Goal: Task Accomplishment & Management: Manage account settings

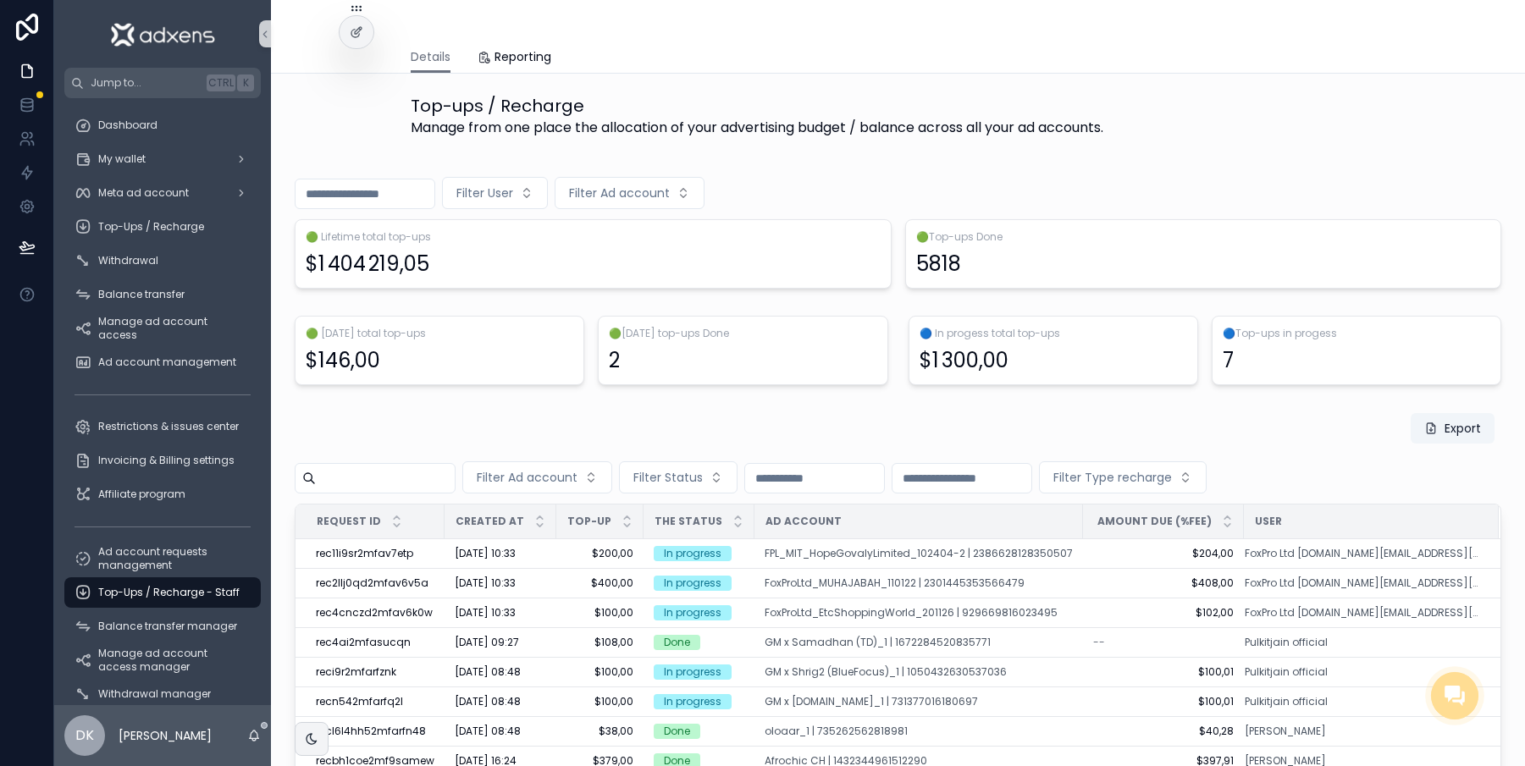
scroll to position [0, 17]
click at [132, 567] on span "Ad account requests management" at bounding box center [171, 558] width 146 height 27
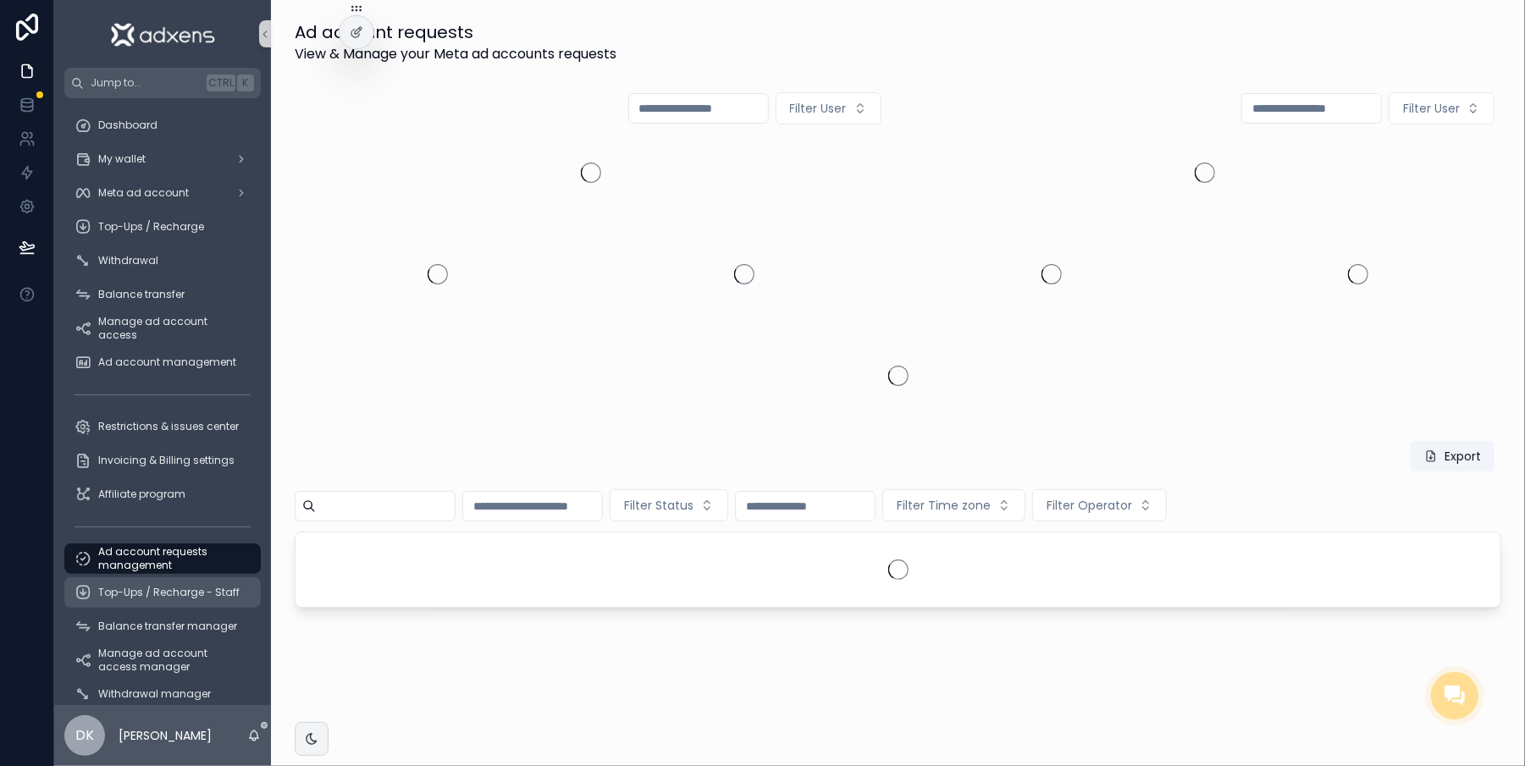
click at [136, 591] on span "Top-Ups / Recharge - Staff" at bounding box center [168, 593] width 141 height 14
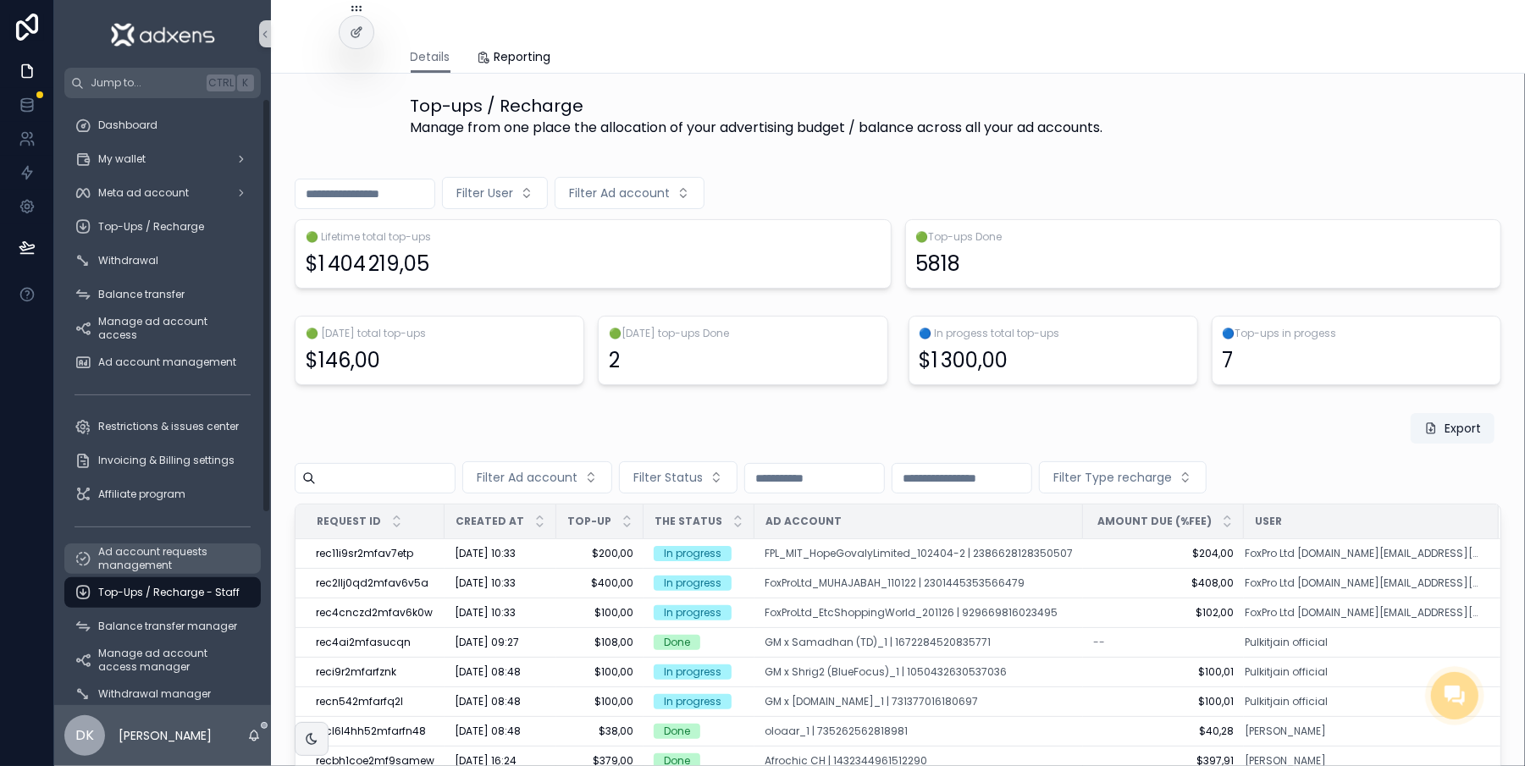
click at [151, 569] on span "Ad account requests management" at bounding box center [171, 558] width 146 height 27
click at [163, 586] on span "Top-Ups / Recharge - Staff" at bounding box center [168, 593] width 141 height 14
click at [533, 564] on td "[DATE] 10:33 [DATE] 10:33" at bounding box center [501, 554] width 112 height 30
click at [556, 556] on td "$200,00 $200,00" at bounding box center [599, 554] width 87 height 30
click at [567, 552] on span "$200,00" at bounding box center [600, 554] width 67 height 14
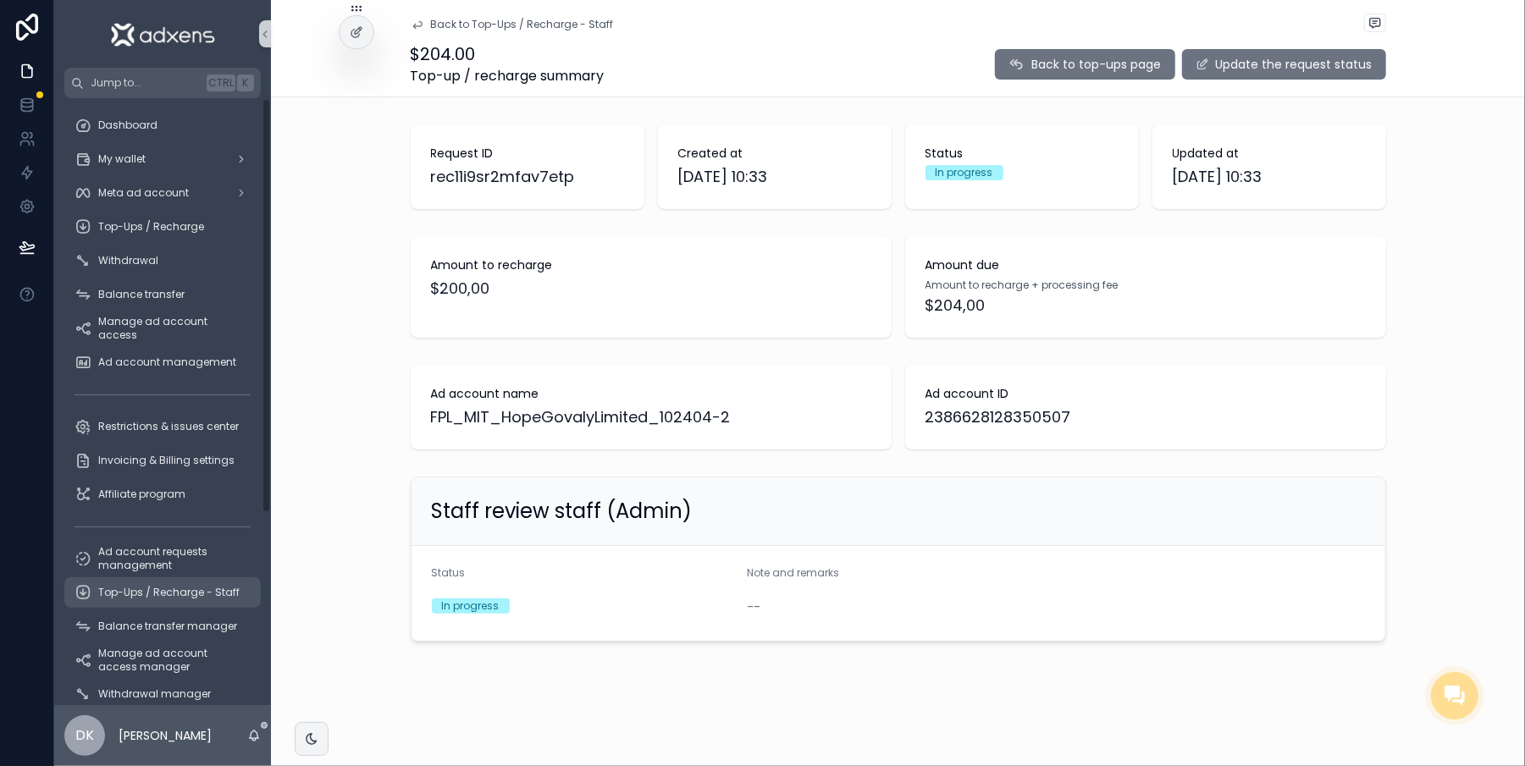
click at [134, 590] on span "Top-Ups / Recharge - Staff" at bounding box center [168, 593] width 141 height 14
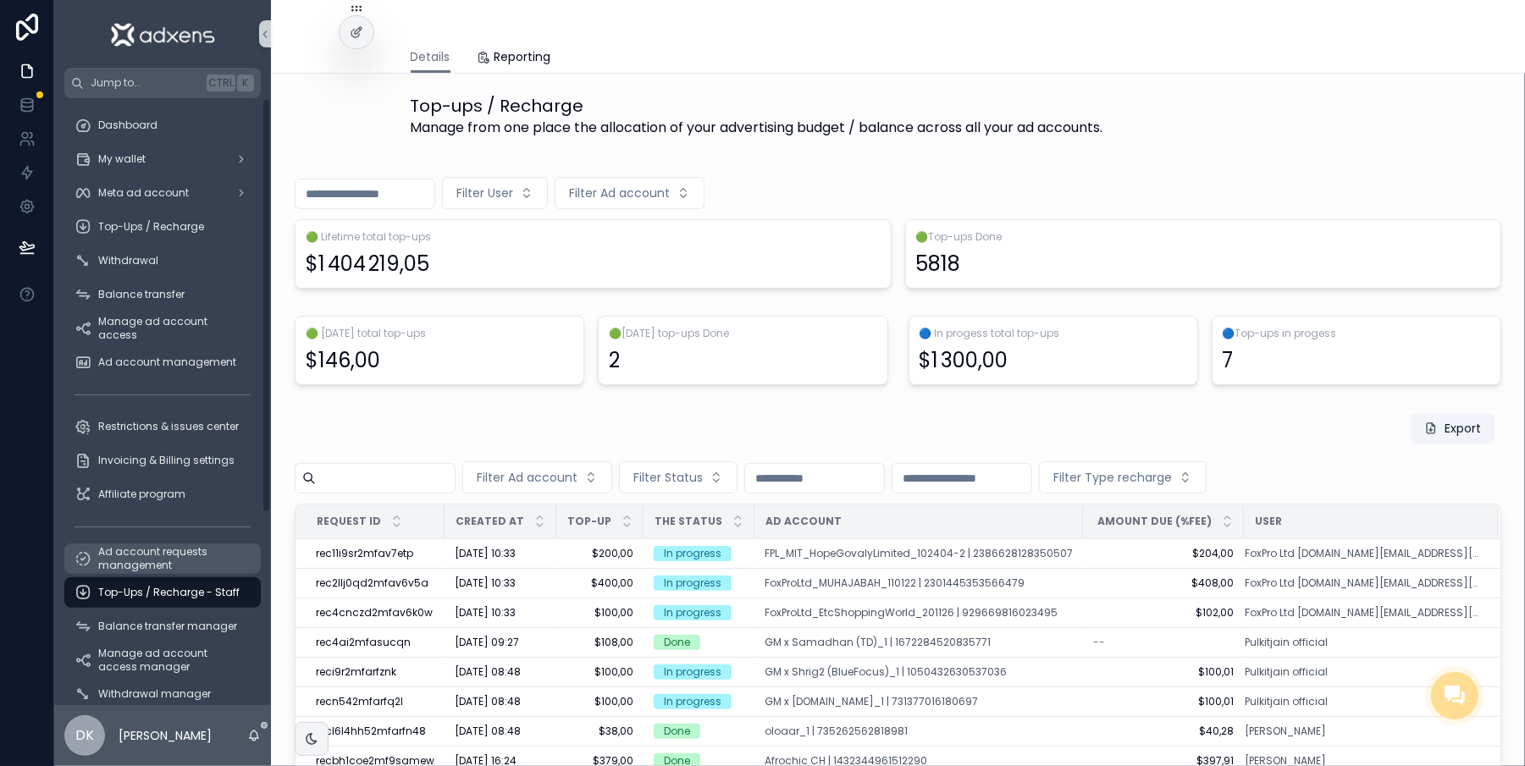
click at [139, 566] on span "Ad account requests management" at bounding box center [171, 558] width 146 height 27
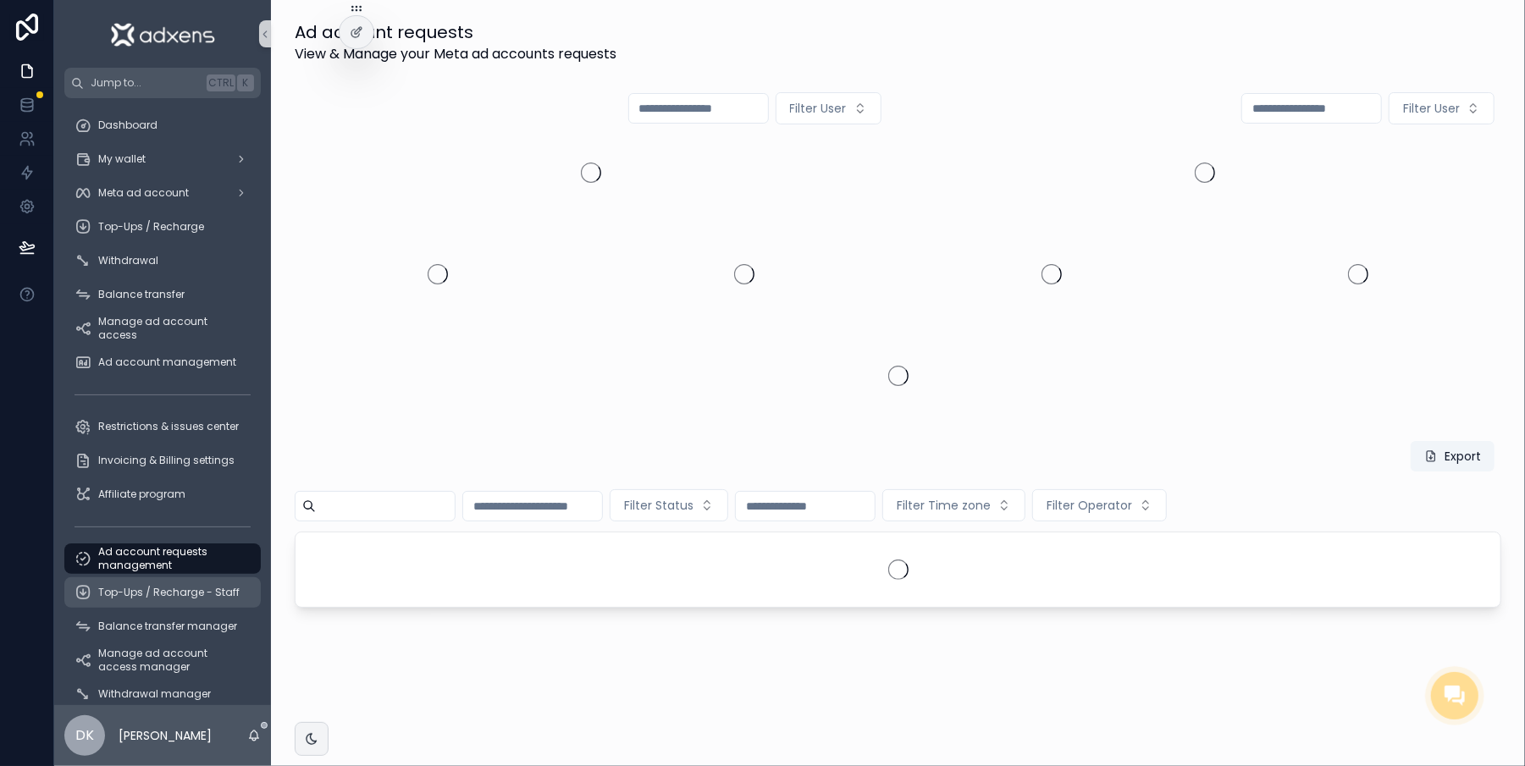
click at [140, 586] on span "Top-Ups / Recharge - Staff" at bounding box center [168, 593] width 141 height 14
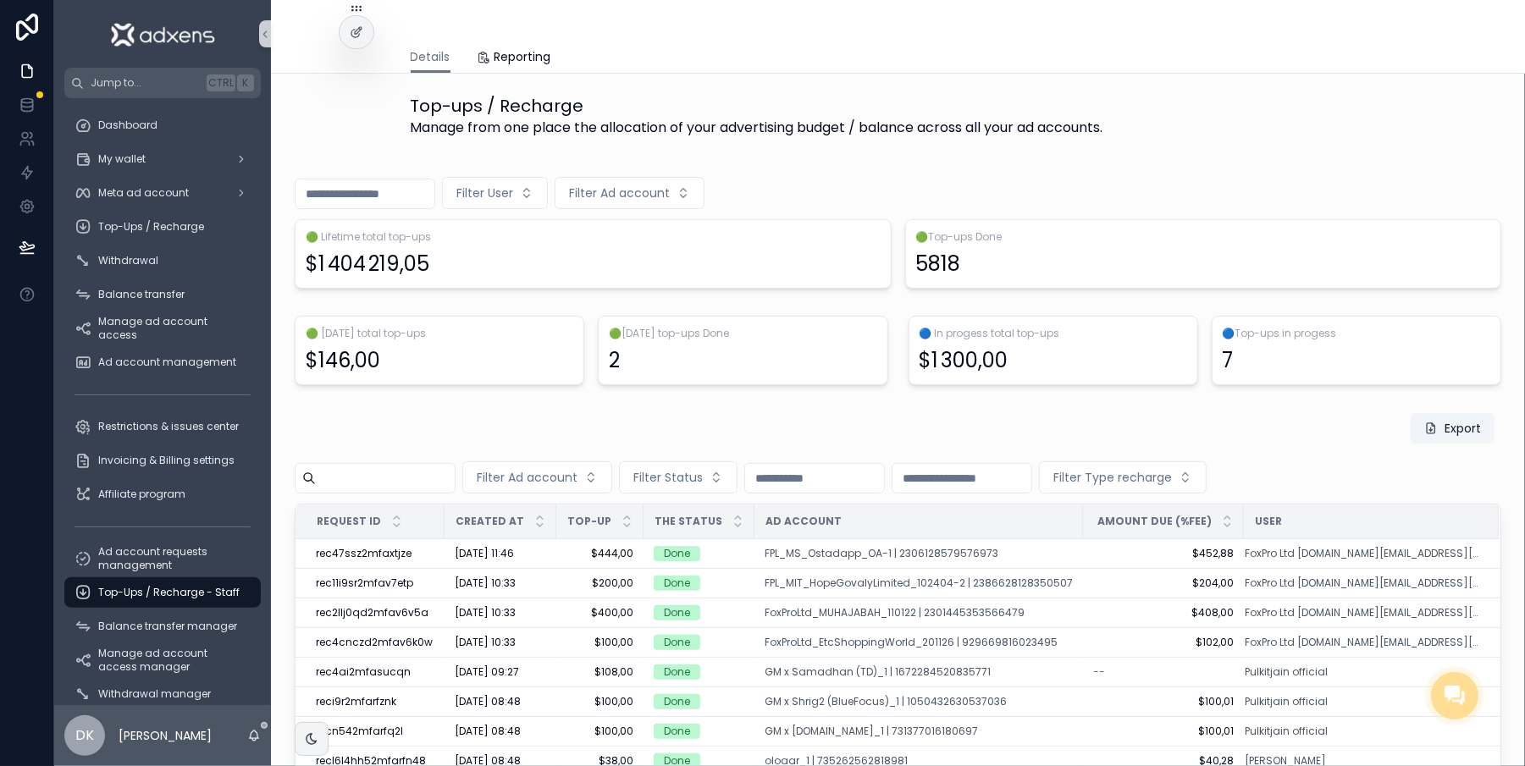
click at [146, 580] on div "Top-Ups / Recharge - Staff" at bounding box center [163, 592] width 176 height 27
click at [146, 571] on span "Ad account requests management" at bounding box center [171, 558] width 146 height 27
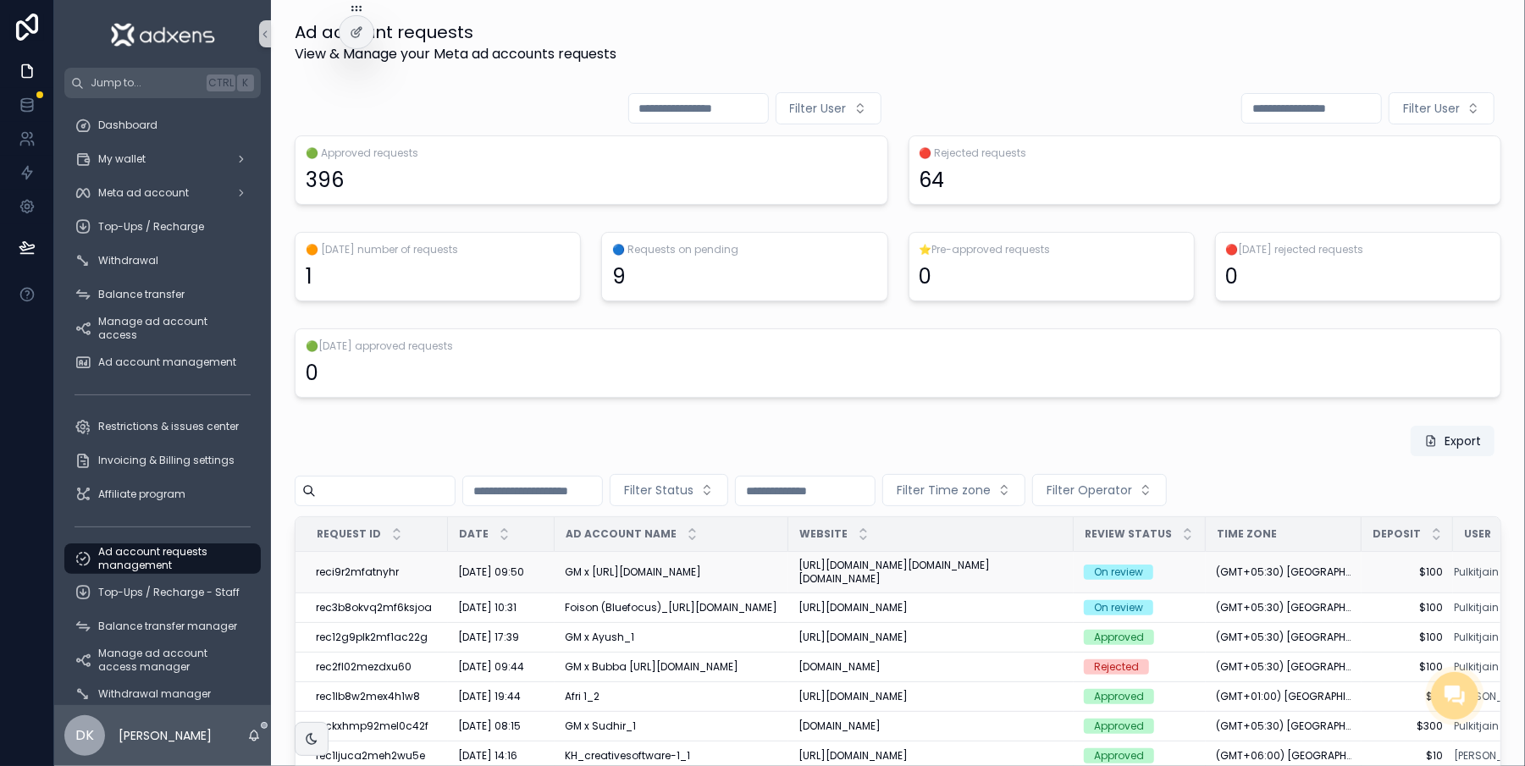
click at [611, 578] on div "GM x [URL][DOMAIN_NAME]" at bounding box center [671, 573] width 213 height 14
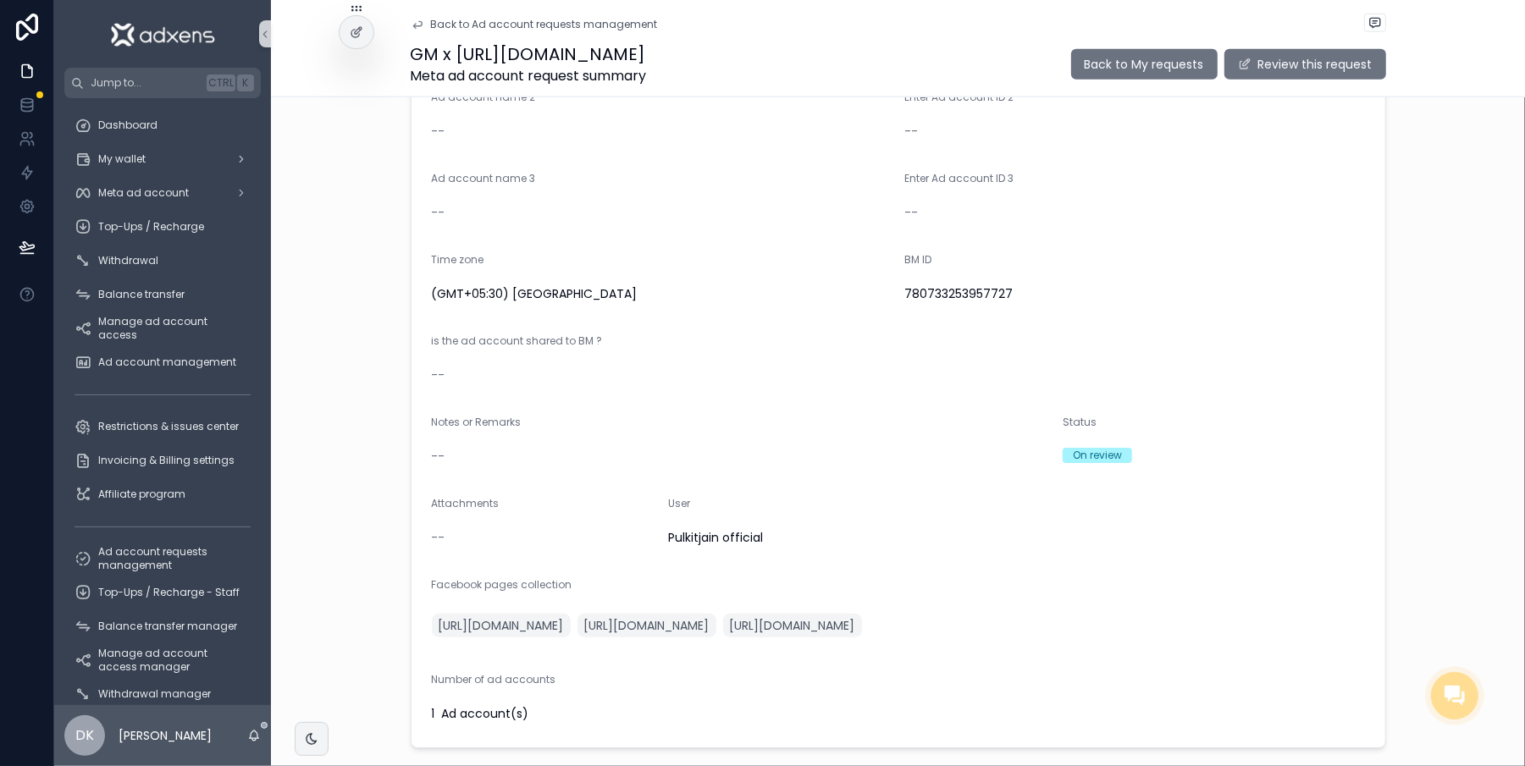
scroll to position [1454, 0]
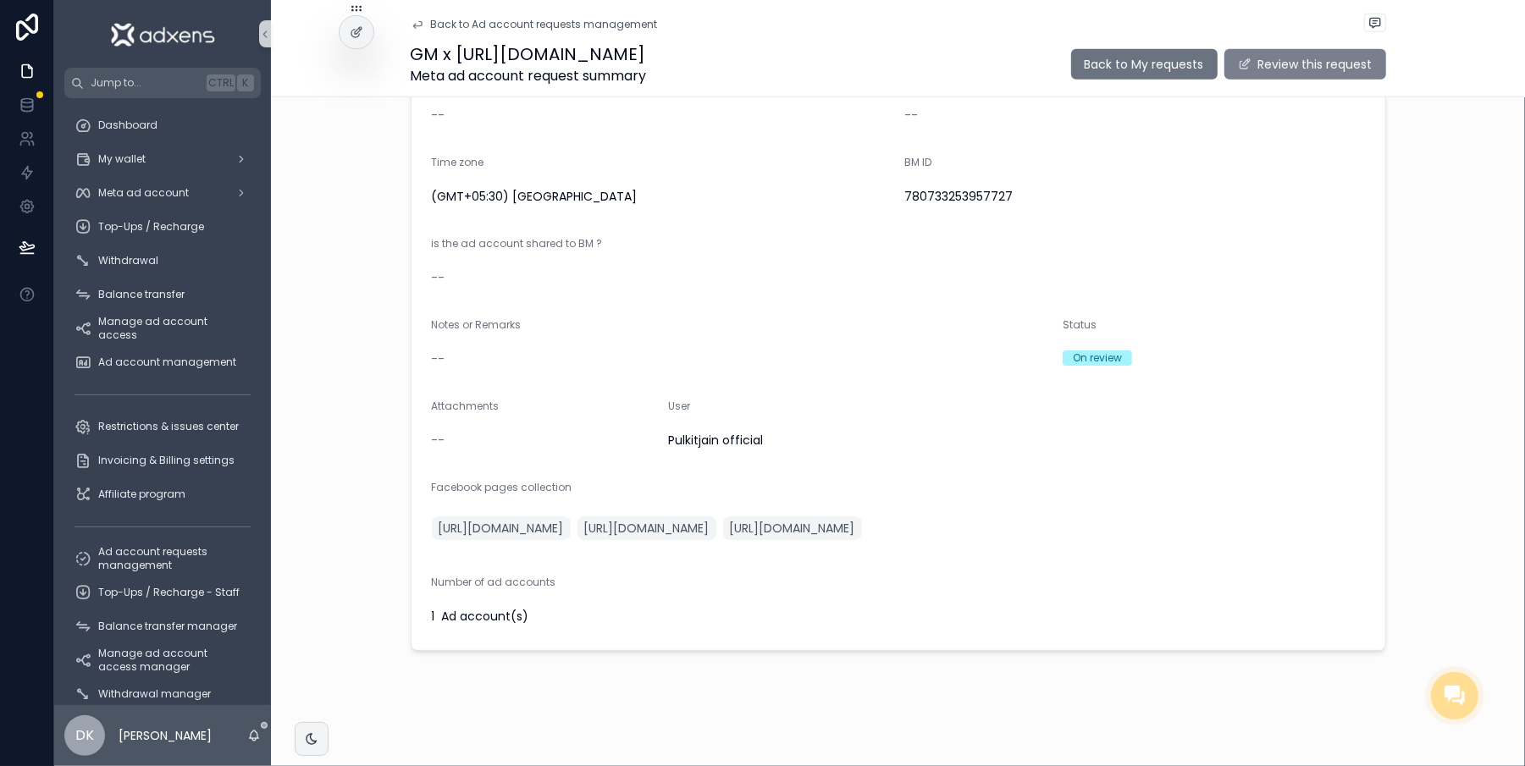
click at [1269, 64] on button "Review this request" at bounding box center [1305, 64] width 162 height 30
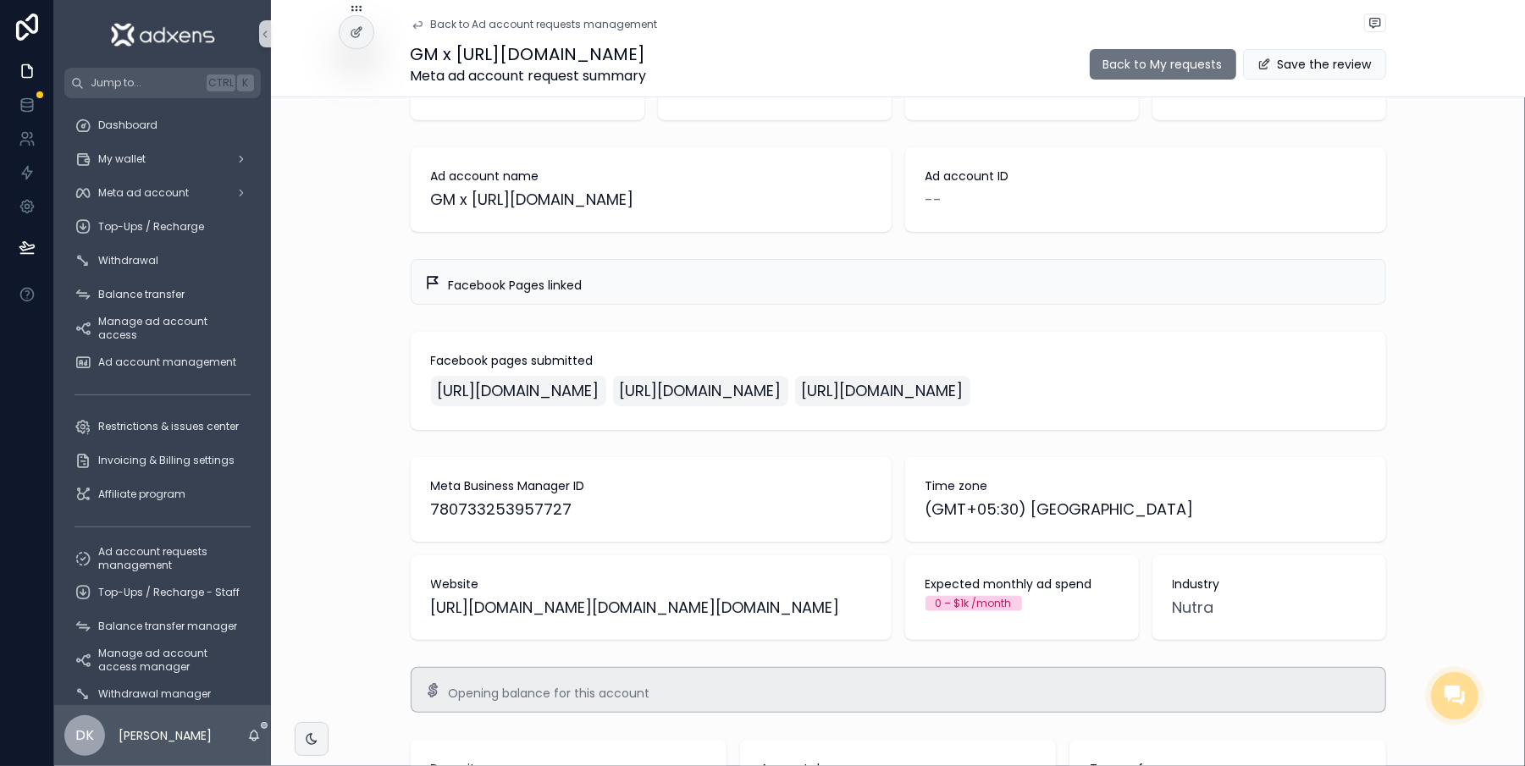
scroll to position [0, 0]
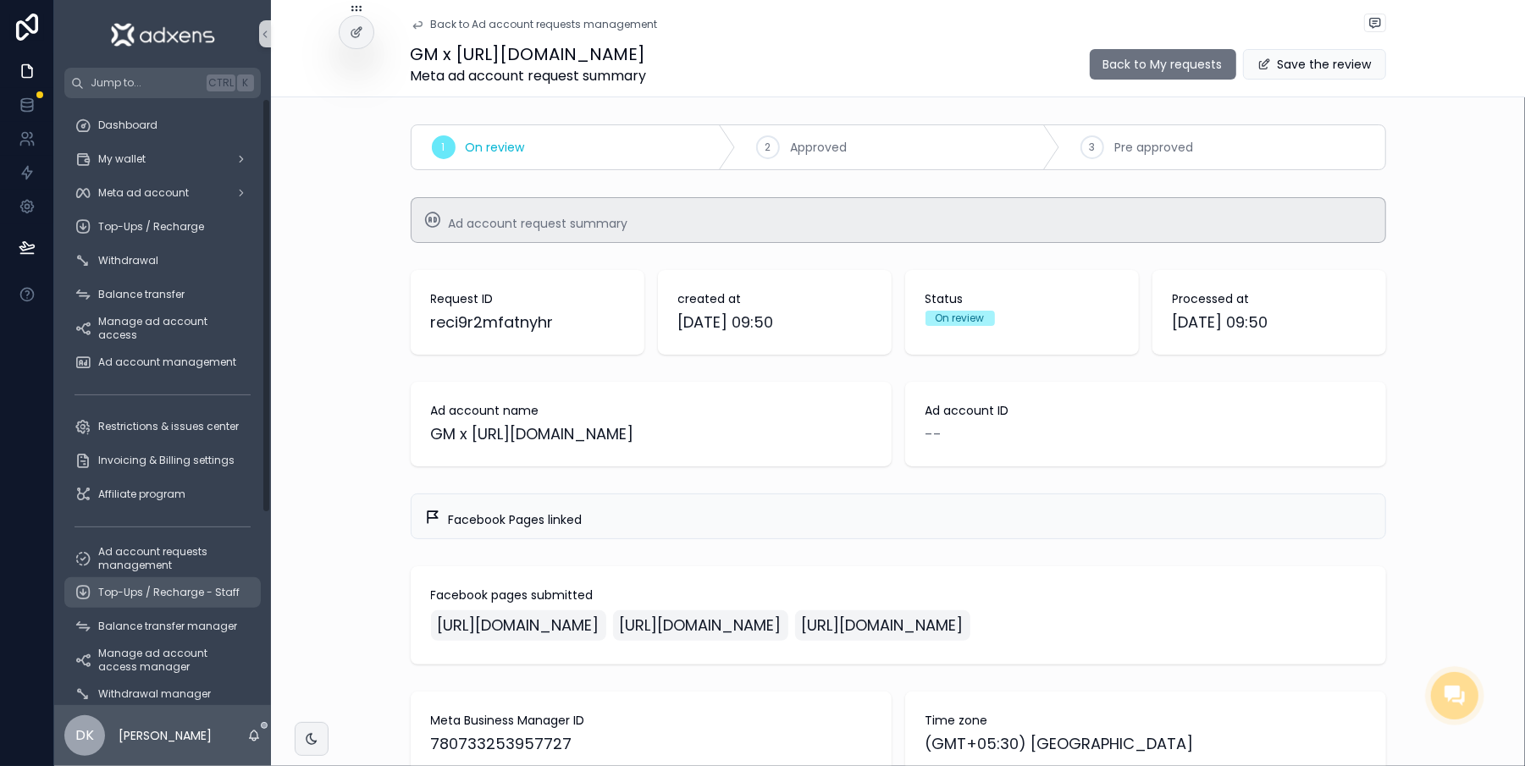
click at [176, 603] on div "Top-Ups / Recharge - Staff" at bounding box center [163, 592] width 176 height 27
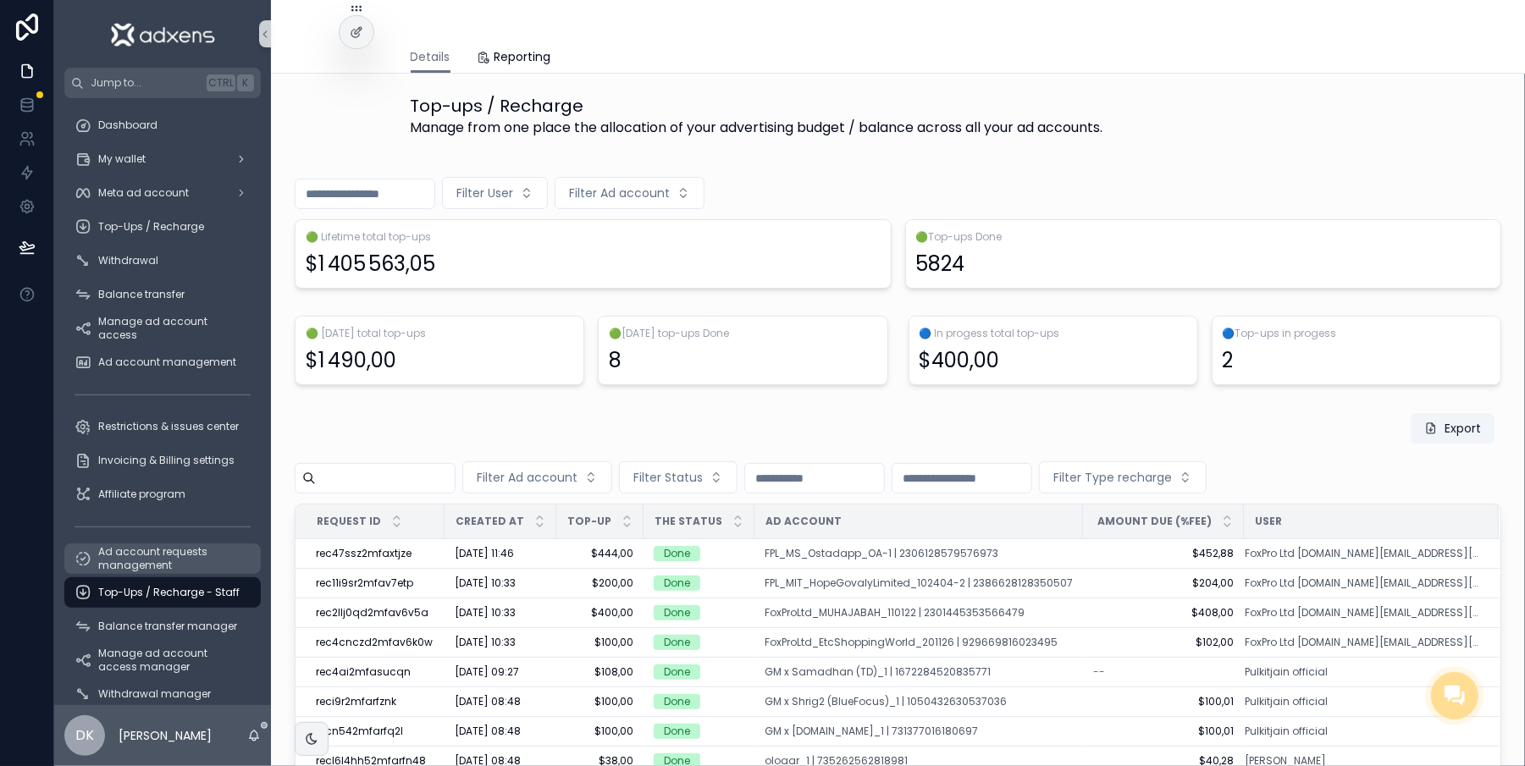
click at [135, 566] on span "Ad account requests management" at bounding box center [171, 558] width 146 height 27
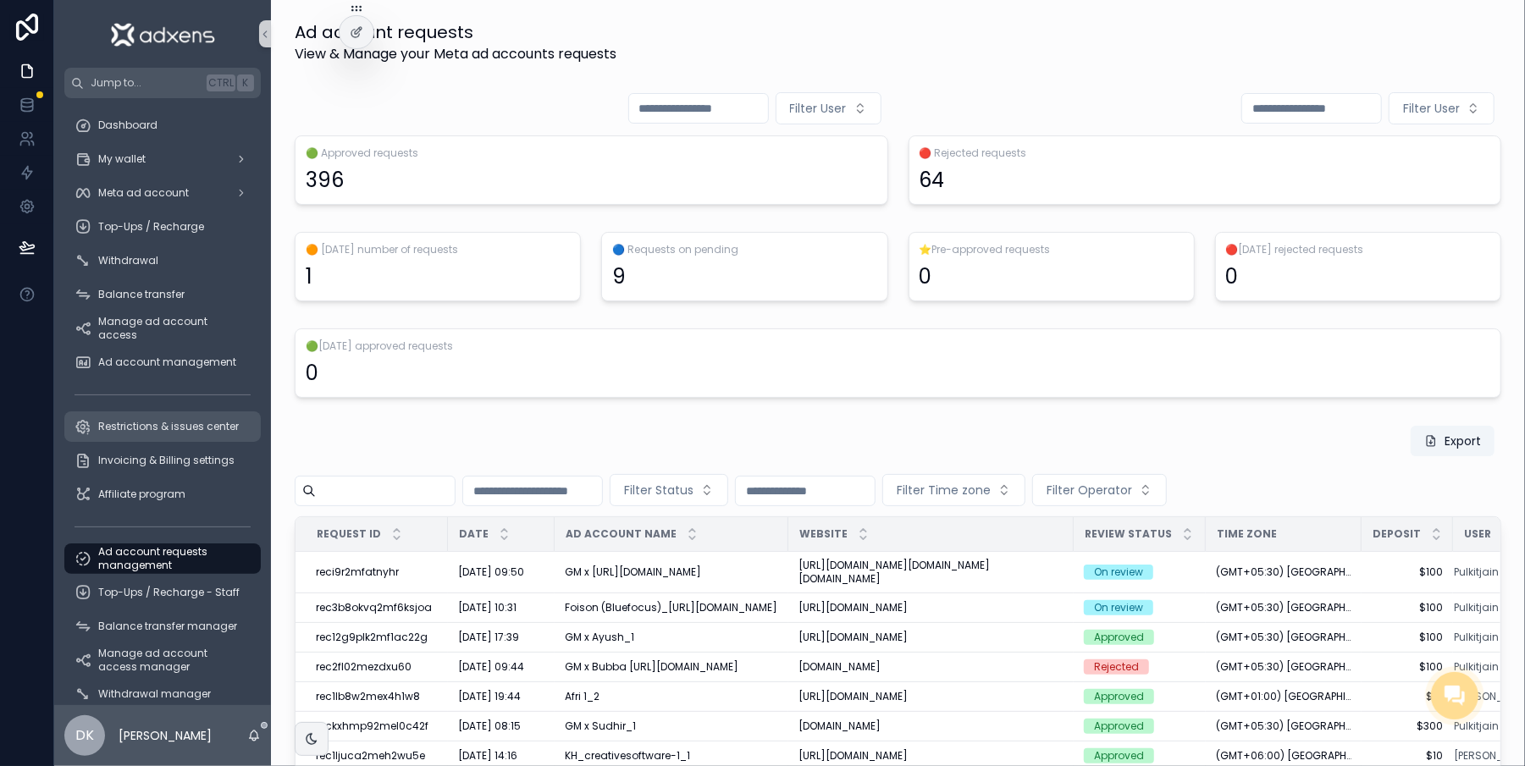
click at [98, 428] on span "Restrictions & issues center" at bounding box center [168, 427] width 141 height 14
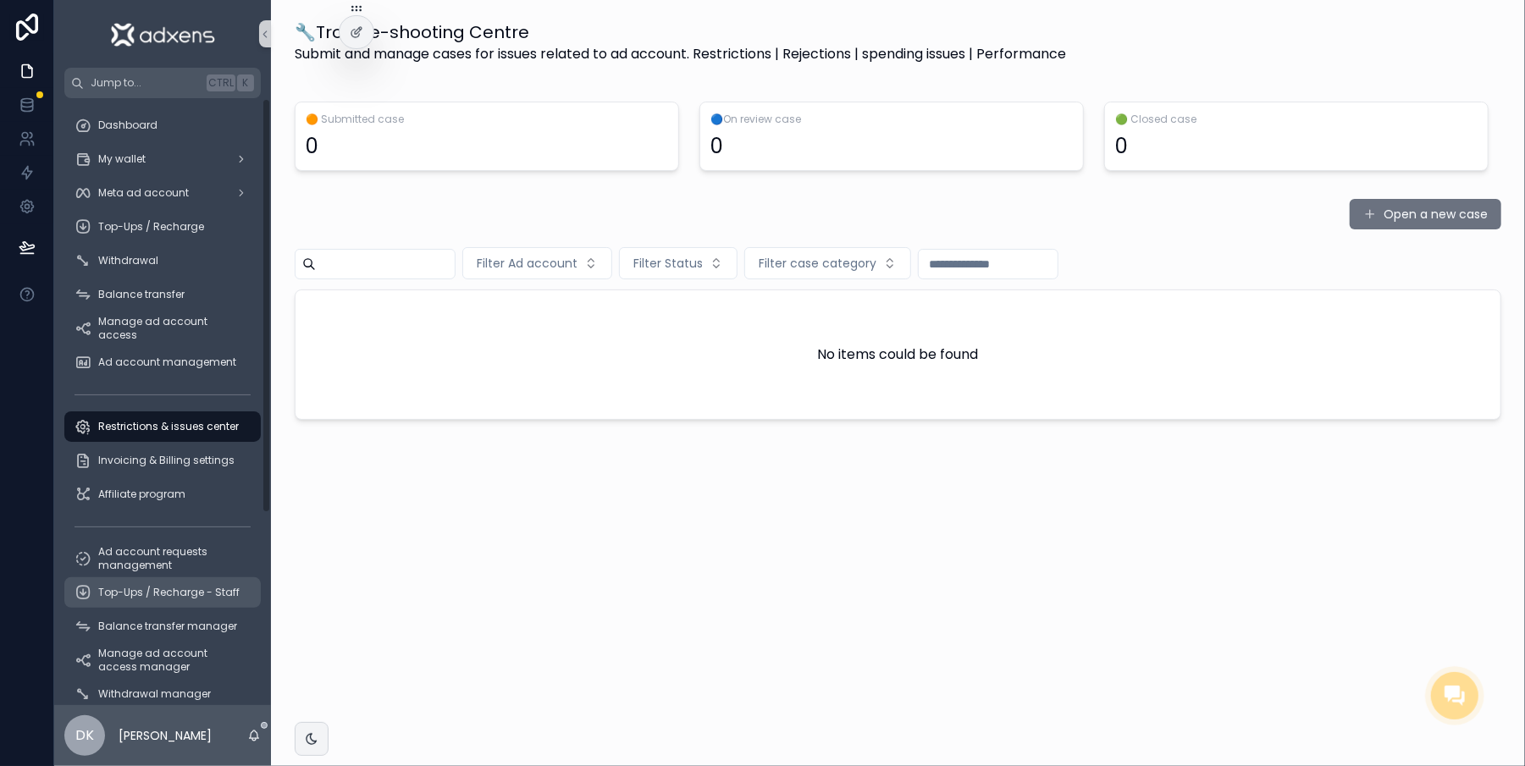
click at [119, 596] on span "Top-Ups / Recharge - Staff" at bounding box center [168, 593] width 141 height 14
click at [134, 571] on span "Ad account requests management" at bounding box center [171, 558] width 146 height 27
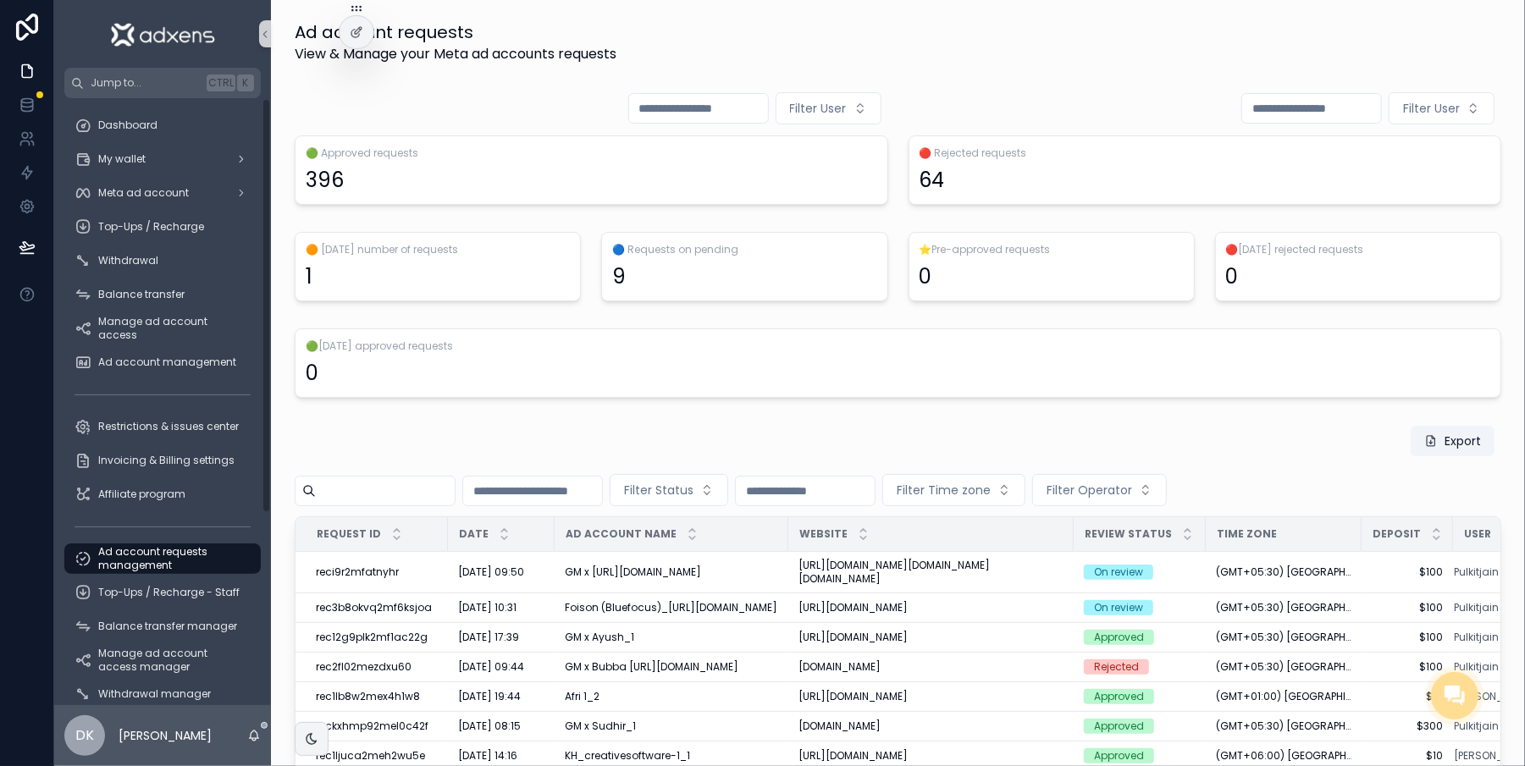
click at [149, 567] on span "Ad account requests management" at bounding box center [171, 558] width 146 height 27
click at [129, 604] on div "Top-Ups / Recharge - Staff" at bounding box center [163, 592] width 176 height 27
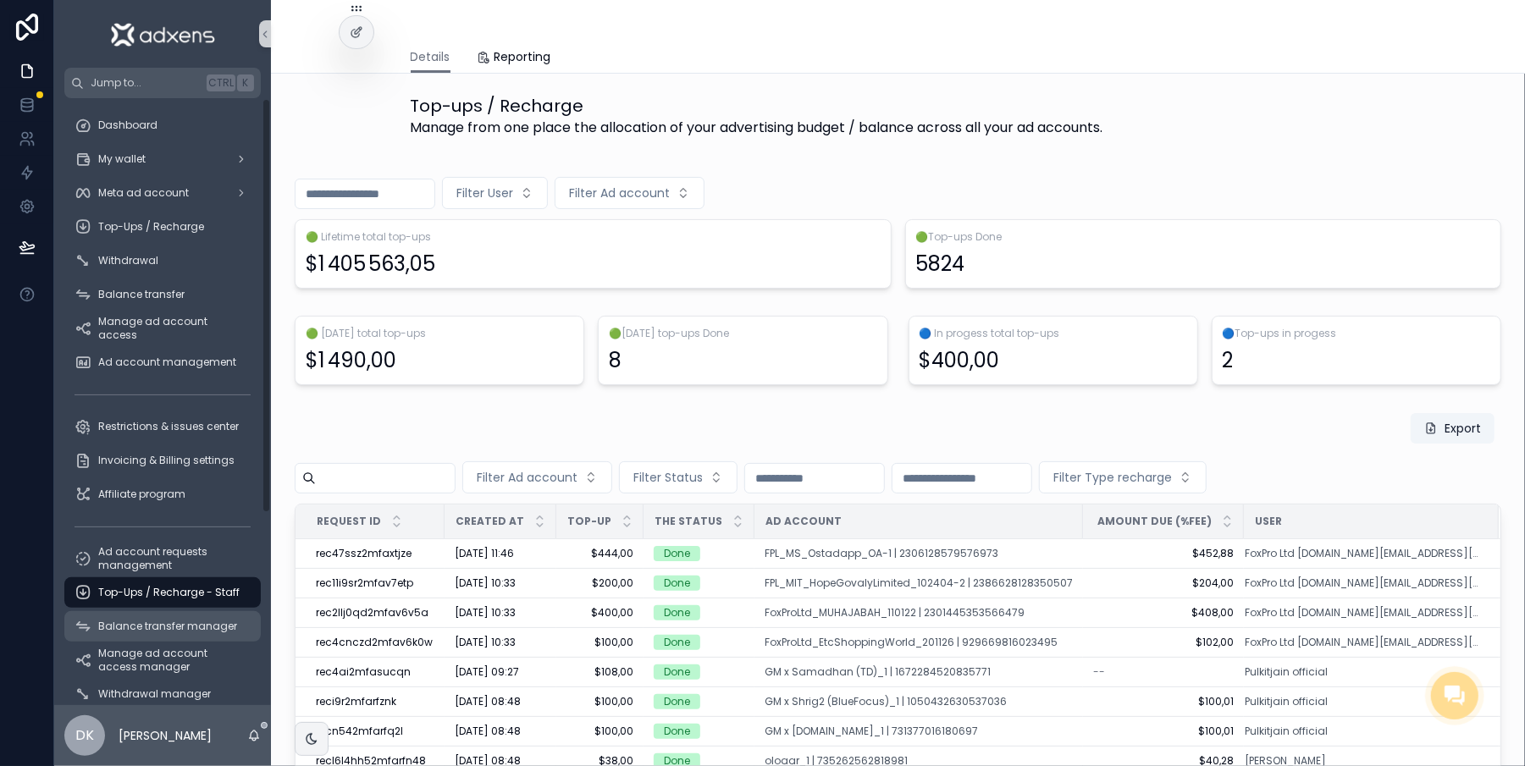
click at [143, 627] on span "Balance transfer manager" at bounding box center [167, 627] width 139 height 14
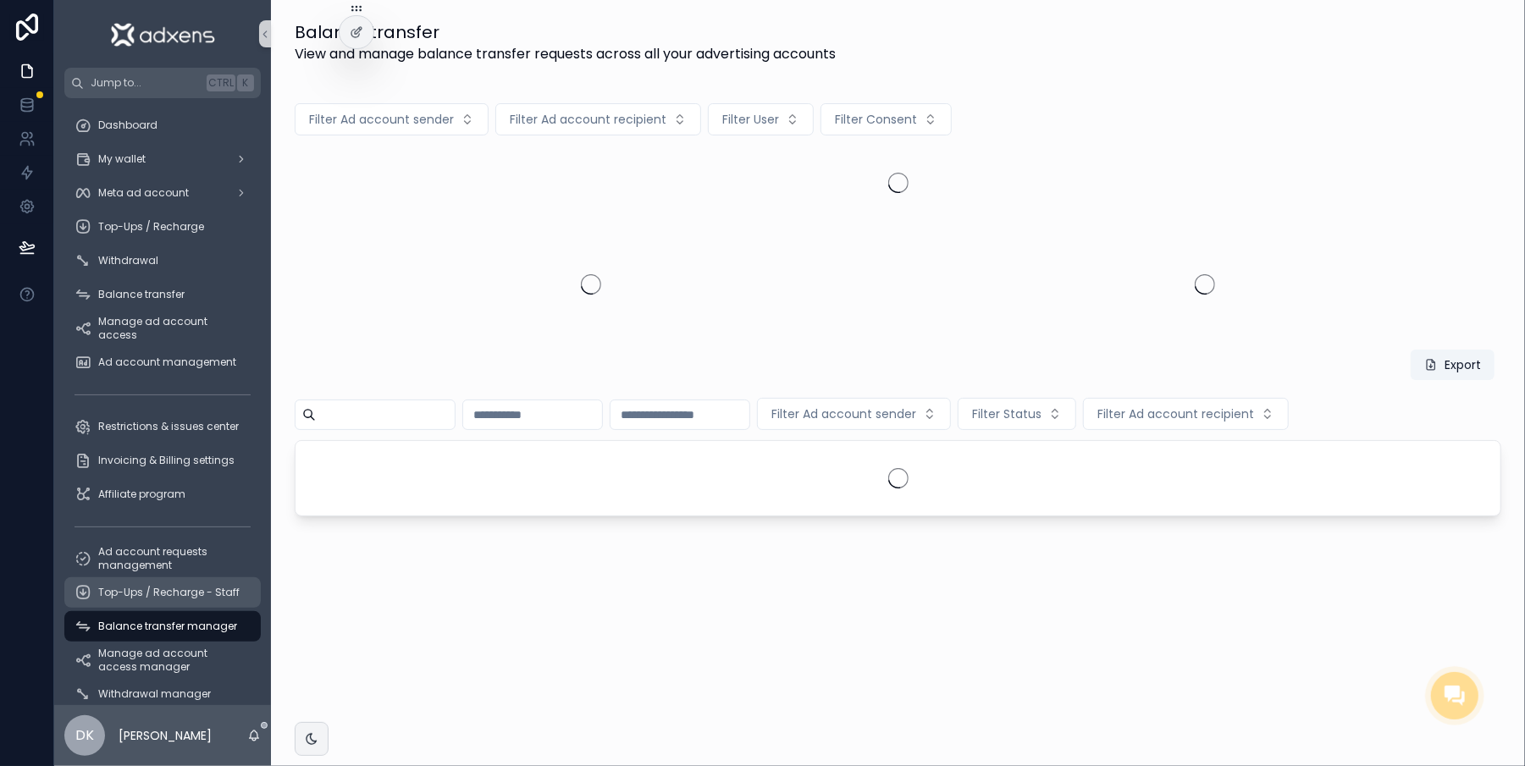
click at [157, 580] on div "Top-Ups / Recharge - Staff" at bounding box center [163, 592] width 176 height 27
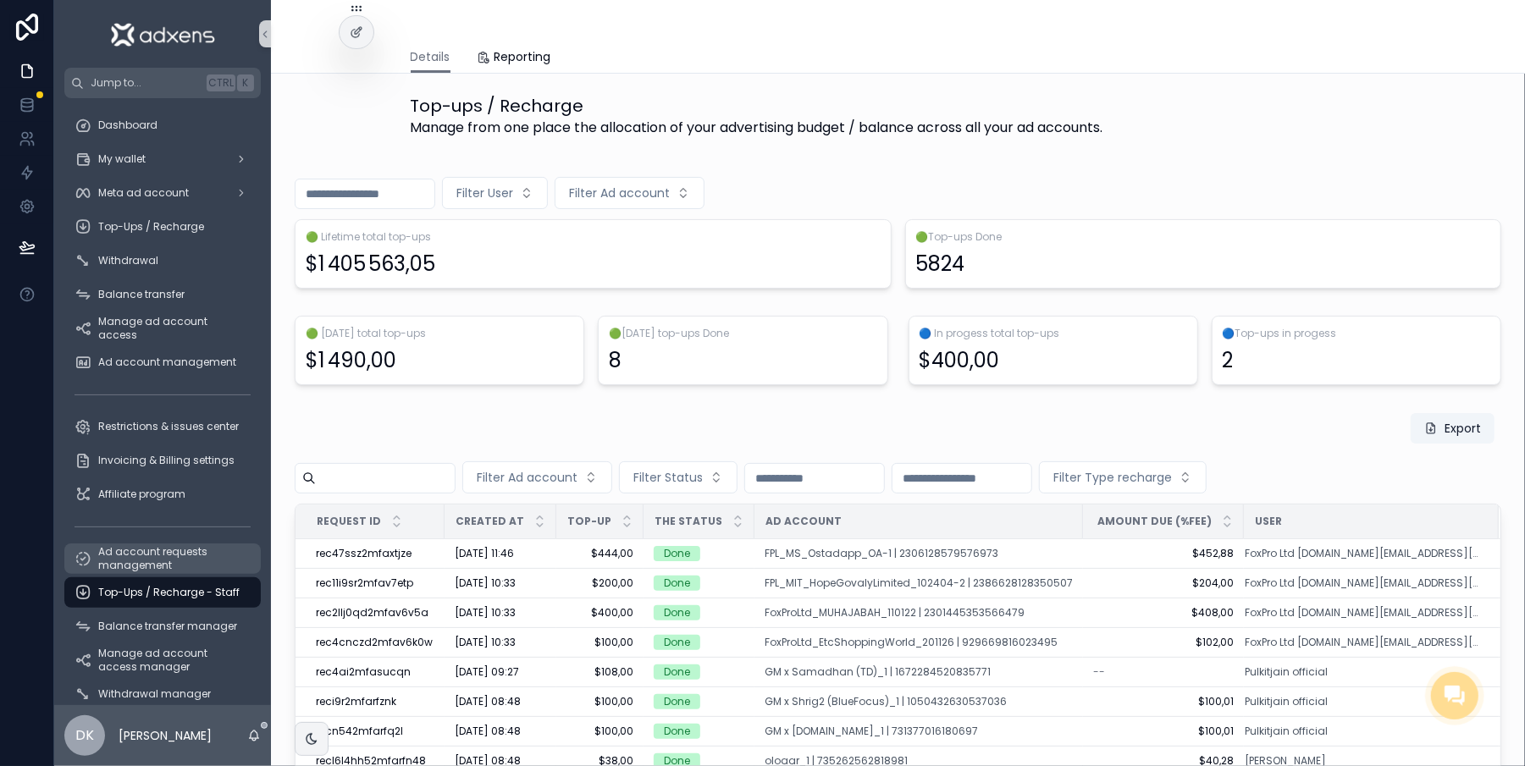
click at [163, 553] on span "Ad account requests management" at bounding box center [171, 558] width 146 height 27
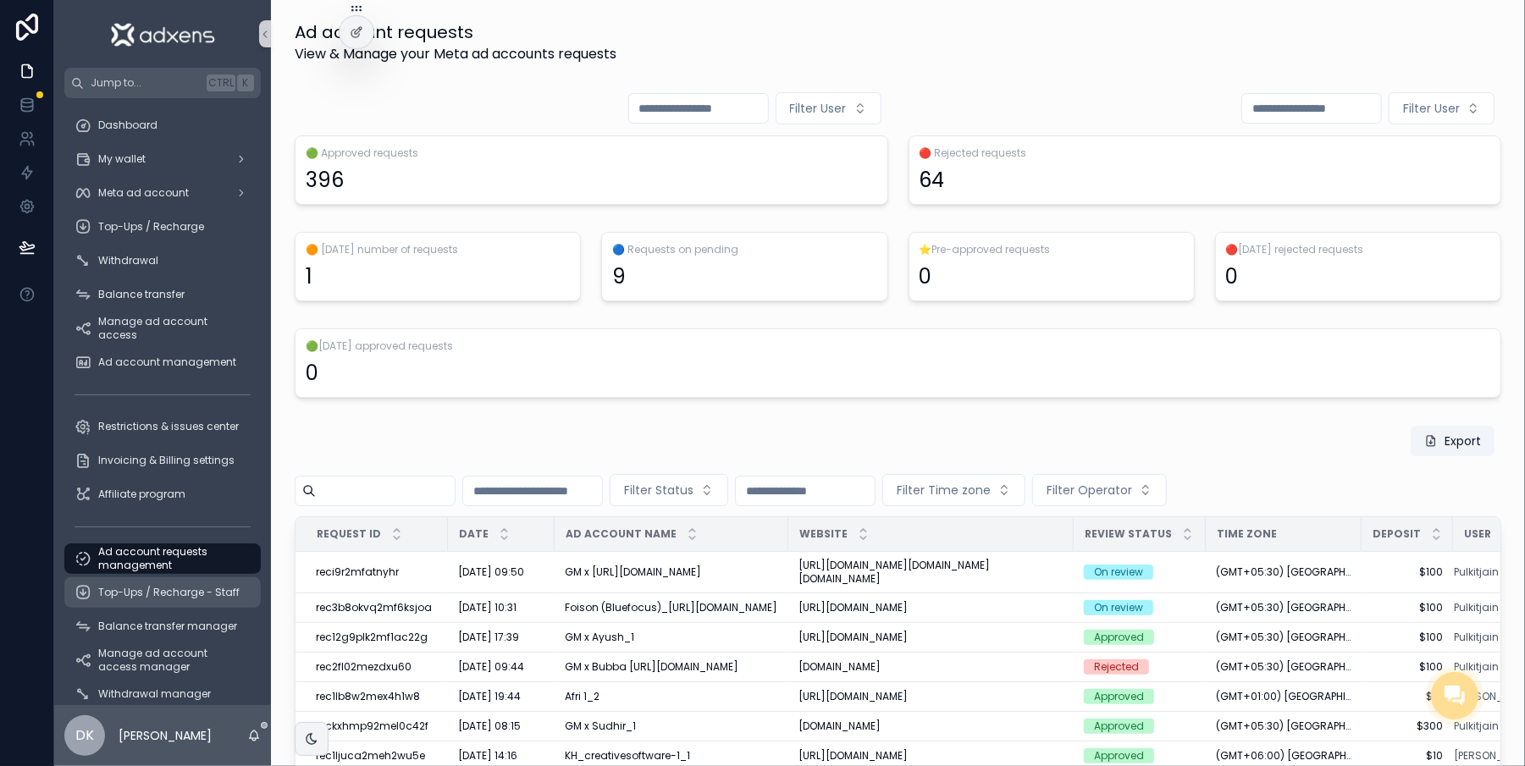
click at [195, 600] on div "Top-Ups / Recharge - Staff" at bounding box center [163, 592] width 176 height 27
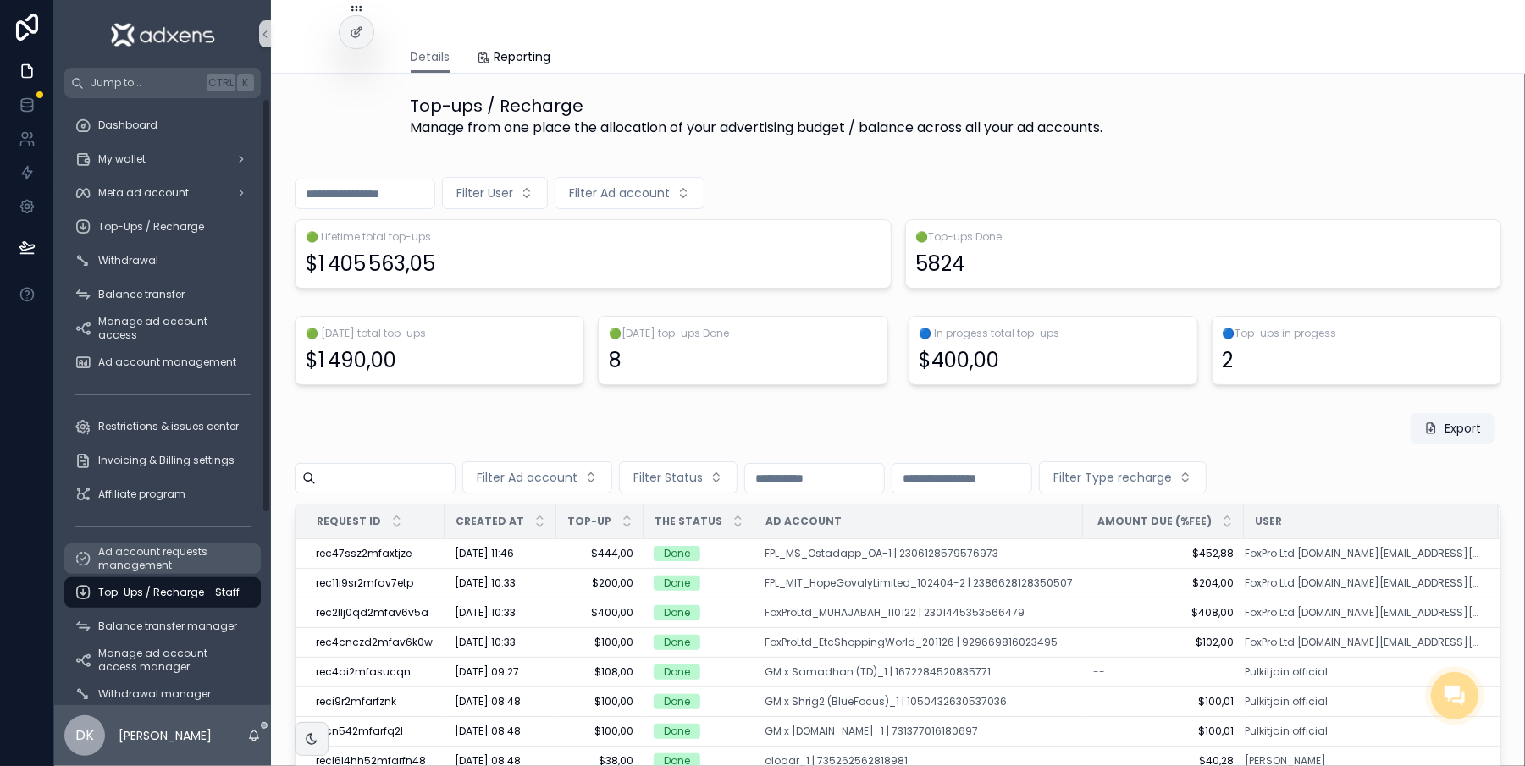
drag, startPoint x: 149, startPoint y: 562, endPoint x: 235, endPoint y: 564, distance: 85.5
click at [150, 562] on span "Ad account requests management" at bounding box center [171, 558] width 146 height 27
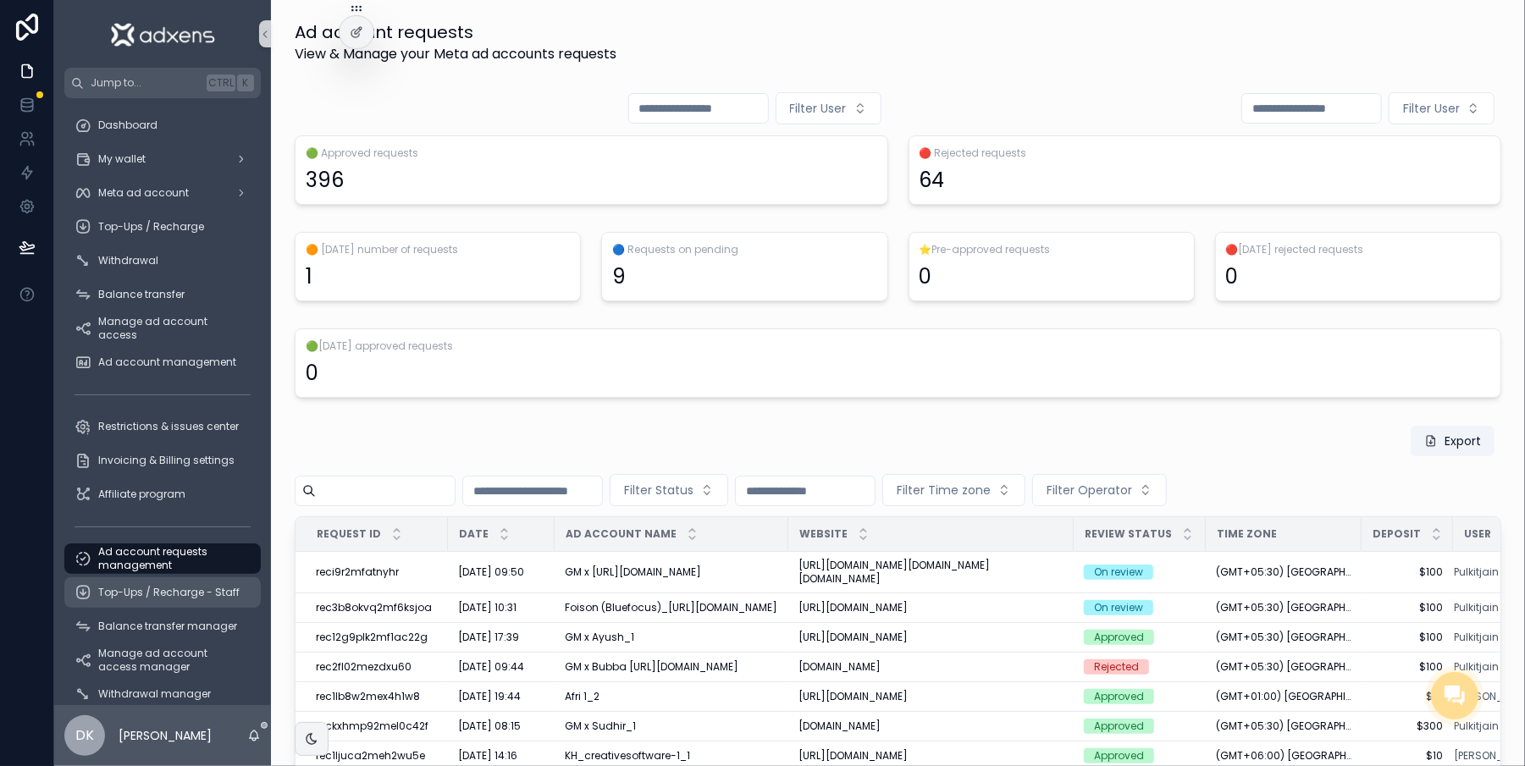
click at [139, 590] on span "Top-Ups / Recharge - Staff" at bounding box center [168, 593] width 141 height 14
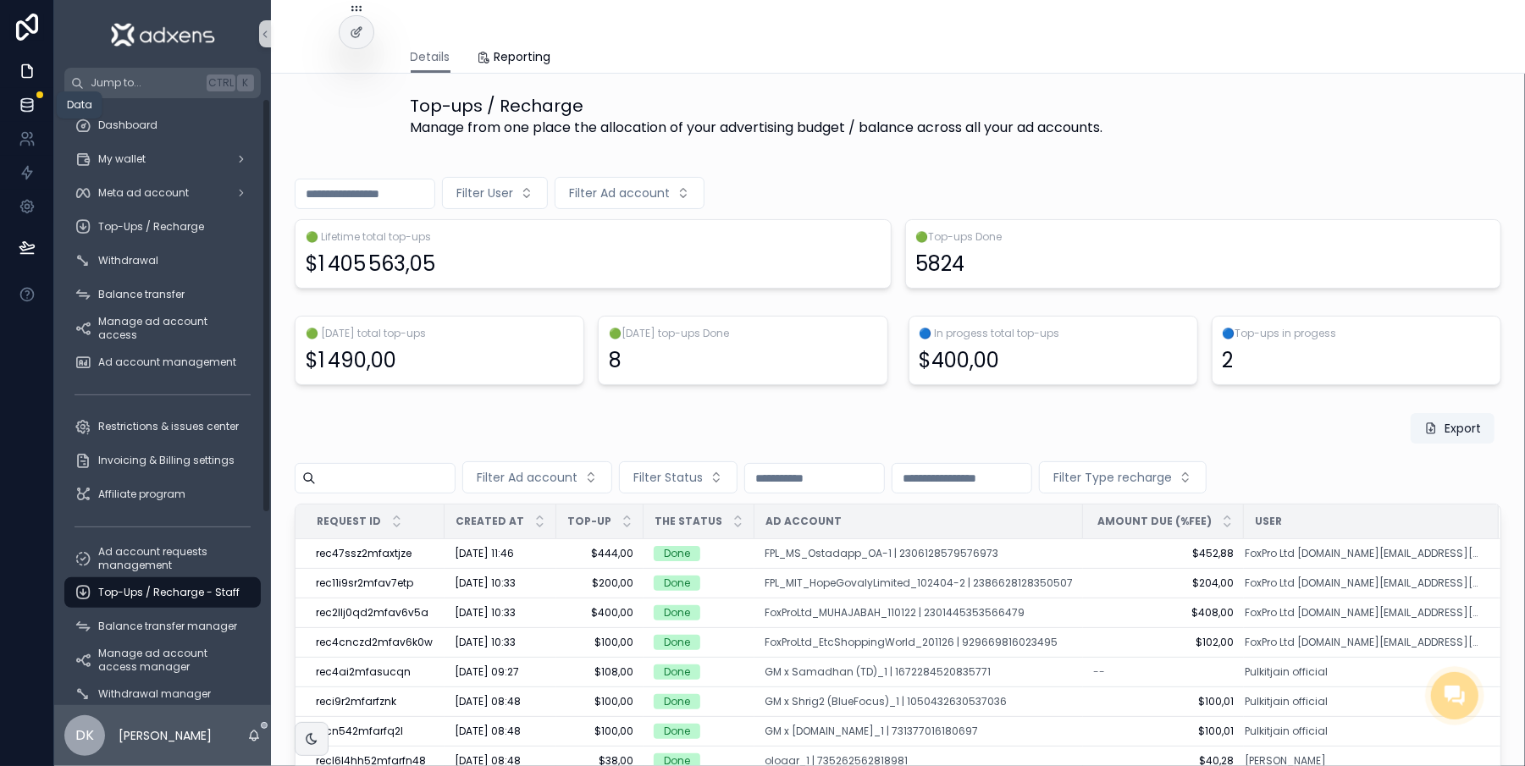
click at [19, 110] on icon at bounding box center [27, 105] width 17 height 17
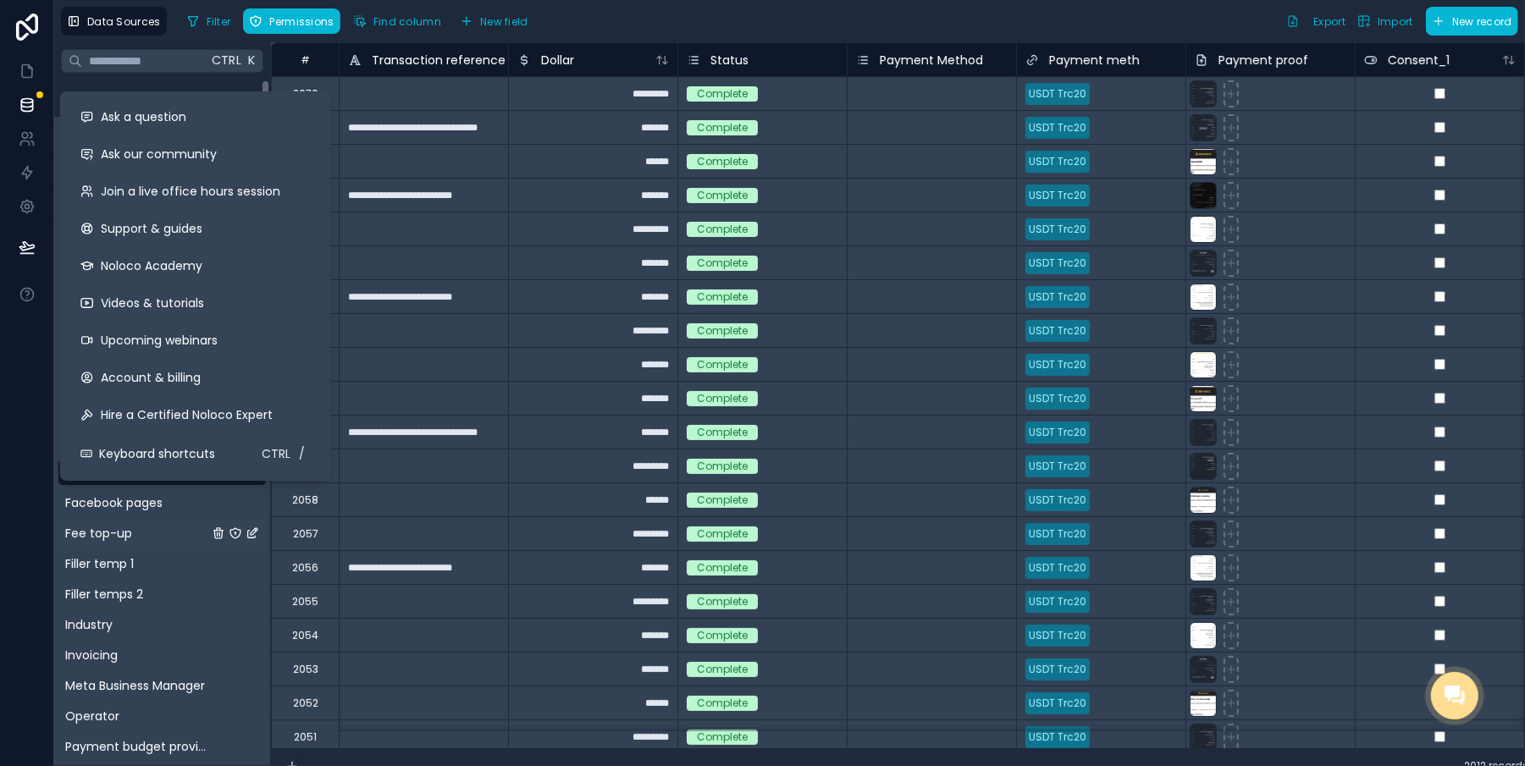
click at [102, 527] on span "Fee top-up" at bounding box center [98, 533] width 67 height 17
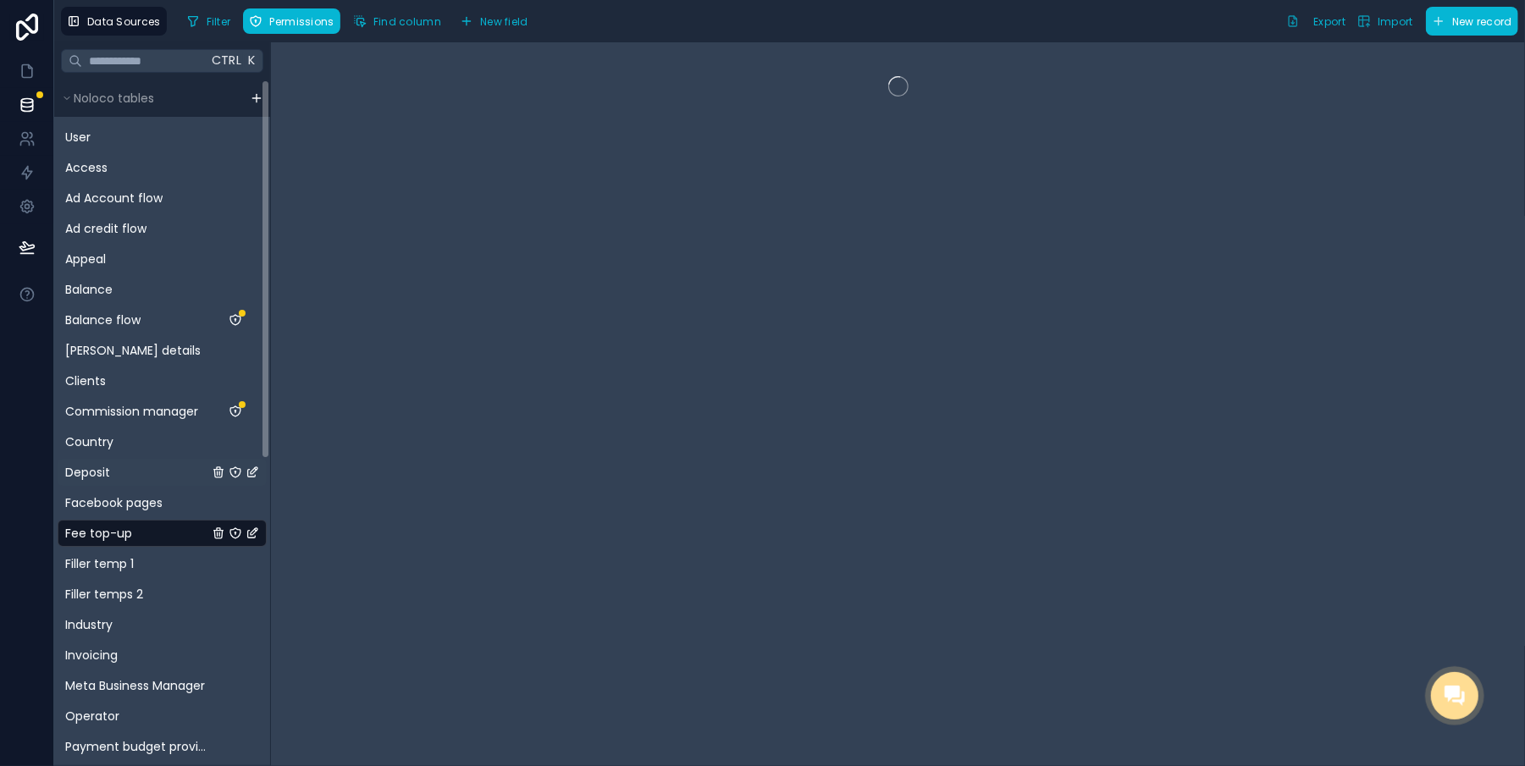
click at [97, 474] on link "Deposit" at bounding box center [136, 472] width 143 height 17
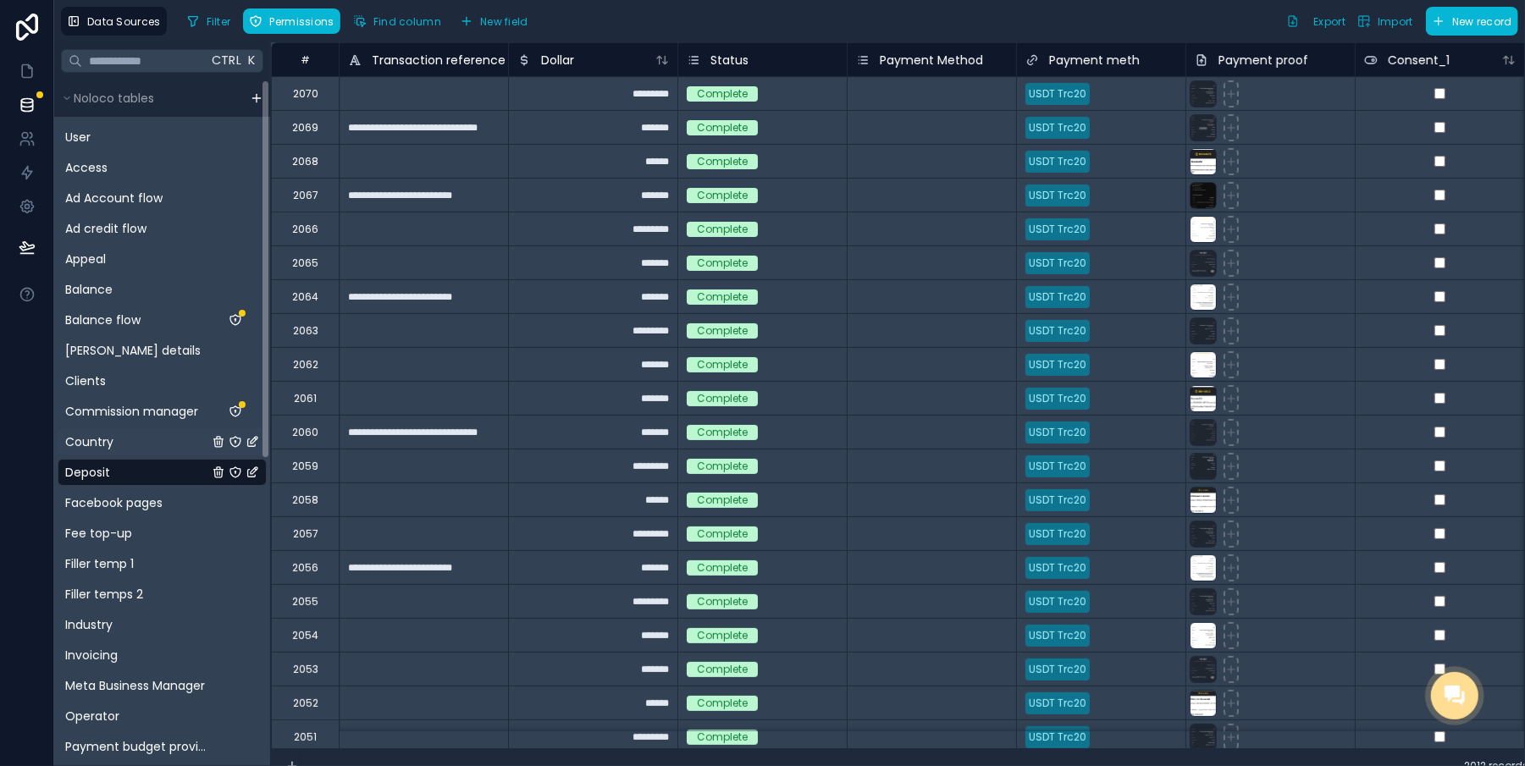
click at [90, 451] on span "Country" at bounding box center [89, 442] width 48 height 17
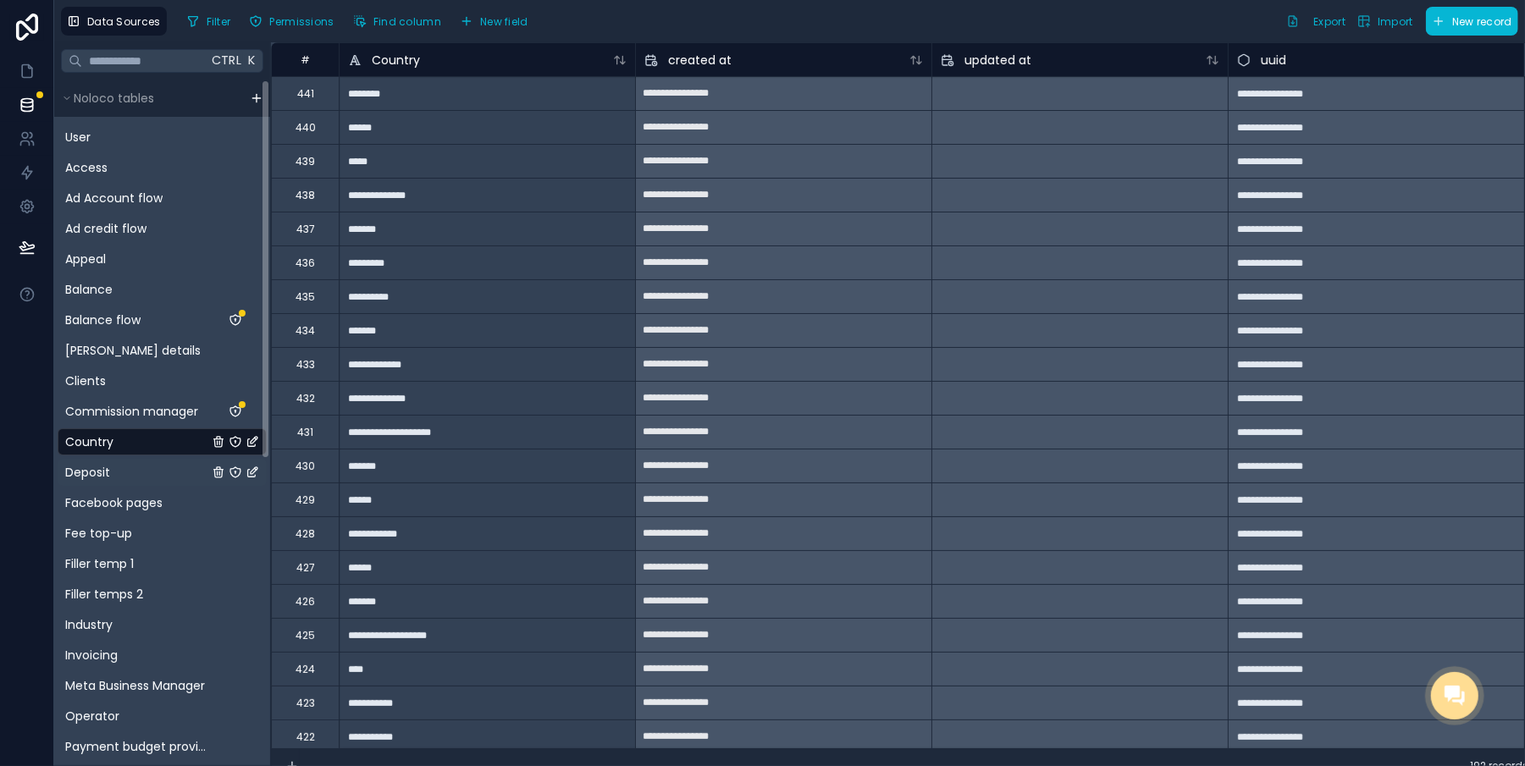
click at [98, 462] on div "Deposit" at bounding box center [162, 472] width 209 height 27
click at [100, 471] on link "Deposit" at bounding box center [136, 472] width 143 height 17
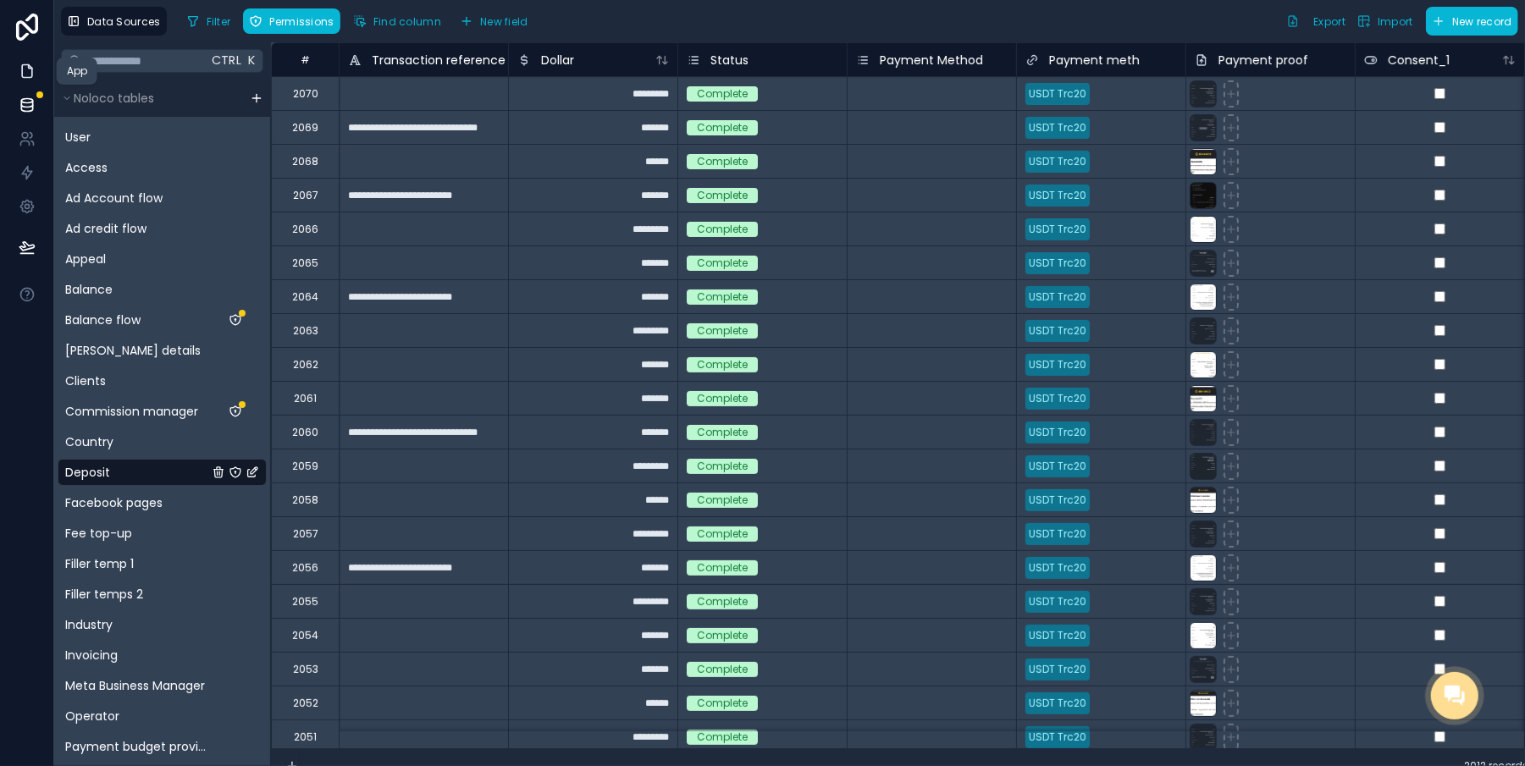
click at [19, 73] on icon at bounding box center [27, 71] width 17 height 17
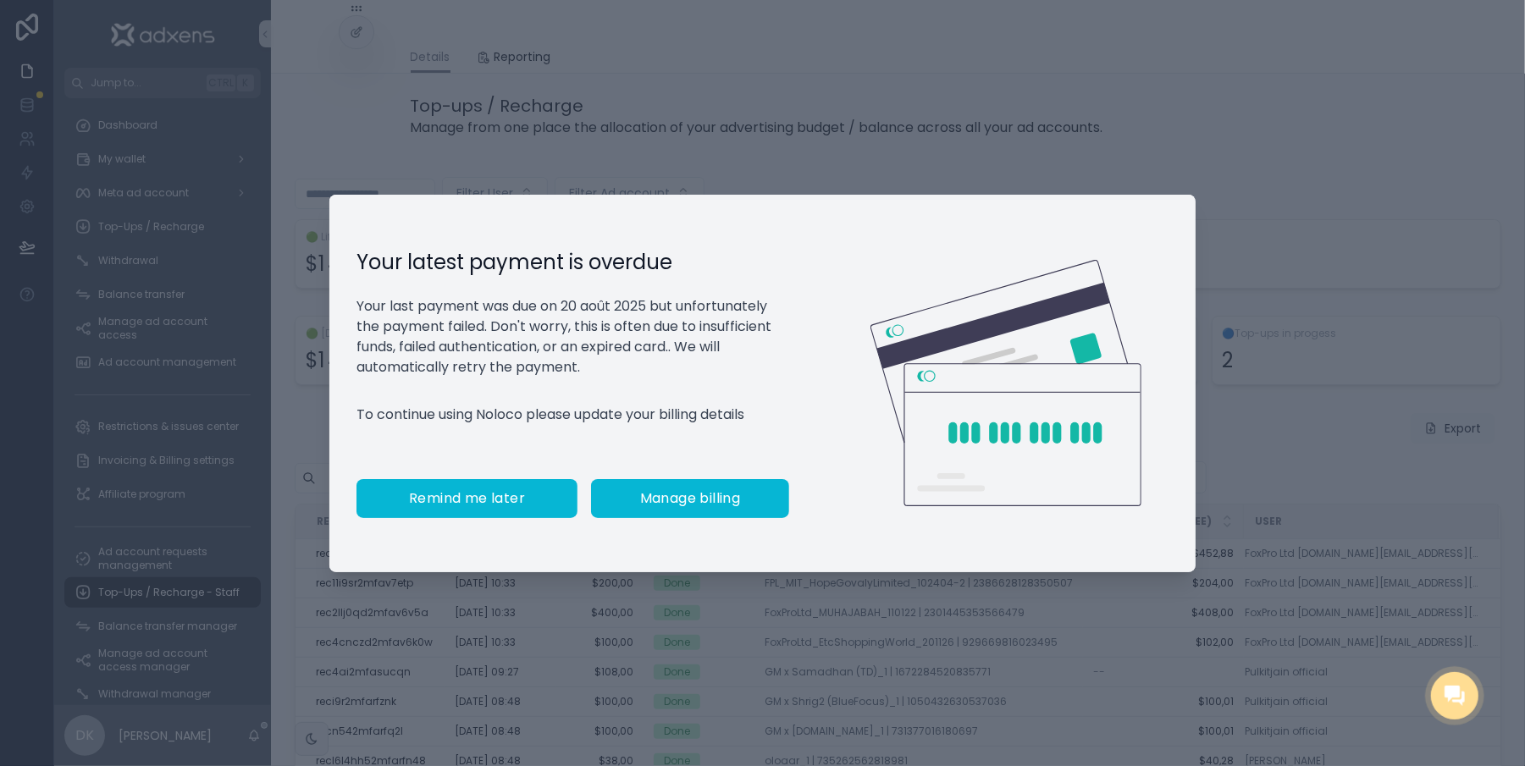
click at [445, 495] on button "Remind me later" at bounding box center [467, 498] width 221 height 39
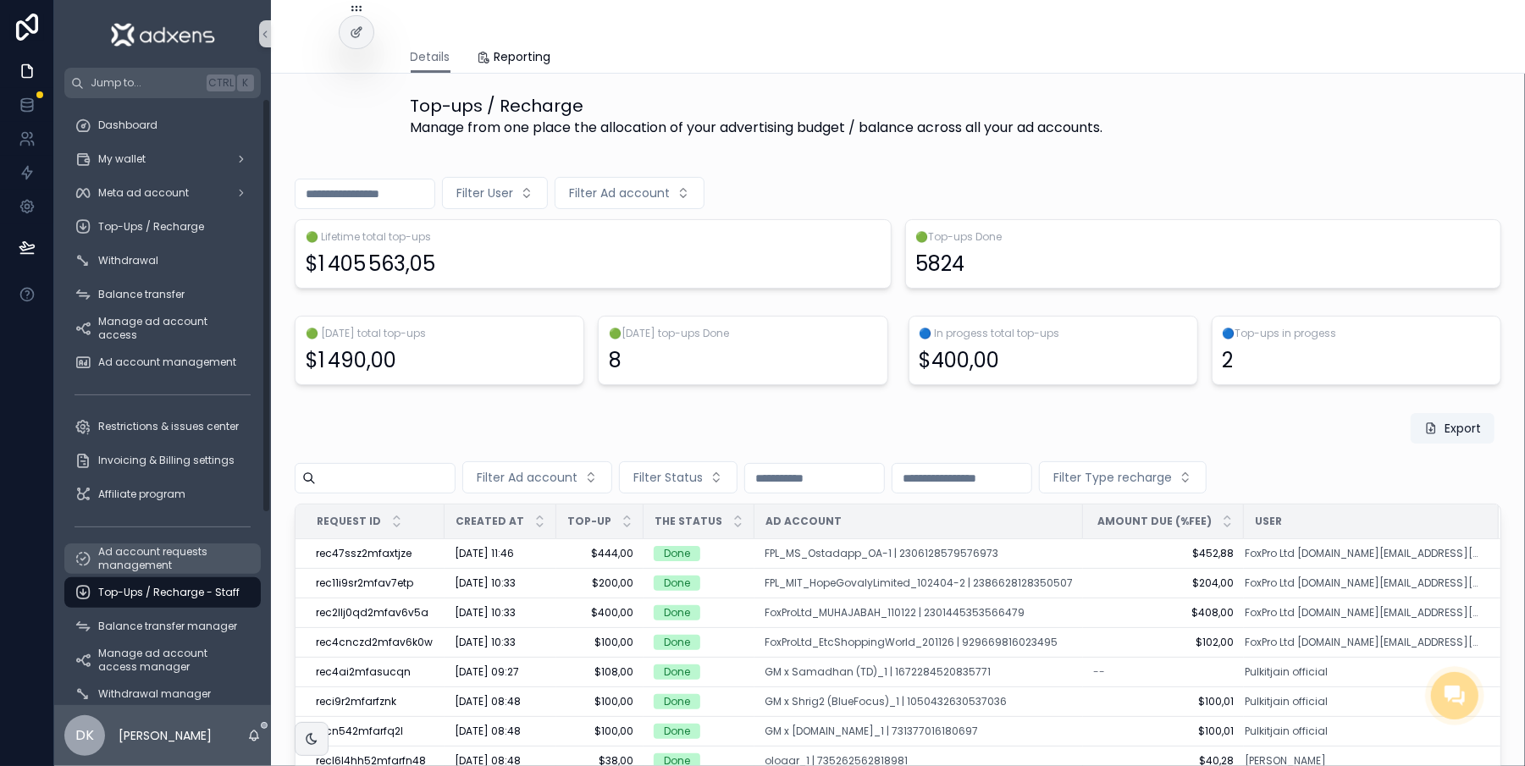
click at [178, 570] on span "Ad account requests management" at bounding box center [171, 558] width 146 height 27
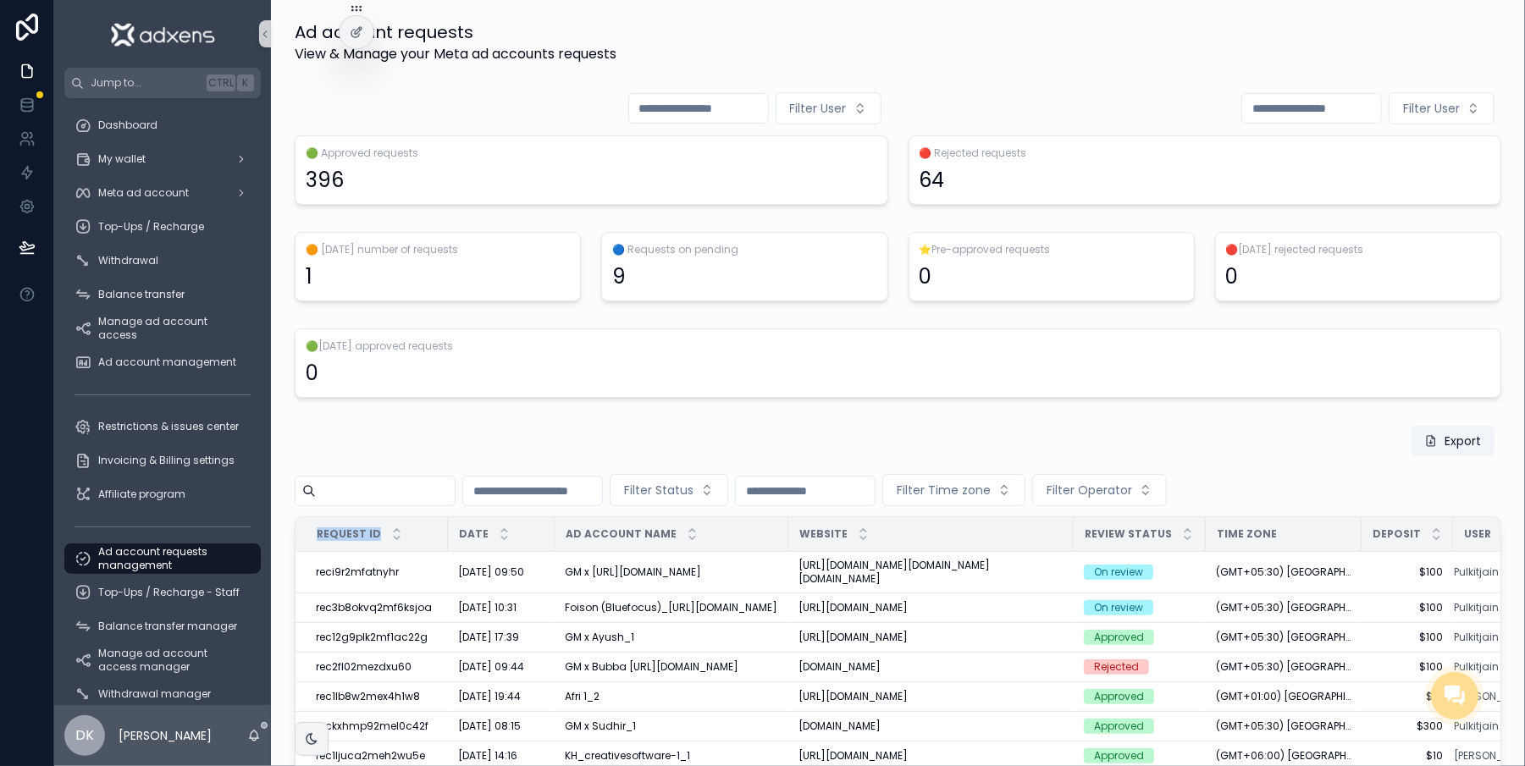
click at [545, 516] on div "Export Filter Status Filter Time zone Filter Operator Request ID Date Ad accoun…" at bounding box center [898, 663] width 1207 height 476
drag, startPoint x: 447, startPoint y: 428, endPoint x: 434, endPoint y: 448, distance: 23.3
click at [447, 431] on div "Export" at bounding box center [898, 444] width 1207 height 39
click at [373, 495] on input "scrollable content" at bounding box center [385, 491] width 139 height 24
drag, startPoint x: 367, startPoint y: 444, endPoint x: 296, endPoint y: 509, distance: 96.5
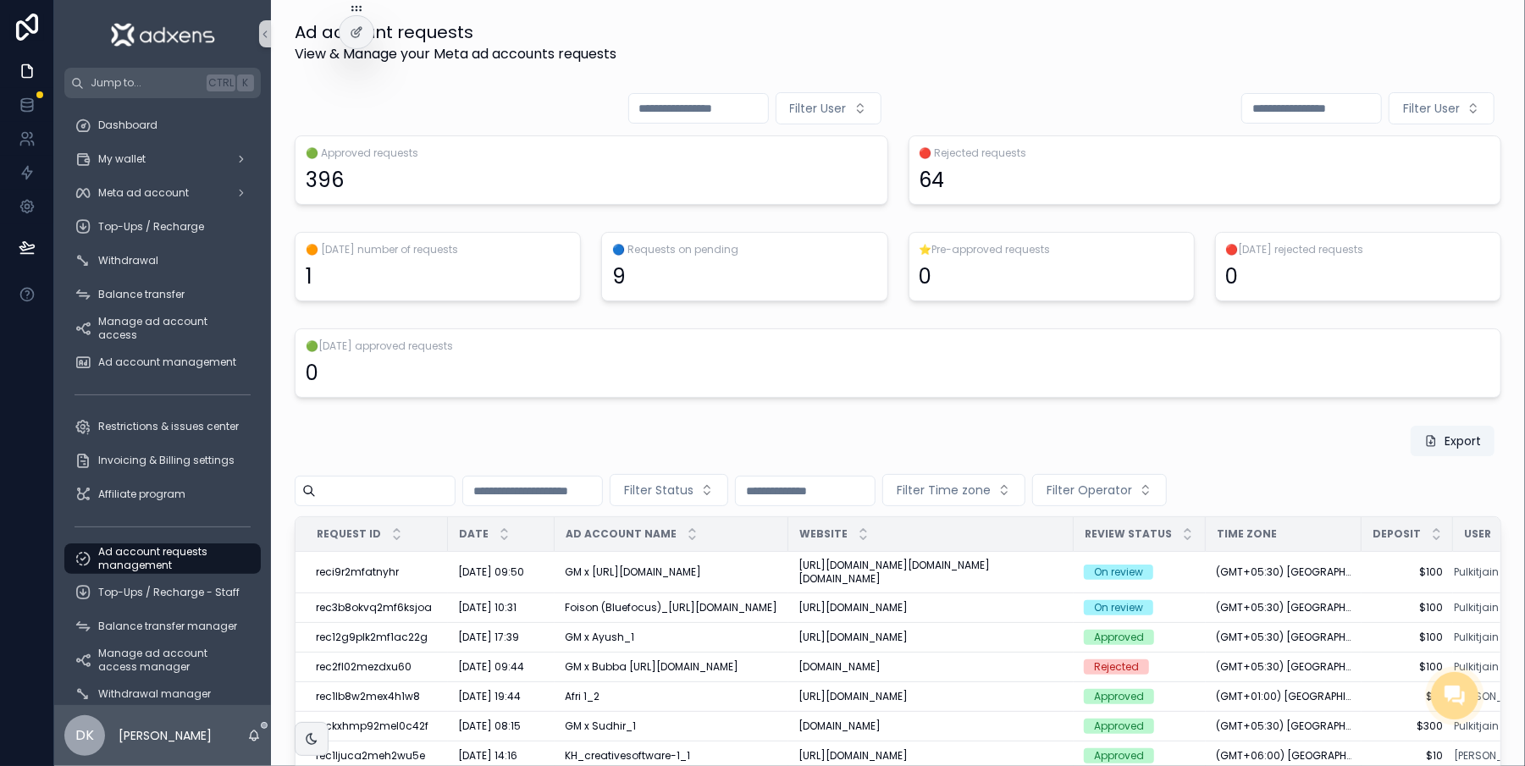
click at [367, 445] on div "Export" at bounding box center [898, 444] width 1207 height 39
click at [198, 573] on link "Ad account requests management" at bounding box center [162, 559] width 196 height 30
click at [98, 594] on span "Top-Ups / Recharge - Staff" at bounding box center [168, 593] width 141 height 14
click at [123, 641] on link "Balance transfer manager" at bounding box center [162, 626] width 196 height 30
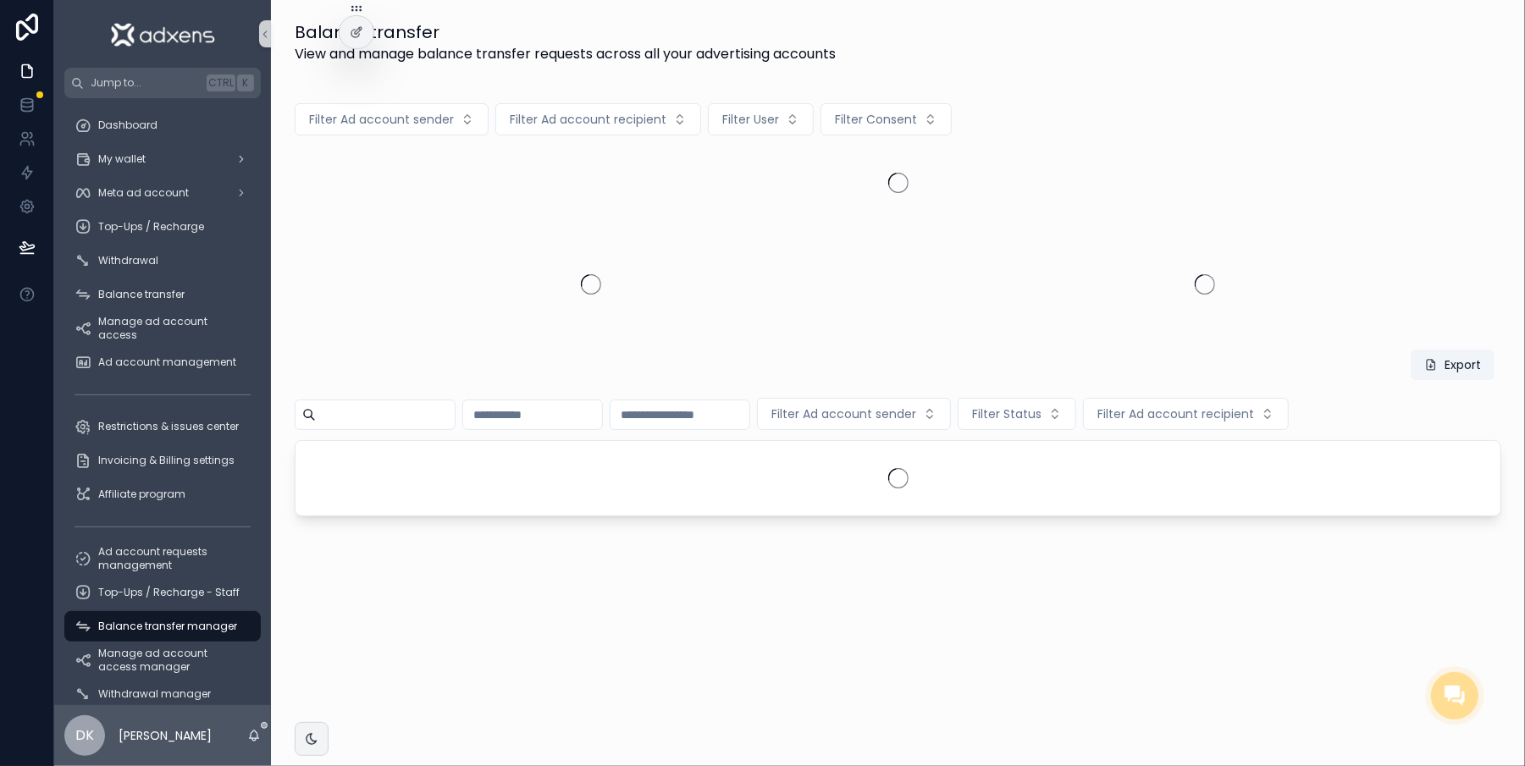
click at [127, 628] on span "Balance transfer manager" at bounding box center [167, 627] width 139 height 14
click at [130, 638] on div "Balance transfer manager" at bounding box center [163, 626] width 176 height 27
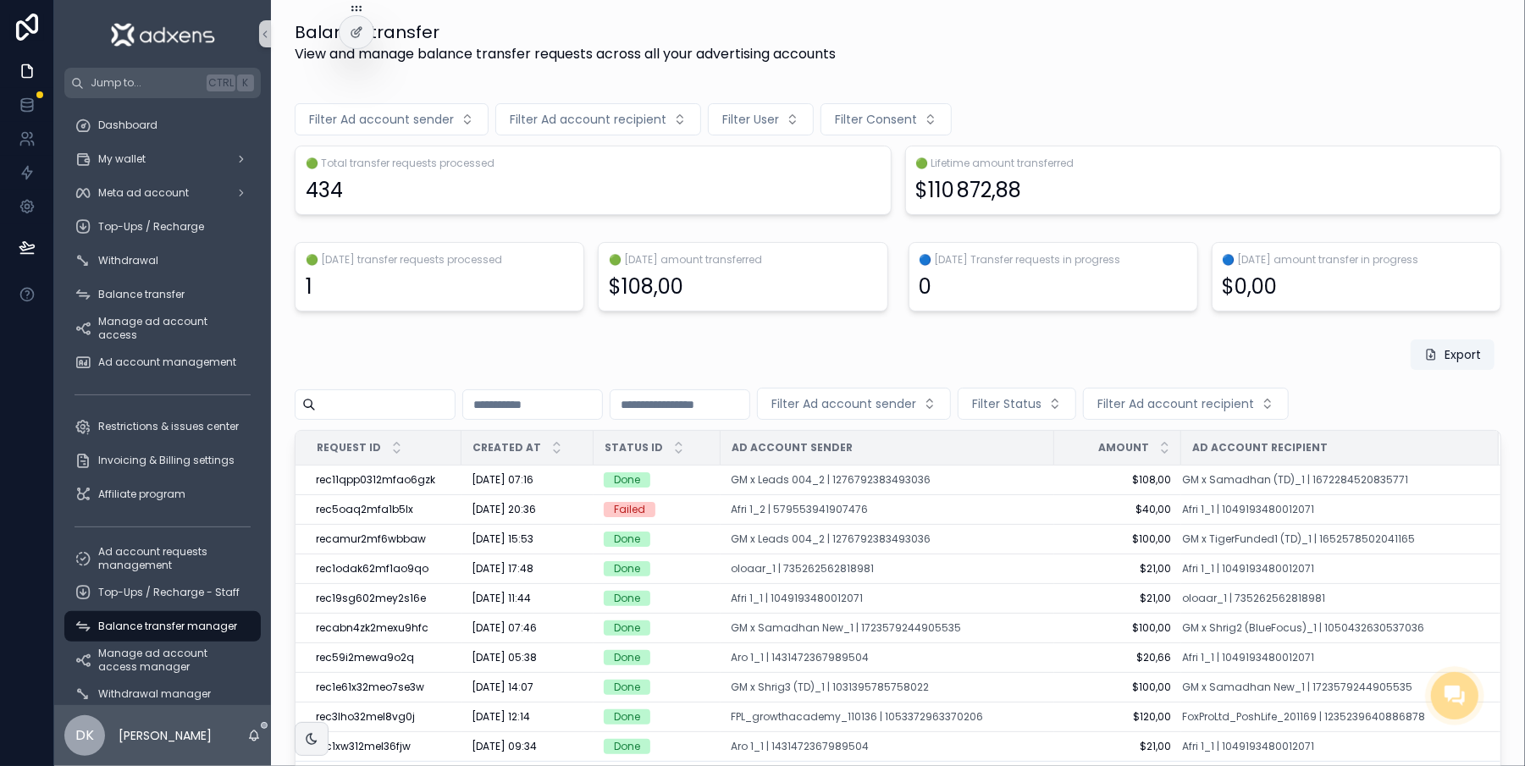
drag, startPoint x: 0, startPoint y: 428, endPoint x: 25, endPoint y: 482, distance: 58.7
click at [0, 430] on div at bounding box center [27, 383] width 54 height 766
click at [126, 574] on div "Ad account requests management" at bounding box center [162, 559] width 217 height 34
drag, startPoint x: 126, startPoint y: 563, endPoint x: 127, endPoint y: 587, distance: 23.7
click at [124, 562] on span "Ad account requests management" at bounding box center [171, 558] width 146 height 27
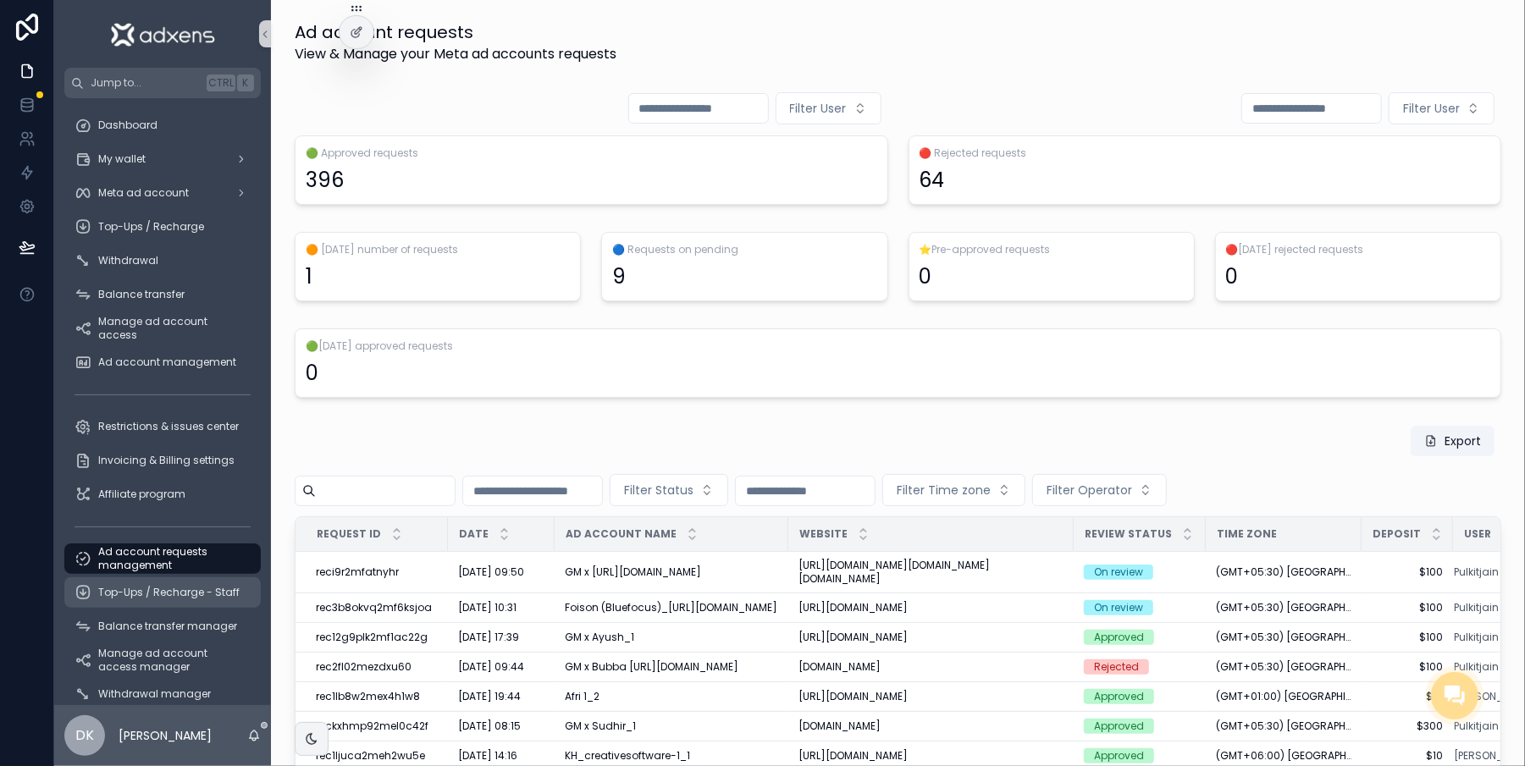
click at [127, 587] on span "Top-Ups / Recharge - Staff" at bounding box center [168, 593] width 141 height 14
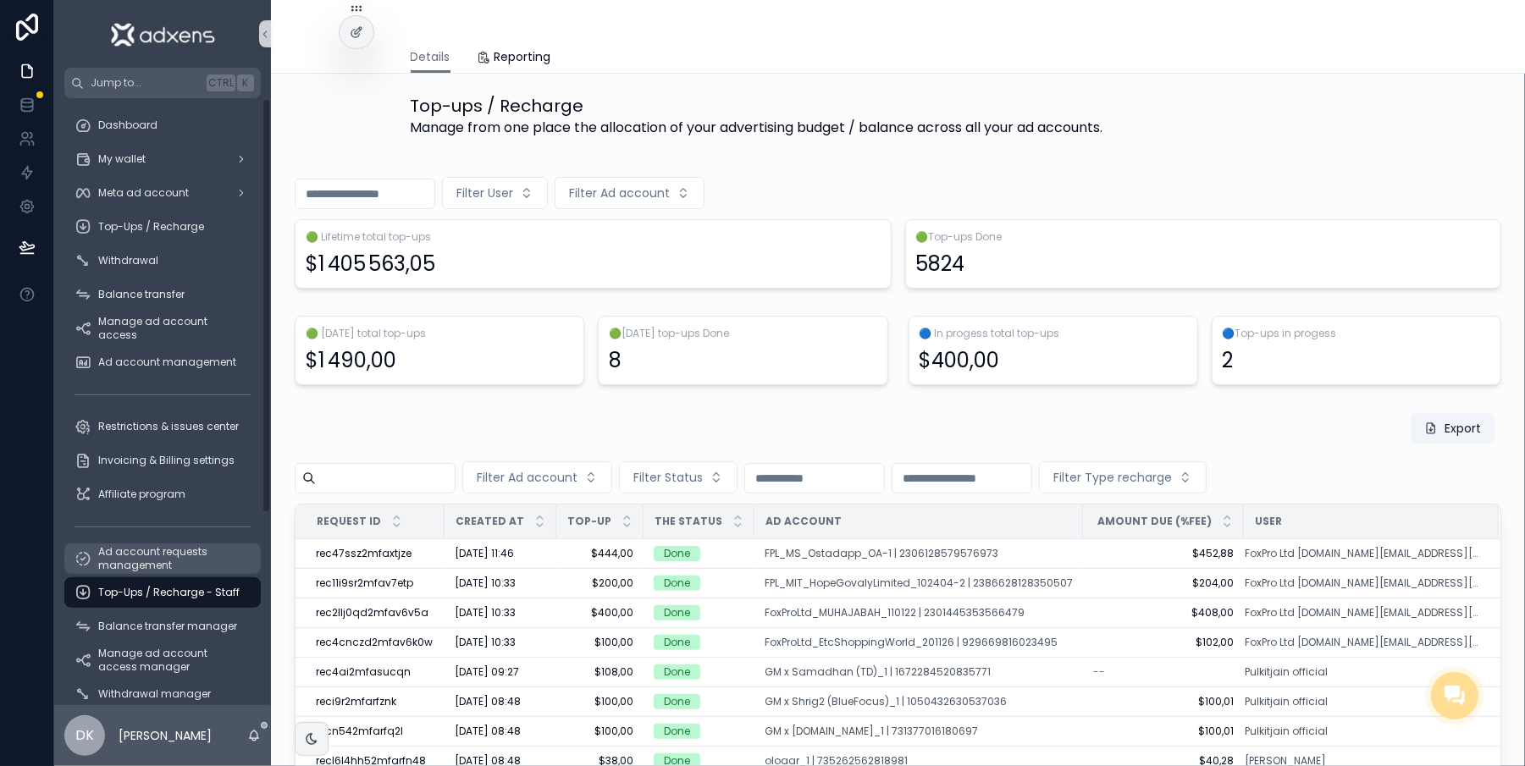
click at [123, 569] on span "Ad account requests management" at bounding box center [171, 558] width 146 height 27
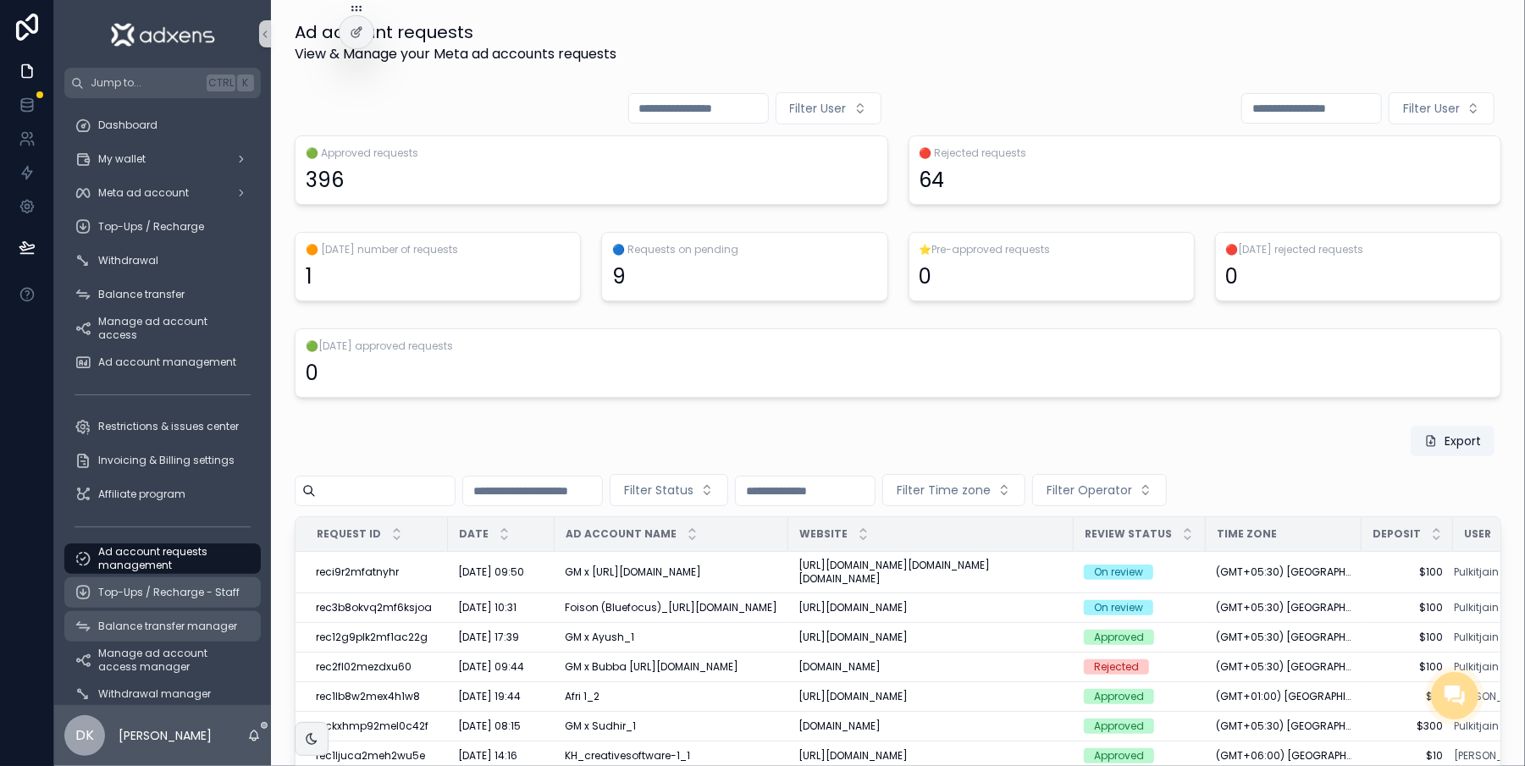
drag, startPoint x: 135, startPoint y: 598, endPoint x: 136, endPoint y: 627, distance: 29.7
click at [135, 598] on span "Top-Ups / Recharge - Staff" at bounding box center [168, 593] width 141 height 14
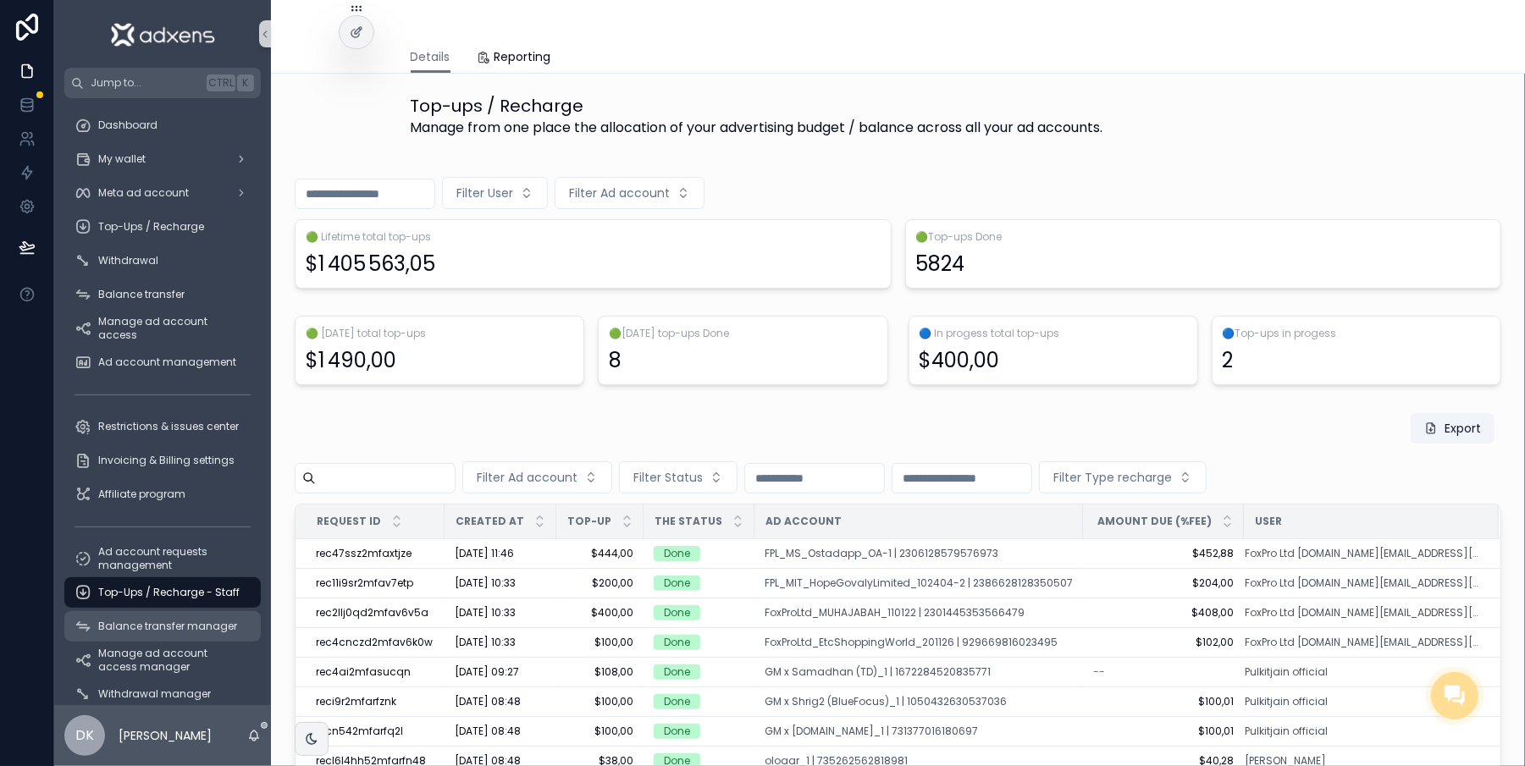
click at [136, 627] on span "Balance transfer manager" at bounding box center [167, 627] width 139 height 14
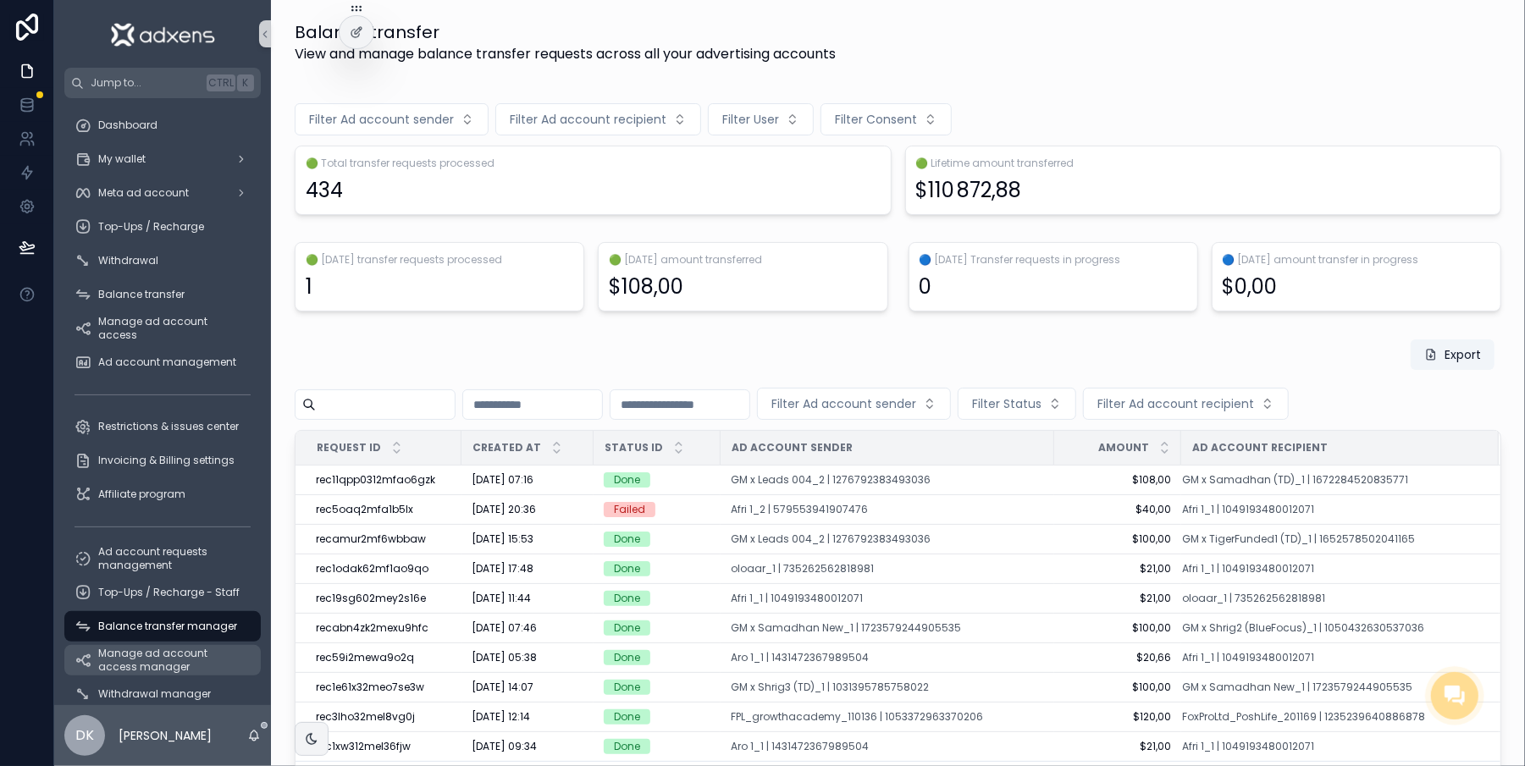
click at [130, 662] on span "Manage ad account access manager" at bounding box center [171, 660] width 146 height 27
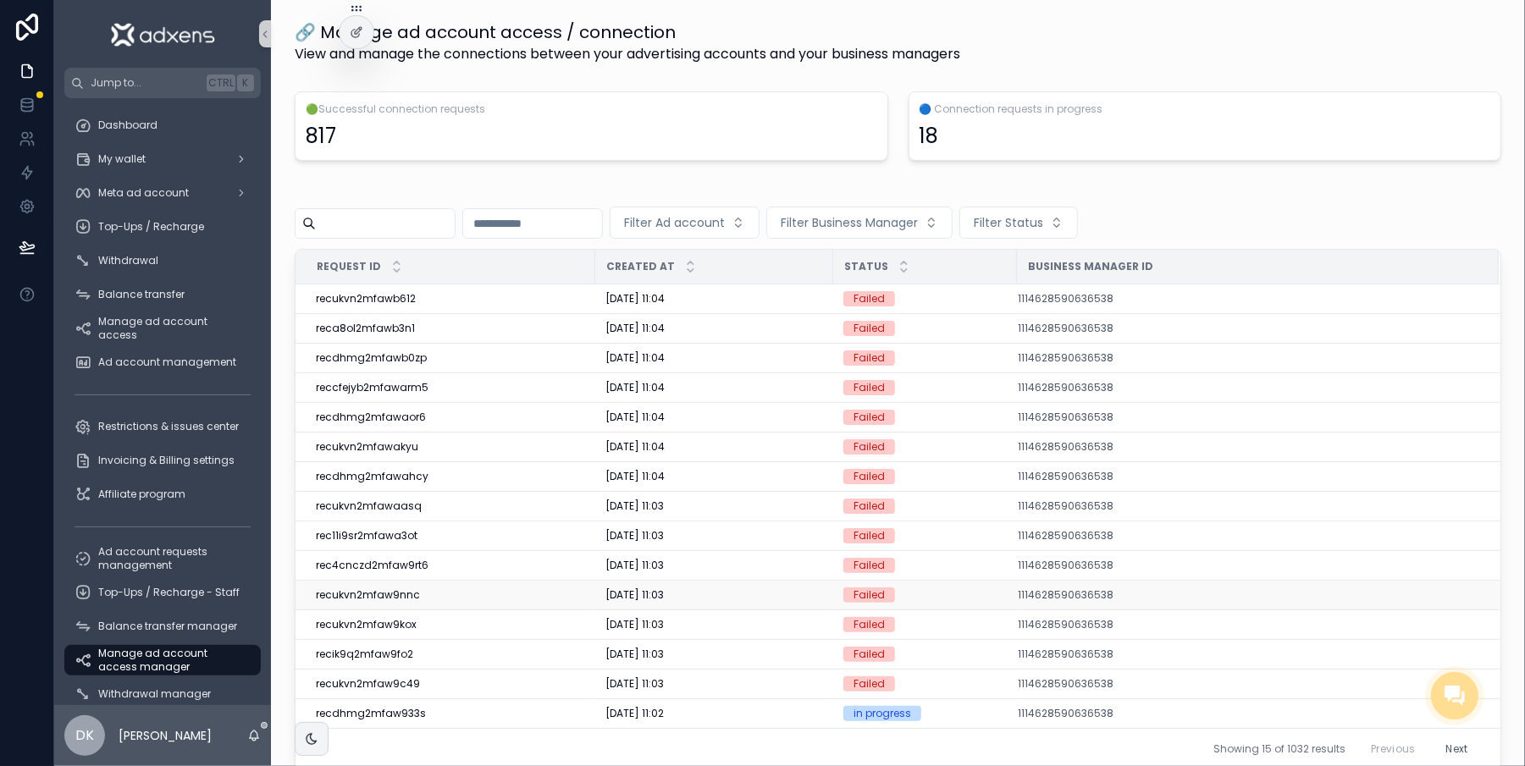
click at [605, 602] on span "[DATE] 11:03" at bounding box center [634, 596] width 58 height 14
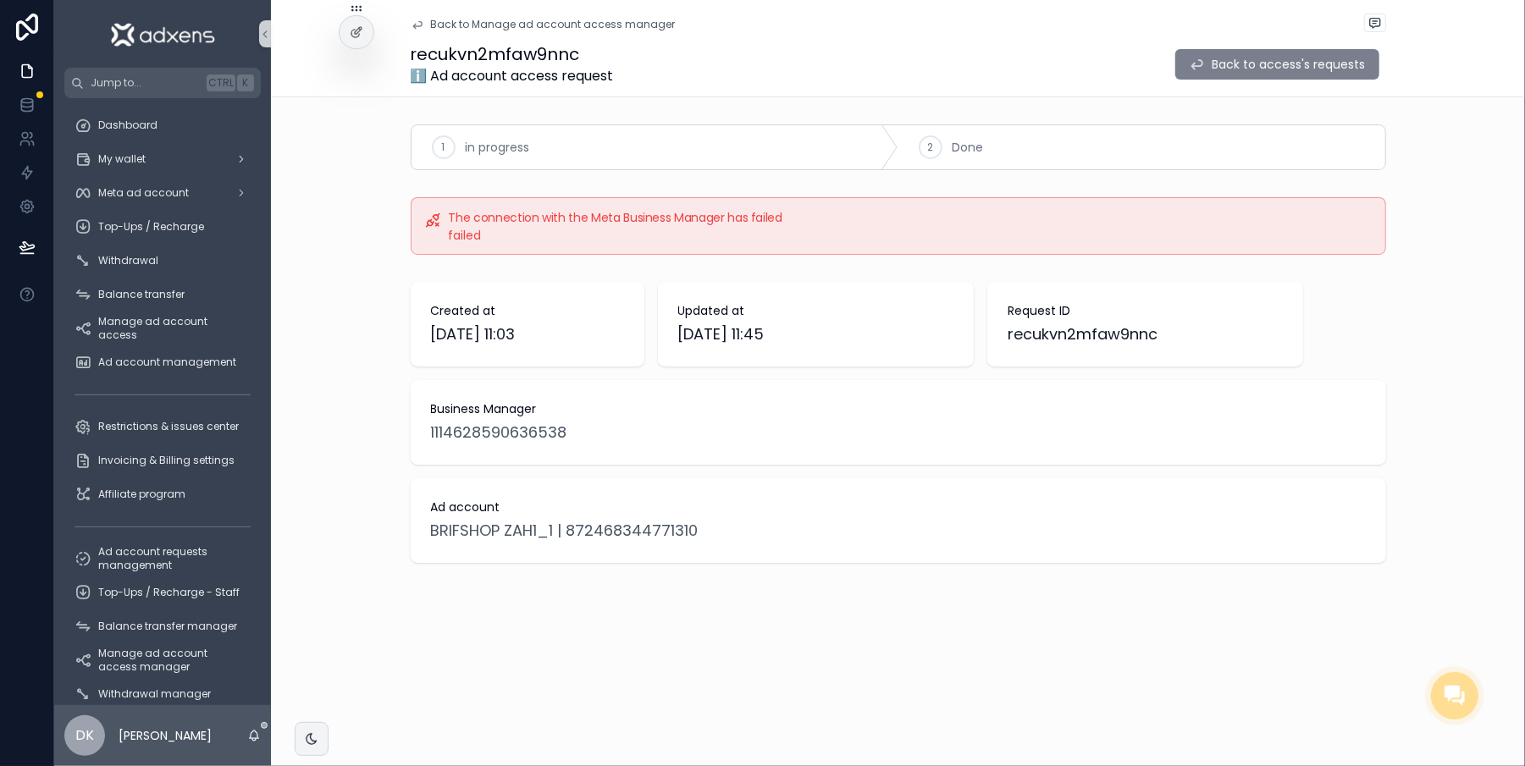
click at [1224, 73] on button "Back to access's requests" at bounding box center [1277, 64] width 204 height 30
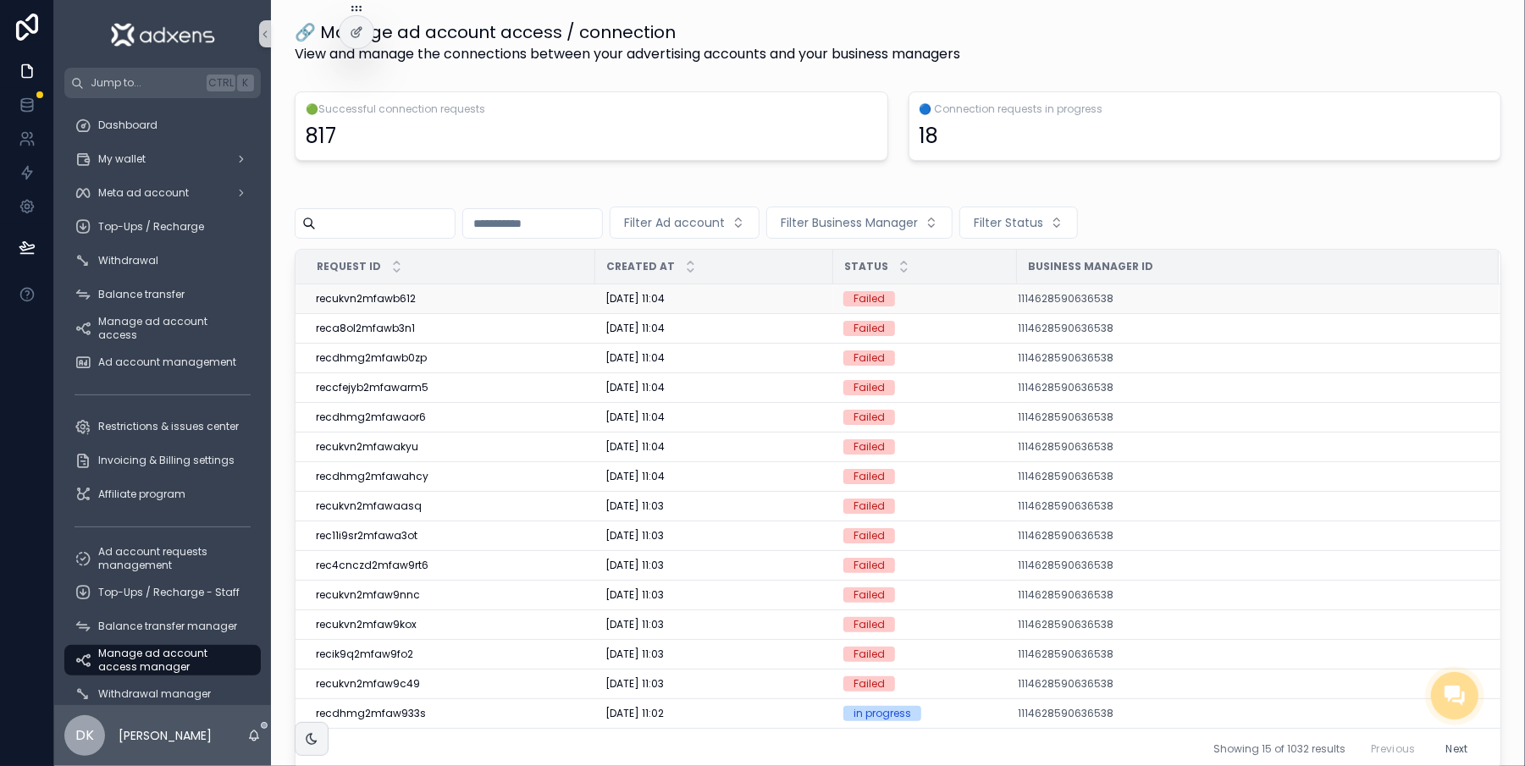
click at [665, 302] on span "[DATE] 11:04" at bounding box center [634, 299] width 59 height 14
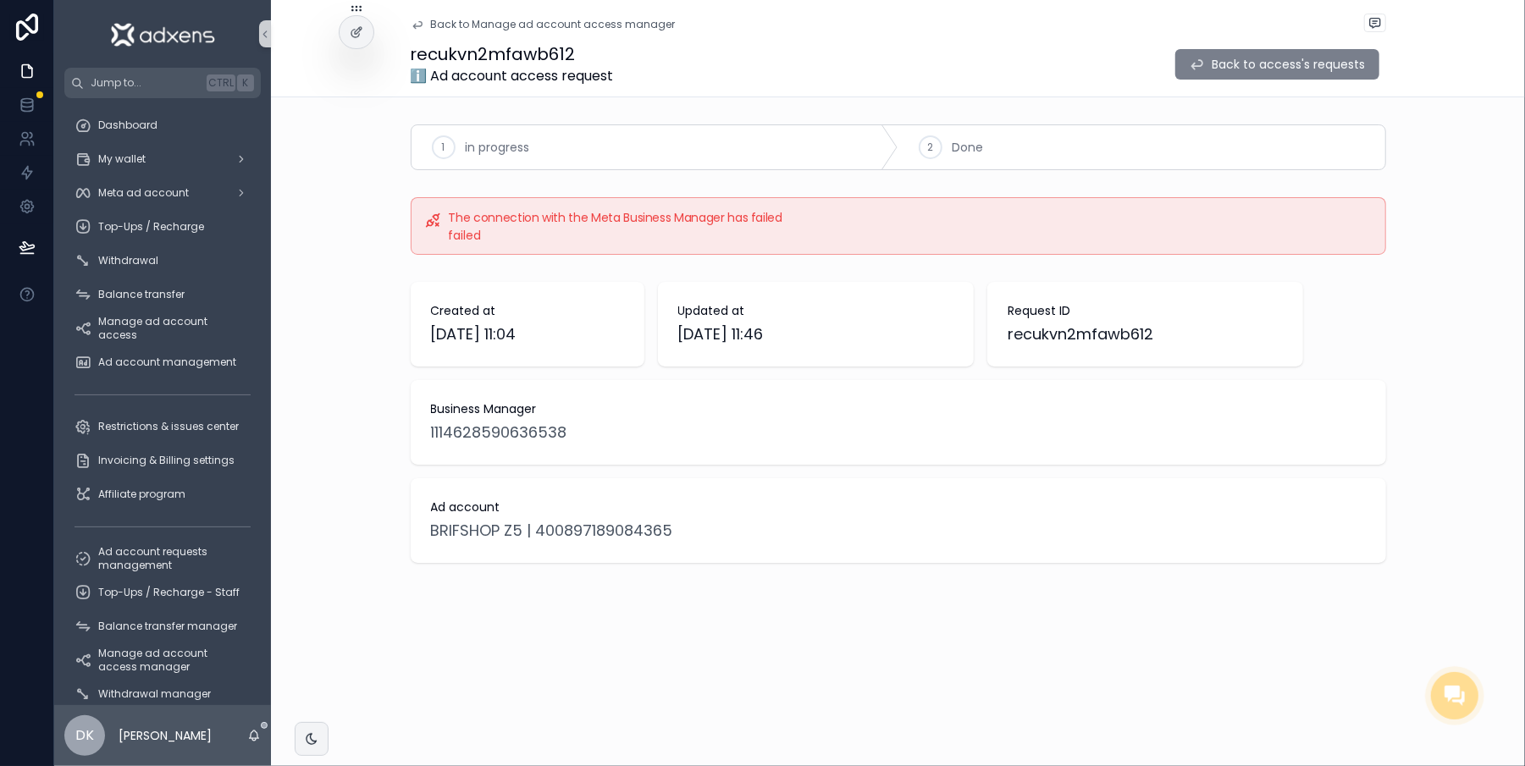
click at [1226, 76] on button "Back to access's requests" at bounding box center [1277, 64] width 204 height 30
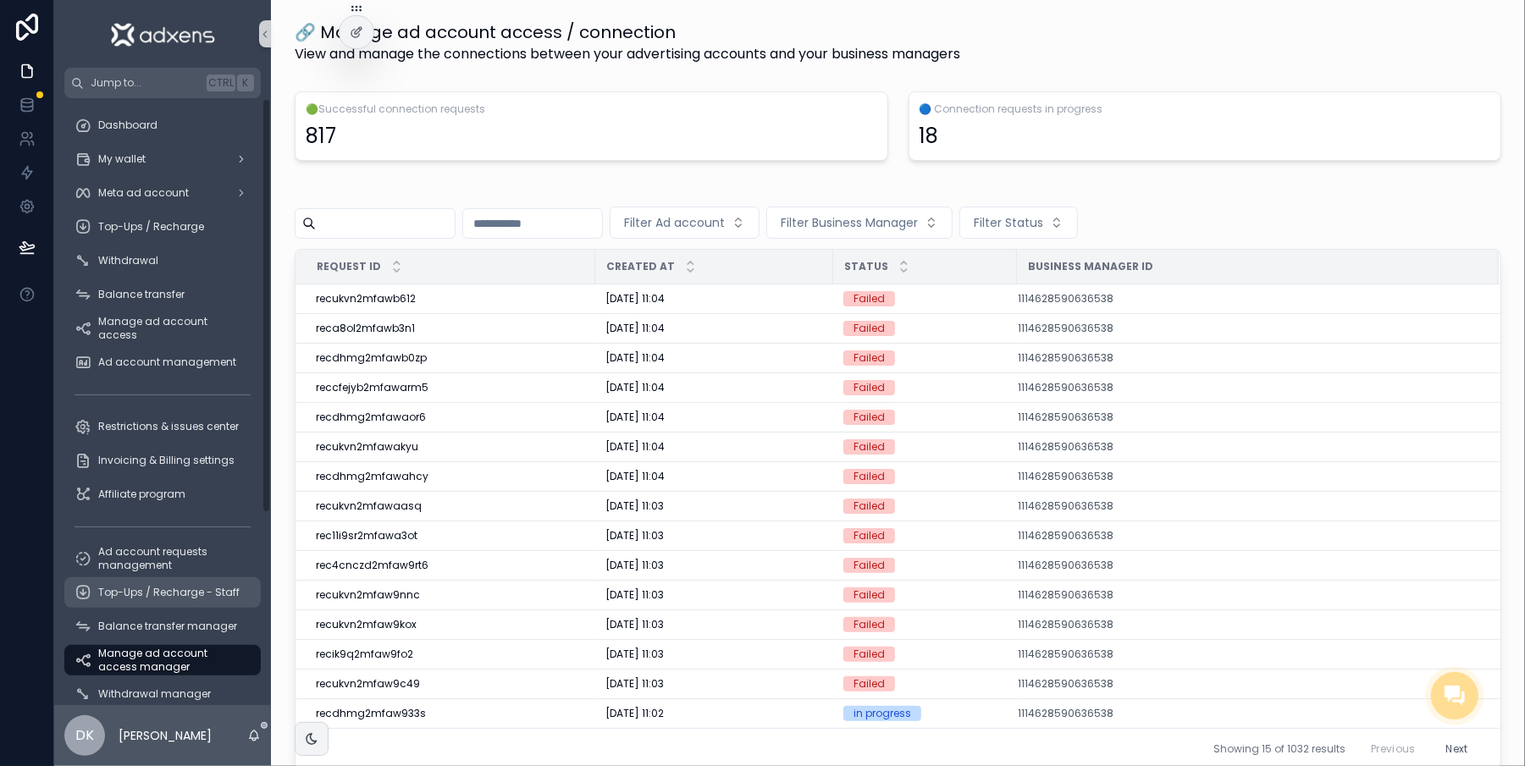
click at [129, 584] on div "Top-Ups / Recharge - Staff" at bounding box center [163, 592] width 176 height 27
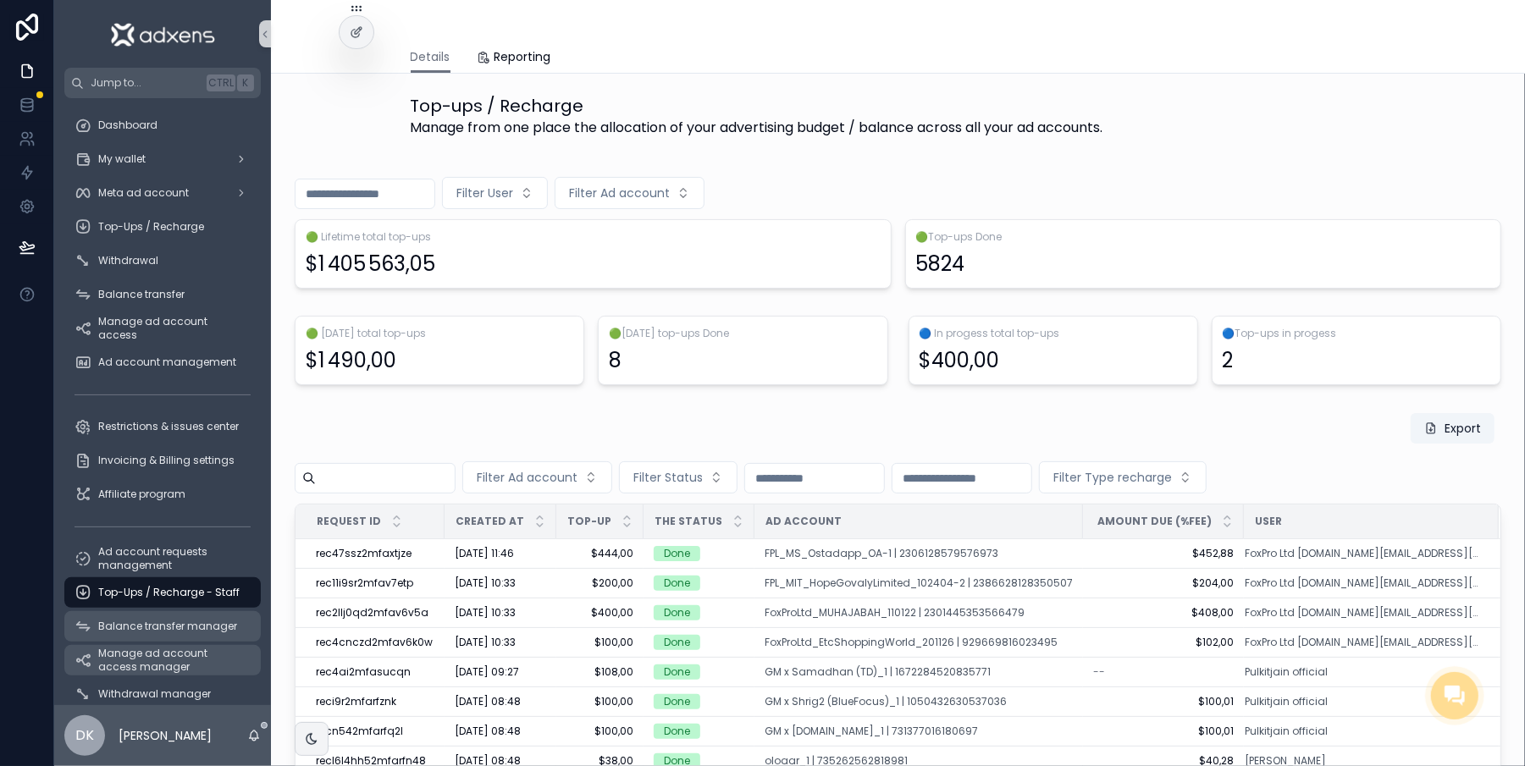
drag, startPoint x: 129, startPoint y: 631, endPoint x: 125, endPoint y: 667, distance: 36.6
click at [130, 631] on span "Balance transfer manager" at bounding box center [167, 627] width 139 height 14
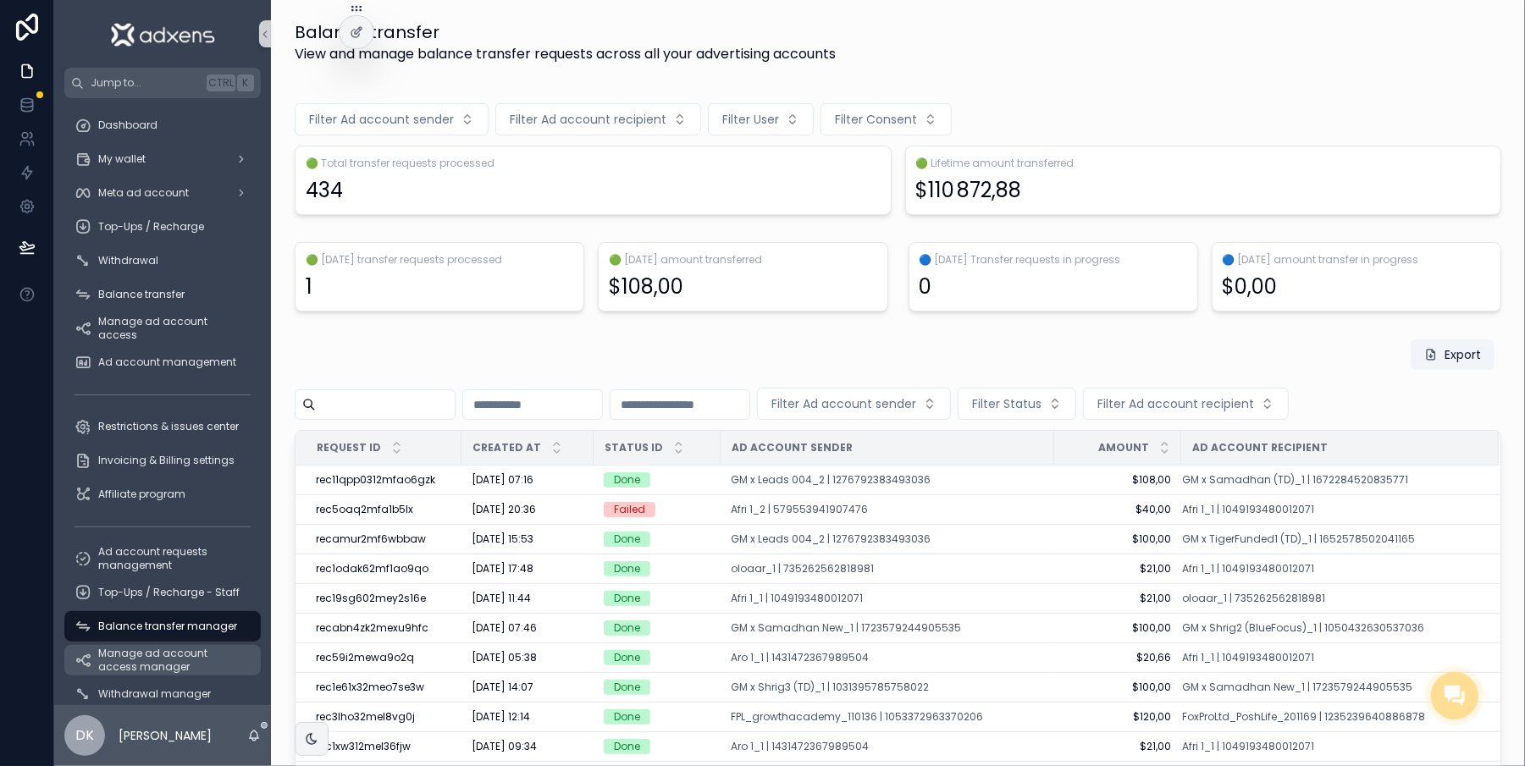
click at [125, 667] on span "Manage ad account access manager" at bounding box center [171, 660] width 146 height 27
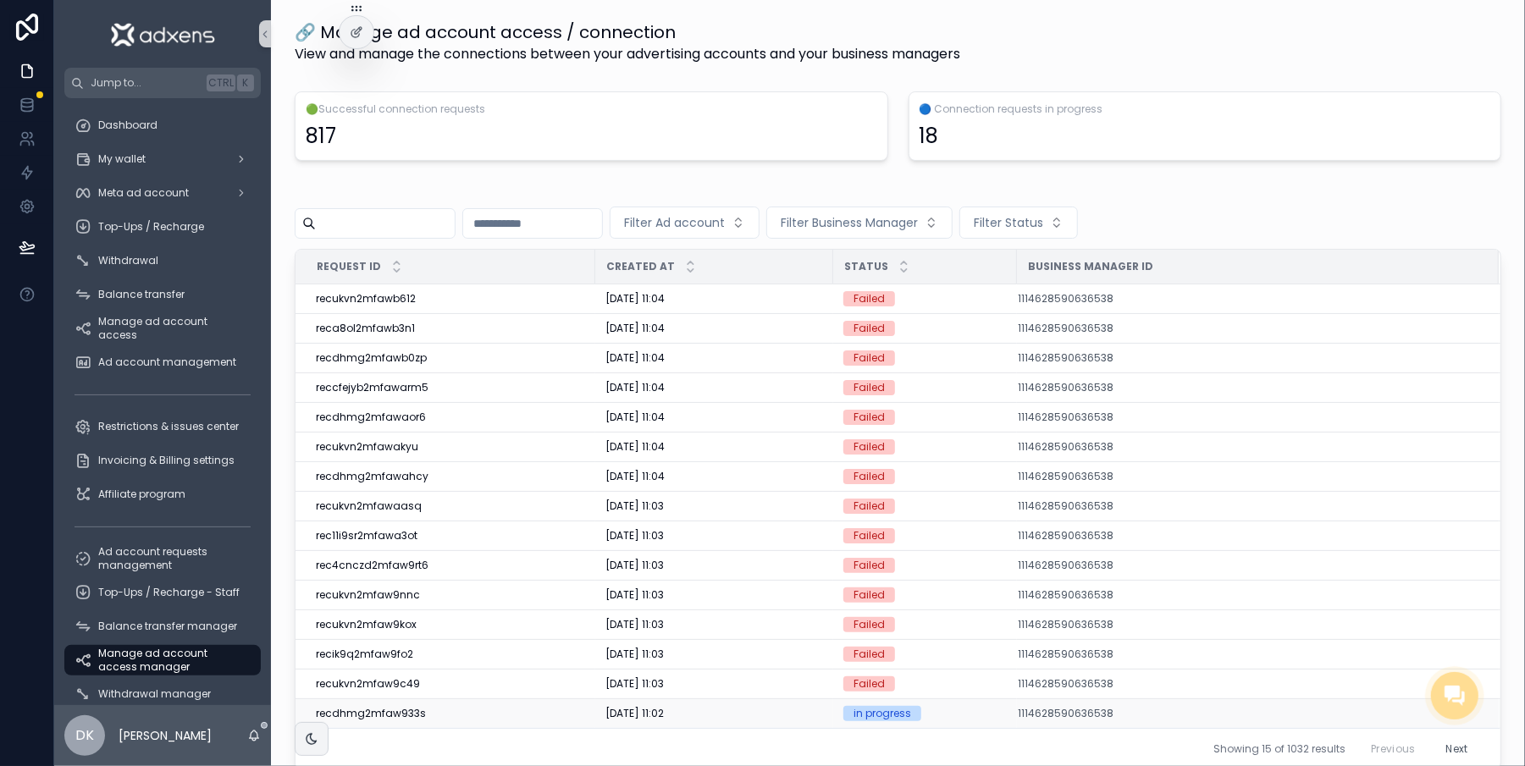
click at [552, 728] on td "recdhmg2mfaw933s" at bounding box center [446, 714] width 300 height 30
click at [535, 721] on div "recdhmg2mfaw933s" at bounding box center [450, 714] width 269 height 14
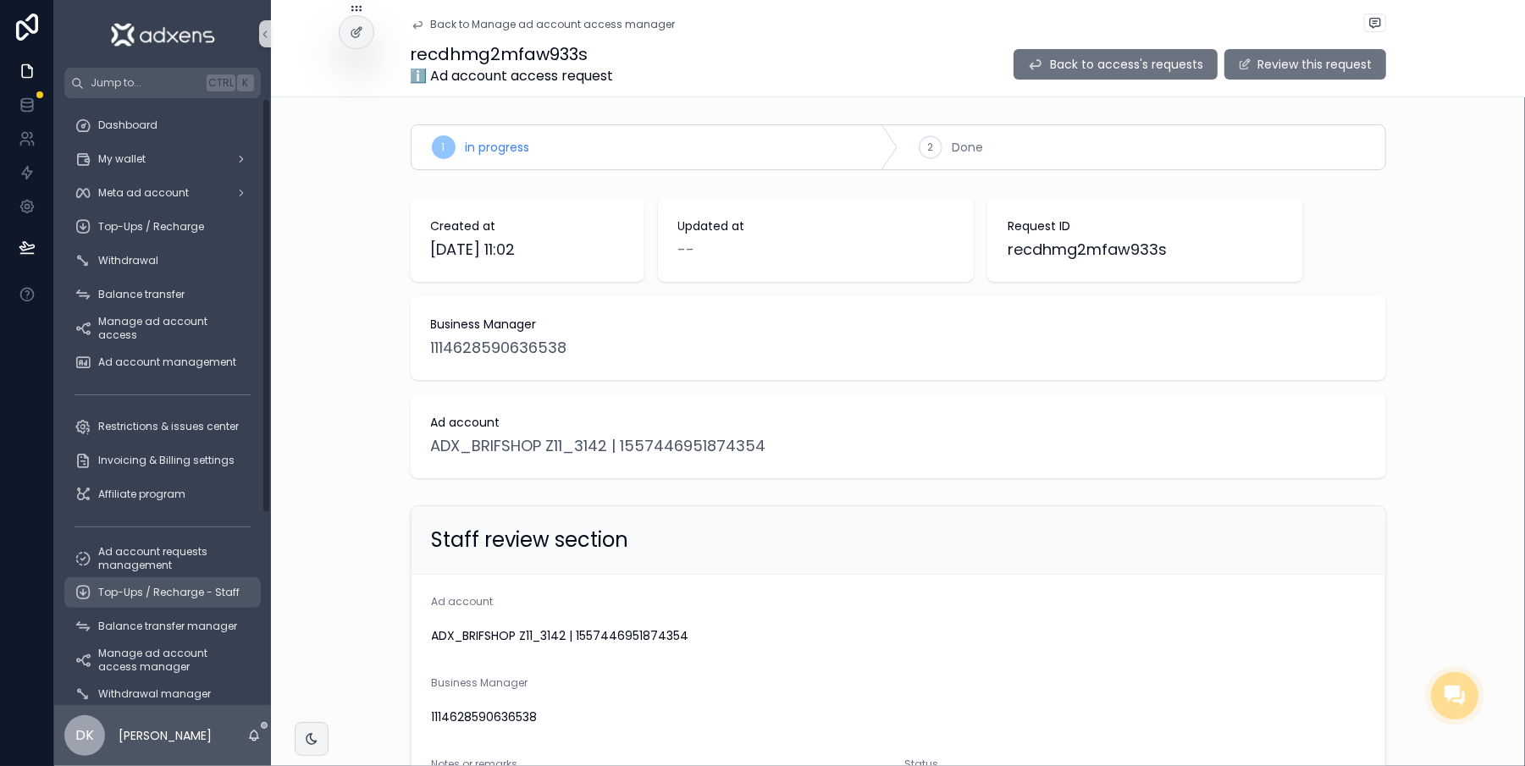
click at [98, 591] on span "Top-Ups / Recharge - Staff" at bounding box center [168, 593] width 141 height 14
click at [106, 576] on div "Top-Ups / Recharge - Staff" at bounding box center [162, 593] width 217 height 34
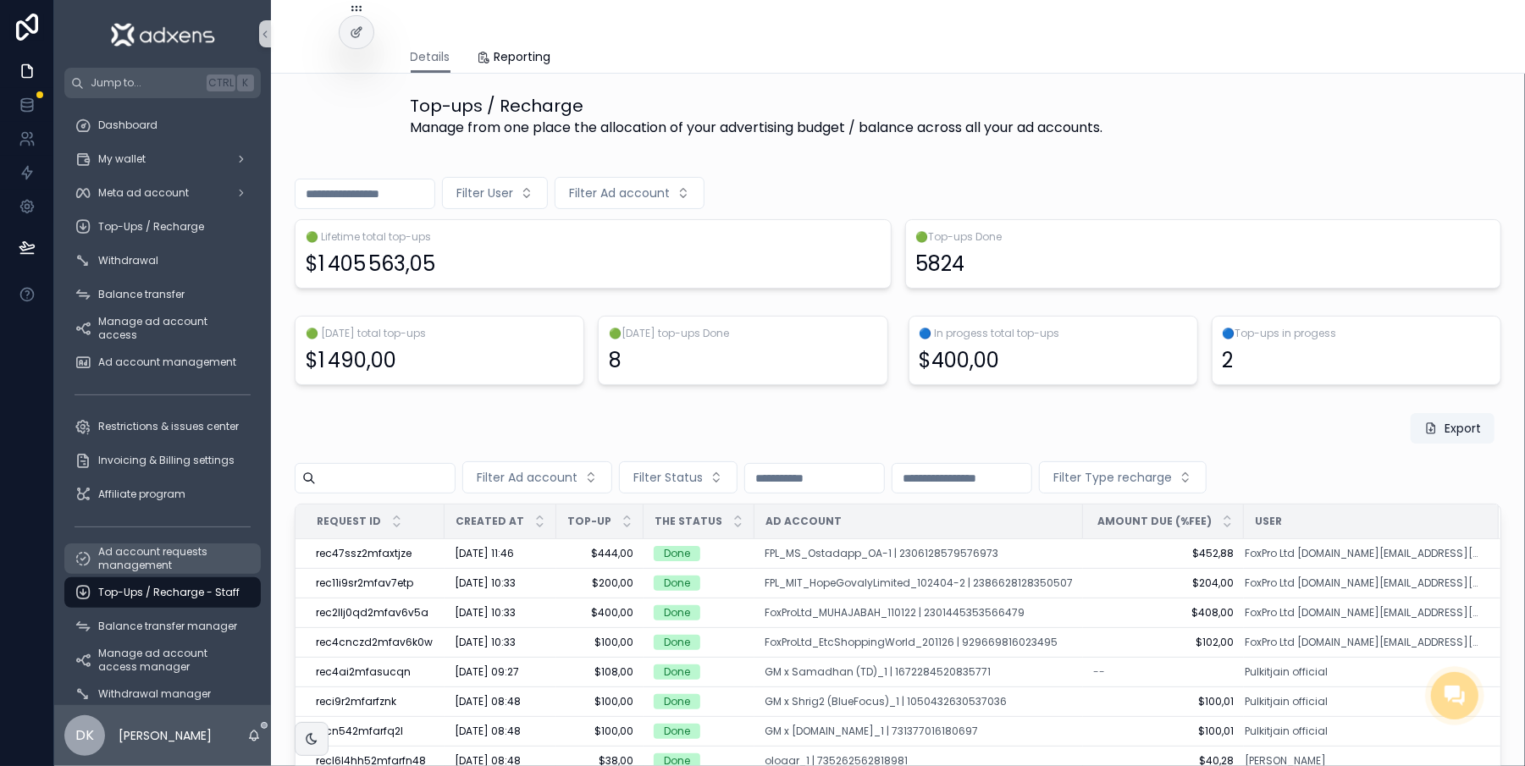
click at [113, 562] on span "Ad account requests management" at bounding box center [171, 558] width 146 height 27
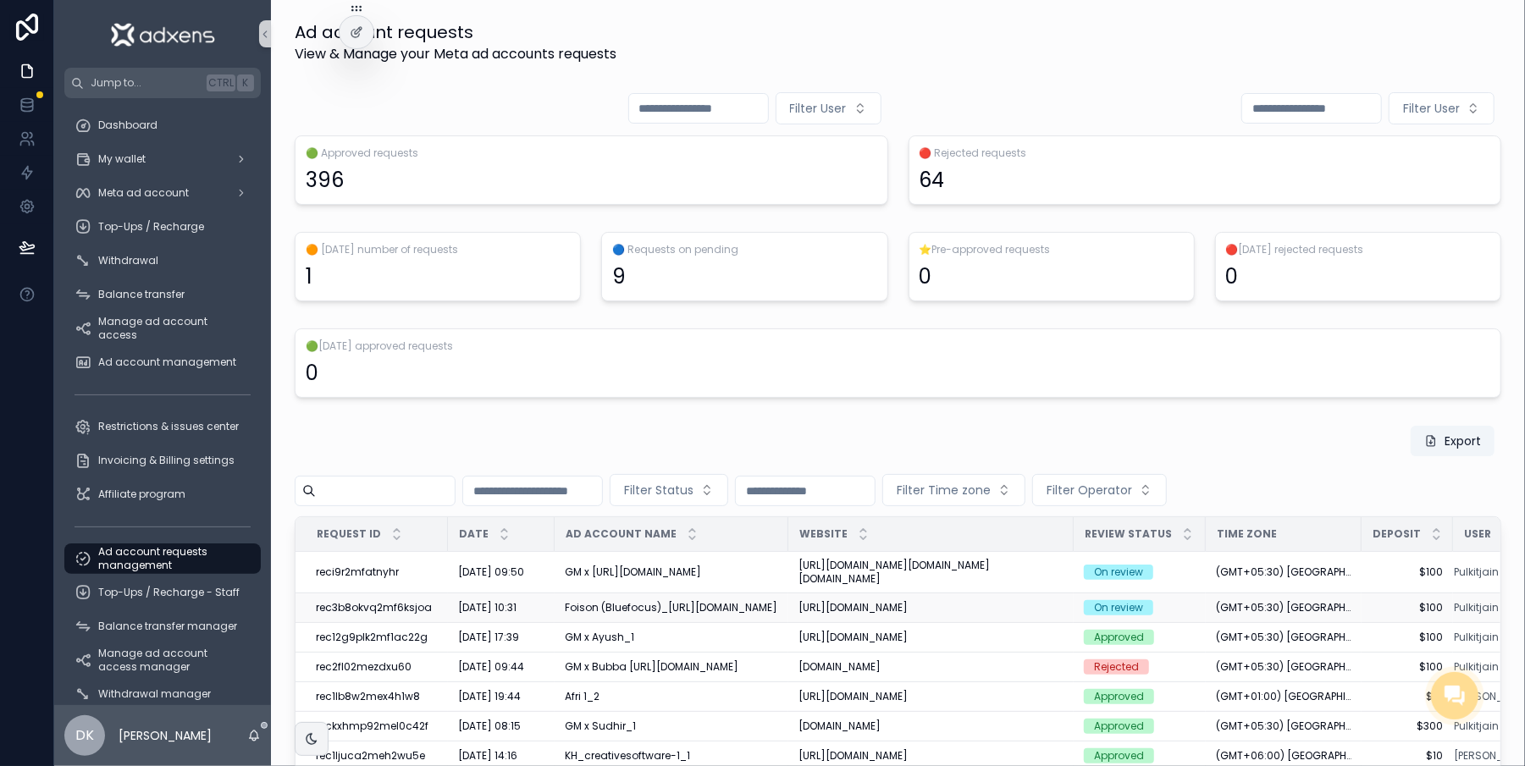
click at [788, 614] on td "[URL][DOMAIN_NAME] [URL][DOMAIN_NAME]" at bounding box center [930, 609] width 285 height 30
click at [753, 607] on div "Foison (Bluefocus)_[URL][DOMAIN_NAME]" at bounding box center [671, 608] width 213 height 14
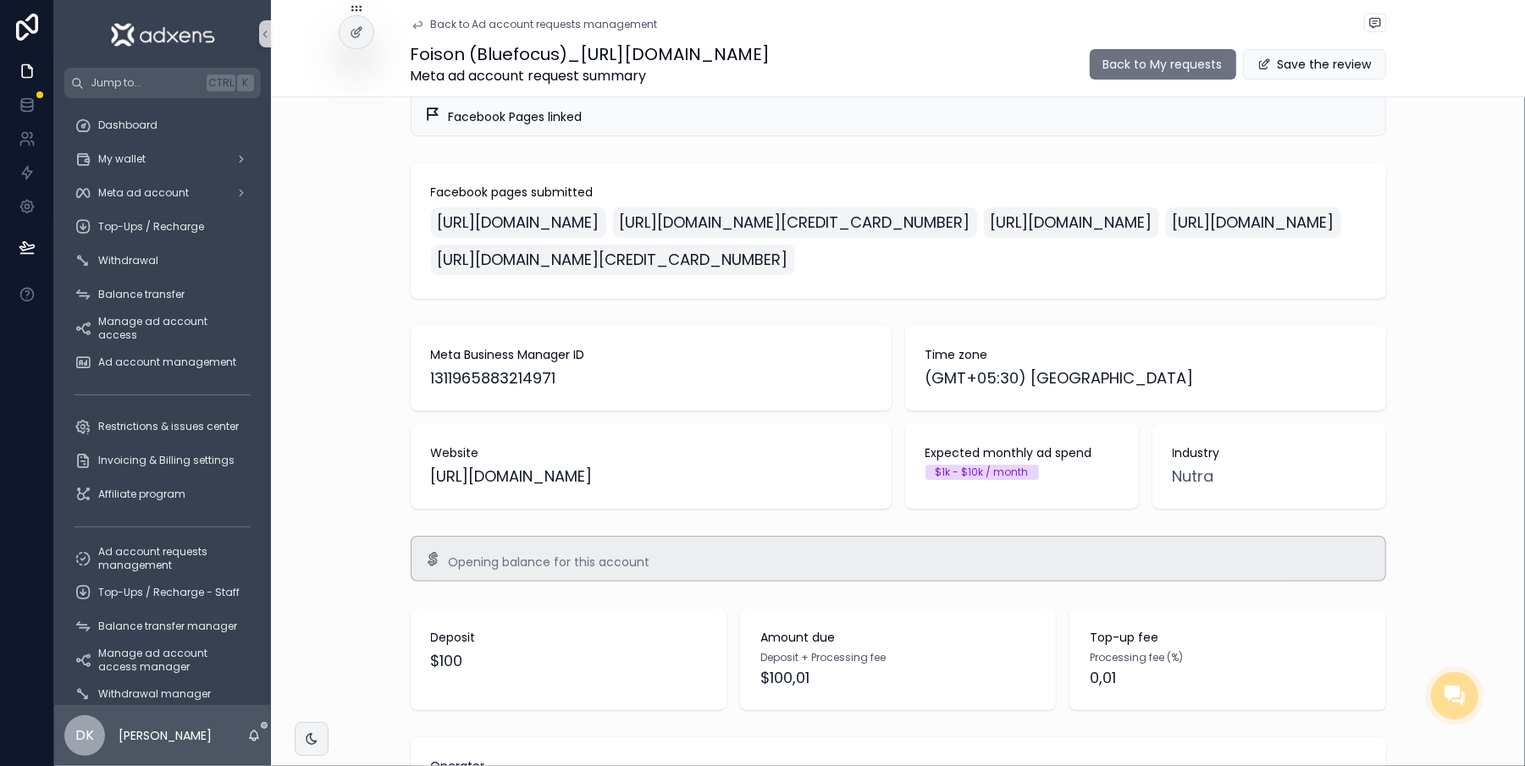
scroll to position [400, 0]
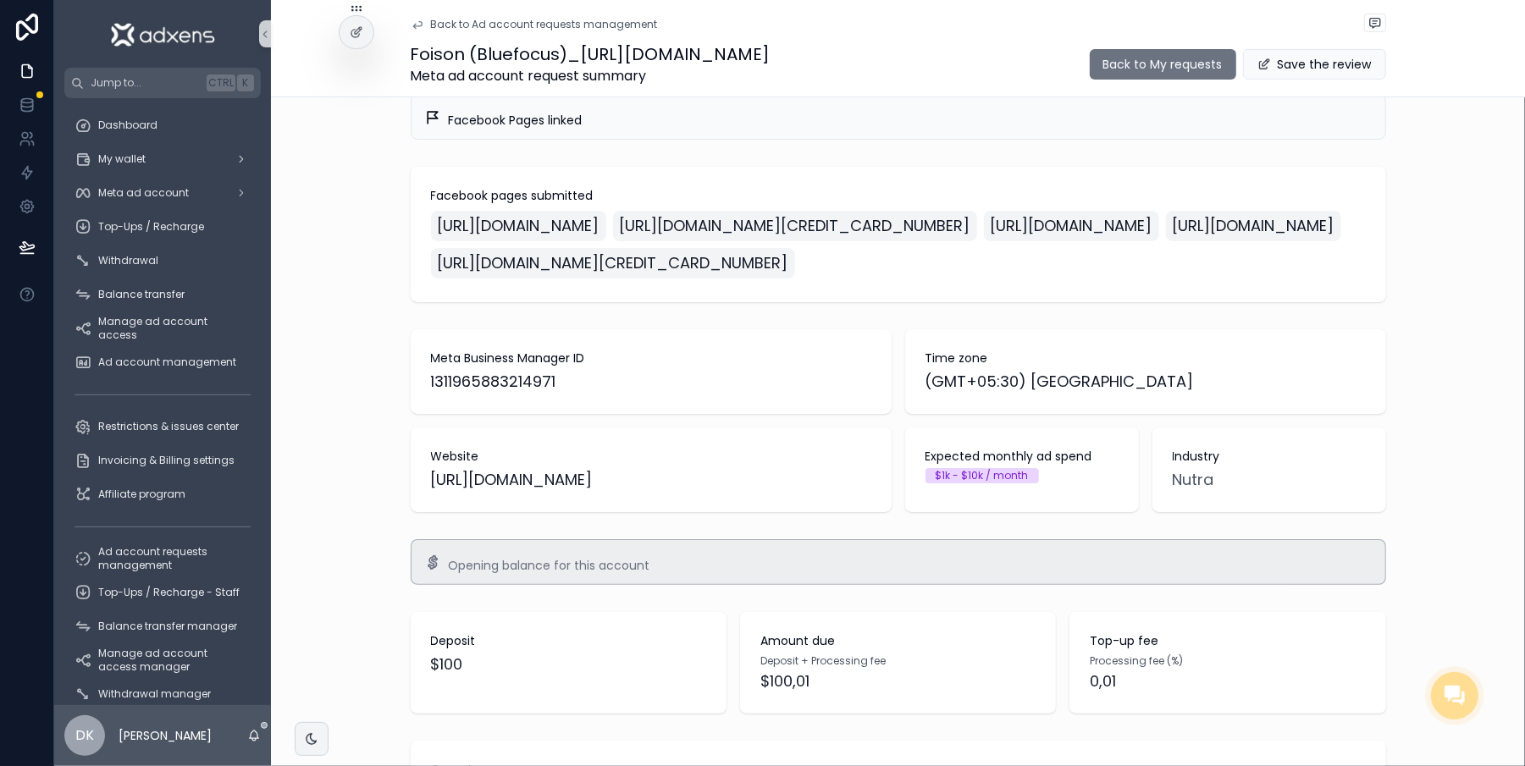
drag, startPoint x: 579, startPoint y: 583, endPoint x: 361, endPoint y: 594, distance: 218.8
click at [361, 519] on div "Meta Business Manager ID 1311965883214971 Time zone (GMT+05:30) [GEOGRAPHIC_DAT…" at bounding box center [898, 421] width 1254 height 196
copy span "[URL][DOMAIN_NAME]"
click at [98, 561] on span "Ad account requests management" at bounding box center [171, 558] width 146 height 27
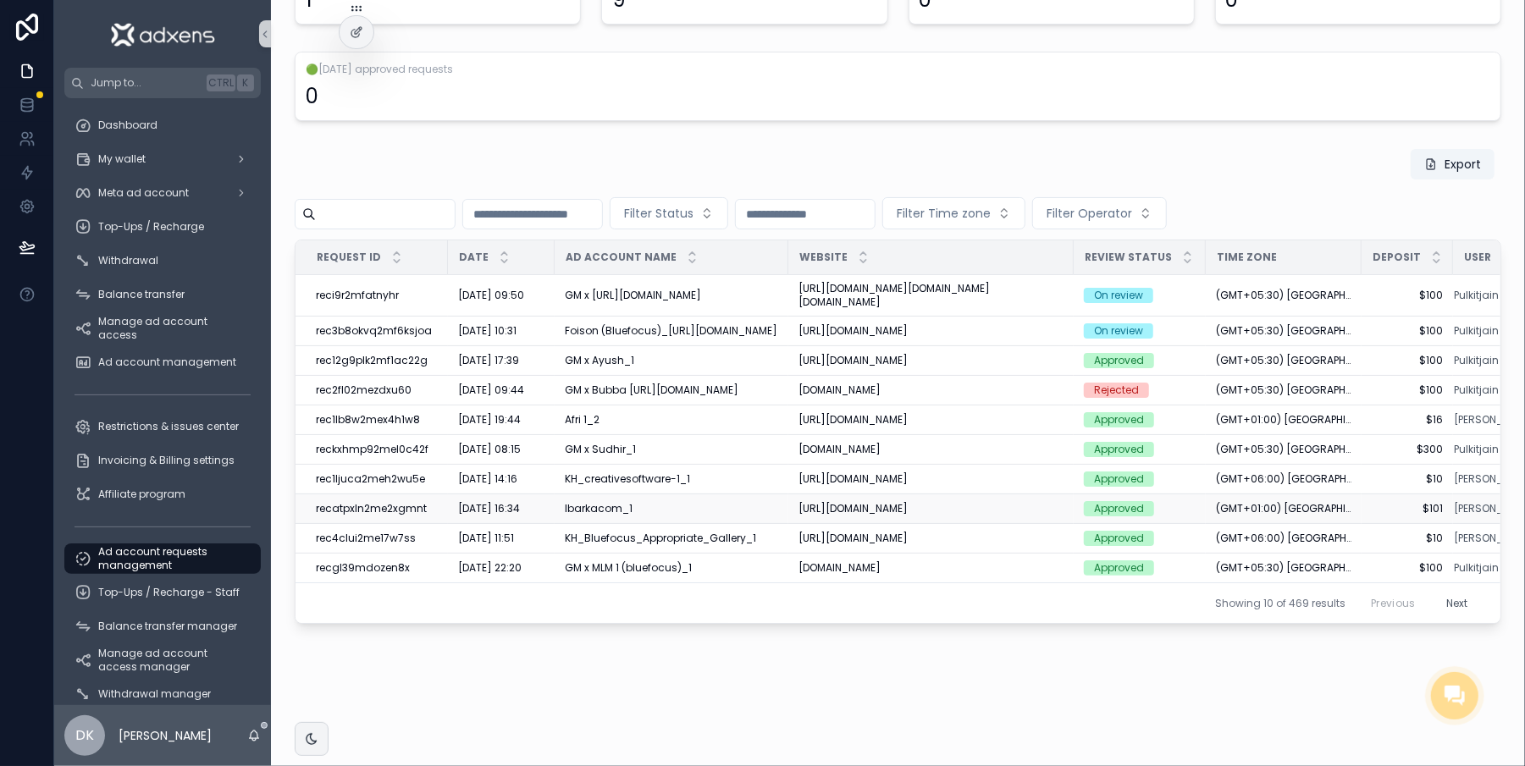
scroll to position [282, 0]
click at [706, 291] on div "GM x [URL][DOMAIN_NAME]" at bounding box center [671, 296] width 213 height 14
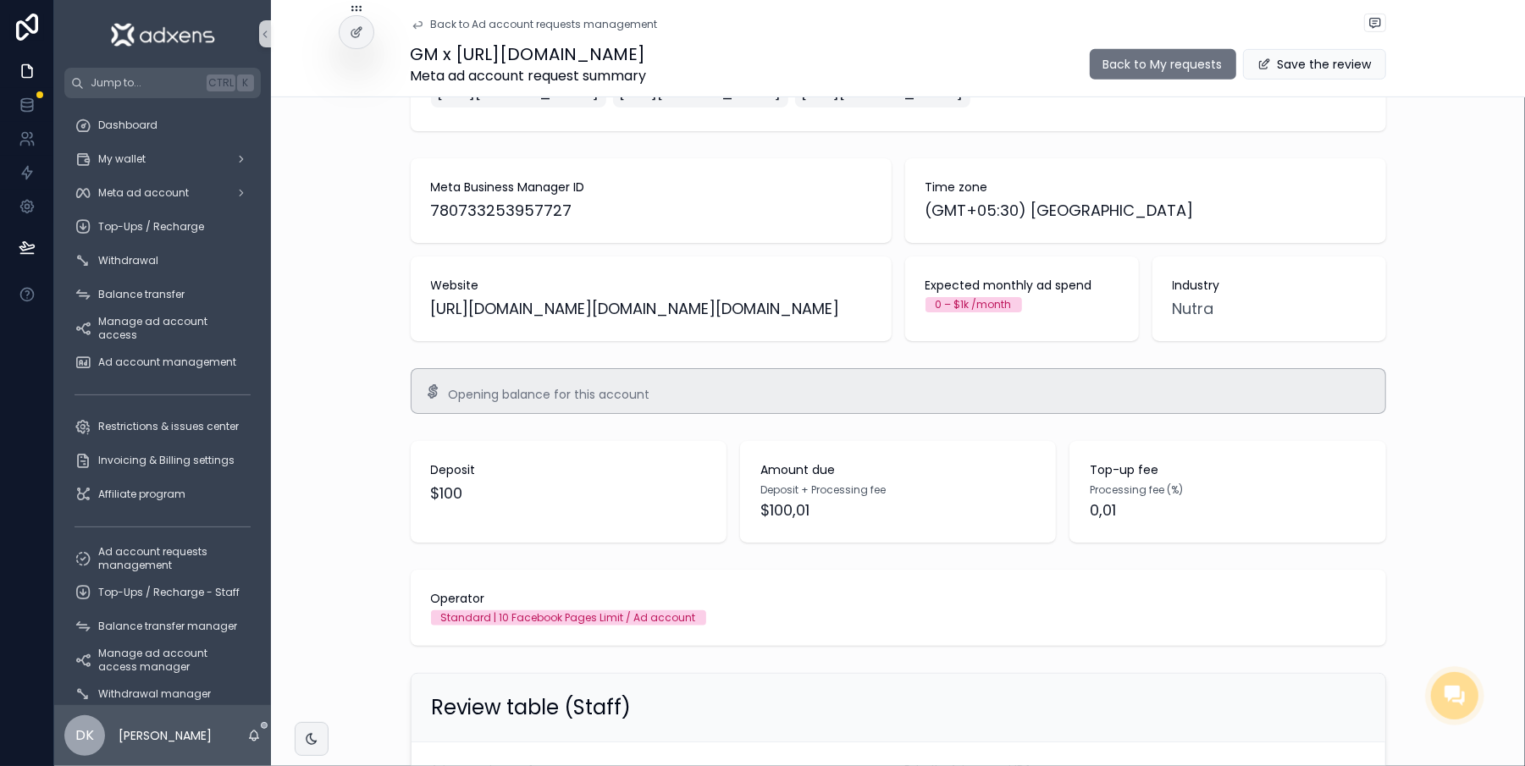
scroll to position [527, 0]
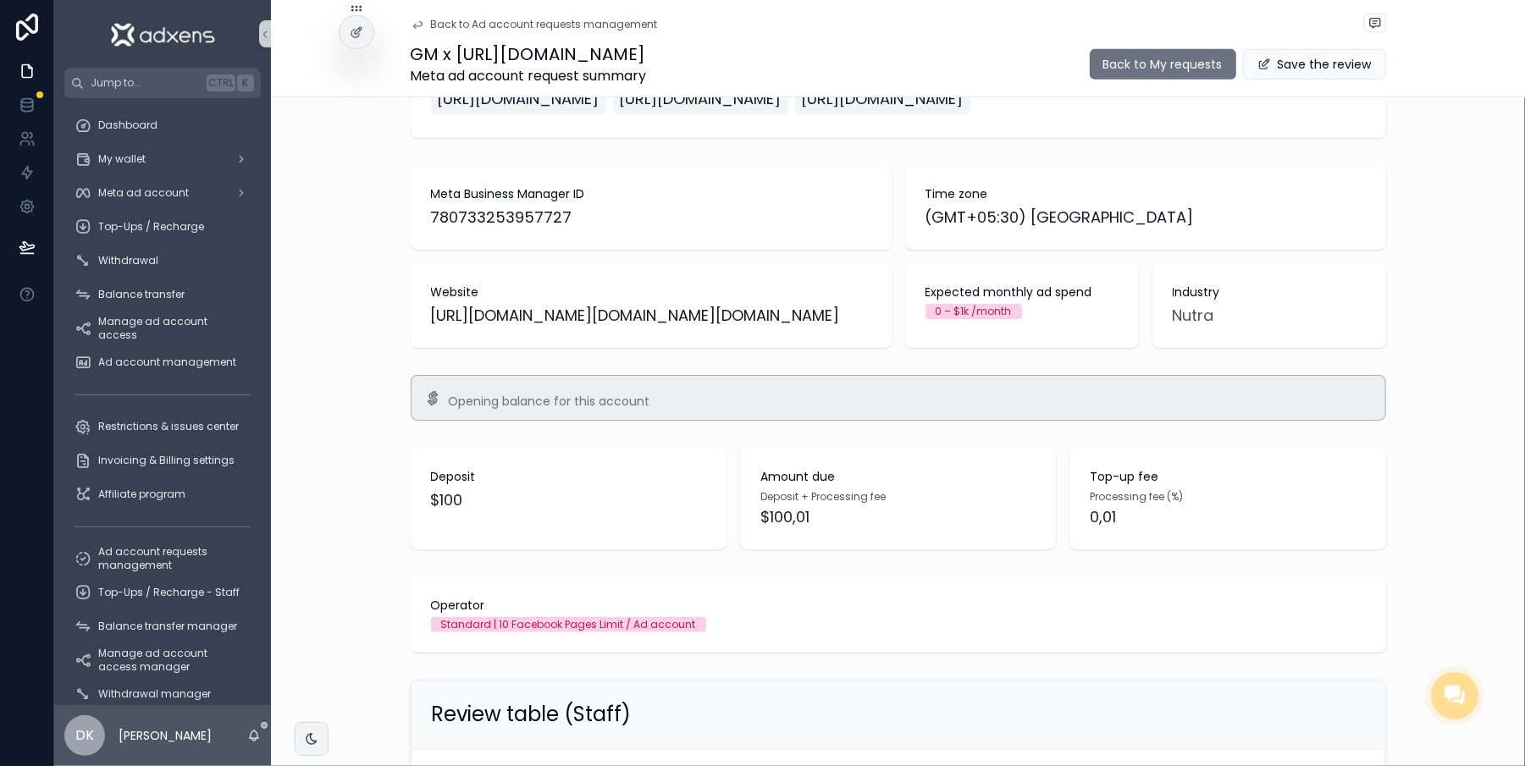
drag, startPoint x: 631, startPoint y: 420, endPoint x: 401, endPoint y: 397, distance: 230.6
click at [411, 348] on div "Website [URL][DOMAIN_NAME][DOMAIN_NAME][DOMAIN_NAME]" at bounding box center [651, 305] width 481 height 85
copy span "[URL][DOMAIN_NAME][DOMAIN_NAME][DOMAIN_NAME]"
click at [2, 113] on link at bounding box center [26, 105] width 53 height 34
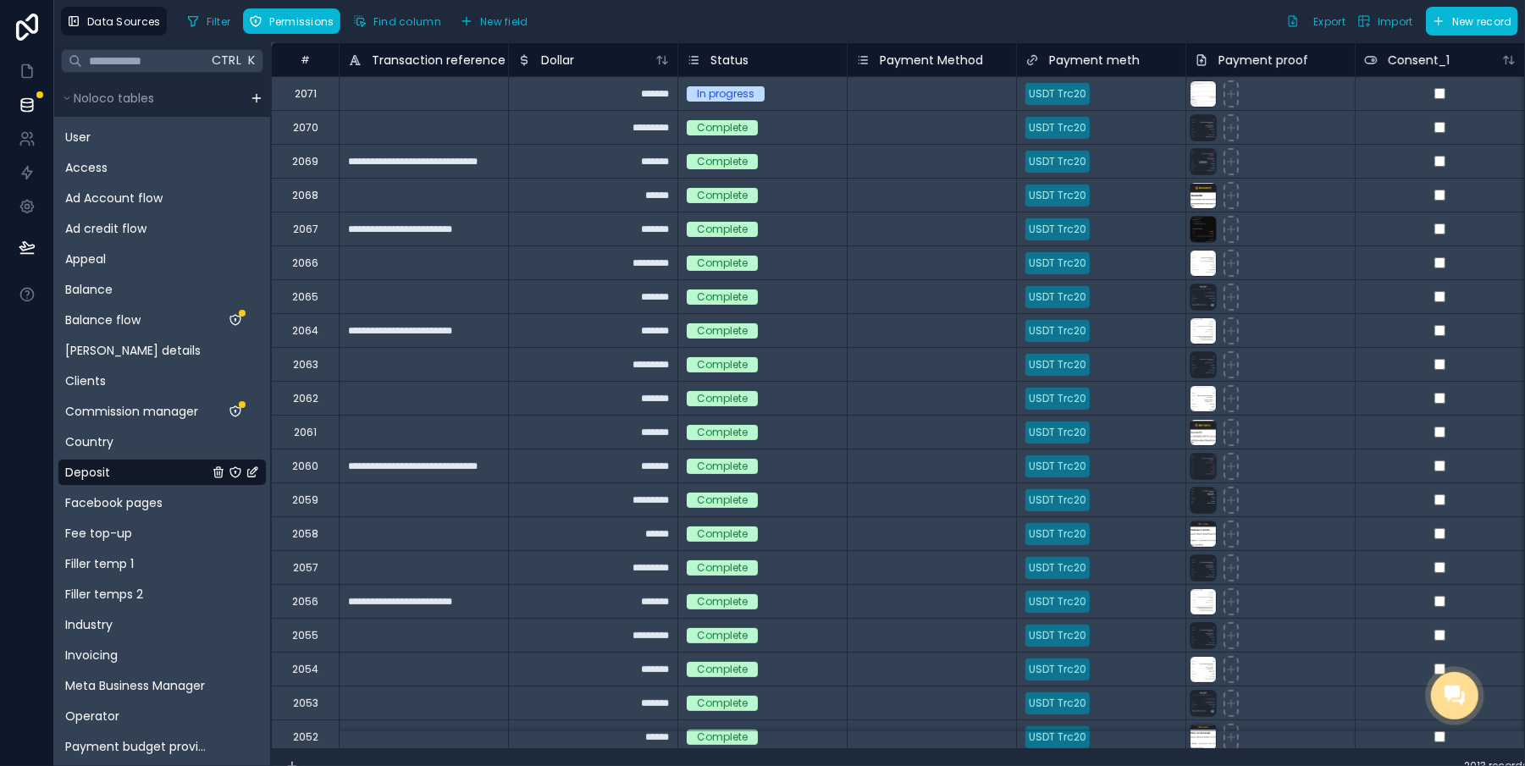
click at [697, 92] on div "In progress" at bounding box center [726, 93] width 58 height 15
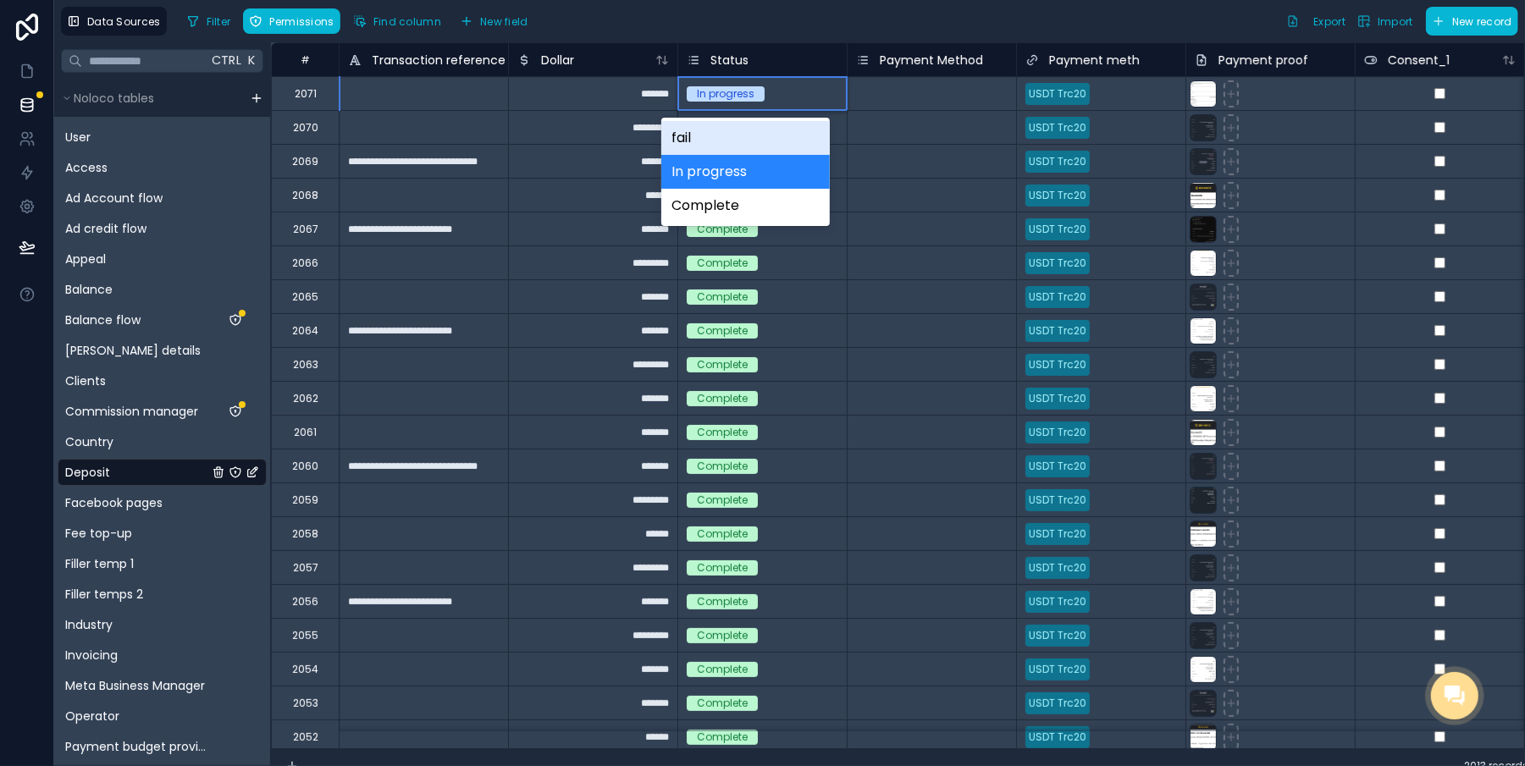
click at [697, 92] on div "In progress" at bounding box center [726, 93] width 58 height 15
click at [715, 198] on div "Complete" at bounding box center [745, 206] width 169 height 34
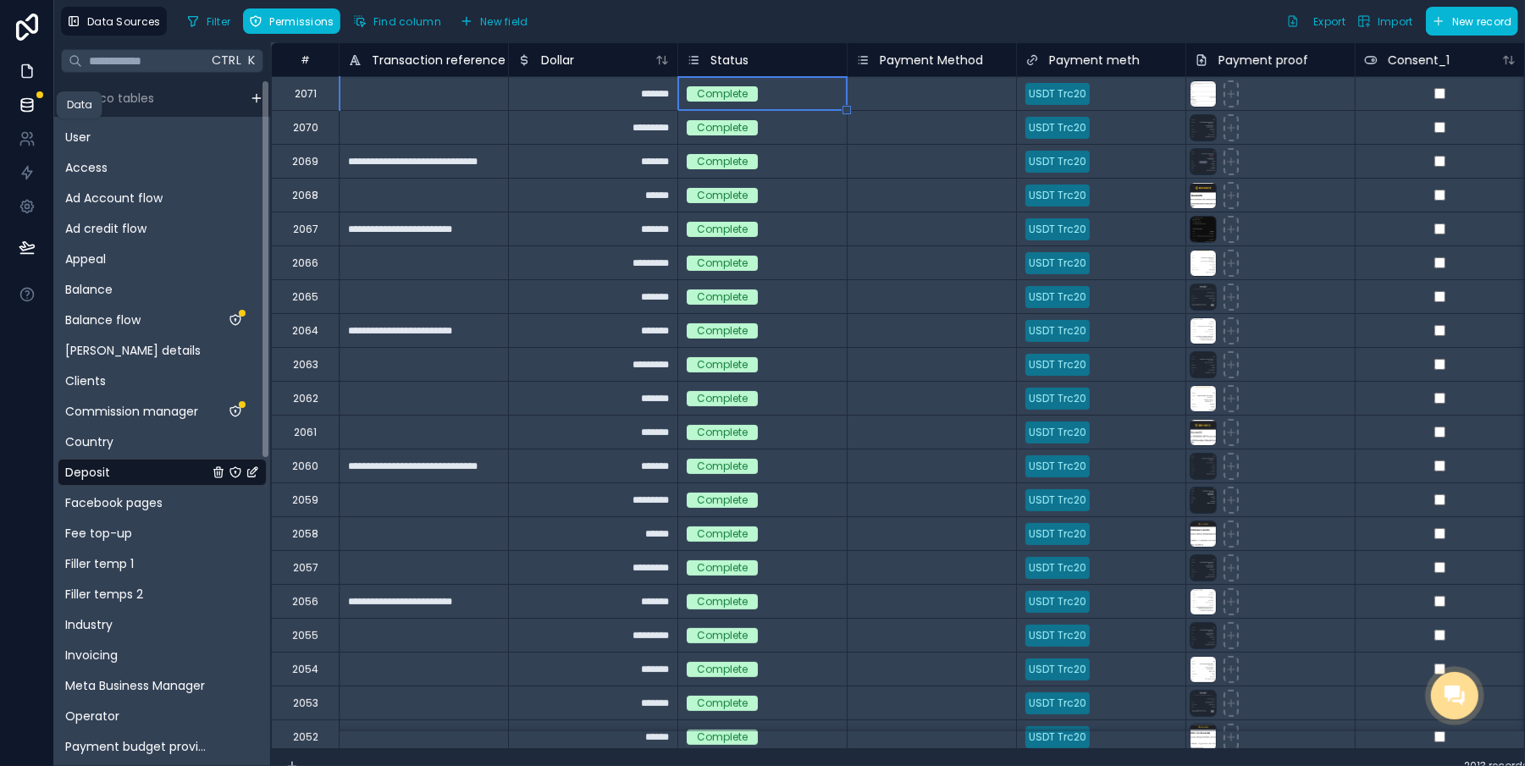
click at [19, 78] on icon at bounding box center [27, 71] width 17 height 17
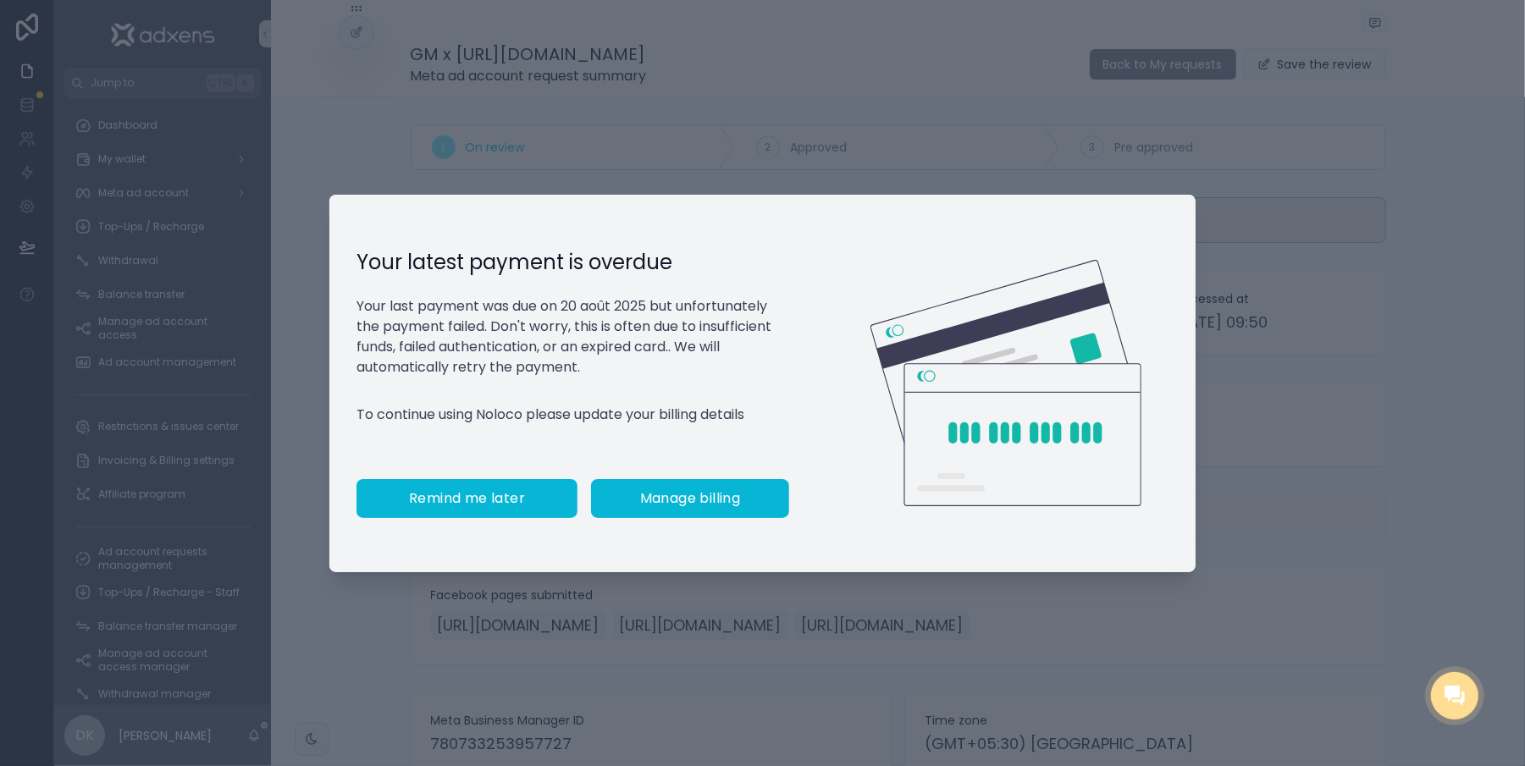
click at [454, 517] on button "Remind me later" at bounding box center [467, 498] width 221 height 39
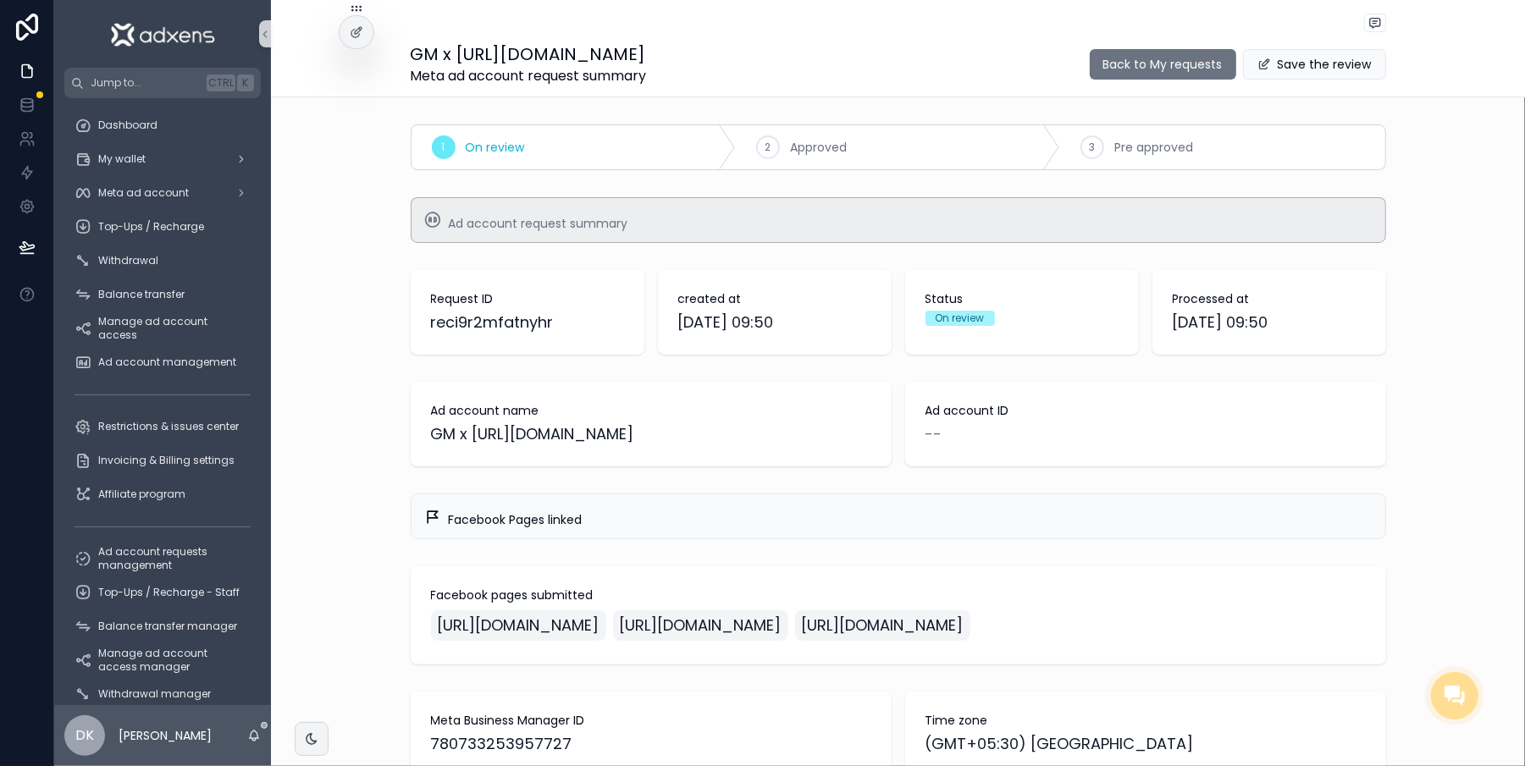
drag, startPoint x: 1358, startPoint y: 11, endPoint x: 1463, endPoint y: 208, distance: 223.5
drag, startPoint x: 1463, startPoint y: 208, endPoint x: 134, endPoint y: 588, distance: 1382.6
click at [134, 588] on span "Top-Ups / Recharge - Staff" at bounding box center [168, 593] width 141 height 14
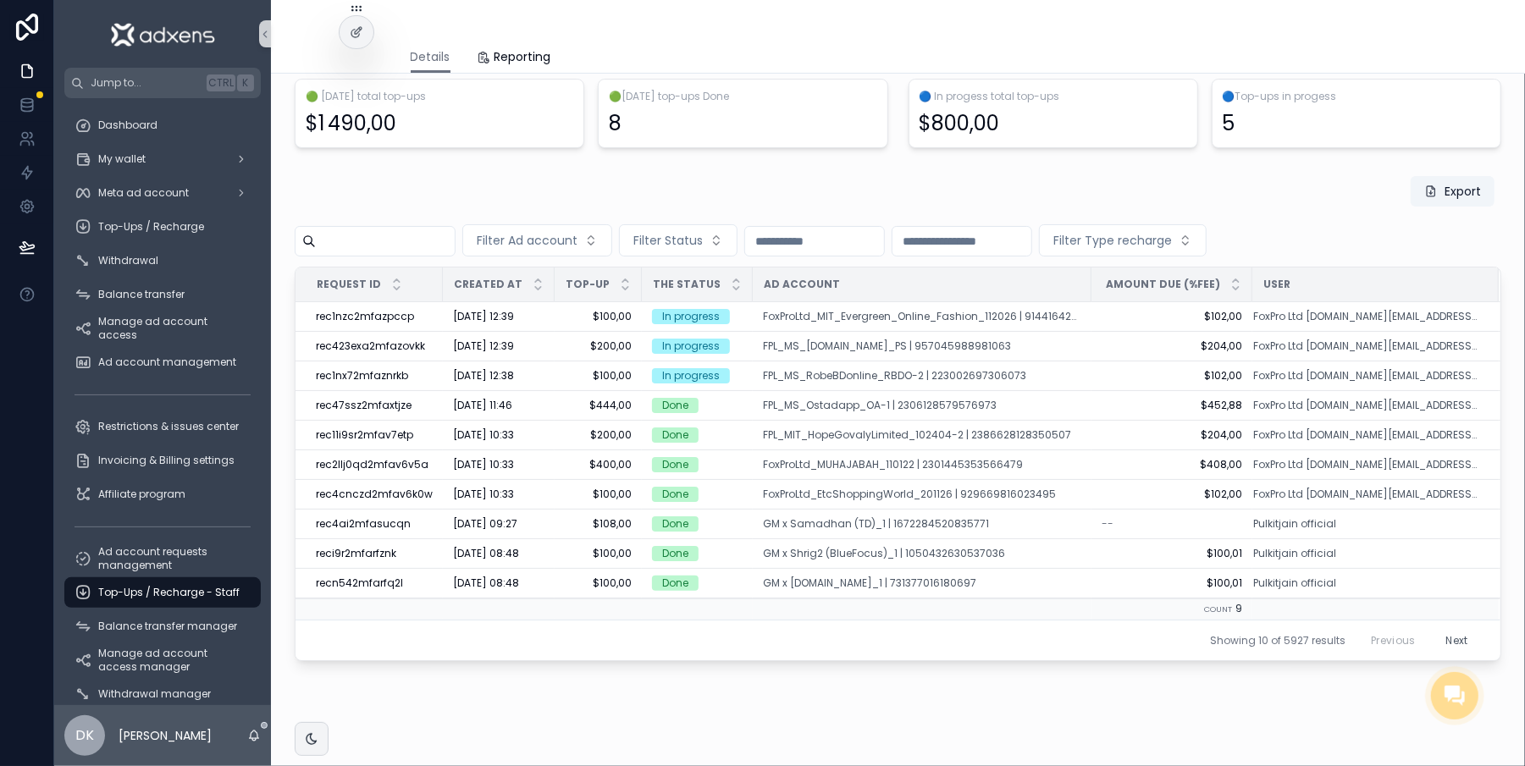
scroll to position [242, 0]
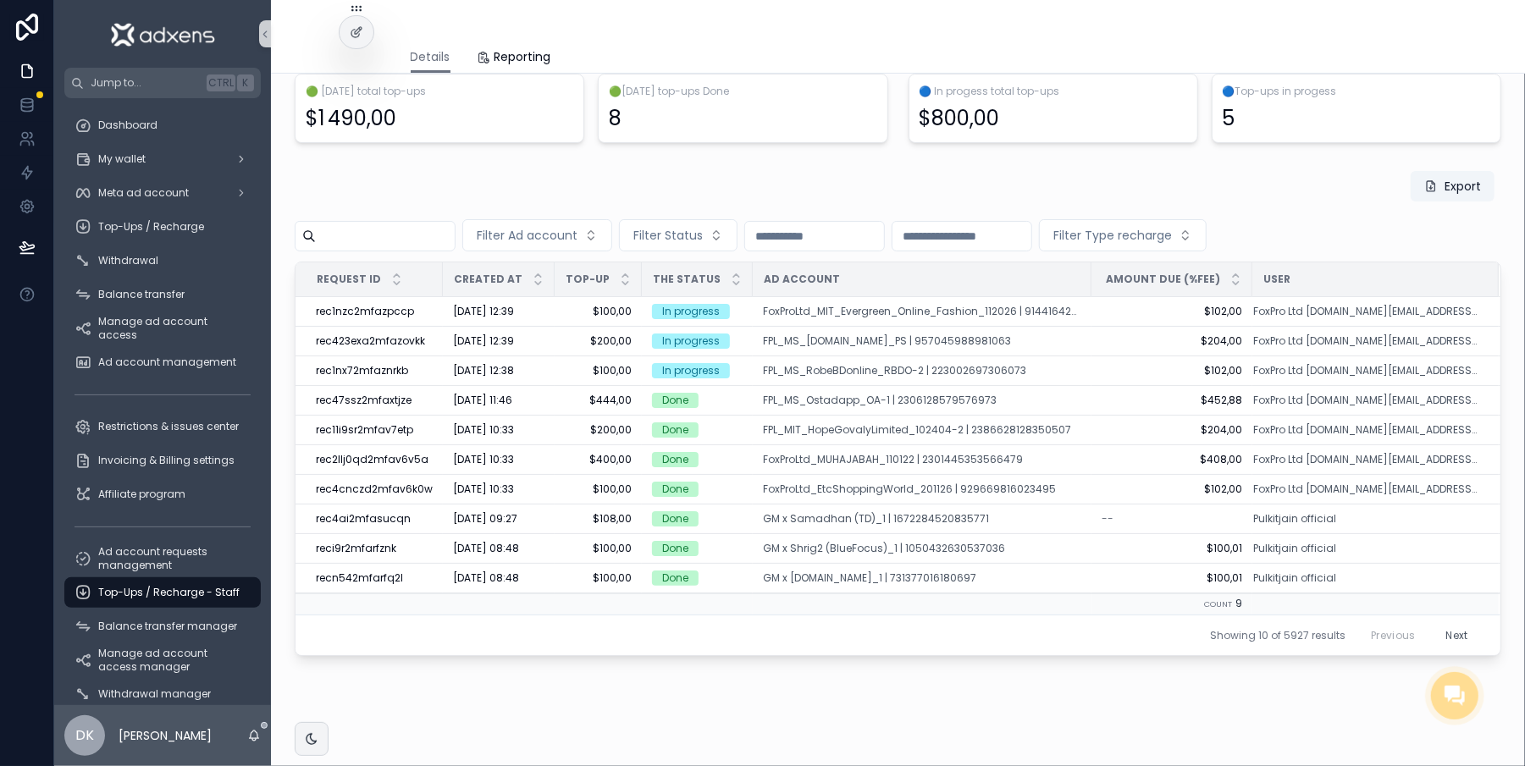
click at [1498, 308] on div "Top-ups / Recharge Manage from one place the allocation of your advertising bud…" at bounding box center [898, 301] width 1254 height 940
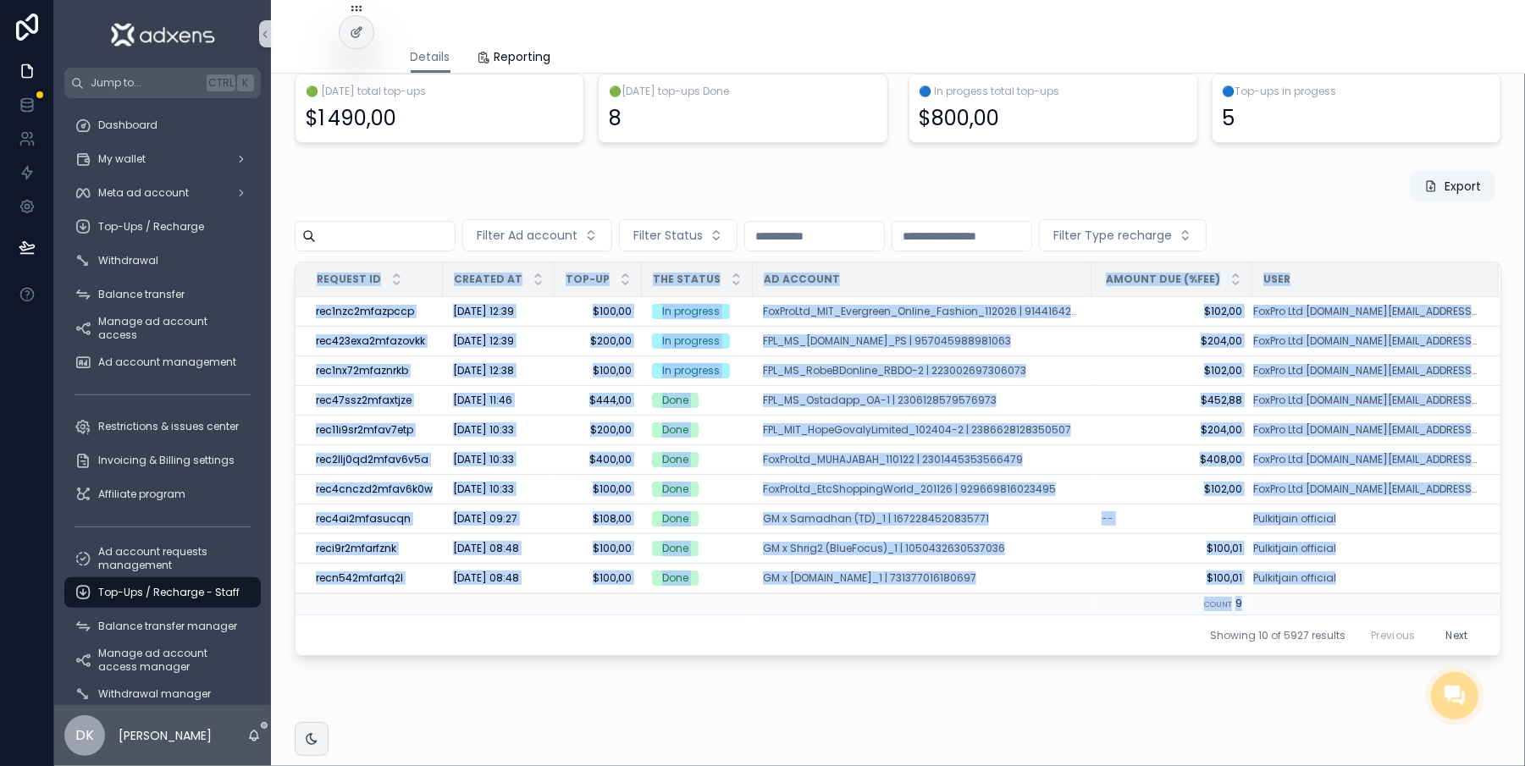
click at [1498, 309] on div "Top-ups / Recharge Manage from one place the allocation of your advertising bud…" at bounding box center [898, 301] width 1254 height 940
drag, startPoint x: 1498, startPoint y: 309, endPoint x: 1519, endPoint y: 237, distance: 75.0
click at [1519, 237] on div "Details Details Reporting Top-ups / Recharge Manage from one place the allocati…" at bounding box center [898, 383] width 1254 height 766
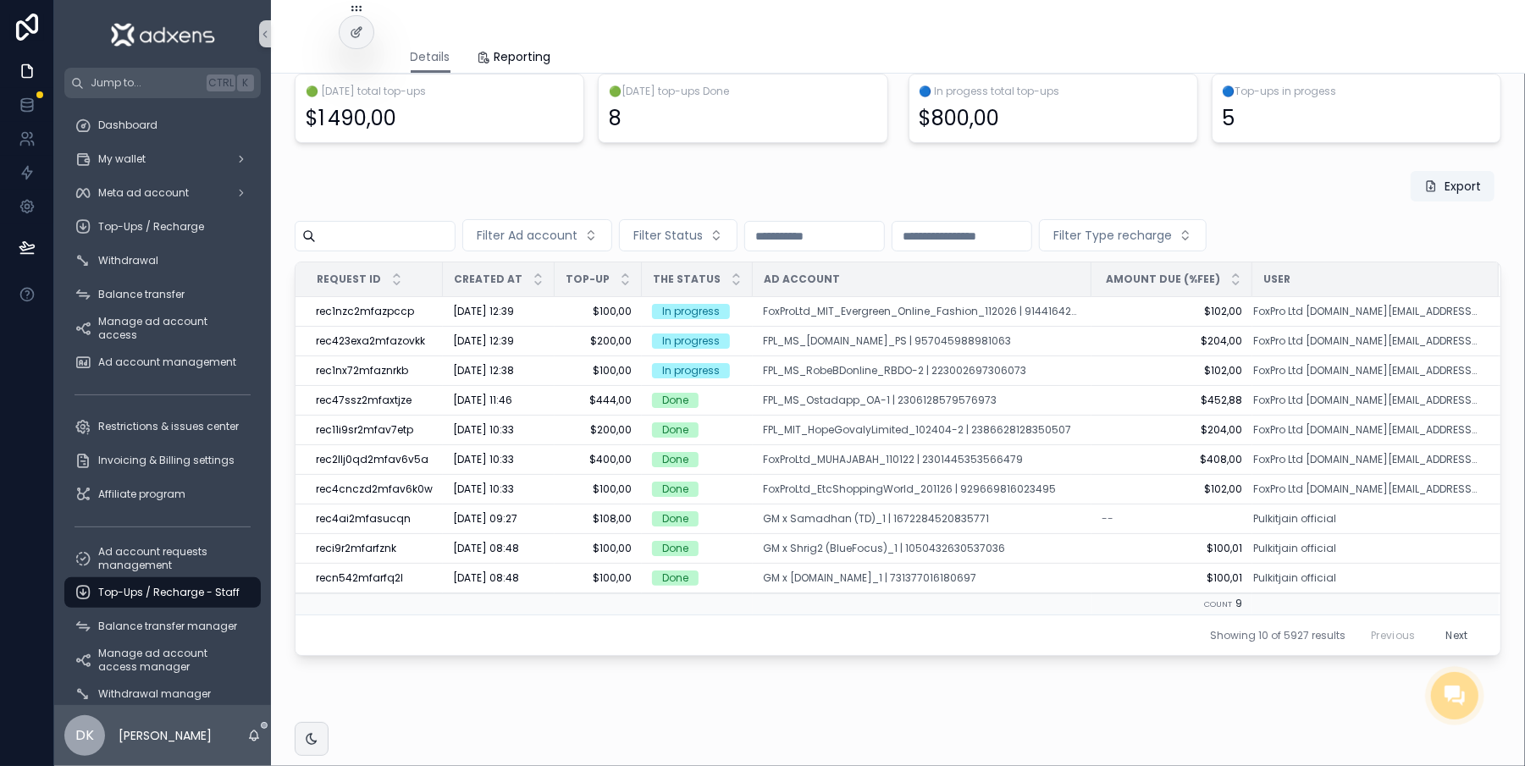
click at [744, 171] on div "Export" at bounding box center [898, 189] width 1207 height 39
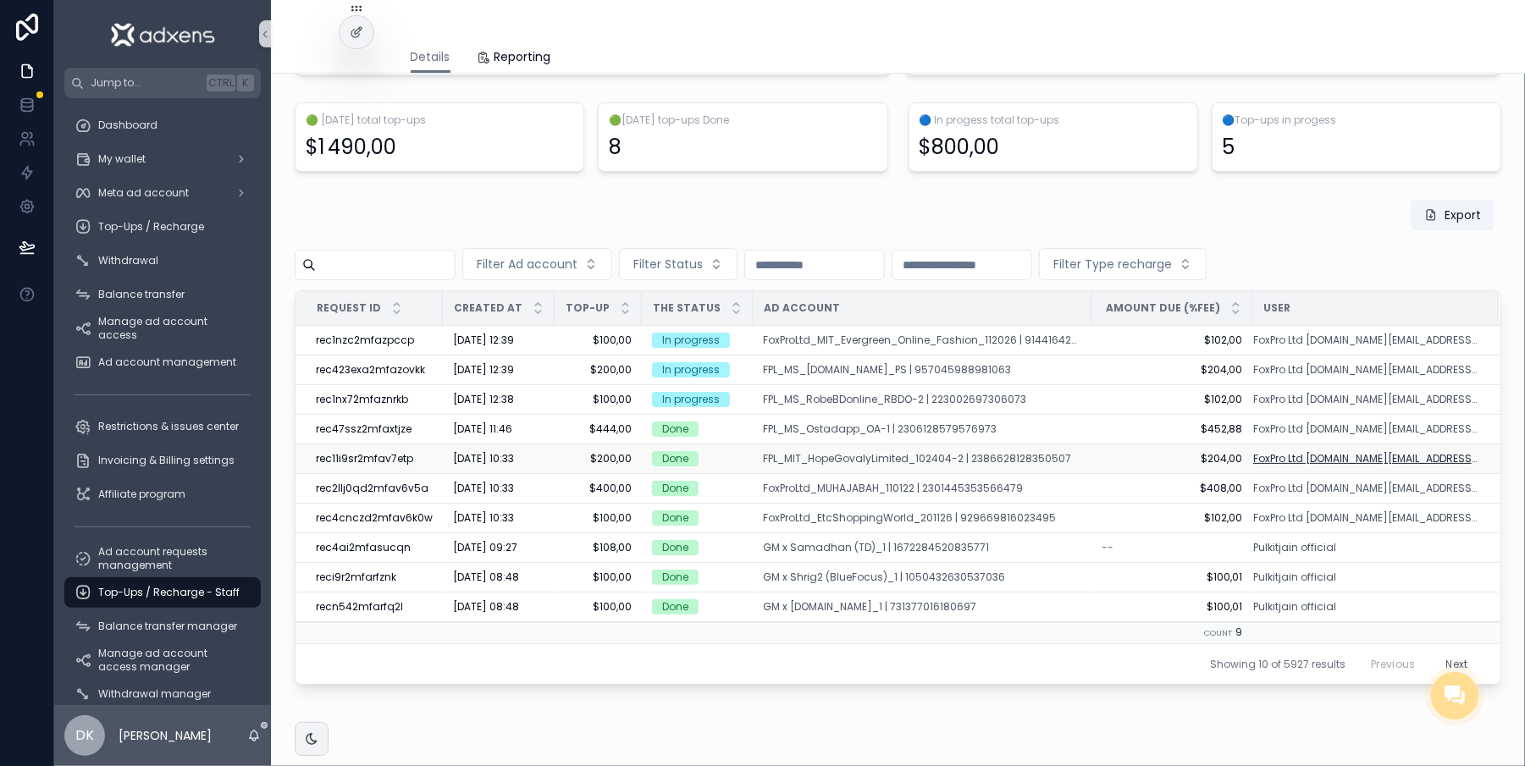
scroll to position [217, 0]
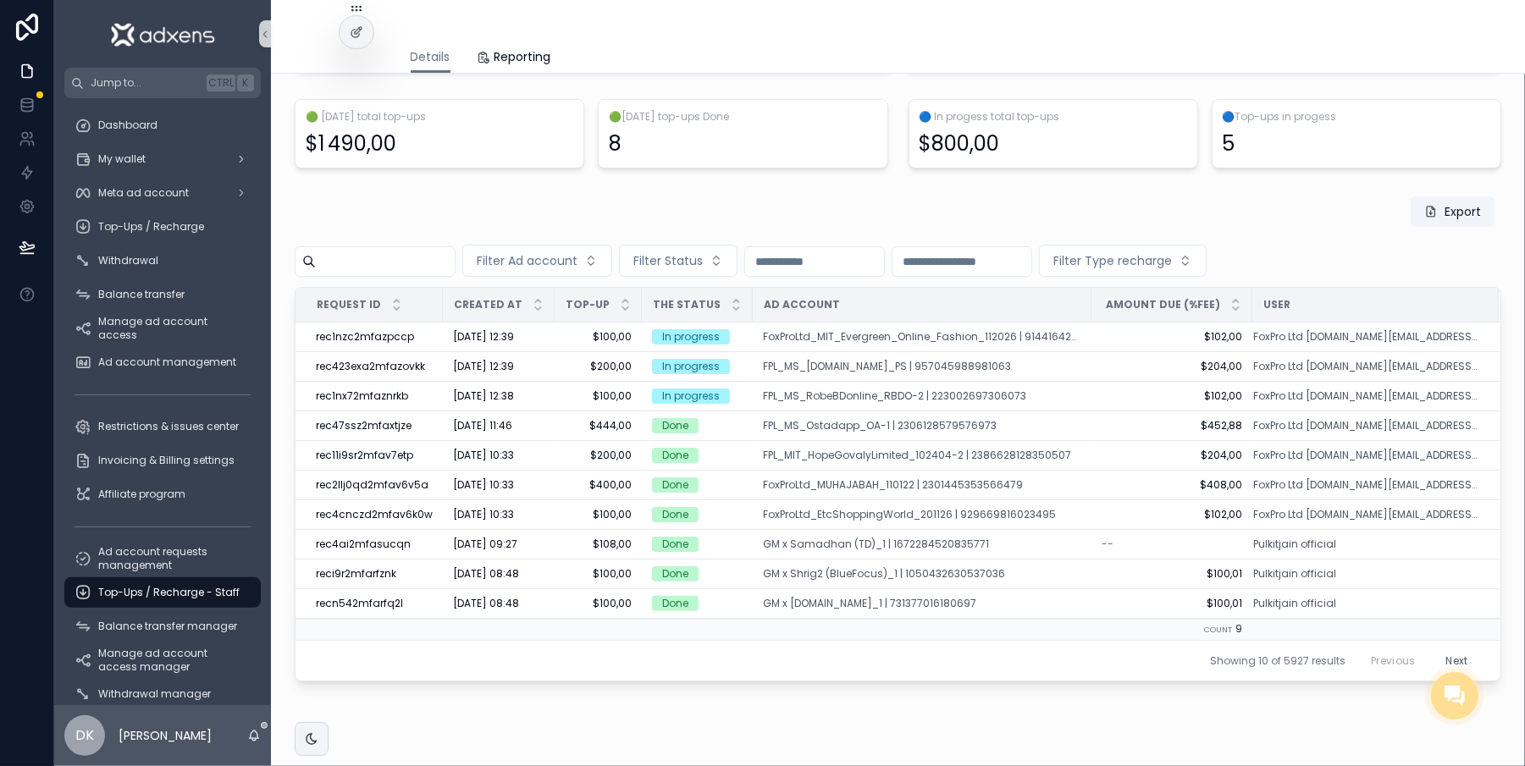
click at [1435, 662] on button "Next" at bounding box center [1458, 661] width 46 height 26
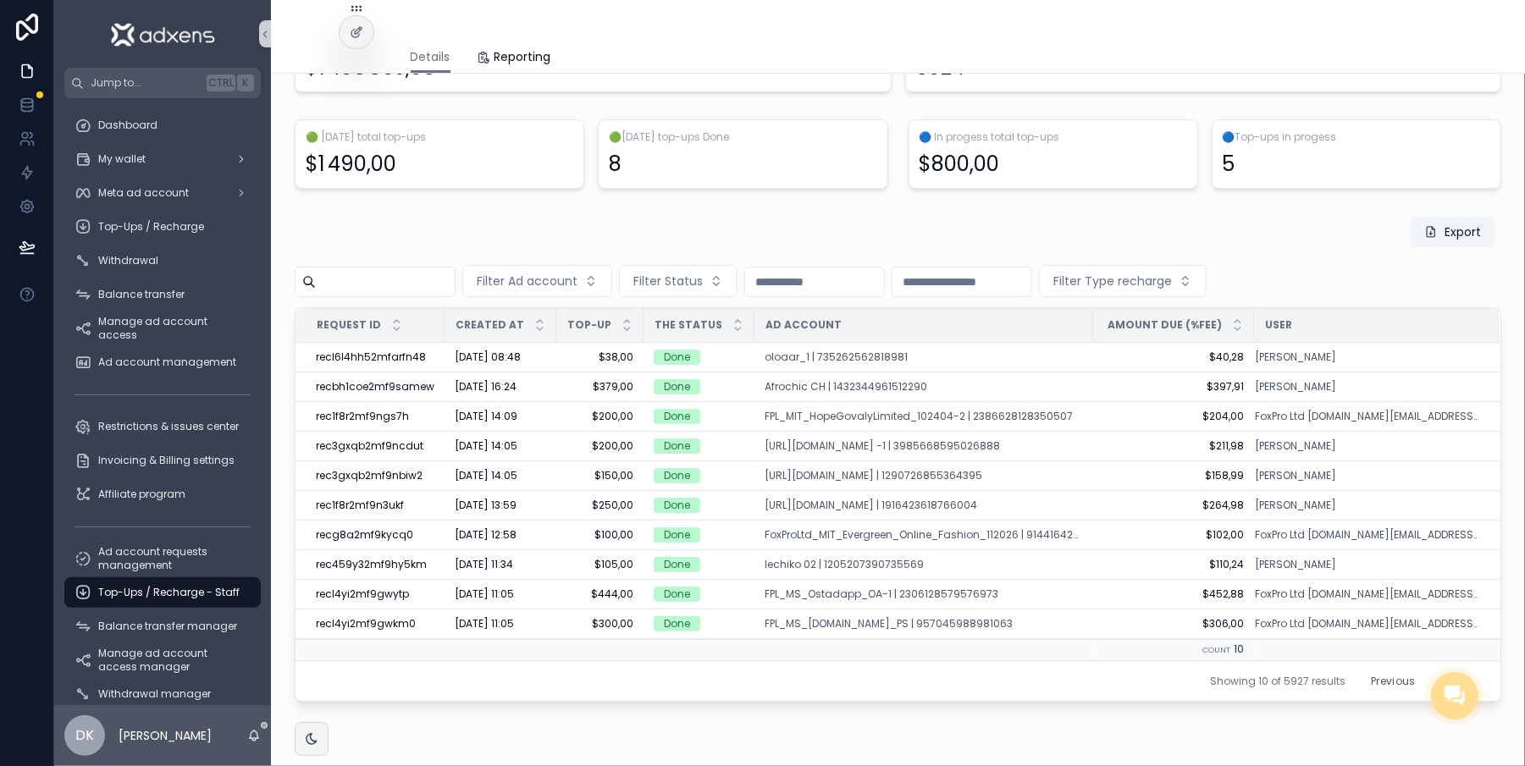
scroll to position [263, 0]
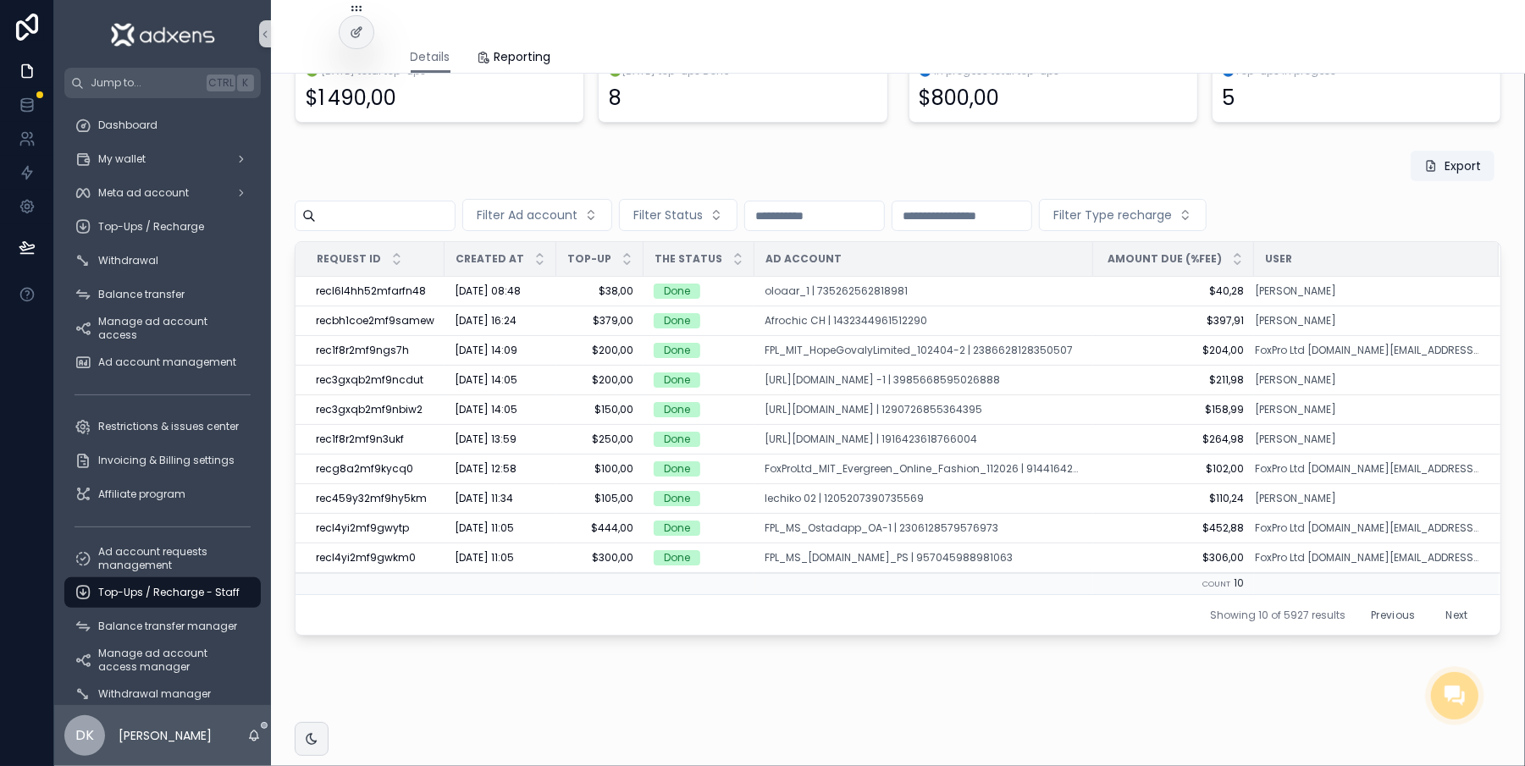
click at [1372, 614] on button "Previous" at bounding box center [1393, 615] width 68 height 26
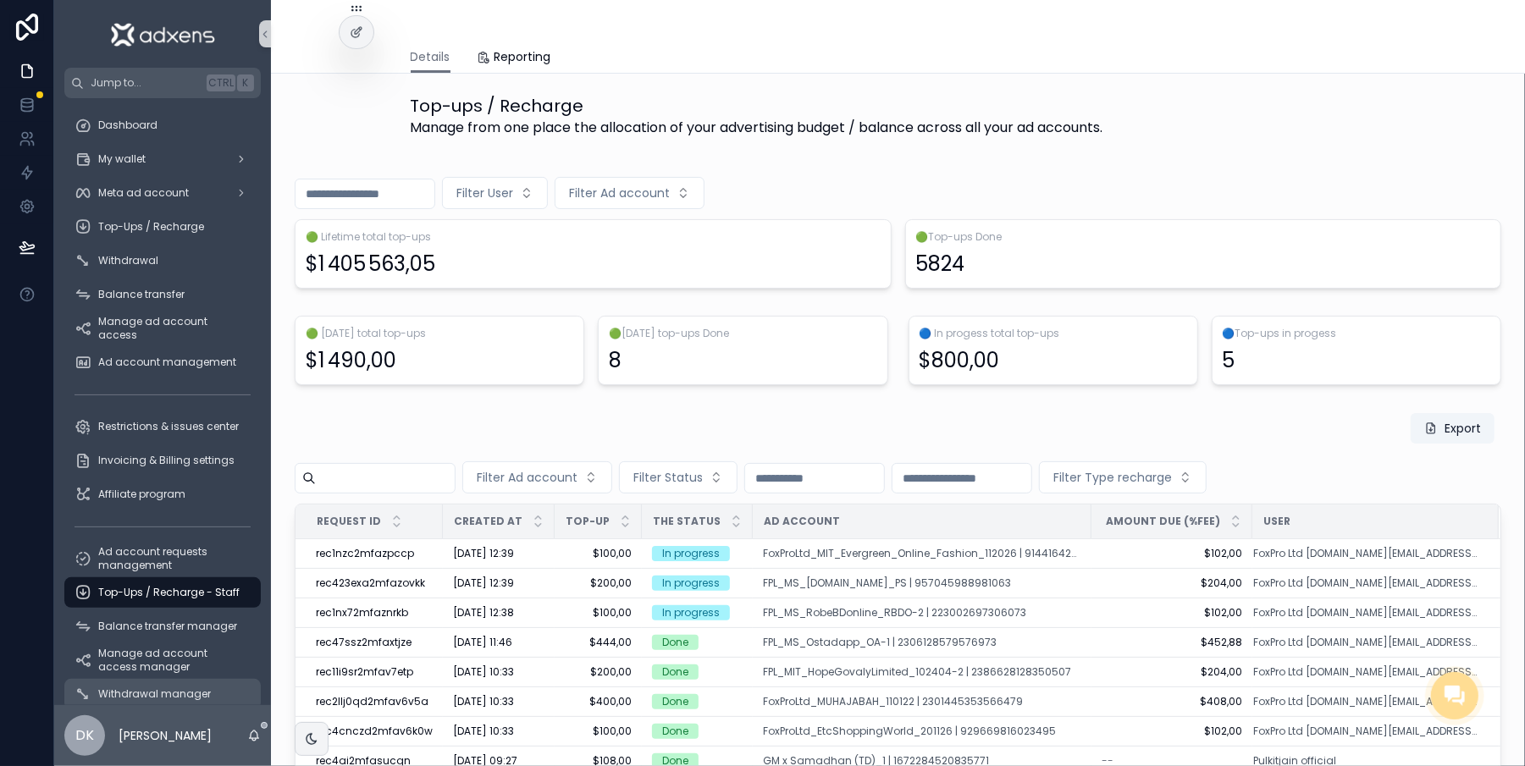
click at [112, 692] on span "Withdrawal manager" at bounding box center [154, 695] width 113 height 14
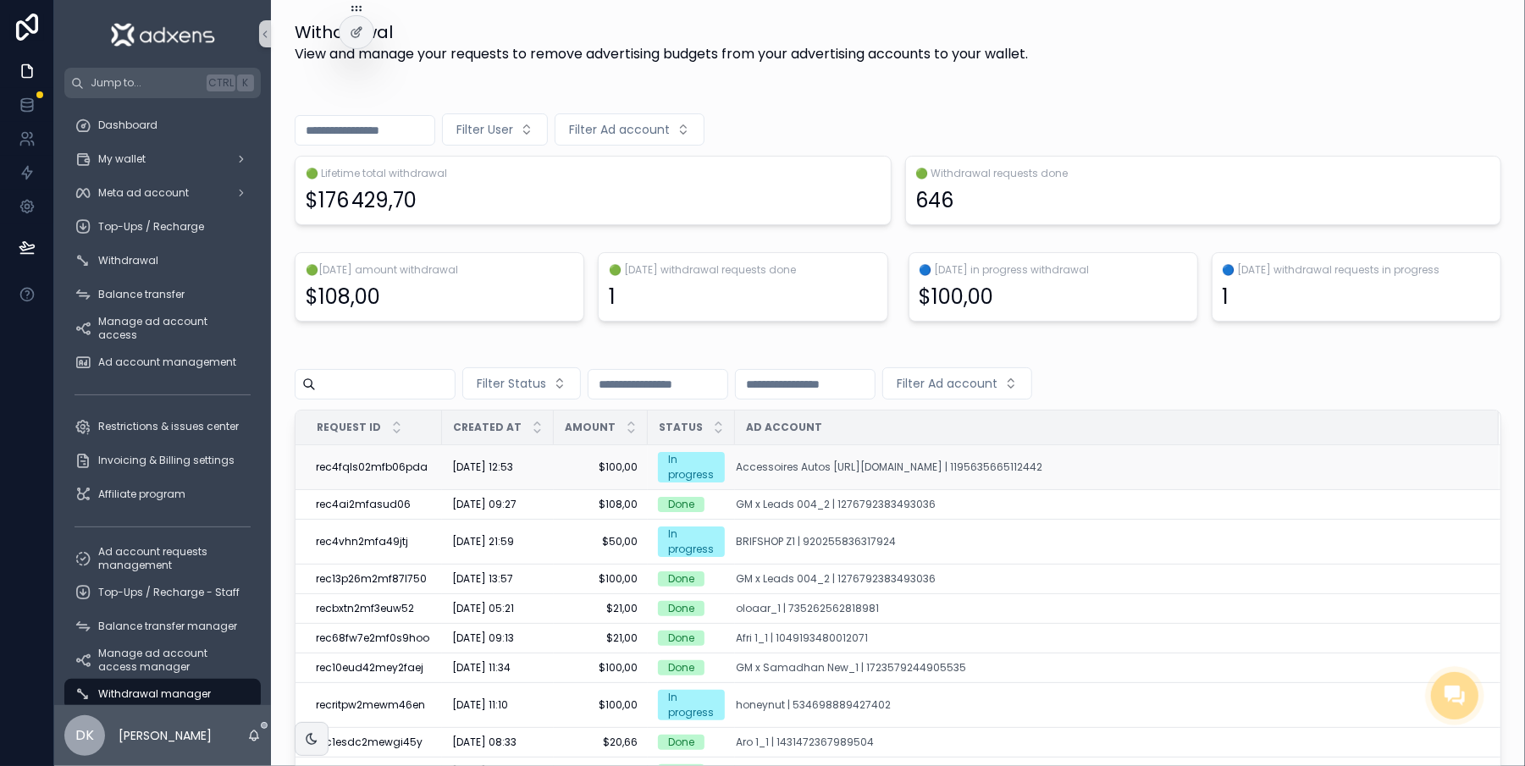
click at [580, 478] on td "$100,00 $100,00" at bounding box center [601, 467] width 94 height 45
click at [578, 472] on span "$100,00" at bounding box center [601, 468] width 74 height 14
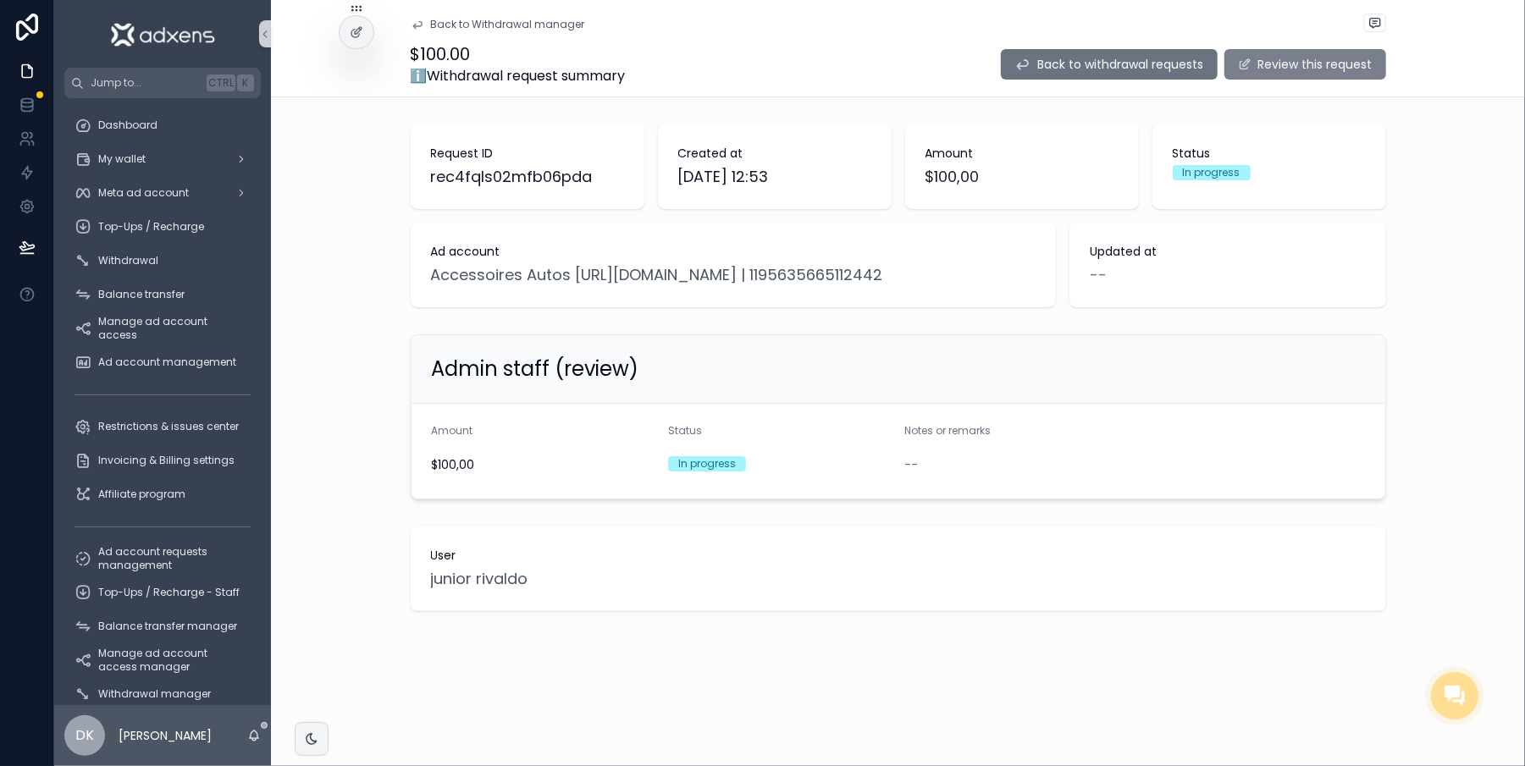
click at [1269, 69] on button "Review this request" at bounding box center [1305, 64] width 162 height 30
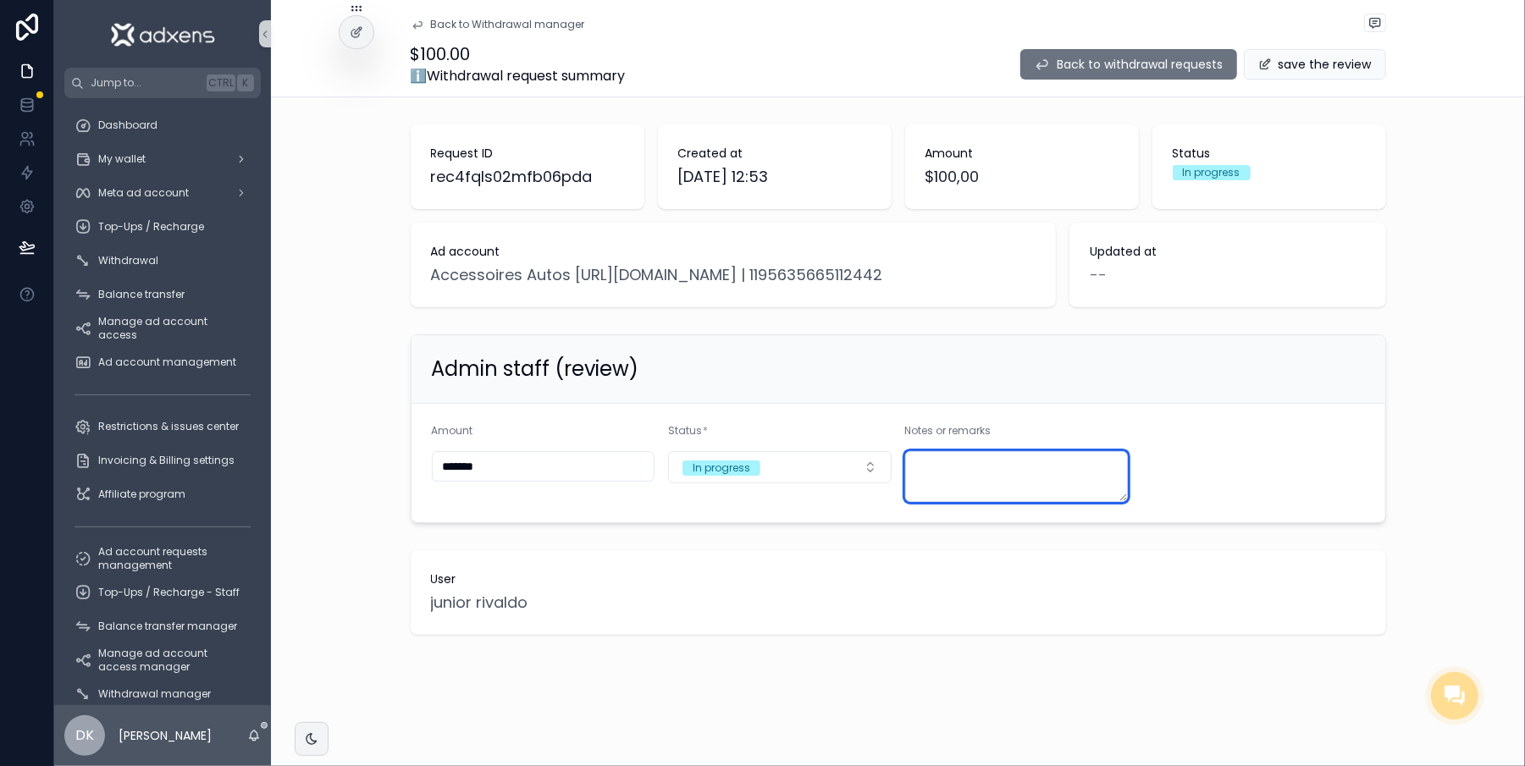
click at [945, 474] on textarea "scrollable content" at bounding box center [1017, 476] width 224 height 51
type textarea "*********"
click at [820, 458] on button "In progress" at bounding box center [780, 467] width 224 height 32
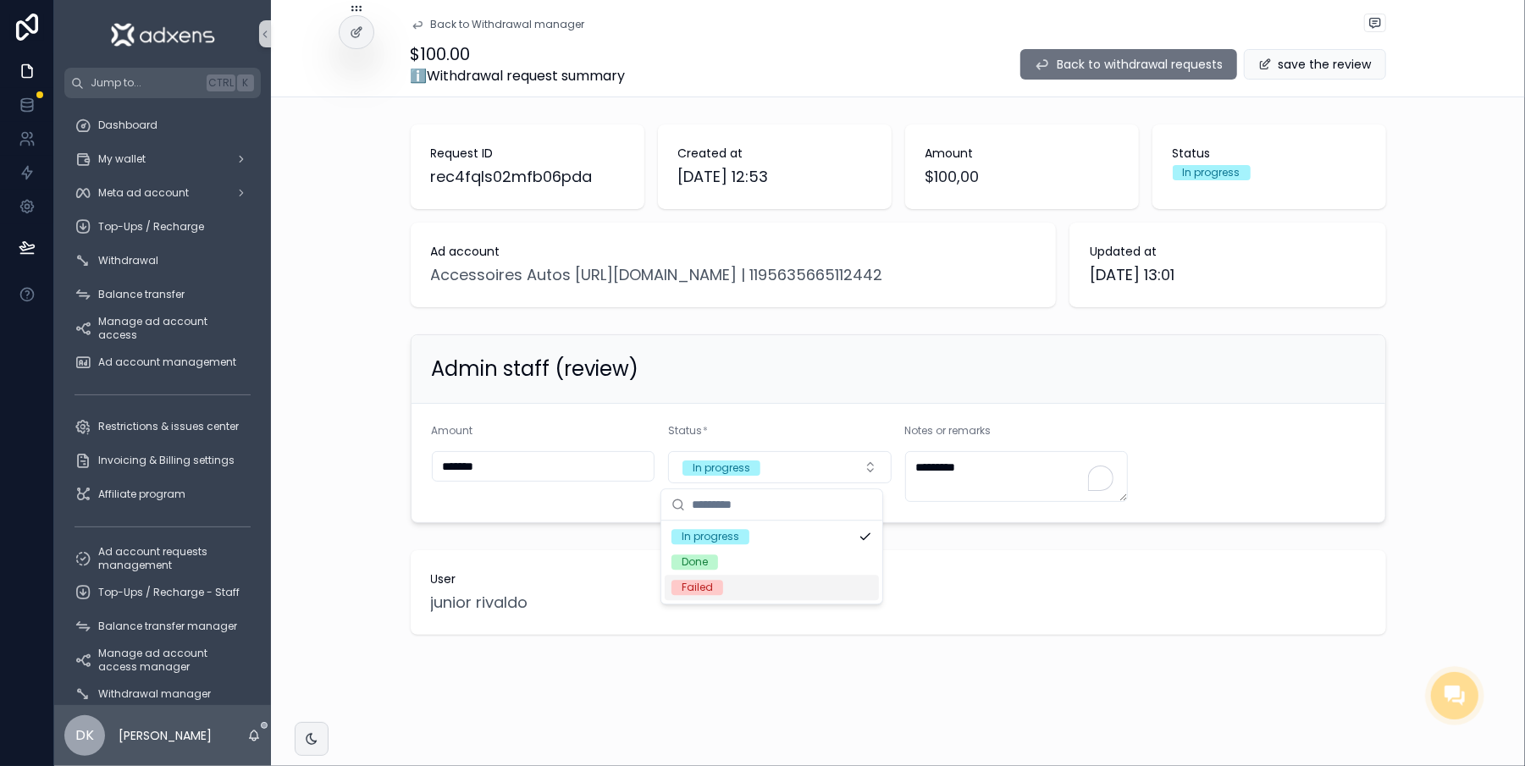
click at [787, 593] on div "Failed" at bounding box center [772, 587] width 214 height 25
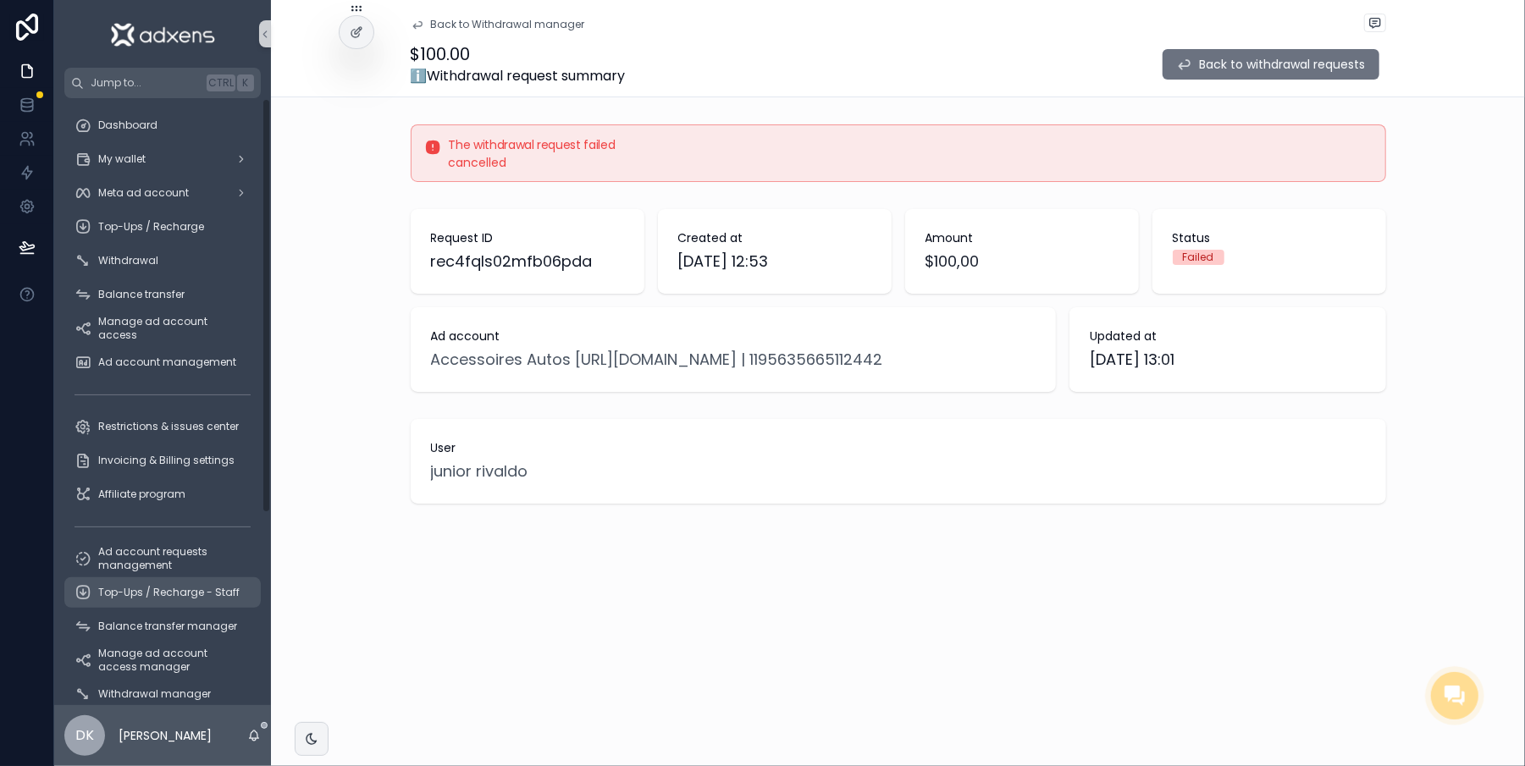
drag, startPoint x: 106, startPoint y: 594, endPoint x: 127, endPoint y: 606, distance: 24.7
click at [107, 594] on span "Top-Ups / Recharge - Staff" at bounding box center [168, 593] width 141 height 14
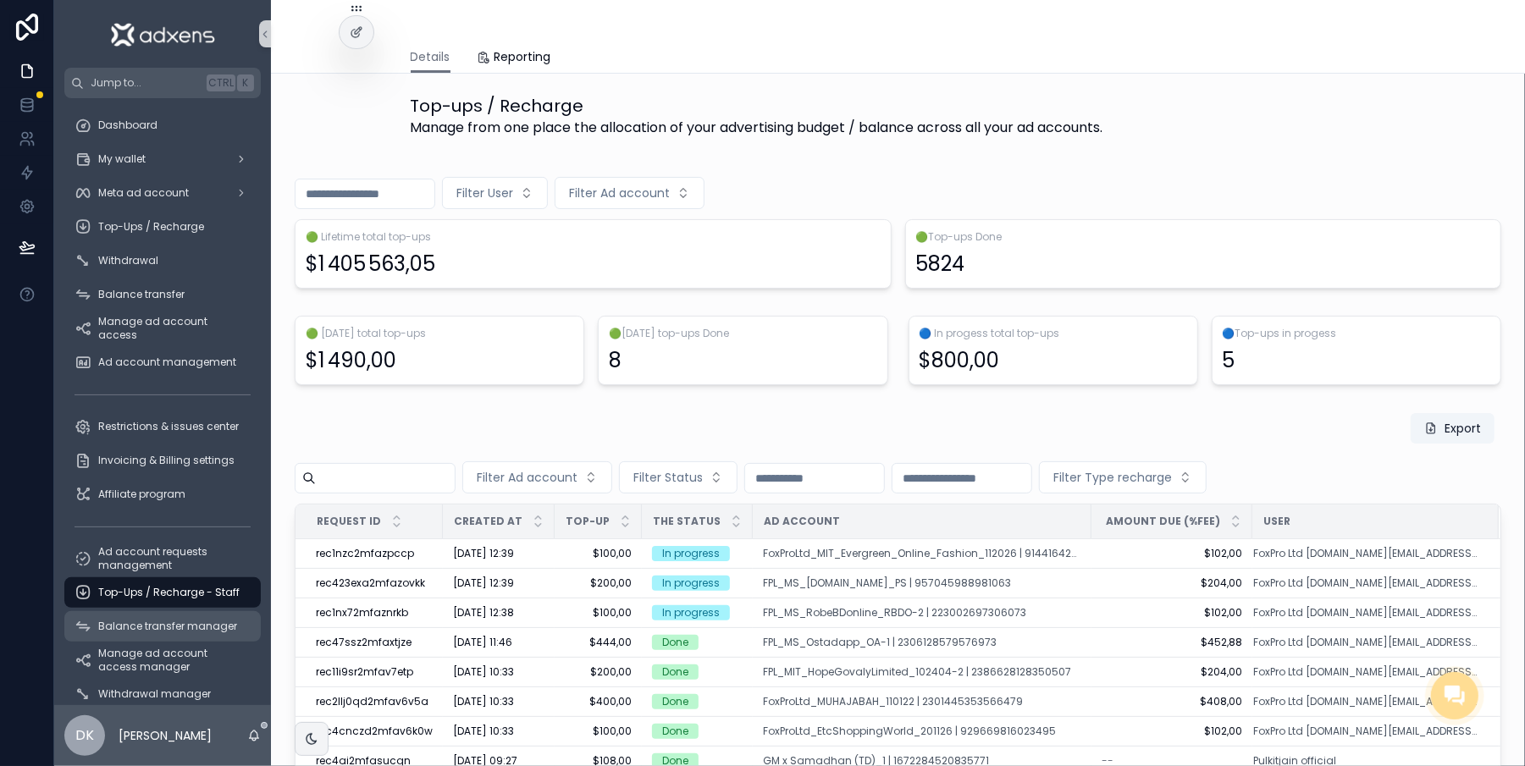
drag, startPoint x: 130, startPoint y: 617, endPoint x: 126, endPoint y: 584, distance: 33.3
click at [132, 618] on div "Balance transfer manager" at bounding box center [163, 626] width 176 height 27
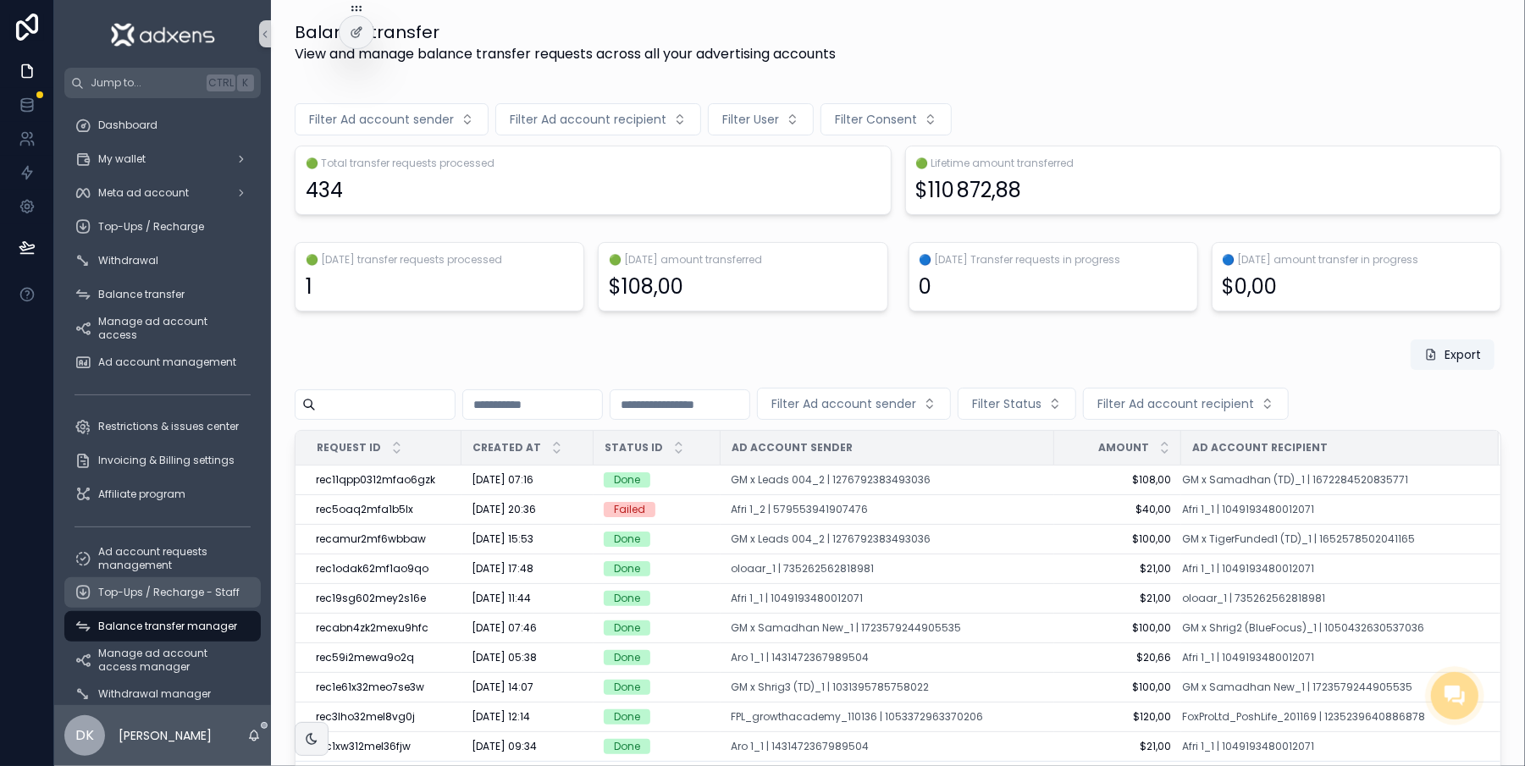
click at [126, 588] on span "Top-Ups / Recharge - Staff" at bounding box center [168, 593] width 141 height 14
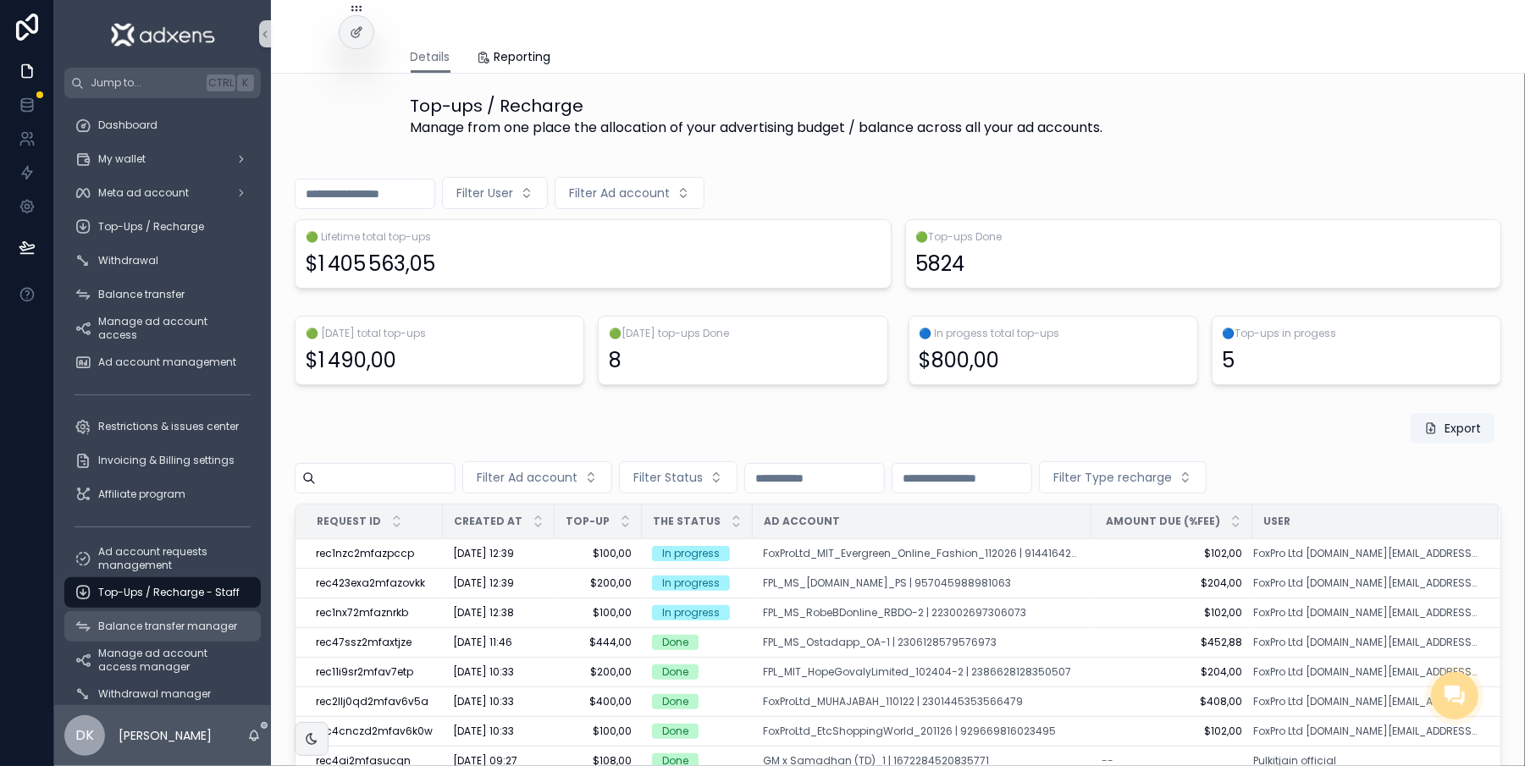
click at [130, 633] on div "Balance transfer manager" at bounding box center [163, 626] width 176 height 27
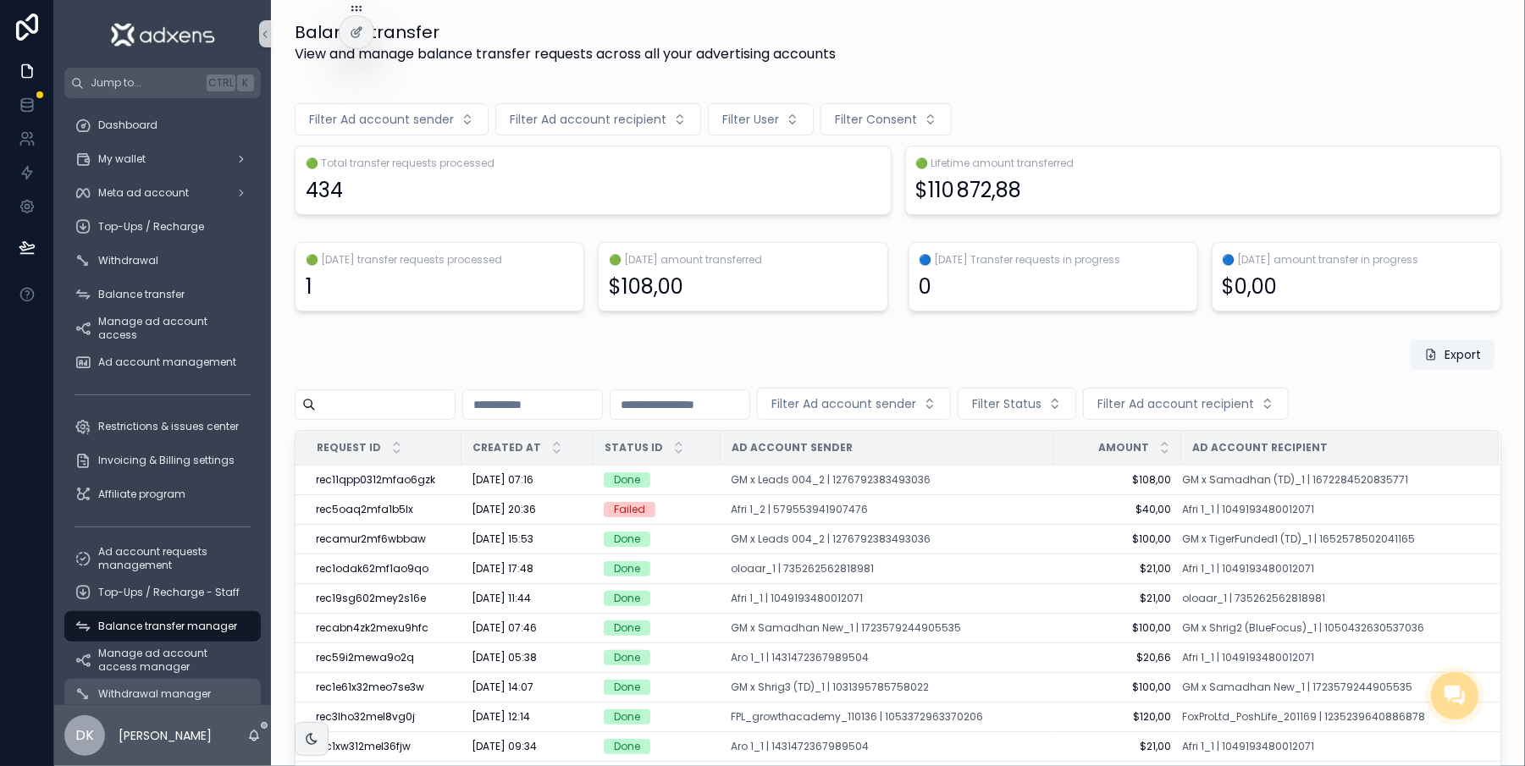
click at [124, 686] on div "Withdrawal manager" at bounding box center [163, 694] width 176 height 27
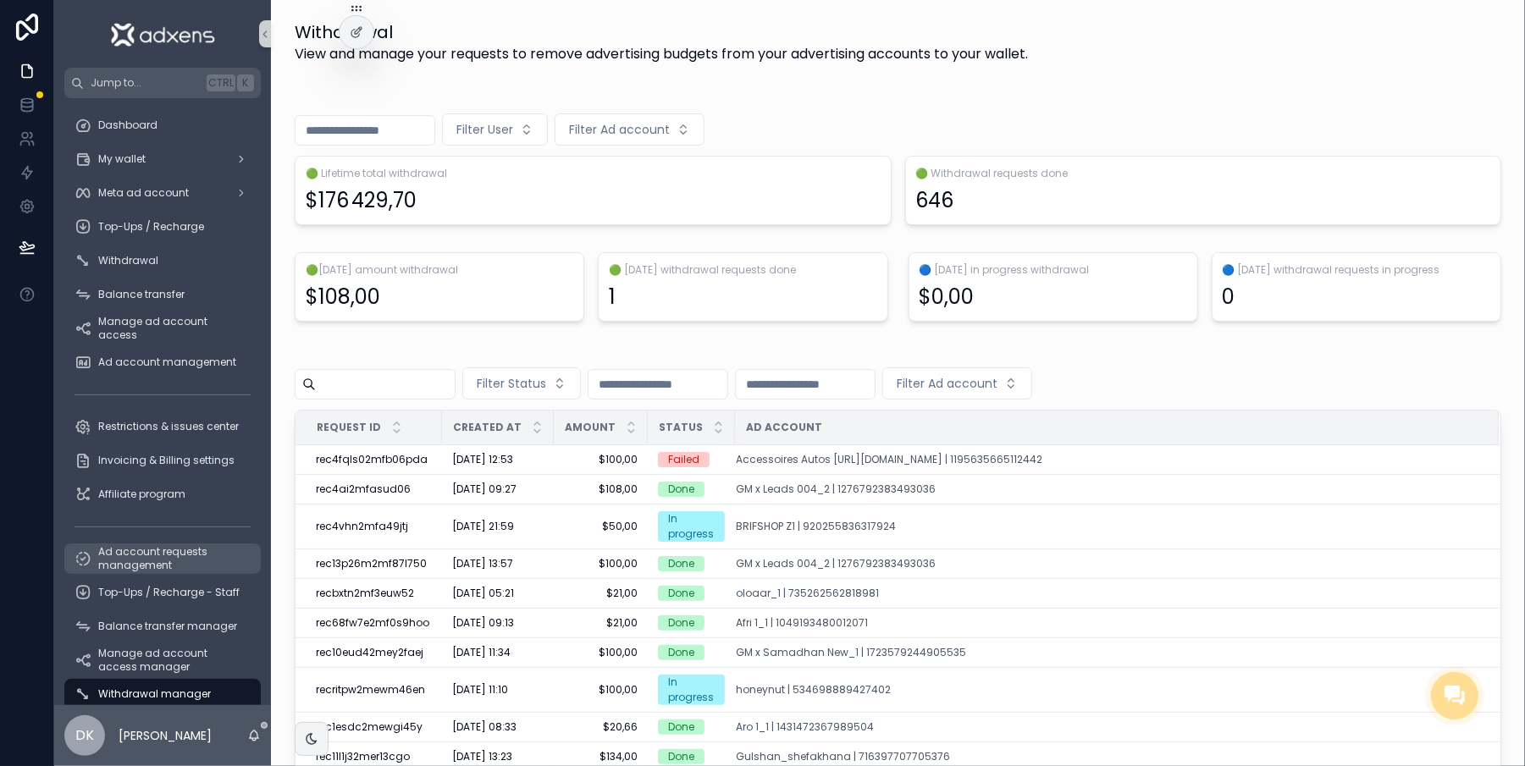
click at [129, 563] on span "Ad account requests management" at bounding box center [171, 558] width 146 height 27
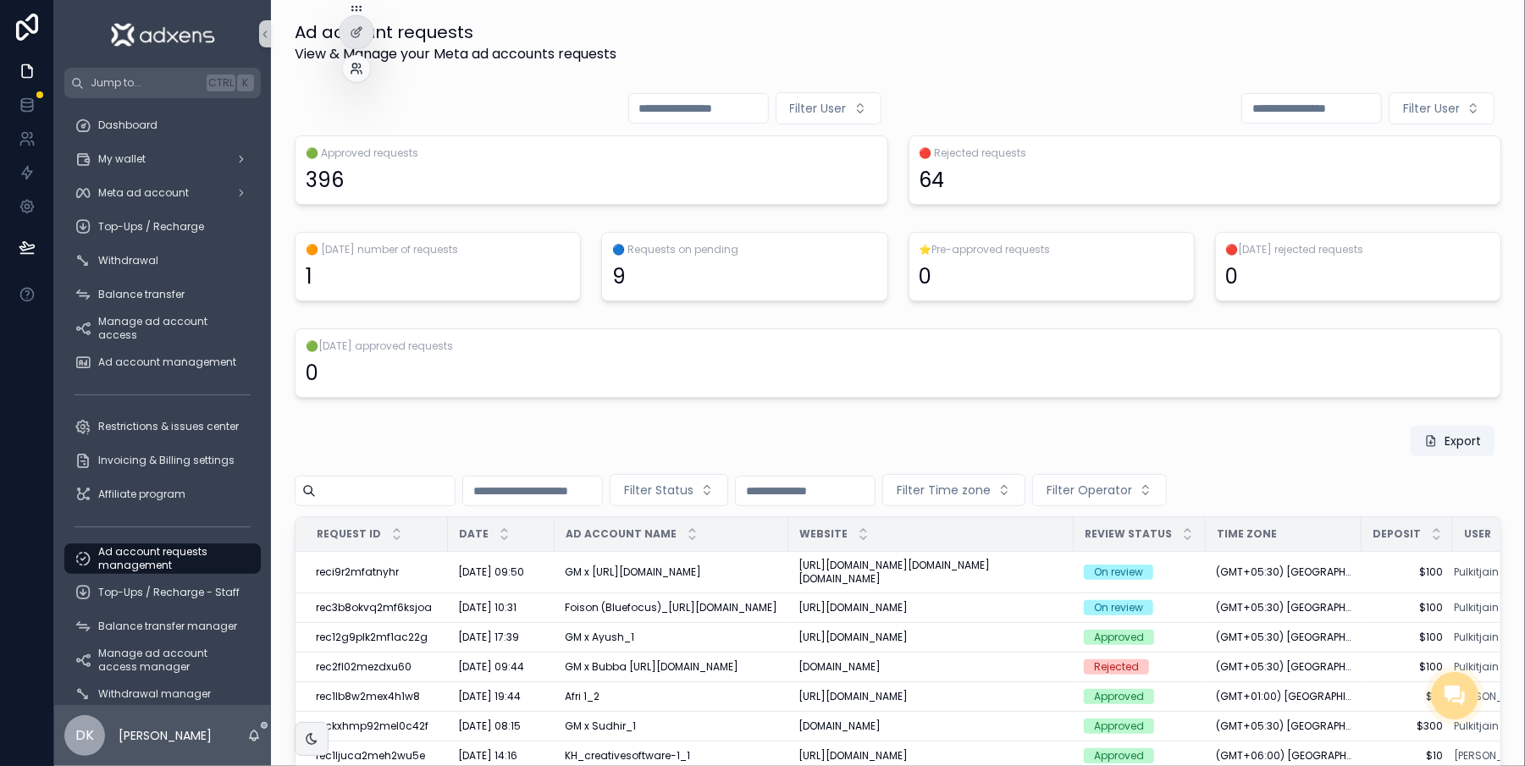
click at [357, 68] on icon at bounding box center [357, 69] width 14 height 14
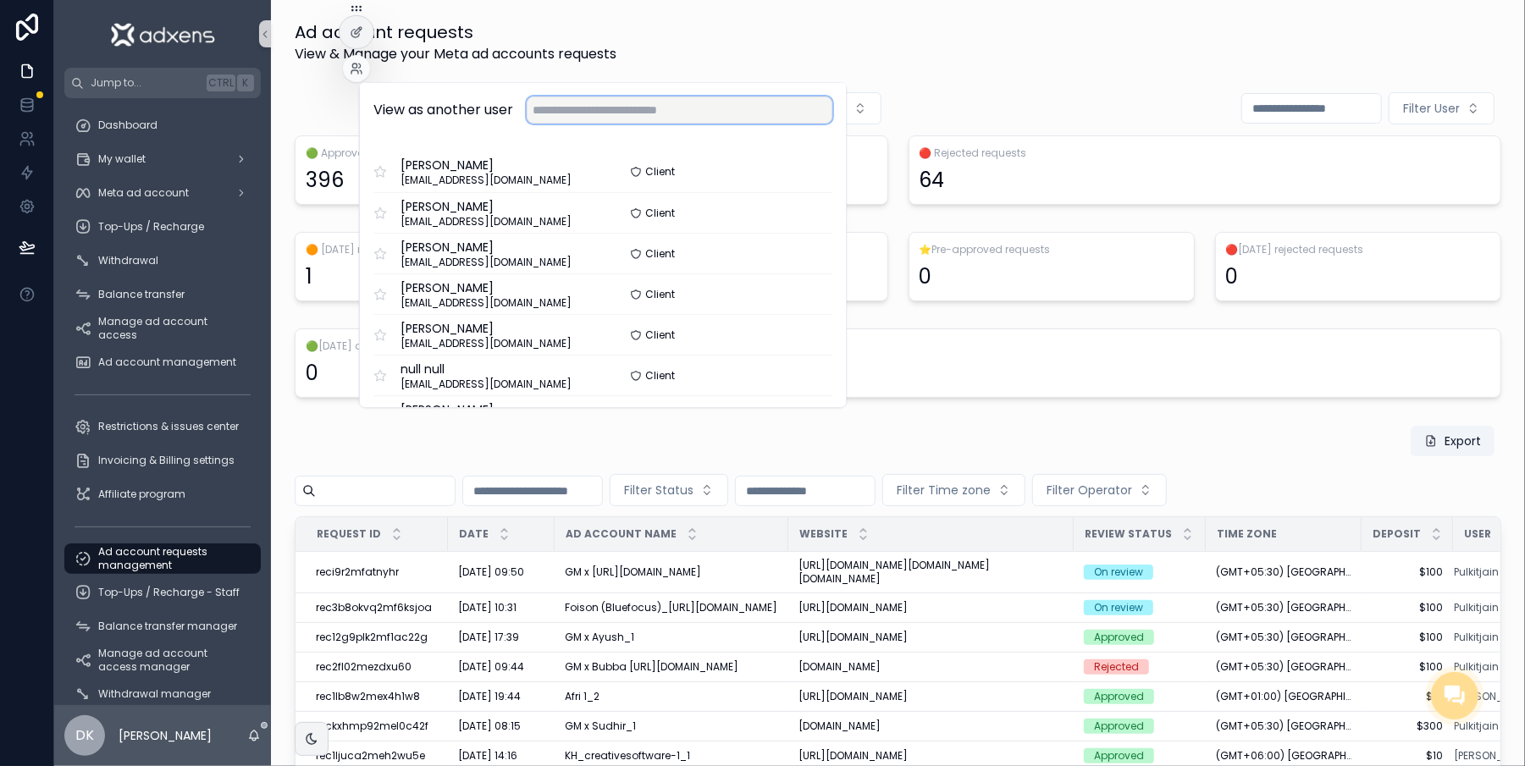
click at [533, 112] on input "text" at bounding box center [680, 110] width 306 height 27
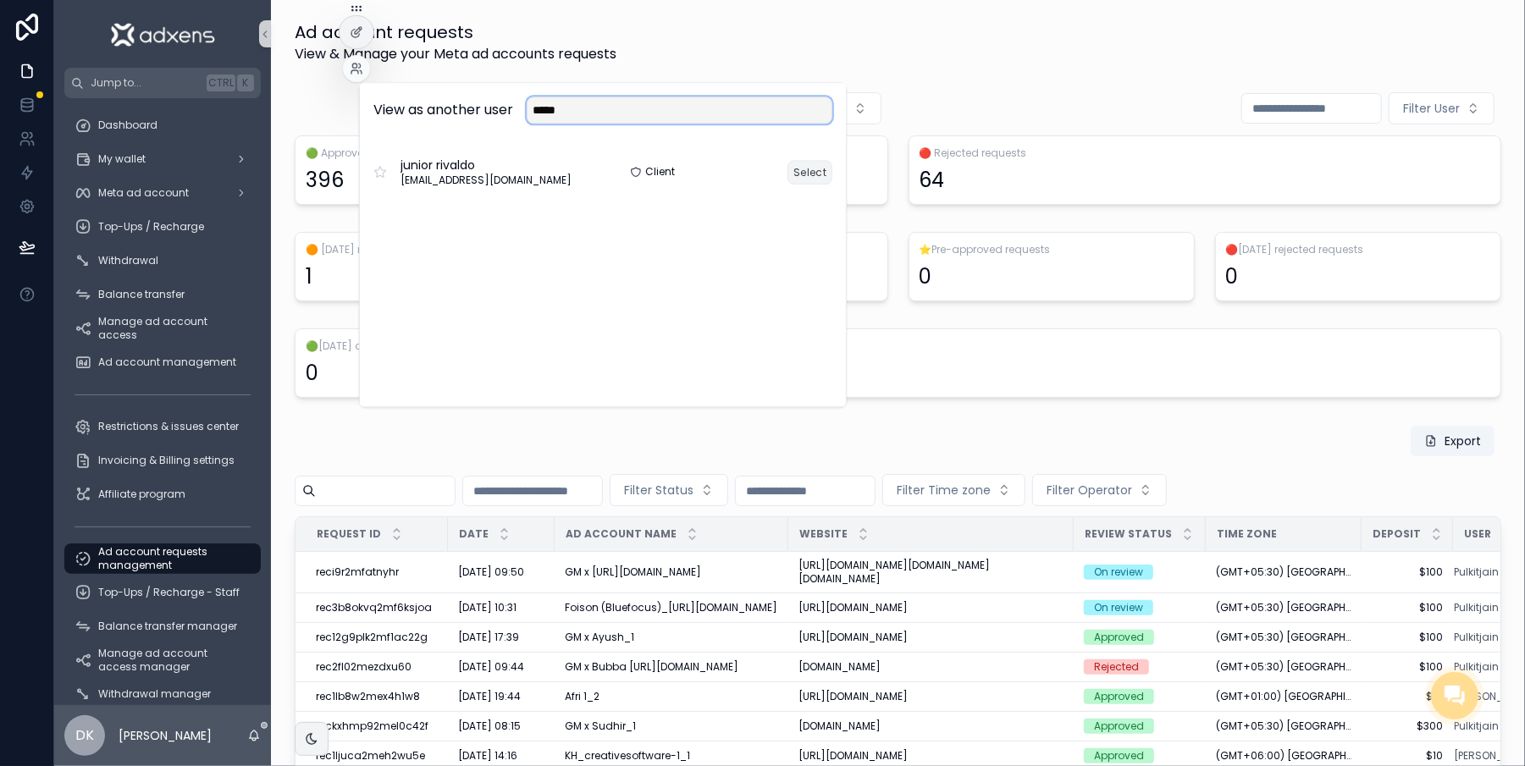
type input "*****"
click at [797, 170] on button "Select" at bounding box center [810, 172] width 45 height 25
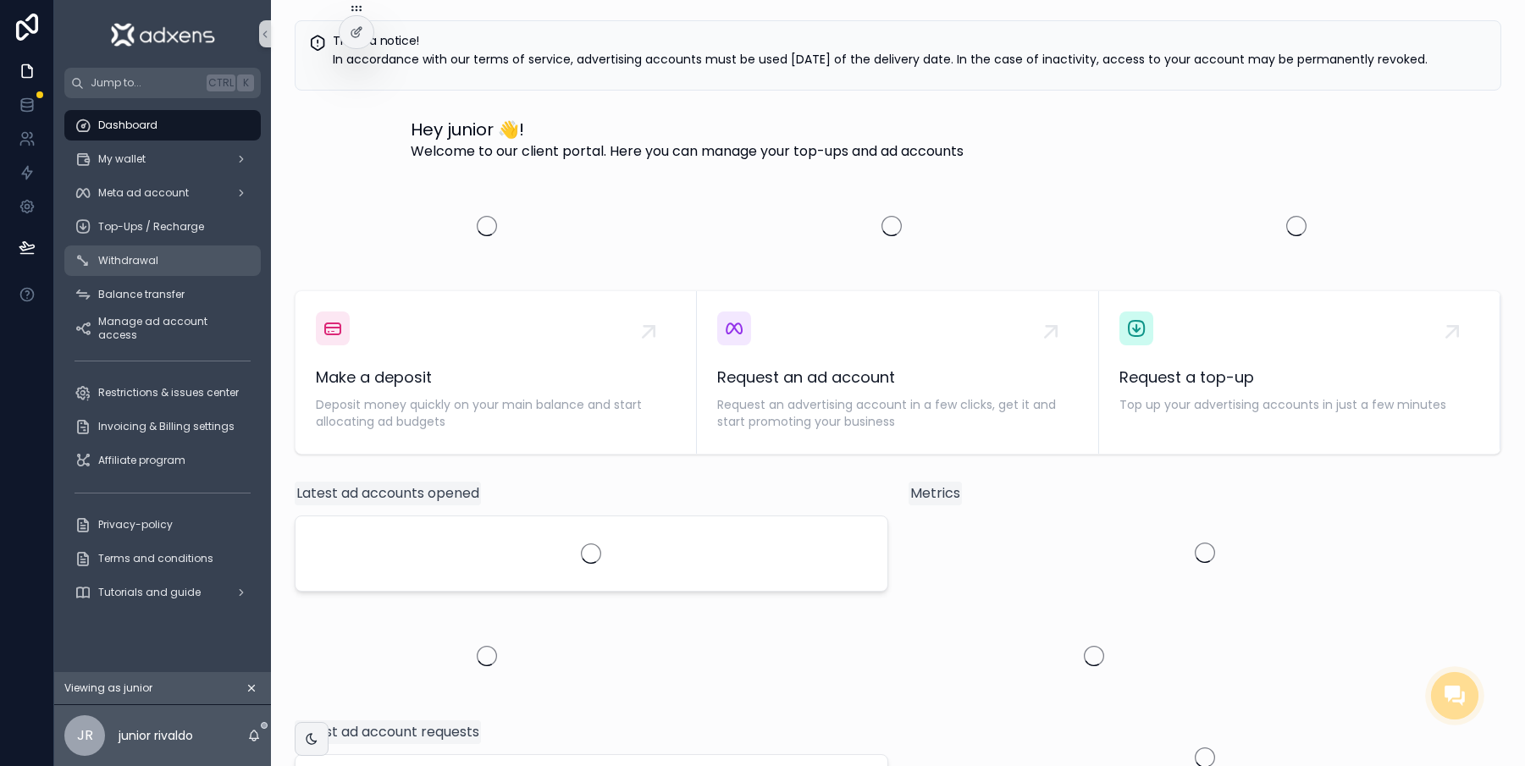
scroll to position [0, 17]
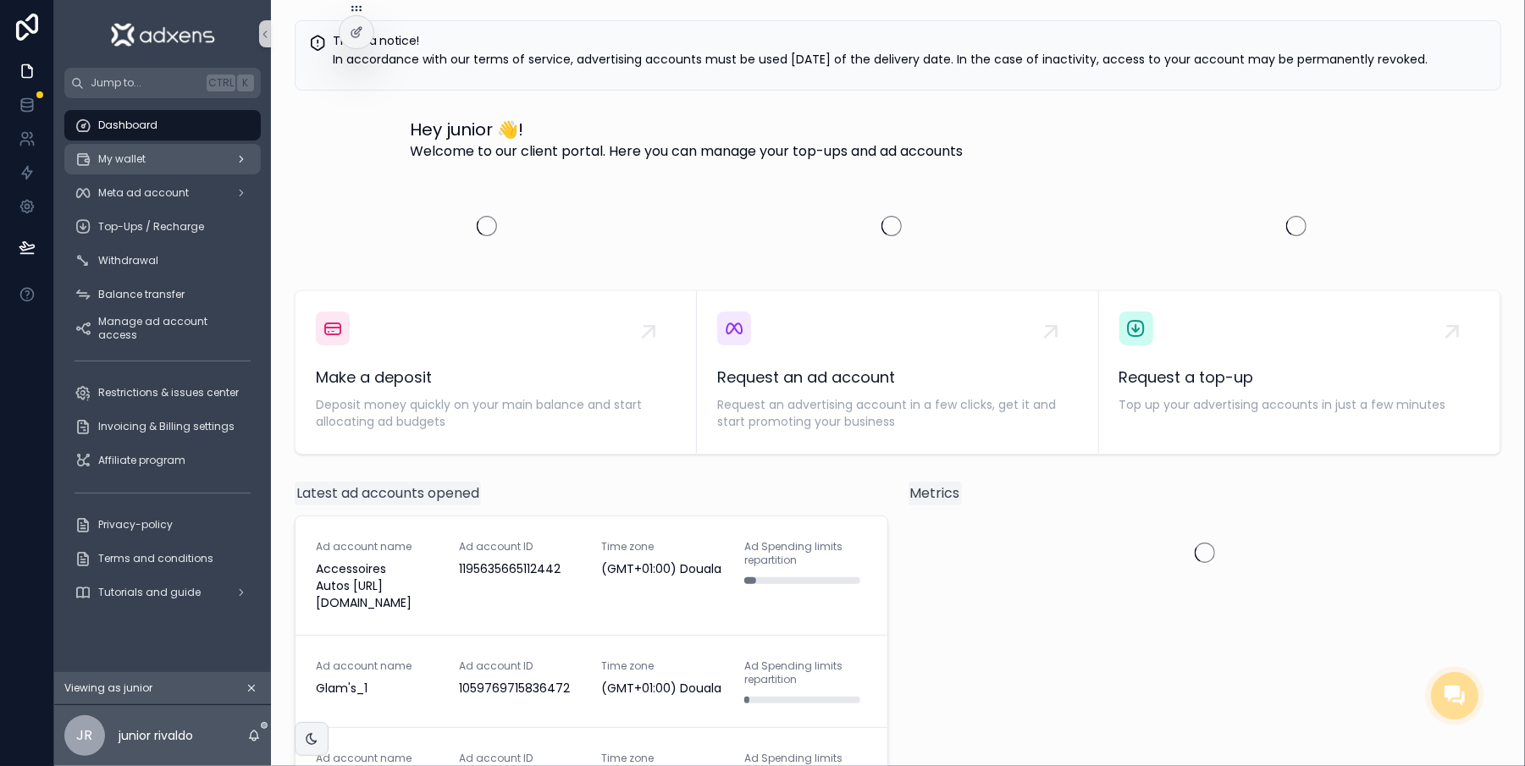
click at [95, 146] on div "My wallet" at bounding box center [163, 159] width 176 height 27
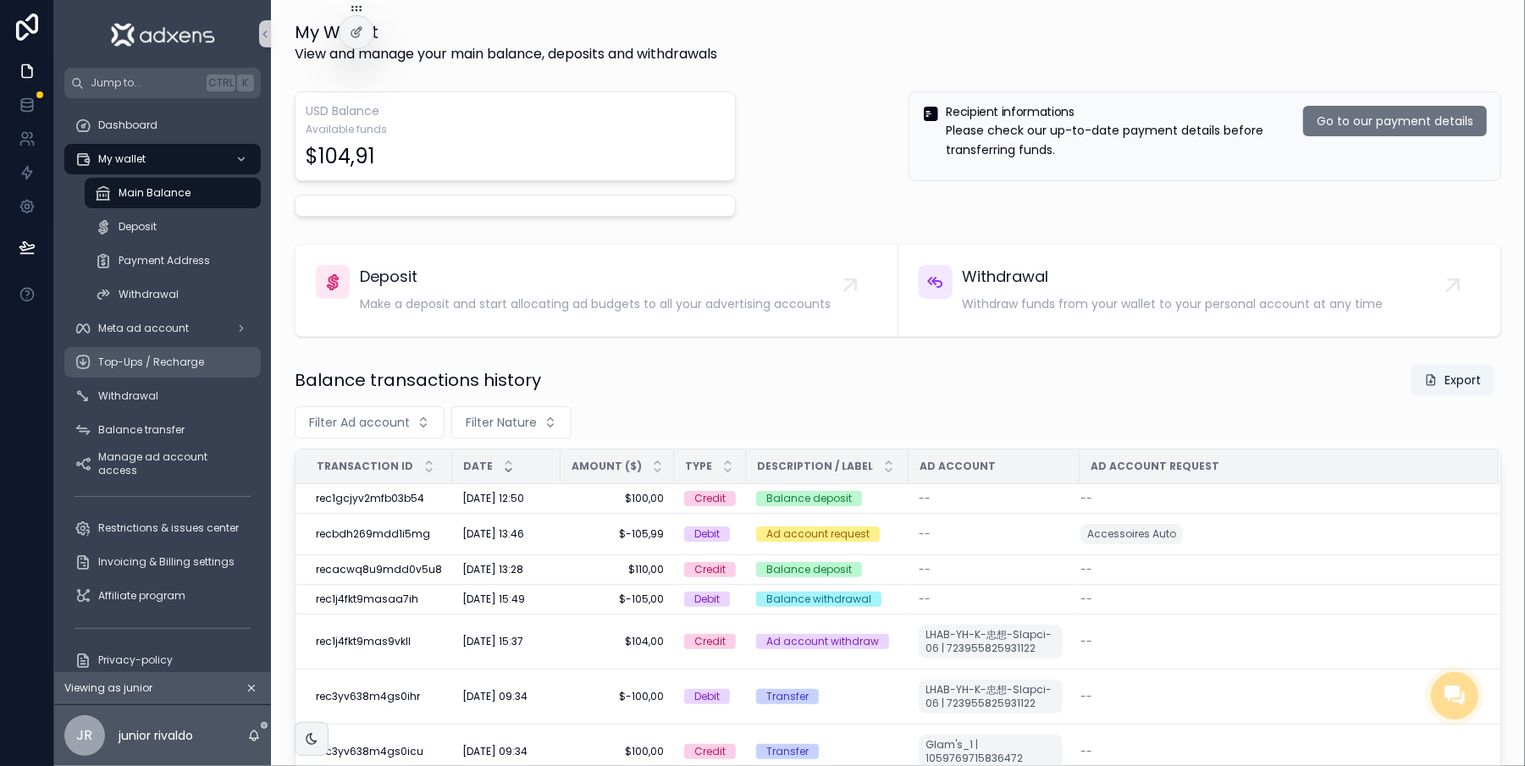
click at [116, 366] on span "Top-Ups / Recharge" at bounding box center [151, 363] width 106 height 14
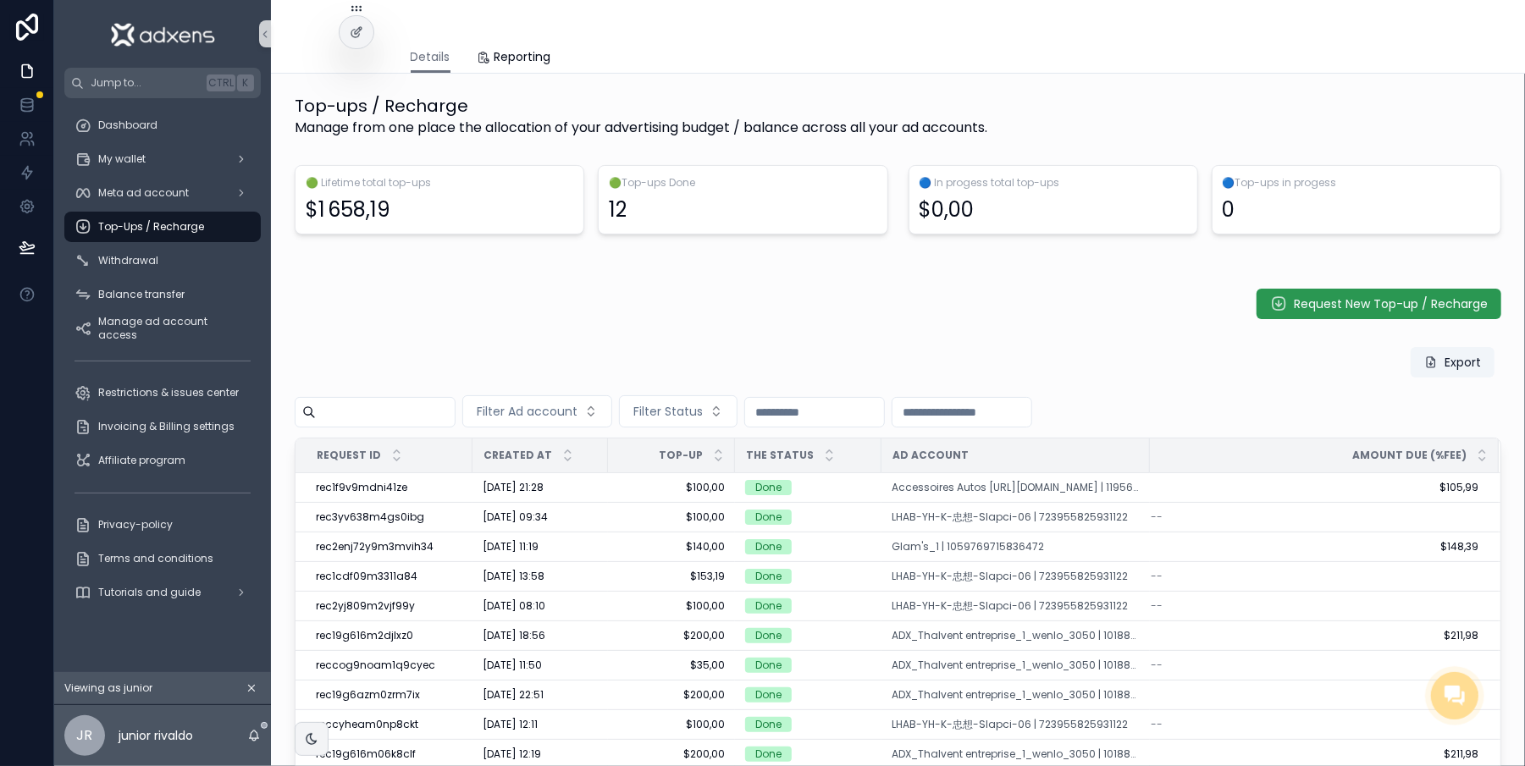
click at [1323, 296] on button "Request New Top-up / Recharge" at bounding box center [1379, 304] width 245 height 30
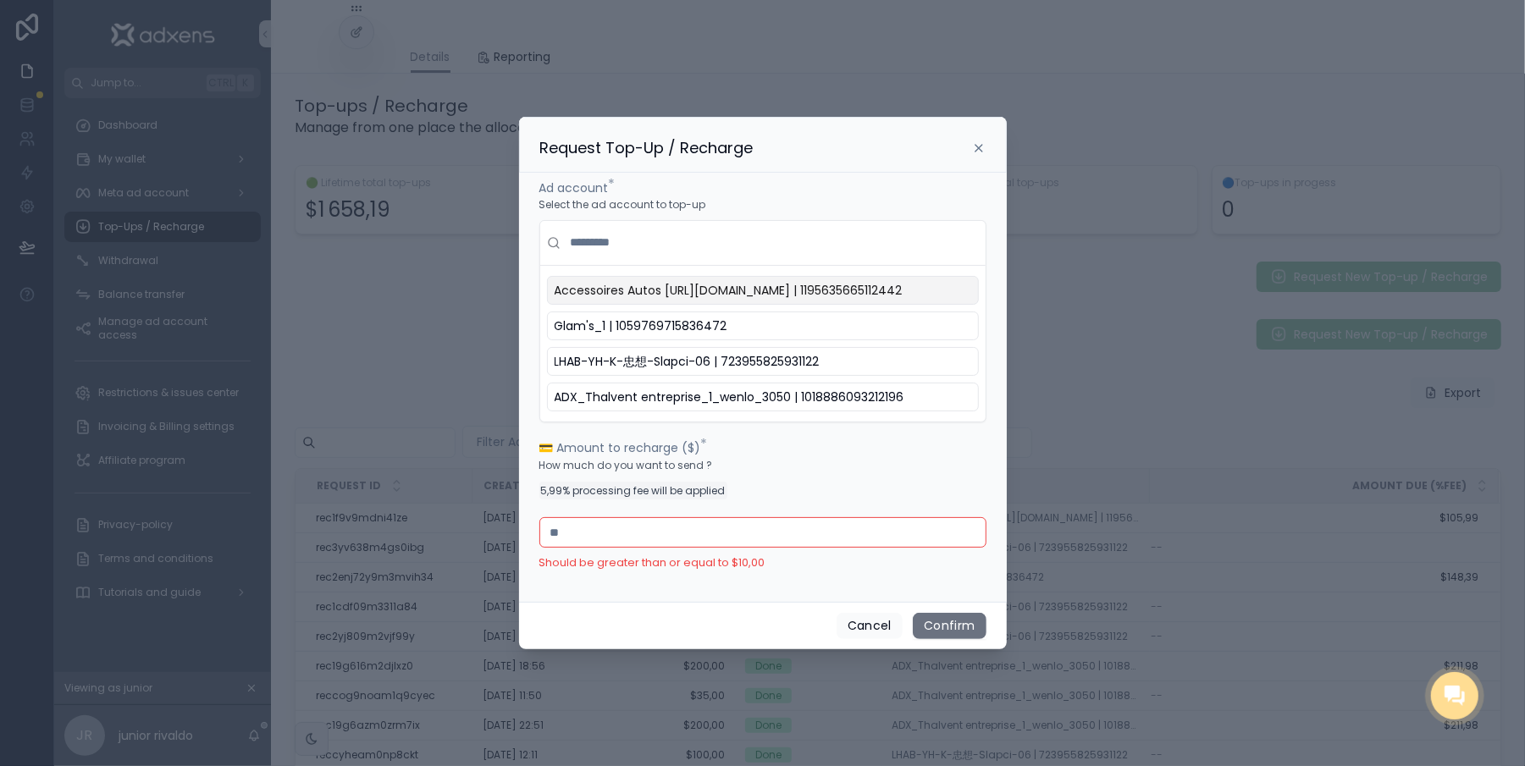
click at [632, 296] on span "Accessoires Autos [URL][DOMAIN_NAME] | 1195635665112442" at bounding box center [729, 290] width 348 height 17
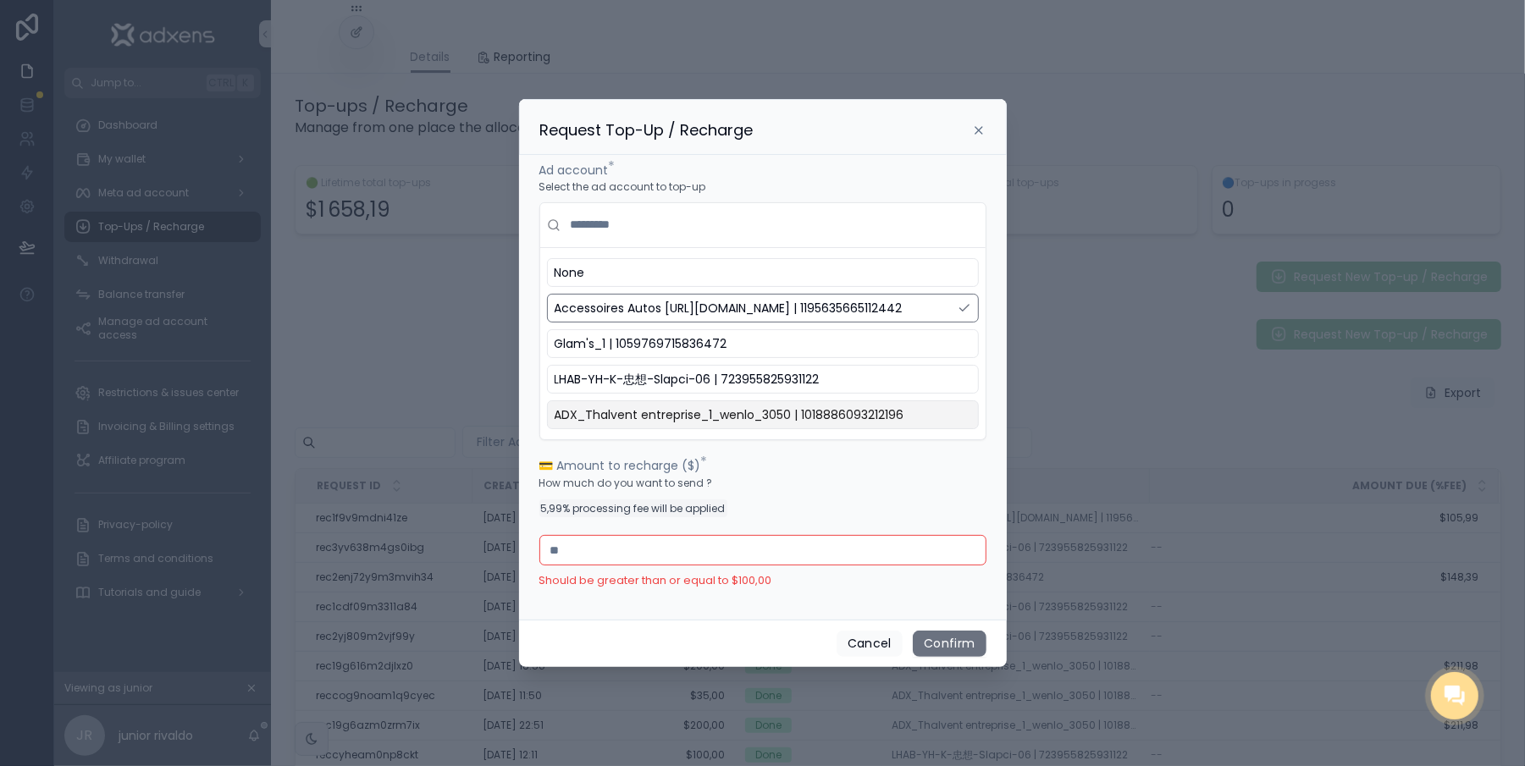
drag, startPoint x: 638, startPoint y: 550, endPoint x: 456, endPoint y: 537, distance: 183.4
click at [456, 537] on div "Request Top-Up / Recharge Ad account * Select the ad account to top-up None Acc…" at bounding box center [762, 383] width 1525 height 766
click at [613, 422] on span "ADX_Thalvent entreprise_1_wenlo_3050 | 1018886093212196" at bounding box center [730, 414] width 350 height 17
drag, startPoint x: 637, startPoint y: 438, endPoint x: 637, endPoint y: 451, distance: 12.7
click at [637, 440] on div "None Accessoires Autos 2.0_1_Adxens.com | 1195635665112442 Glam's_1 | 105976971…" at bounding box center [762, 321] width 447 height 238
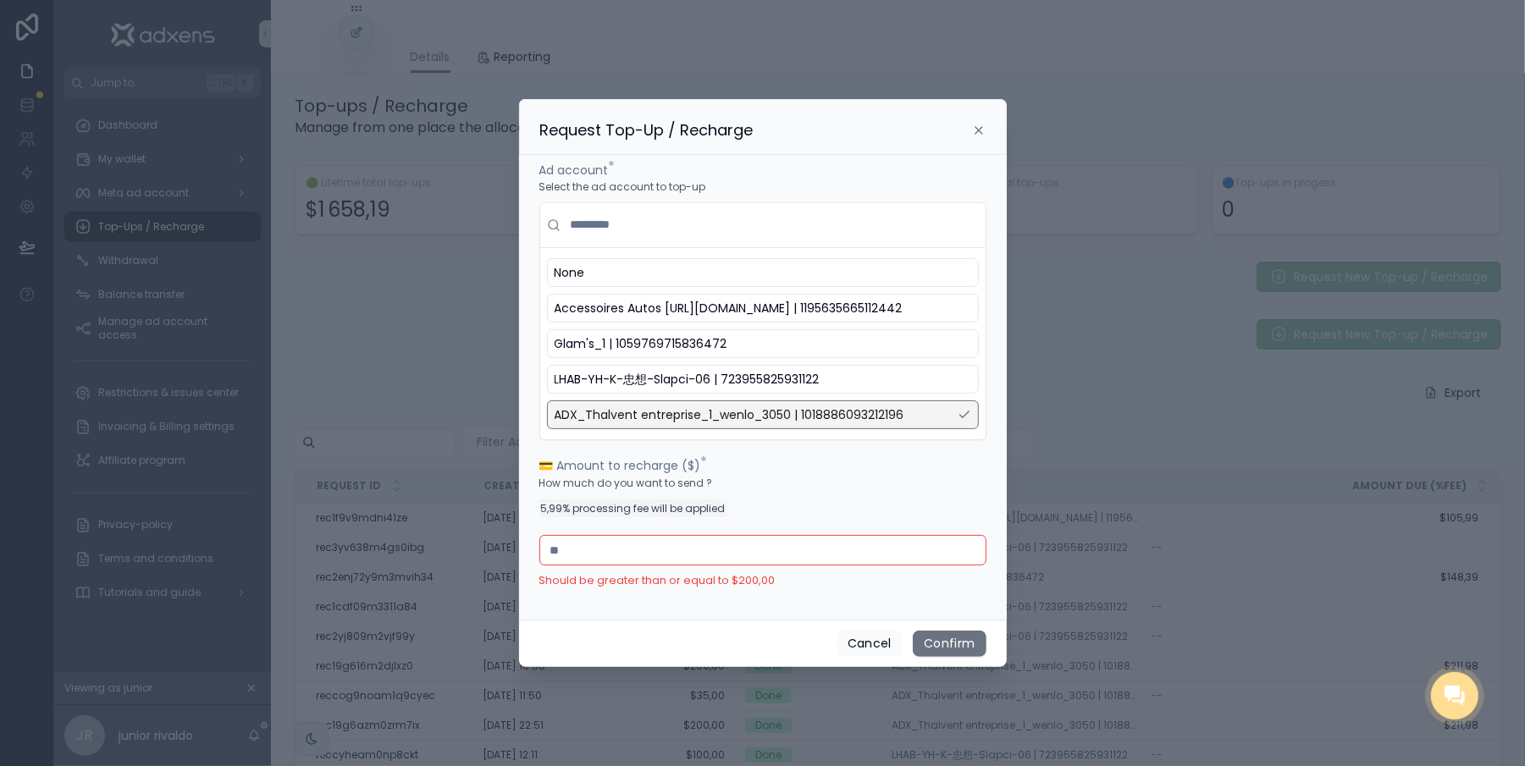
click at [804, 503] on div "How much do you want to send ? 5,99% processing fee will be applied" at bounding box center [762, 501] width 447 height 54
click at [721, 317] on span "Accessoires Autos [URL][DOMAIN_NAME] | 1195635665112442" at bounding box center [729, 308] width 348 height 17
drag, startPoint x: 633, startPoint y: 563, endPoint x: 464, endPoint y: 563, distance: 169.4
click at [464, 563] on div "Request Top-Up / Recharge Ad account * Select the ad account to top-up None Acc…" at bounding box center [762, 383] width 1525 height 766
click at [725, 620] on div "Ad account * Select the ad account to top-up None Accessoires Autos 2.0_1_Adxen…" at bounding box center [763, 387] width 488 height 465
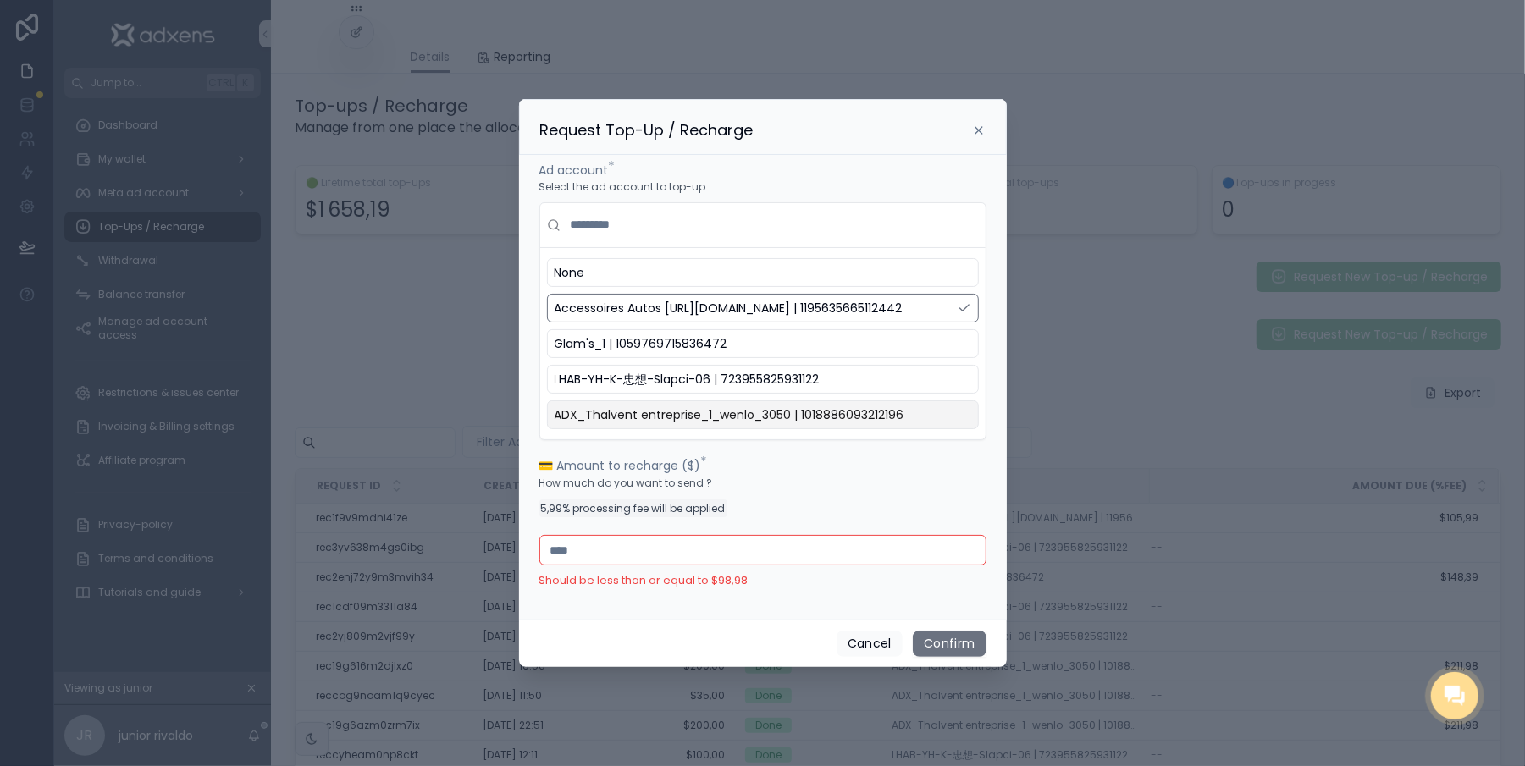
drag, startPoint x: 678, startPoint y: 570, endPoint x: 506, endPoint y: 552, distance: 172.8
click at [506, 552] on div "Request Top-Up / Recharge Ad account * Select the ad account to top-up None Acc…" at bounding box center [762, 383] width 1525 height 766
type input "**"
drag, startPoint x: 594, startPoint y: 554, endPoint x: 522, endPoint y: 556, distance: 72.9
click at [522, 556] on div "Ad account * Select the ad account to top-up None Accessoires Autos 2.0_1_Adxen…" at bounding box center [763, 387] width 488 height 465
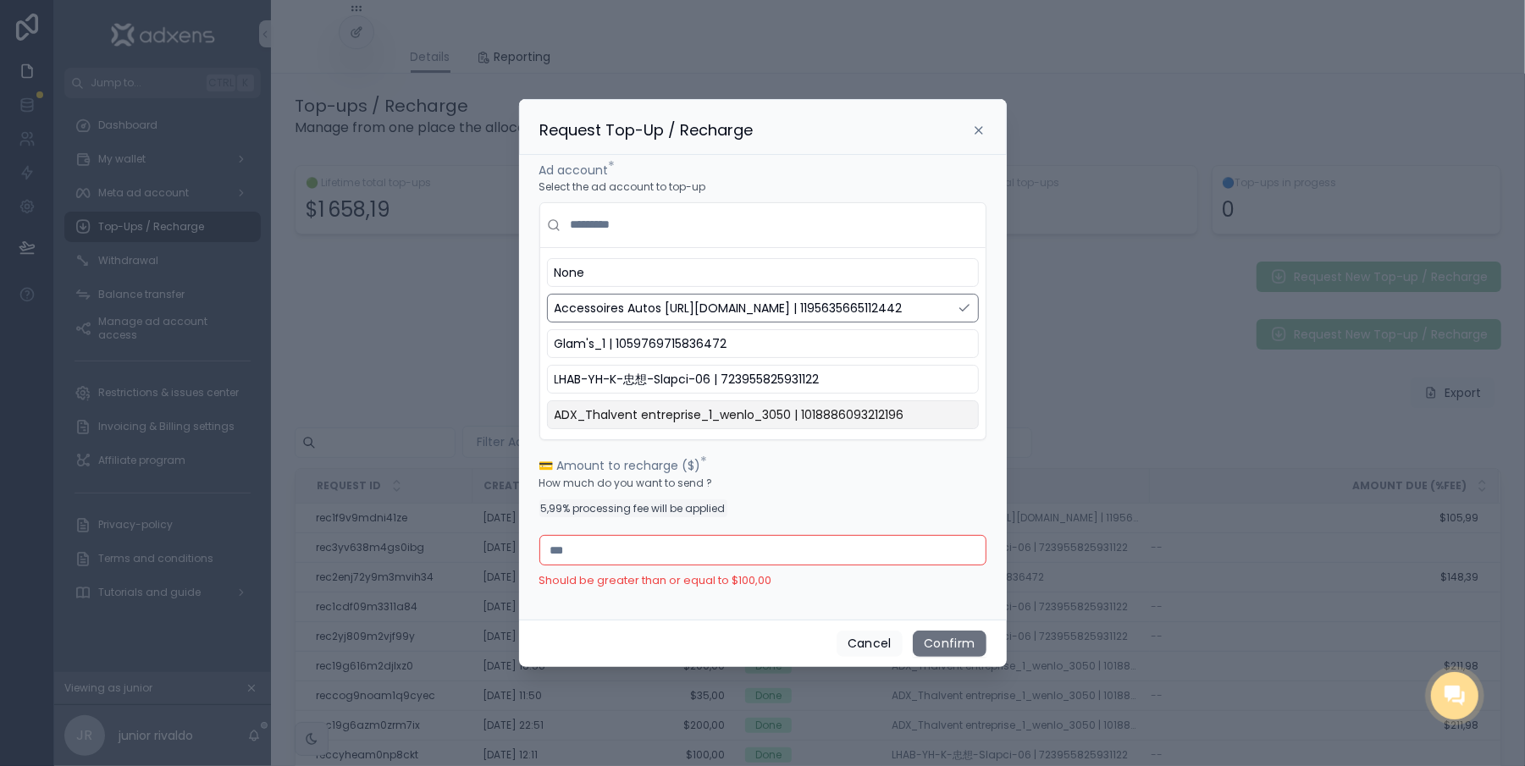
type input "***"
drag, startPoint x: 633, startPoint y: 572, endPoint x: 569, endPoint y: 539, distance: 72.3
click at [569, 539] on div "💳 Amount to recharge ($) * How much do you want to send ? 5,99% processing fee …" at bounding box center [762, 523] width 447 height 132
click at [860, 652] on button "Cancel" at bounding box center [870, 644] width 66 height 27
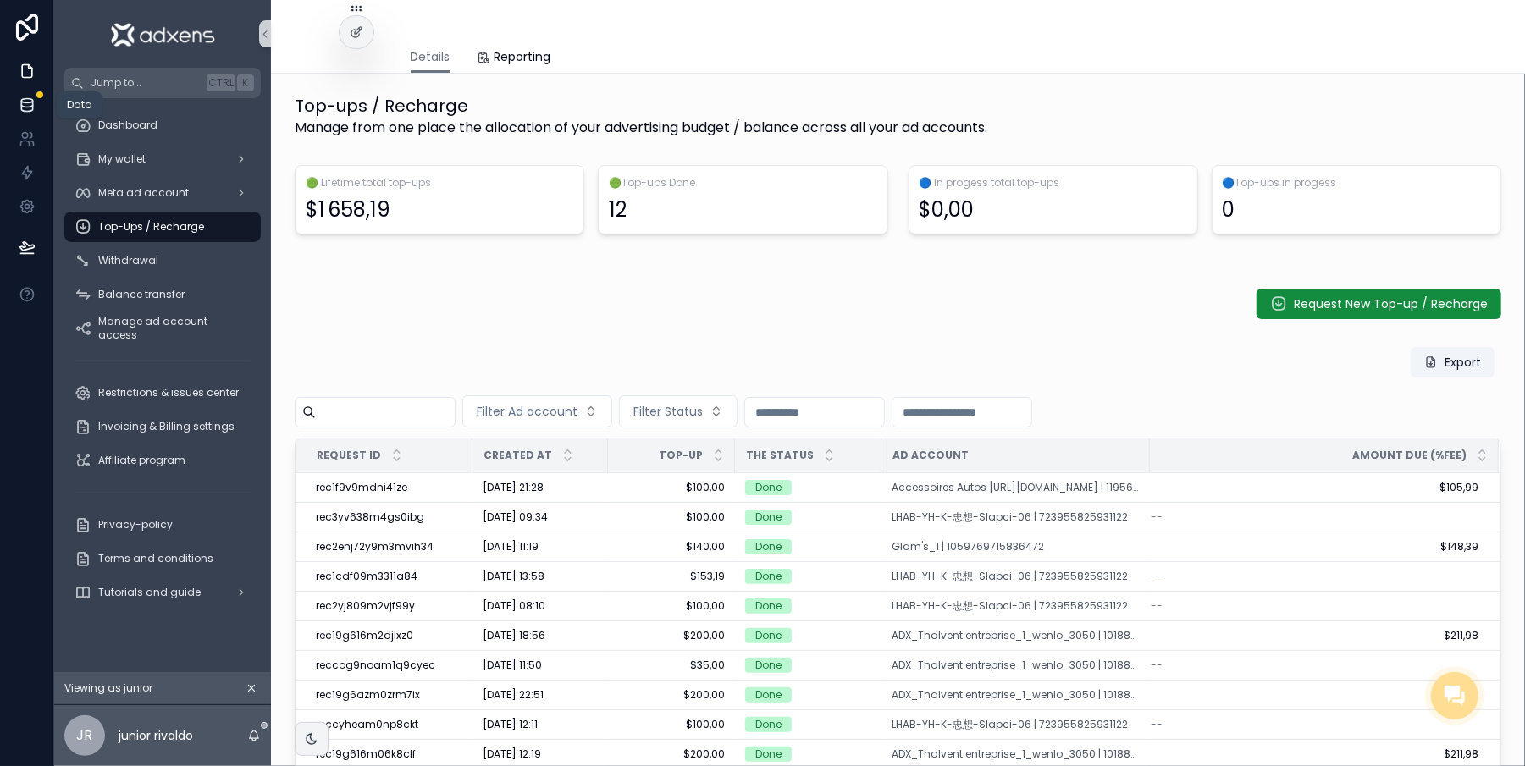
click at [0, 100] on link at bounding box center [26, 105] width 53 height 34
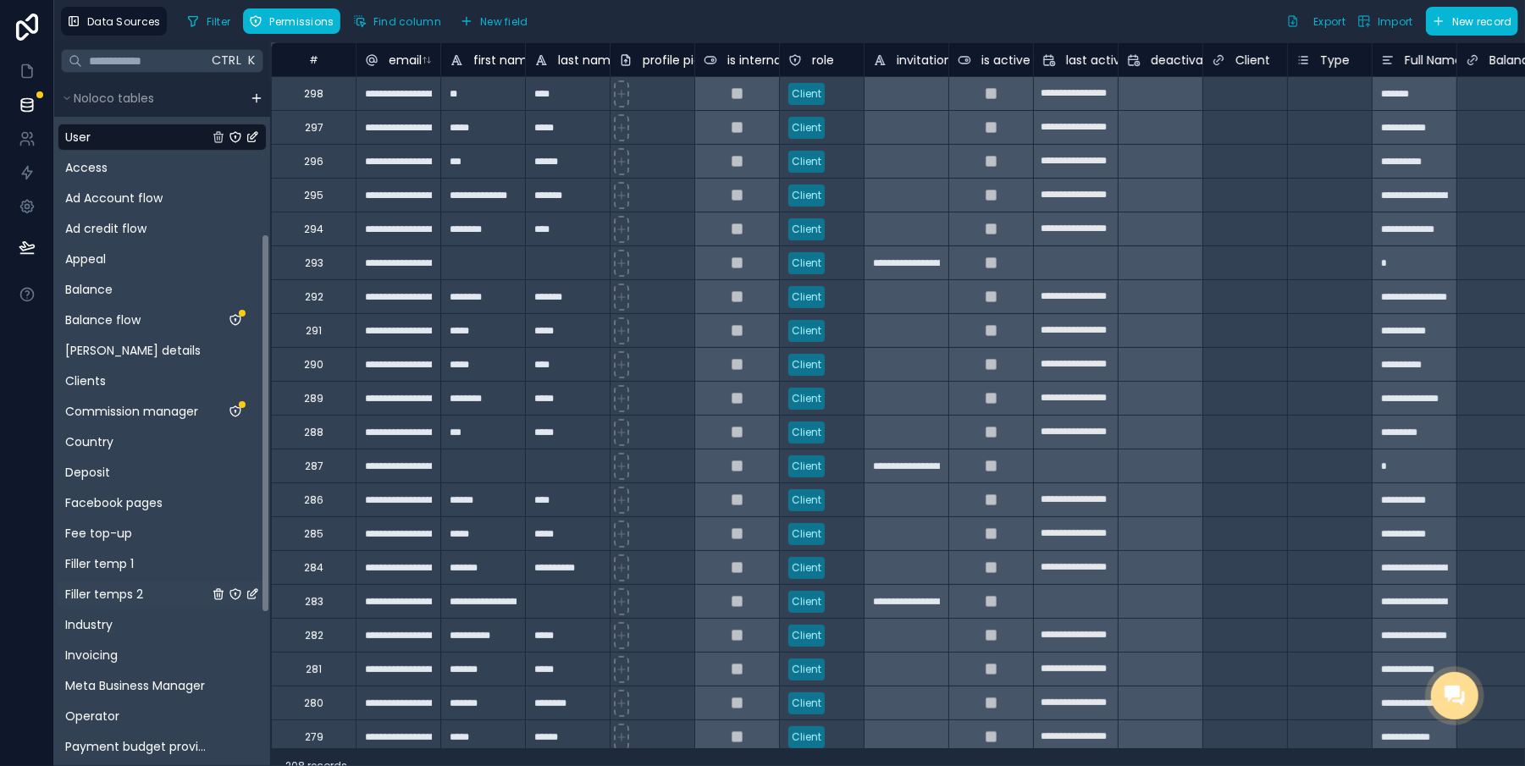
click at [245, 303] on div "Noloco tables User Access Ad Account flow Ad credit flow Appeal Balance Balance…" at bounding box center [162, 423] width 216 height 686
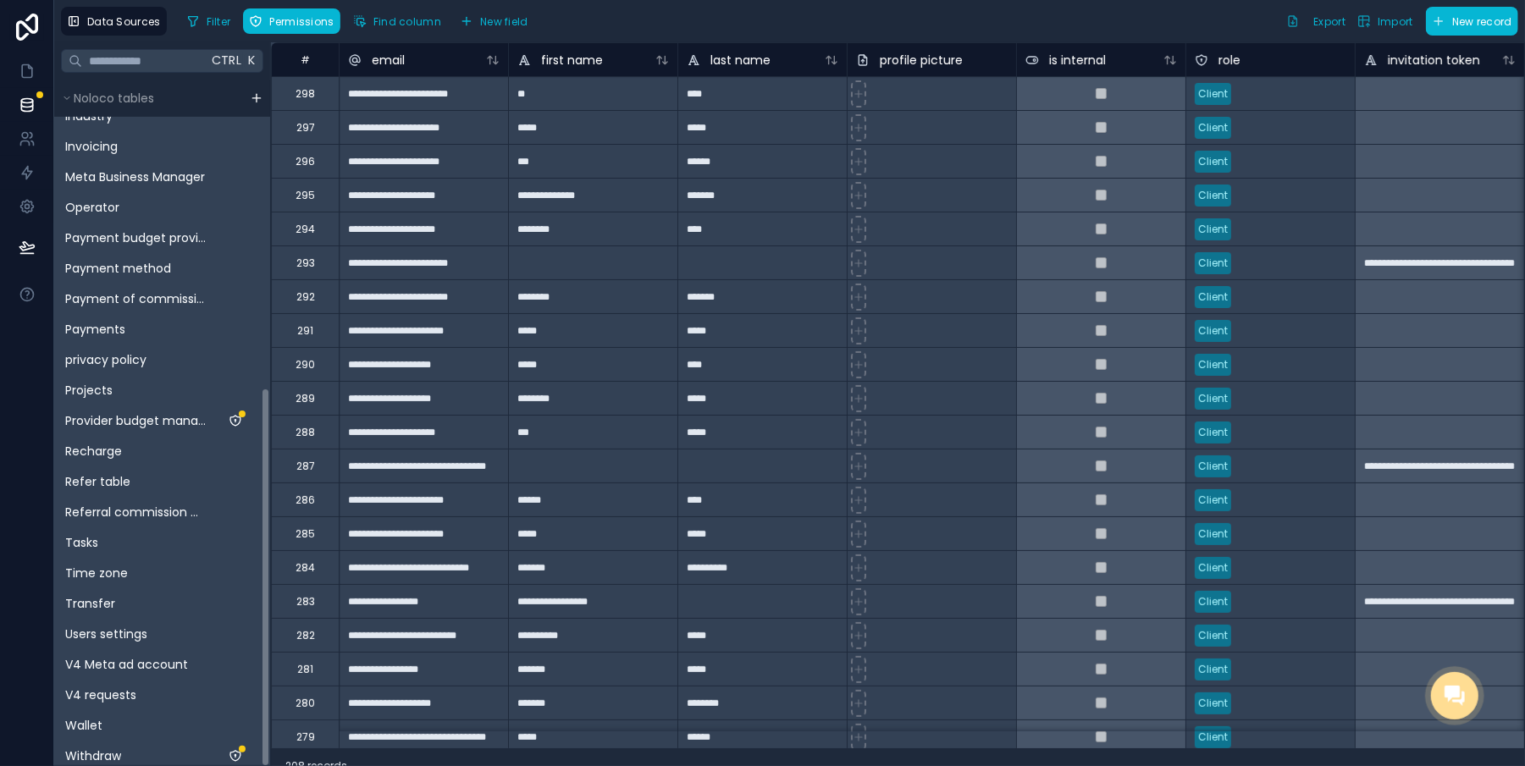
scroll to position [596, 0]
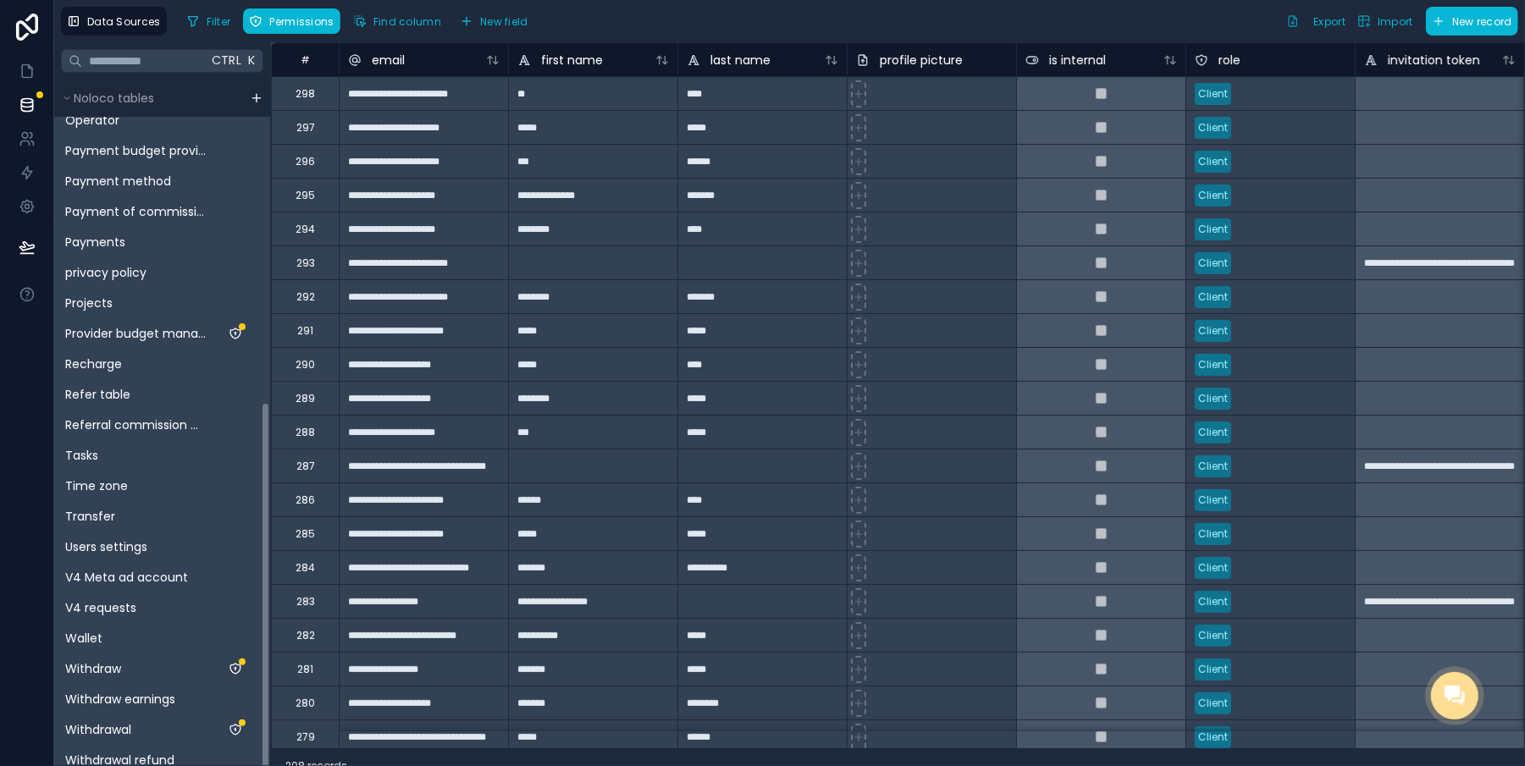
drag, startPoint x: 249, startPoint y: 363, endPoint x: 254, endPoint y: 549, distance: 185.5
click at [254, 549] on div "**********" at bounding box center [789, 404] width 1471 height 724
click at [124, 578] on span "V4 Meta ad account" at bounding box center [126, 577] width 123 height 17
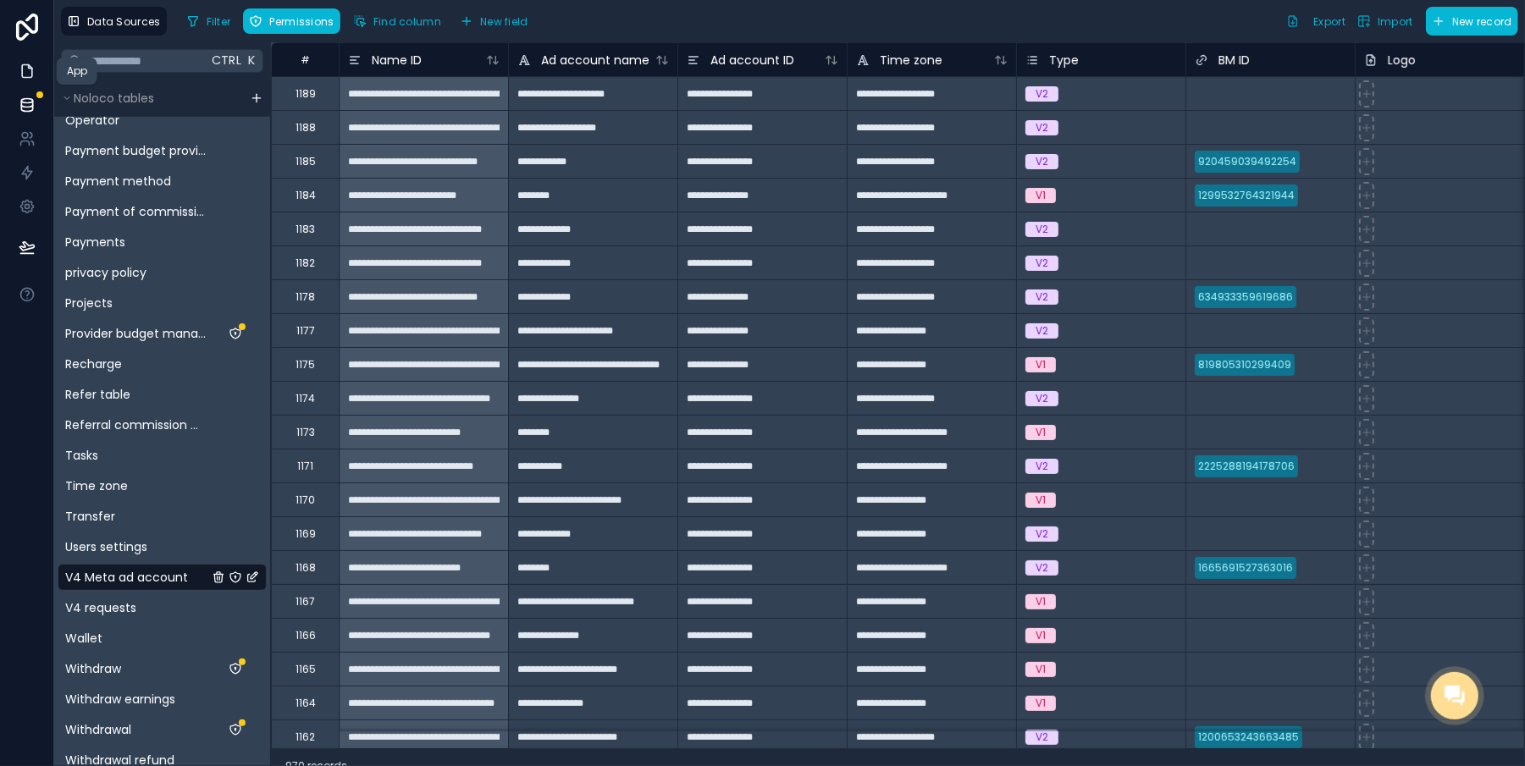
click at [8, 83] on link at bounding box center [26, 71] width 53 height 34
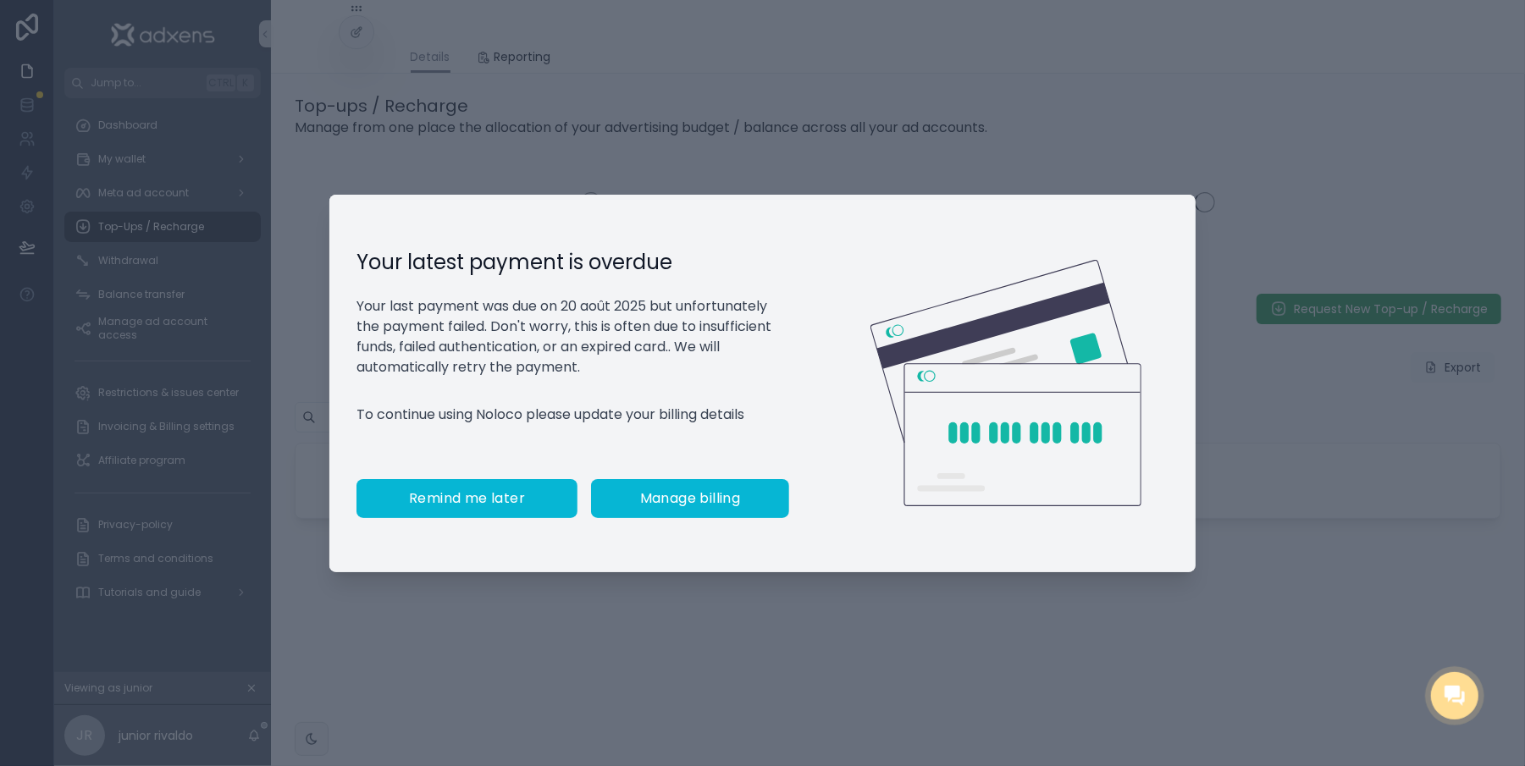
click at [489, 517] on button "Remind me later" at bounding box center [467, 498] width 221 height 39
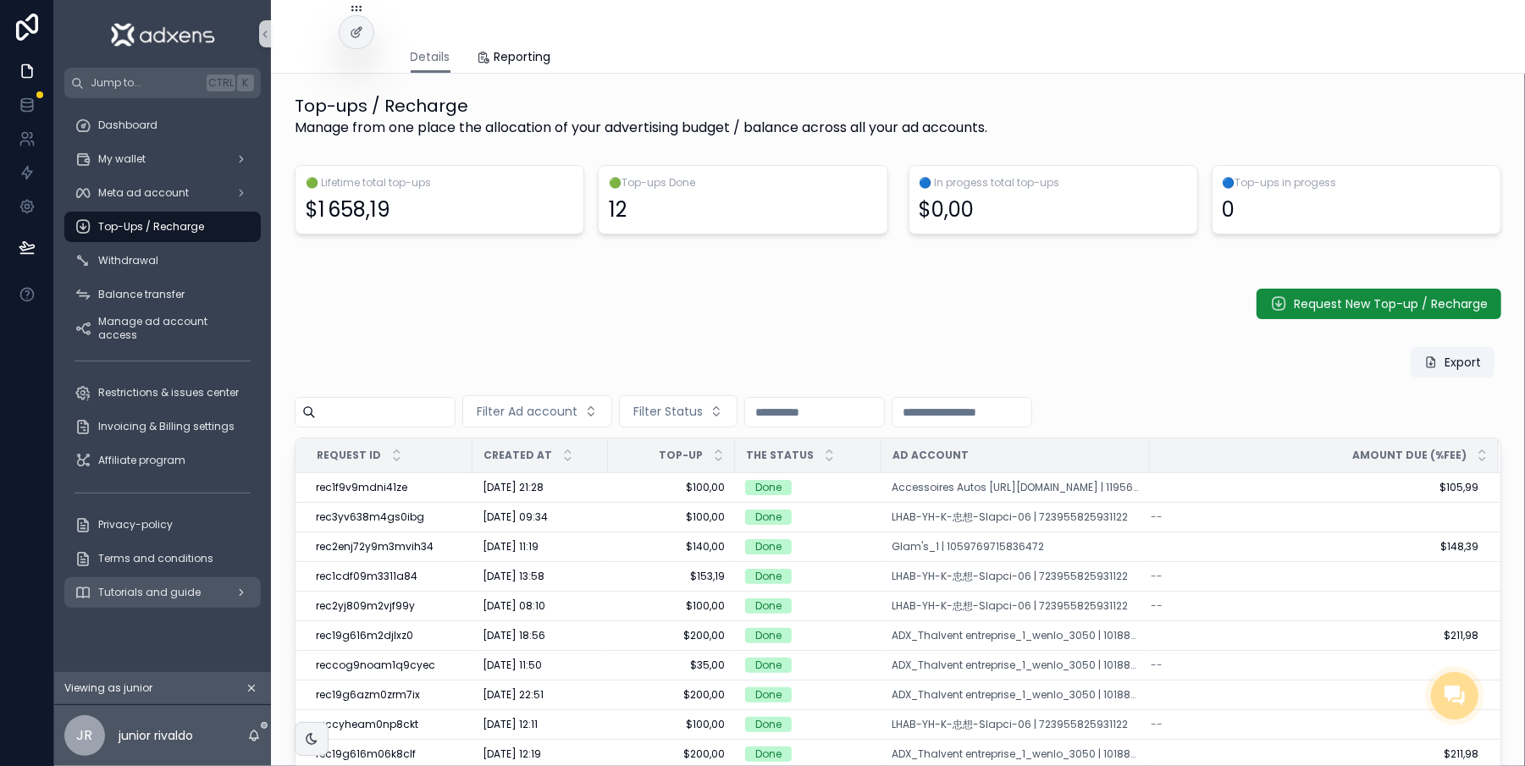
click at [161, 591] on span "Tutorials and guide" at bounding box center [149, 593] width 102 height 14
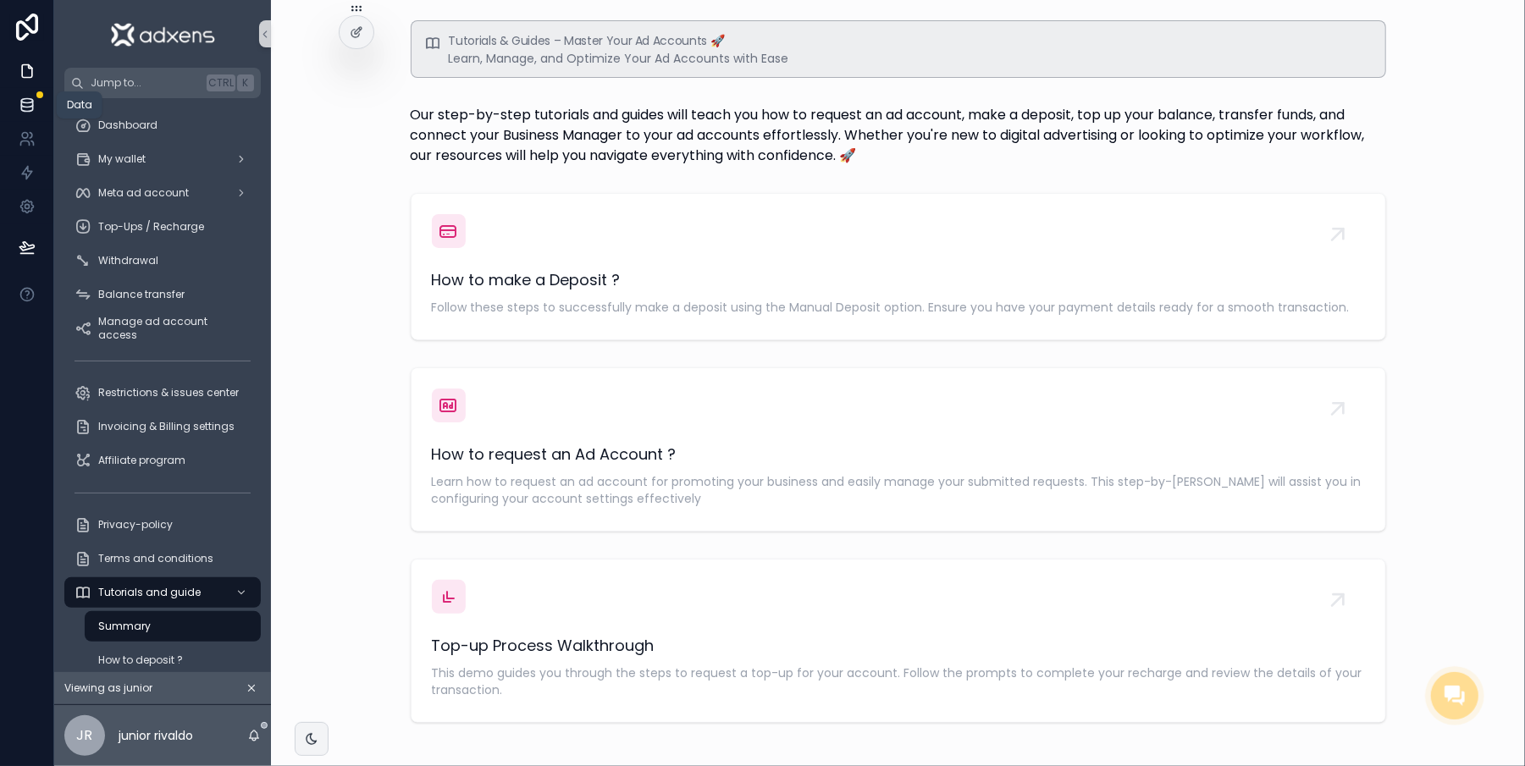
click at [0, 108] on link at bounding box center [26, 105] width 53 height 34
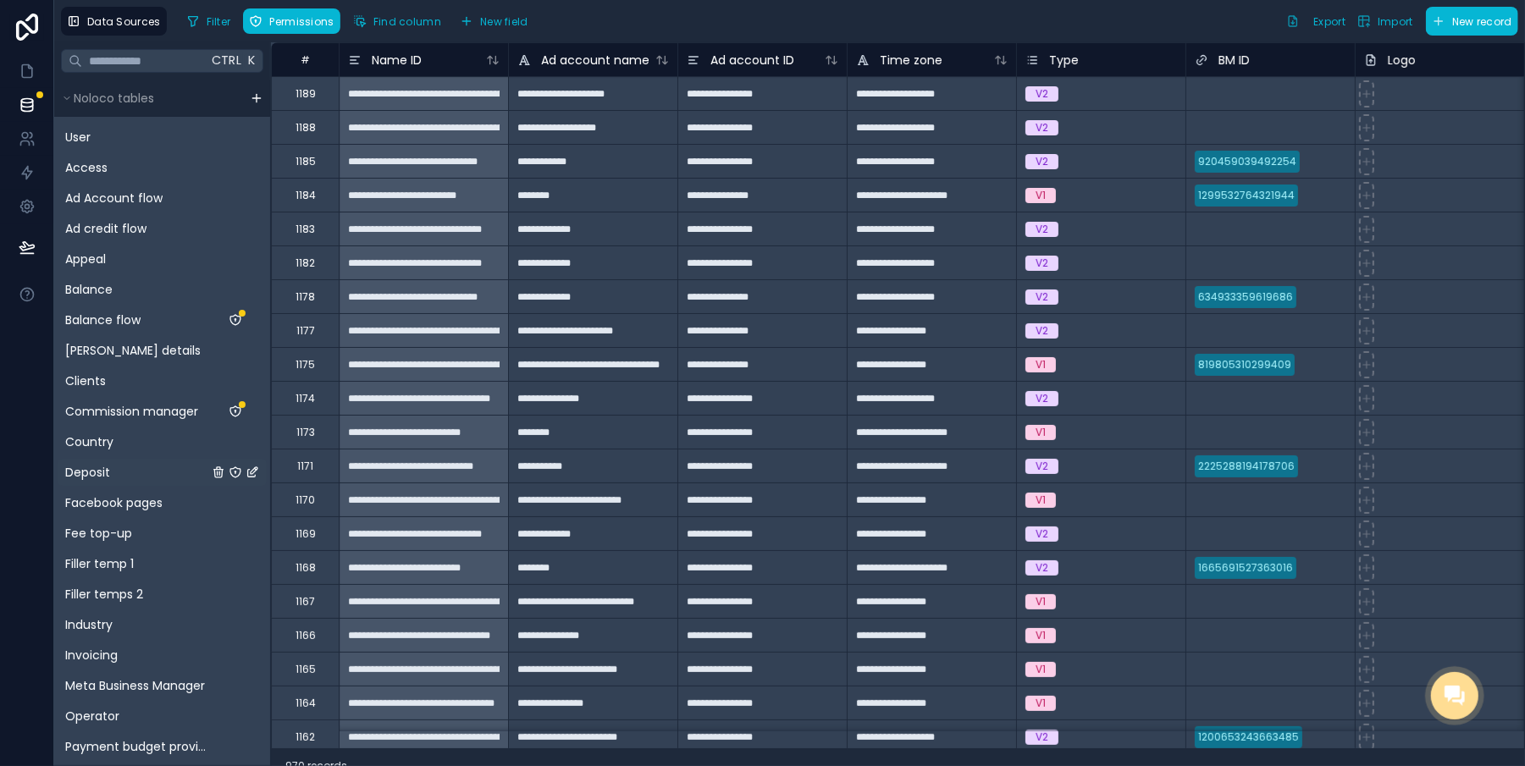
click at [85, 462] on div "Deposit" at bounding box center [162, 472] width 209 height 27
click at [69, 479] on span "Deposit" at bounding box center [87, 472] width 45 height 17
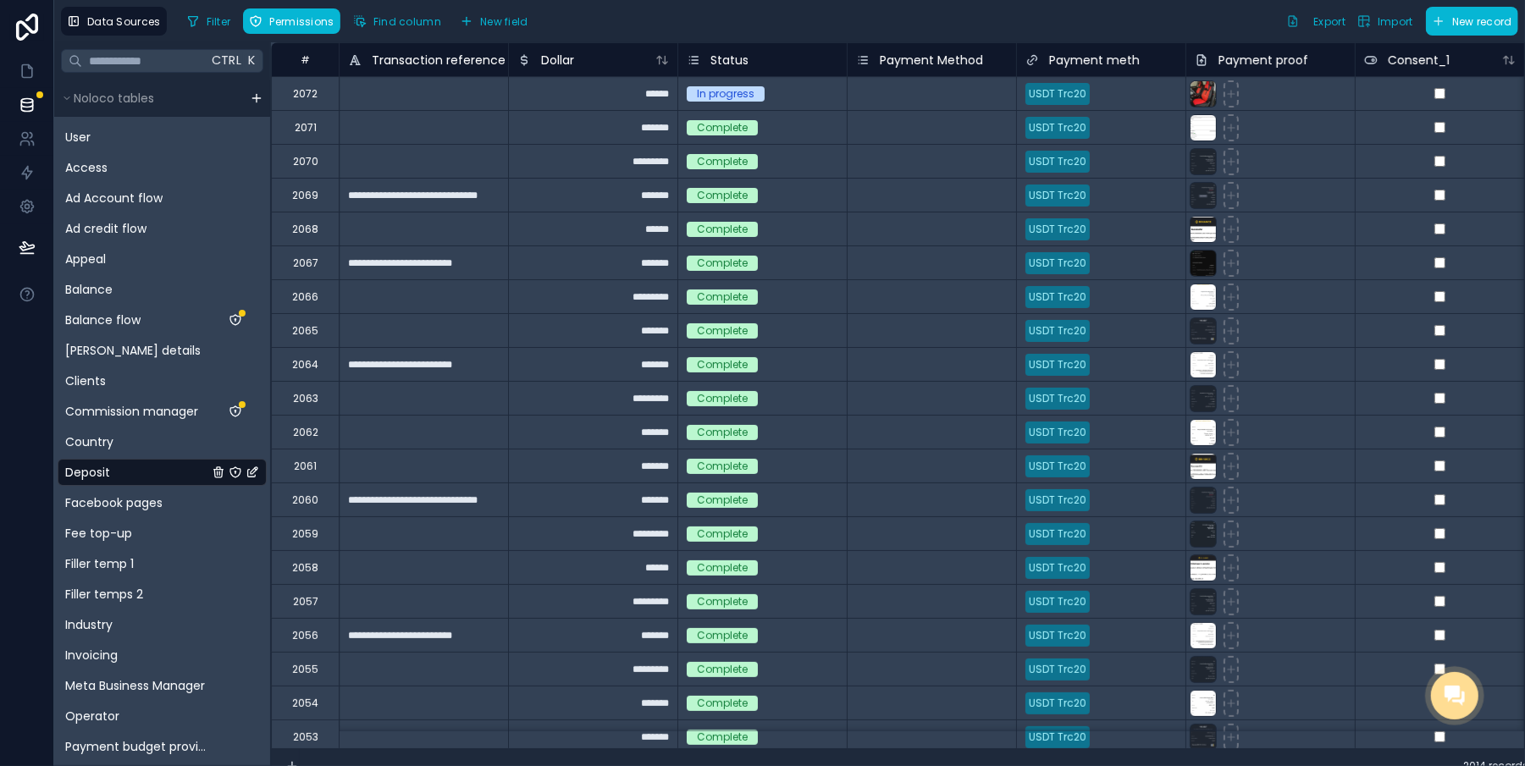
click at [641, 95] on div "******" at bounding box center [592, 93] width 169 height 34
click at [641, 95] on input "******" at bounding box center [593, 93] width 169 height 33
type input "**"
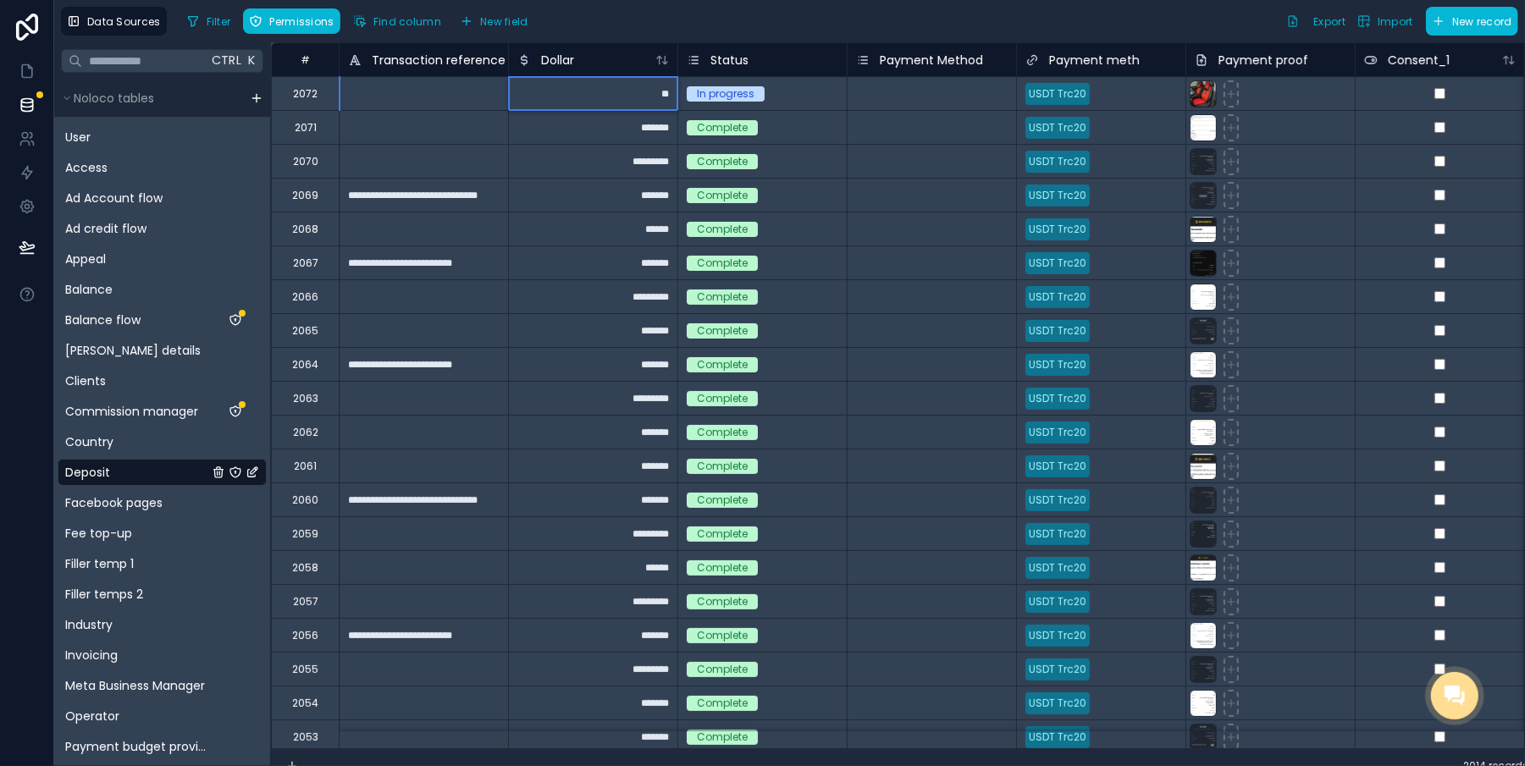
click at [901, 306] on div "Select a Payment Method" at bounding box center [932, 296] width 169 height 33
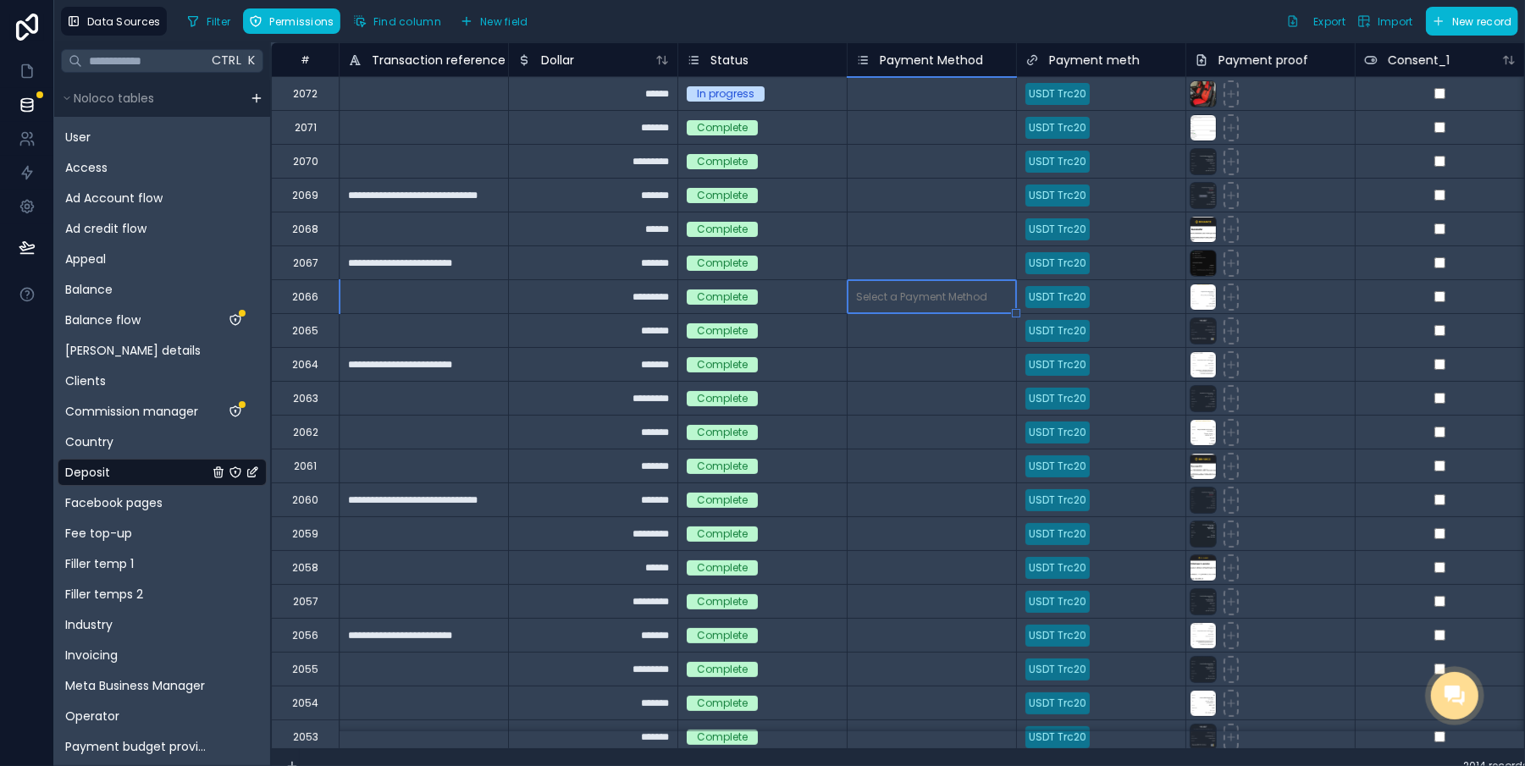
click at [703, 91] on div "In progress" at bounding box center [726, 93] width 58 height 15
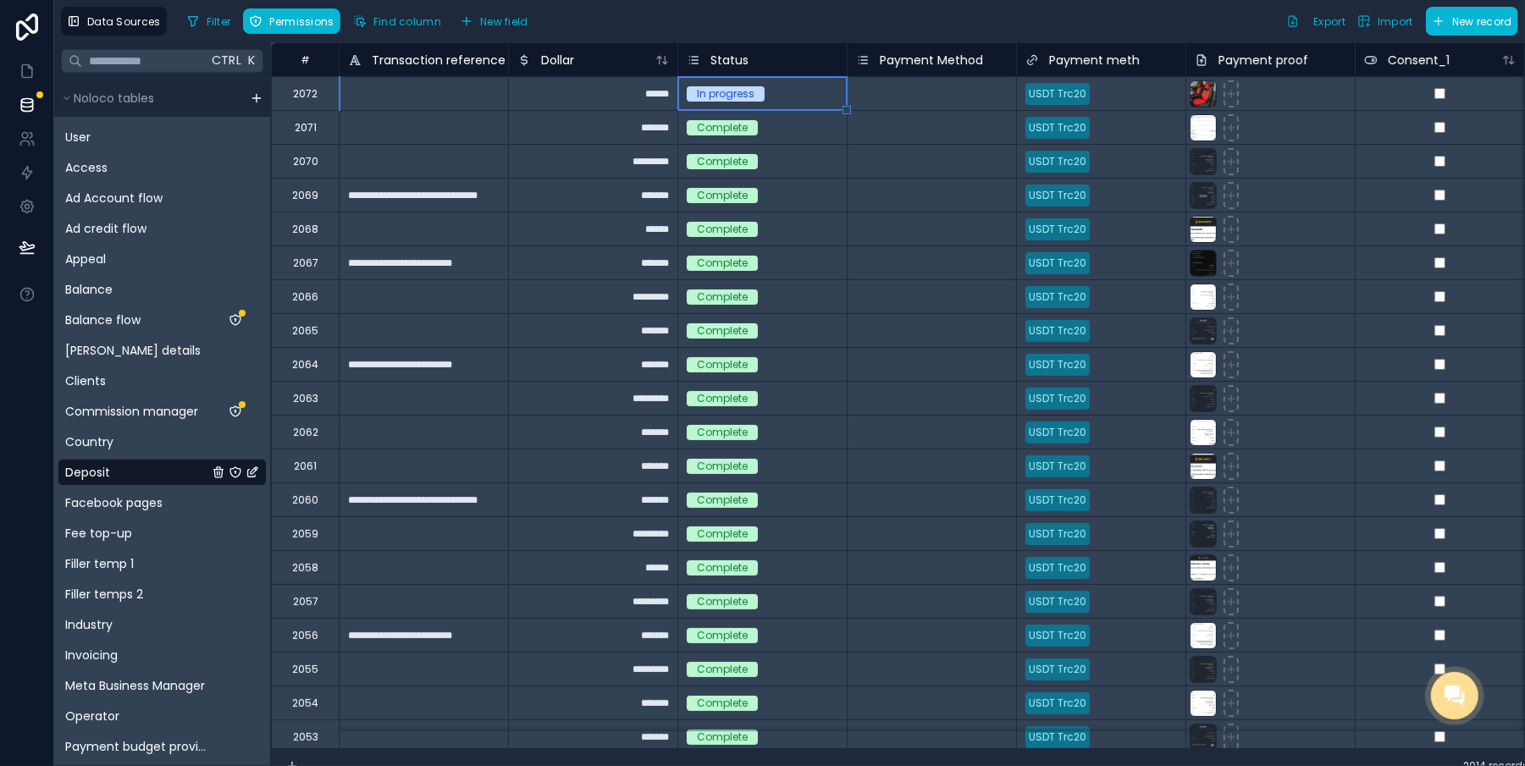
click at [703, 91] on div "In progress" at bounding box center [726, 93] width 58 height 15
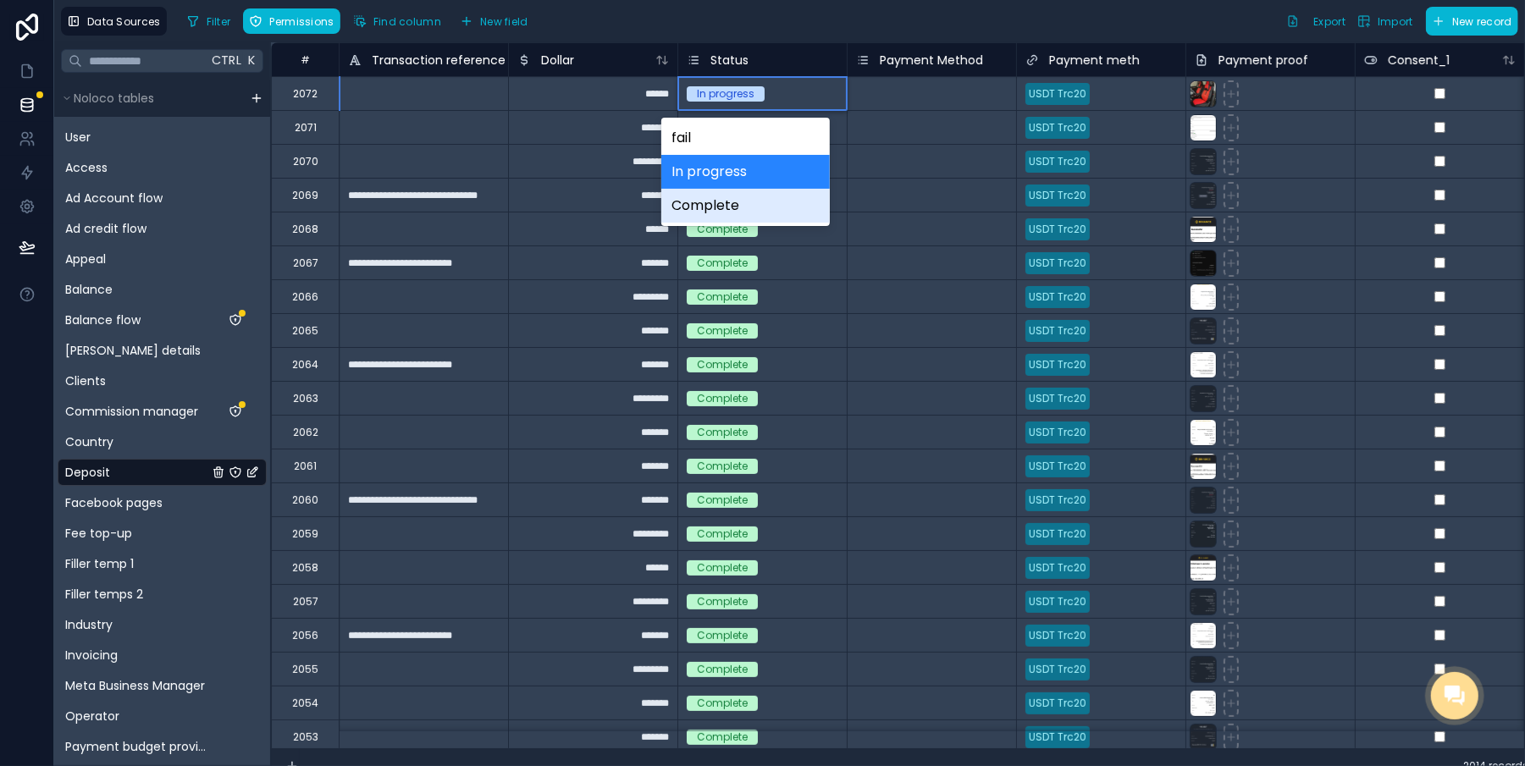
click at [718, 207] on div "Complete" at bounding box center [745, 206] width 169 height 34
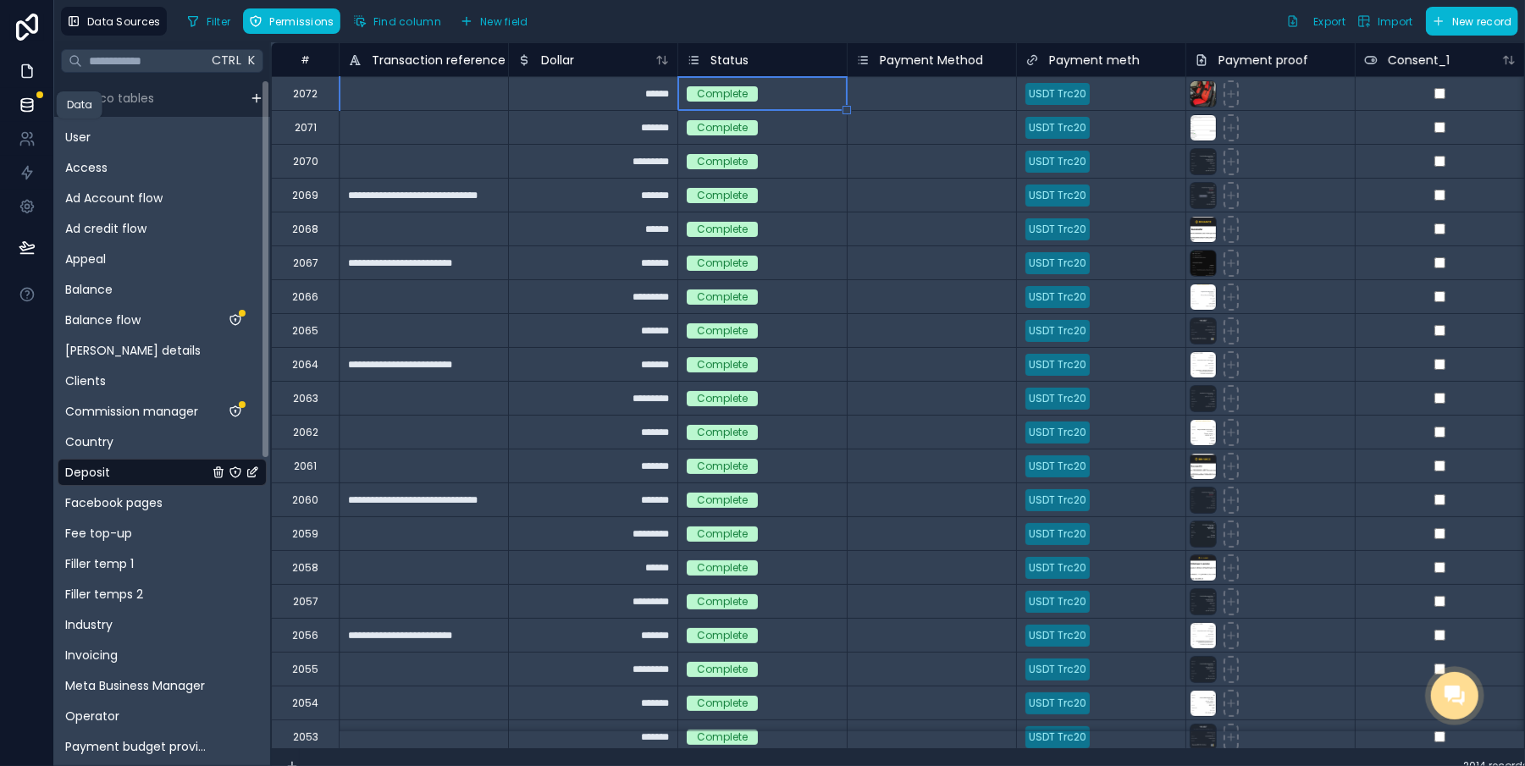
click at [12, 55] on link at bounding box center [26, 71] width 53 height 34
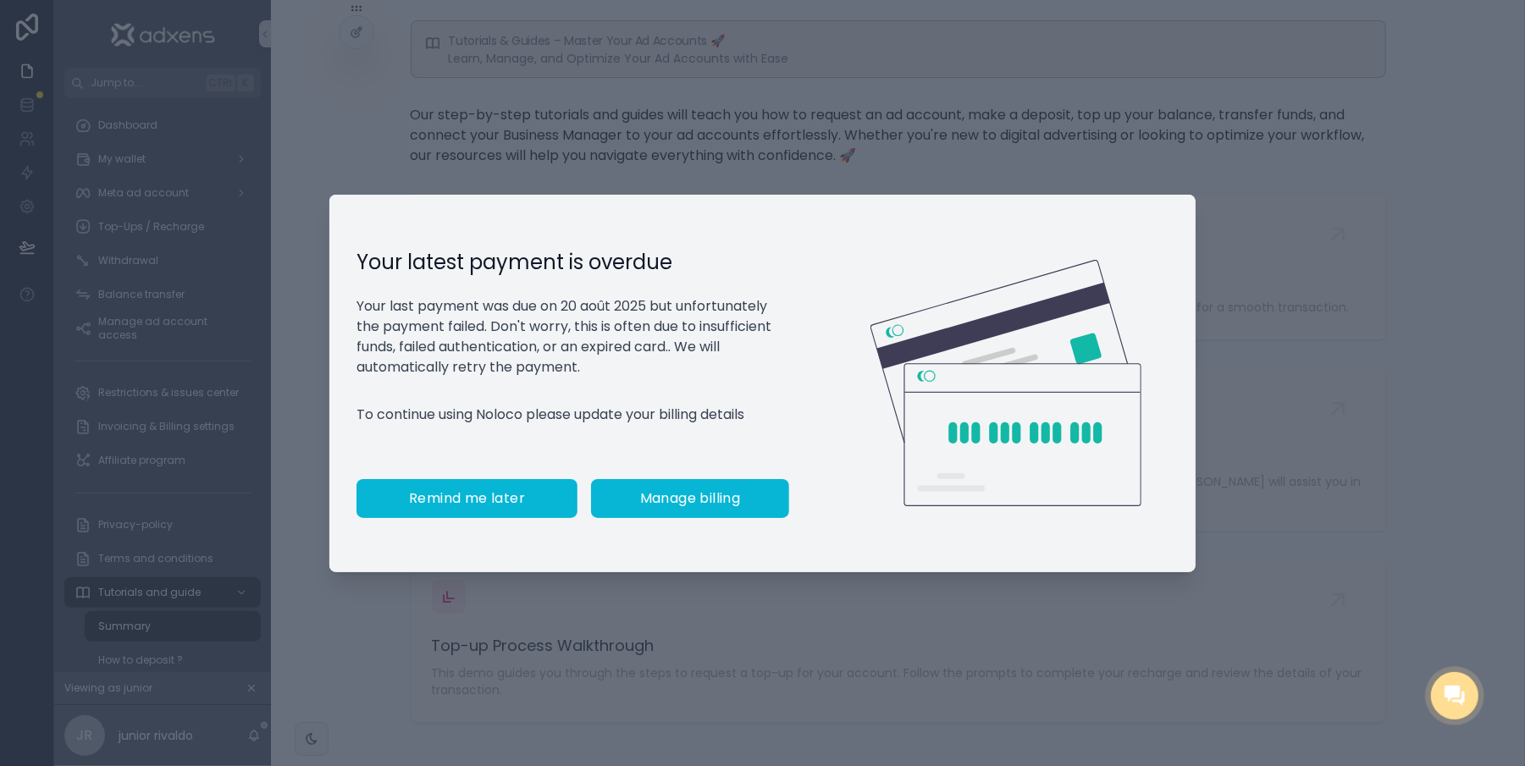
click at [472, 491] on button "Remind me later" at bounding box center [467, 498] width 221 height 39
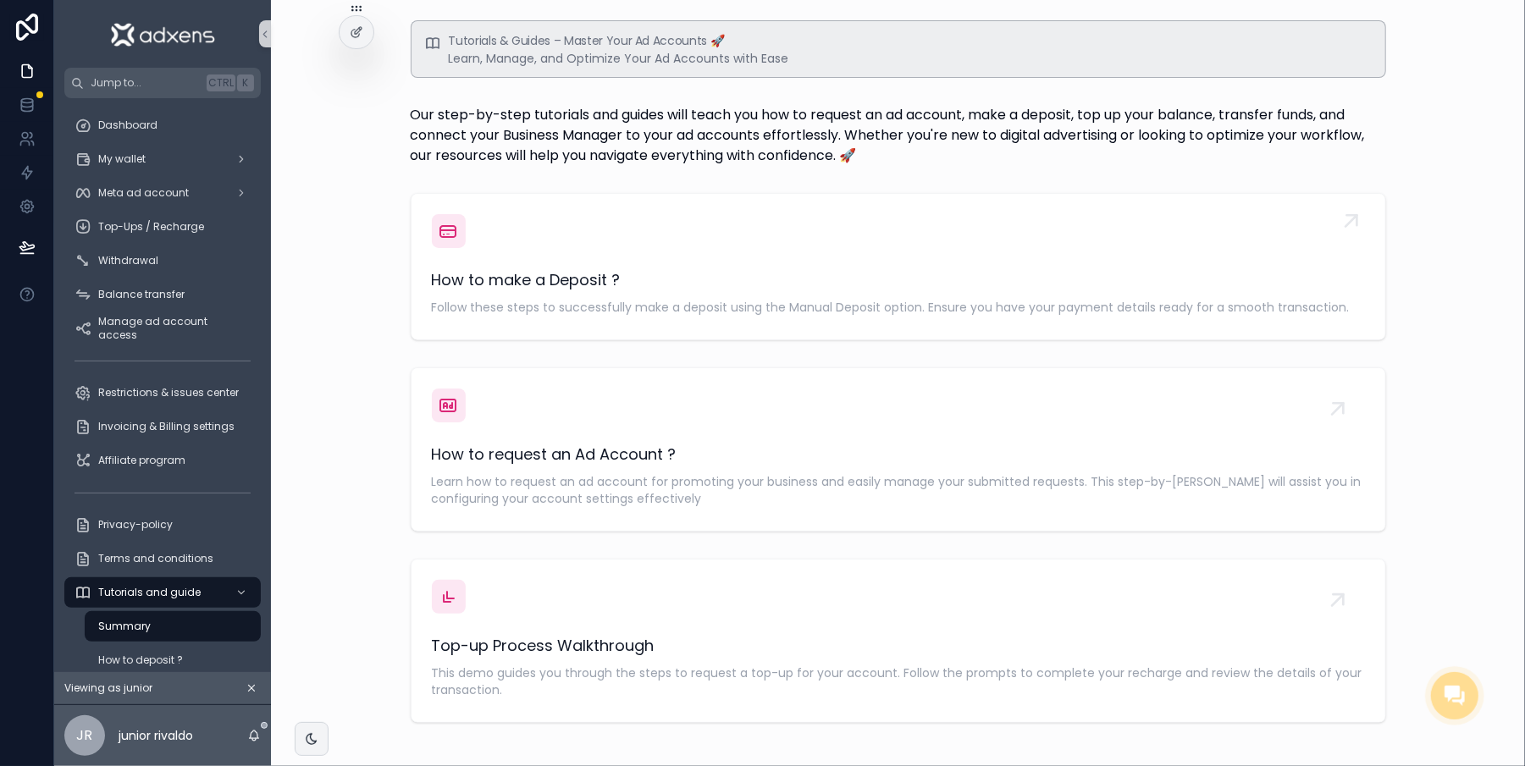
click at [715, 273] on span "How to make a Deposit ?" at bounding box center [898, 280] width 933 height 24
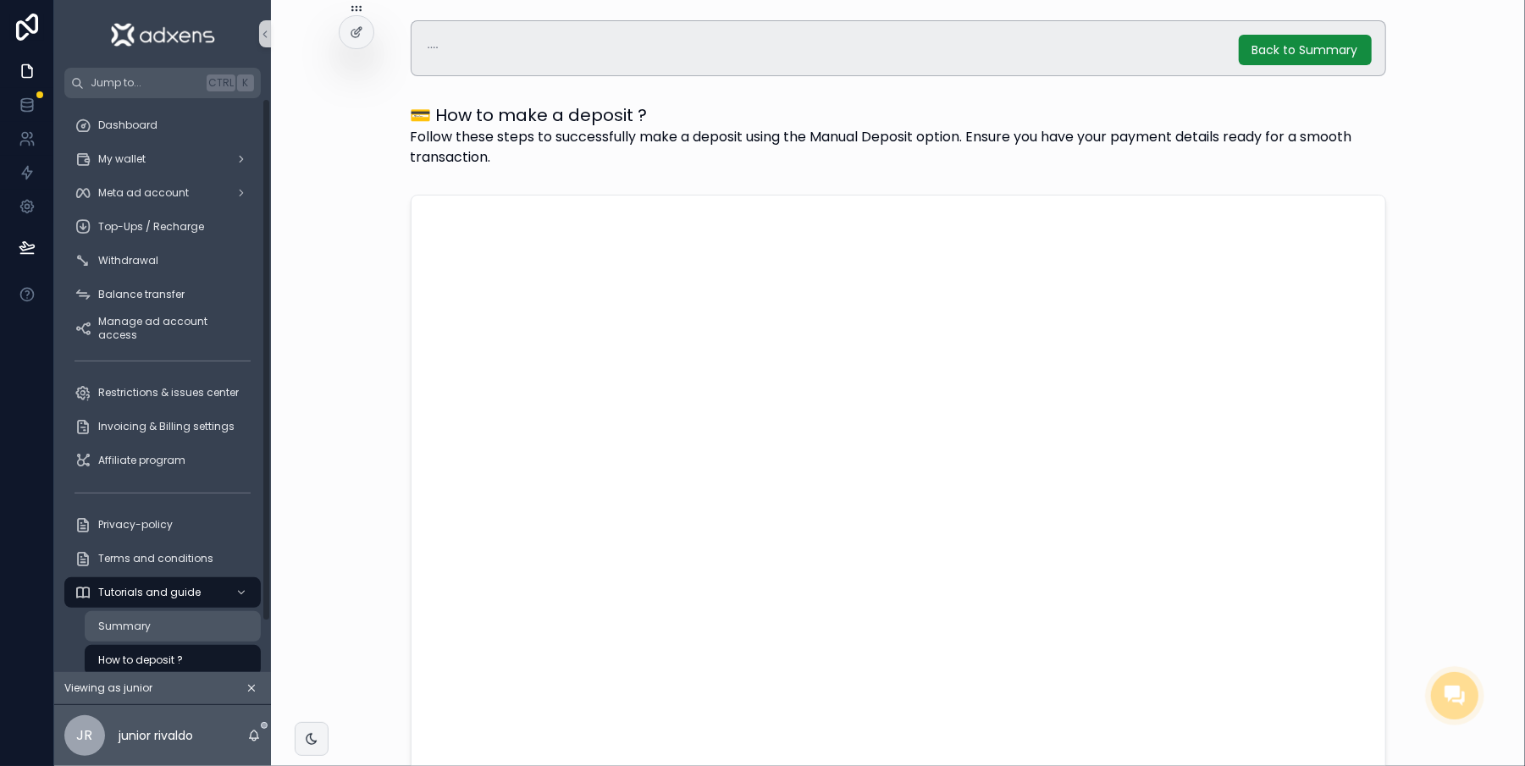
click at [140, 641] on link "Summary" at bounding box center [173, 626] width 176 height 30
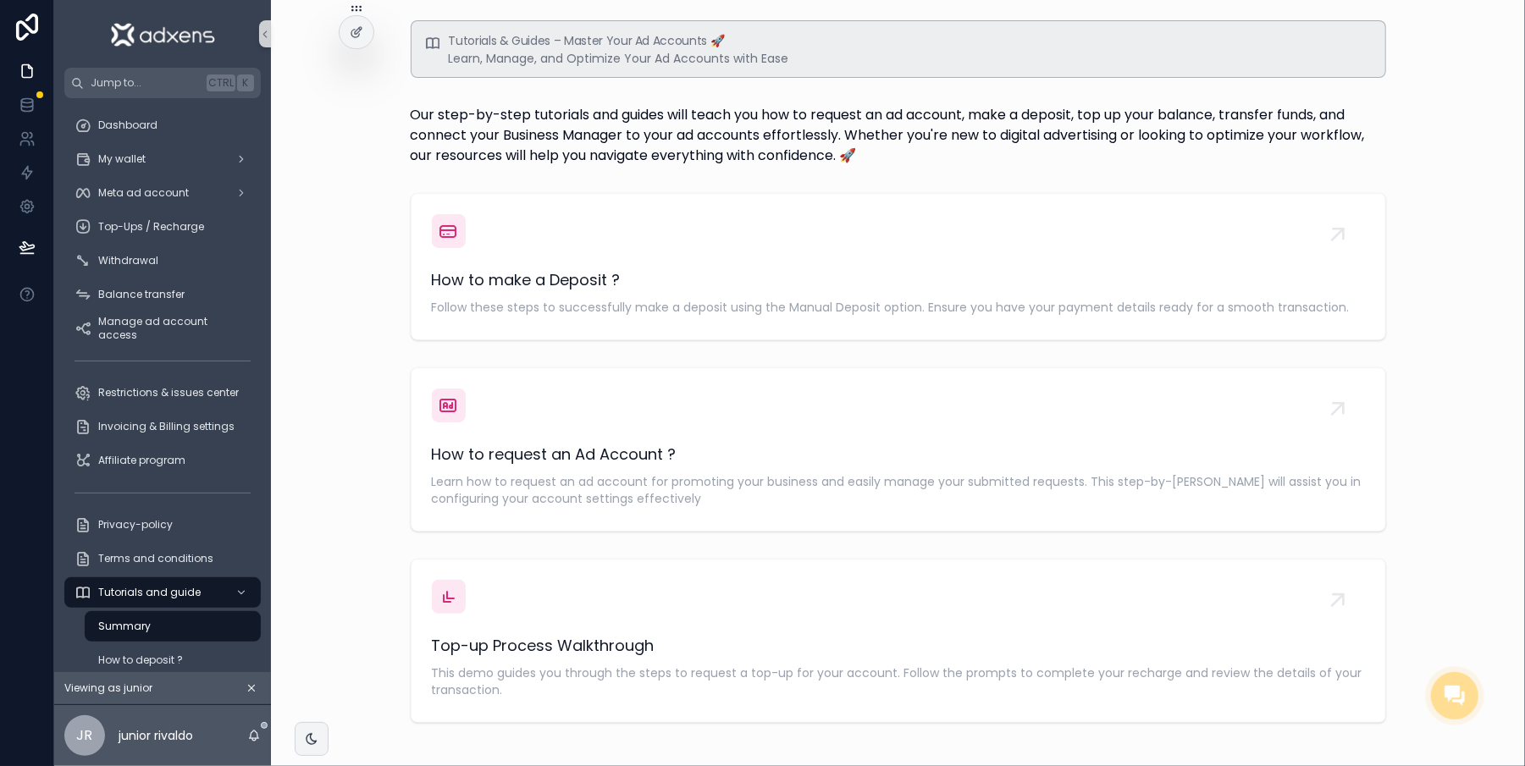
scroll to position [85, 0]
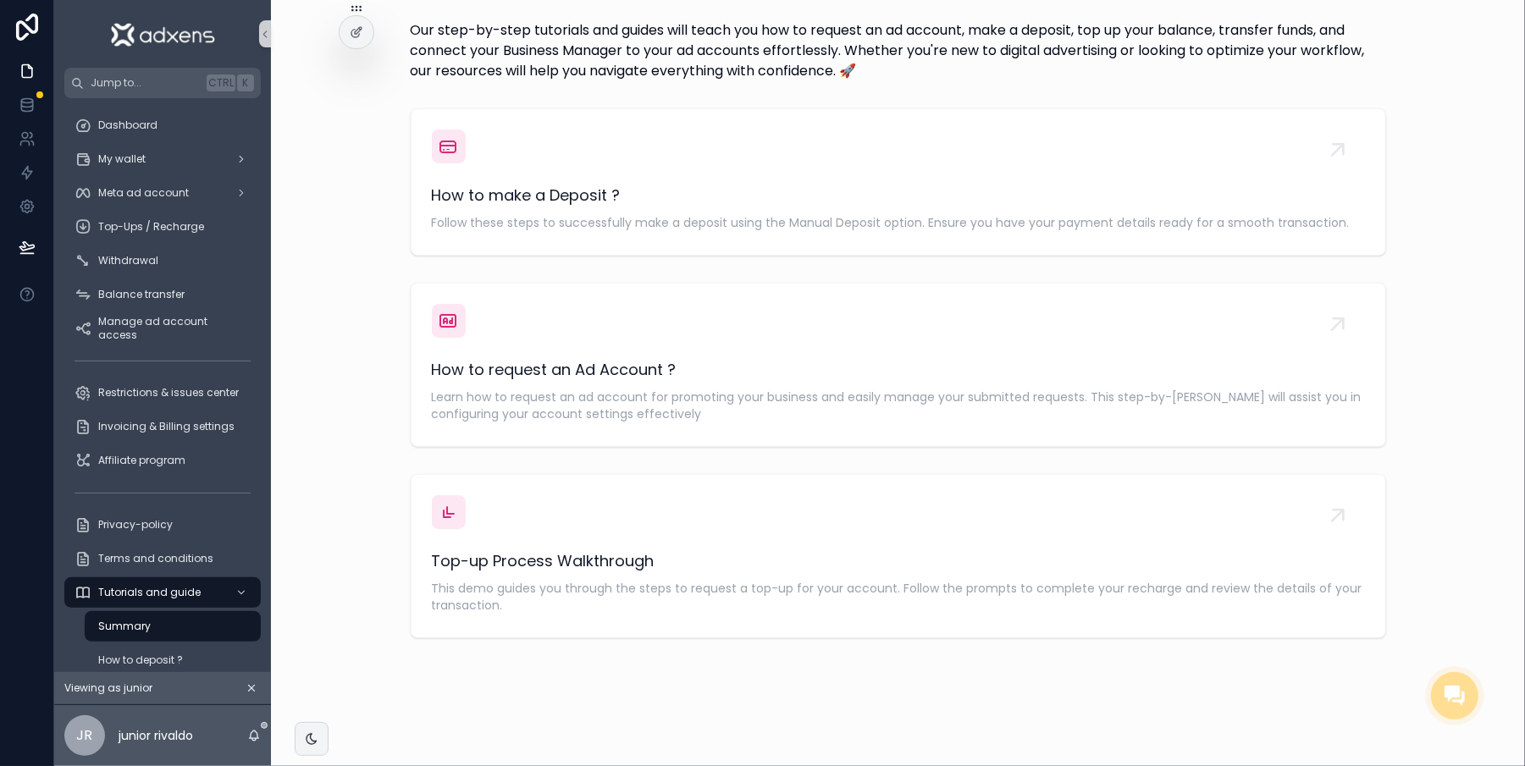
click at [796, 638] on div "Top-up Process Walkthrough This demo guides you through the steps to request a …" at bounding box center [899, 556] width 976 height 164
click at [789, 600] on span "This demo guides you through the steps to request a top-up for your account. Fo…" at bounding box center [898, 597] width 933 height 34
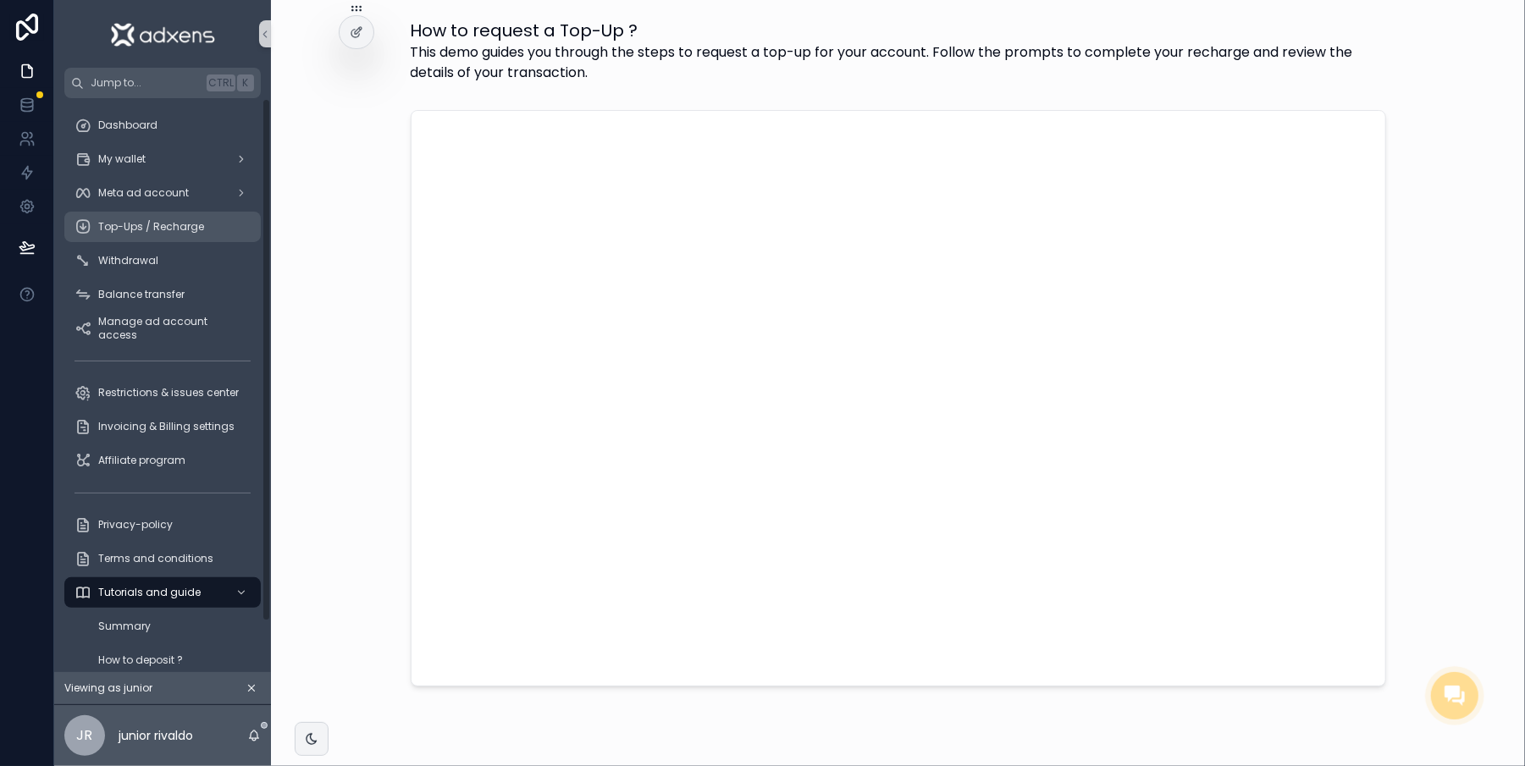
click at [142, 228] on span "Top-Ups / Recharge" at bounding box center [151, 227] width 106 height 14
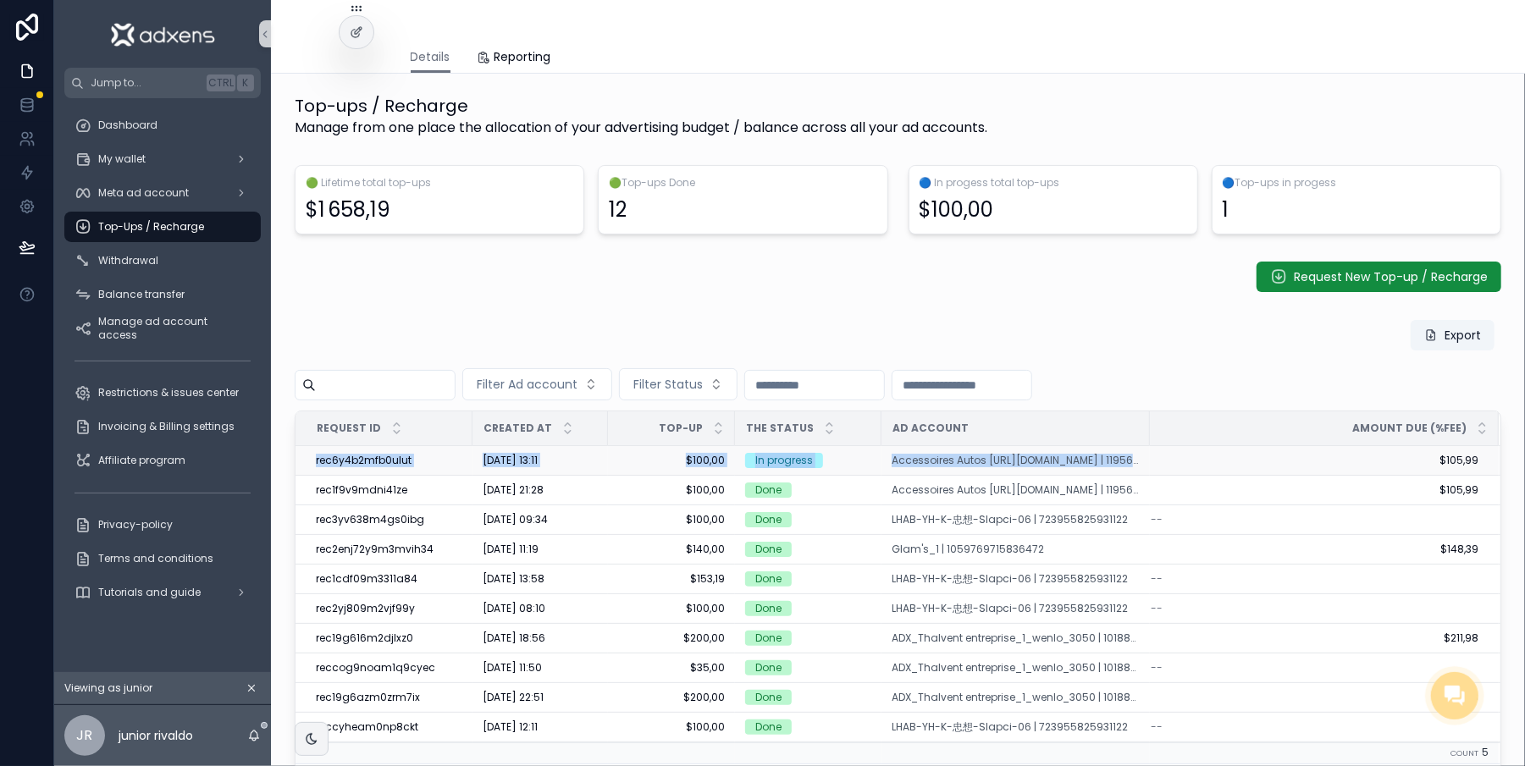
drag, startPoint x: 862, startPoint y: 454, endPoint x: 1150, endPoint y: 458, distance: 287.9
drag, startPoint x: 904, startPoint y: 305, endPoint x: 867, endPoint y: 401, distance: 102.7
click at [903, 310] on div "Top-ups / Recharge Manage from one place the allocation of your advertising bud…" at bounding box center [898, 497] width 1254 height 847
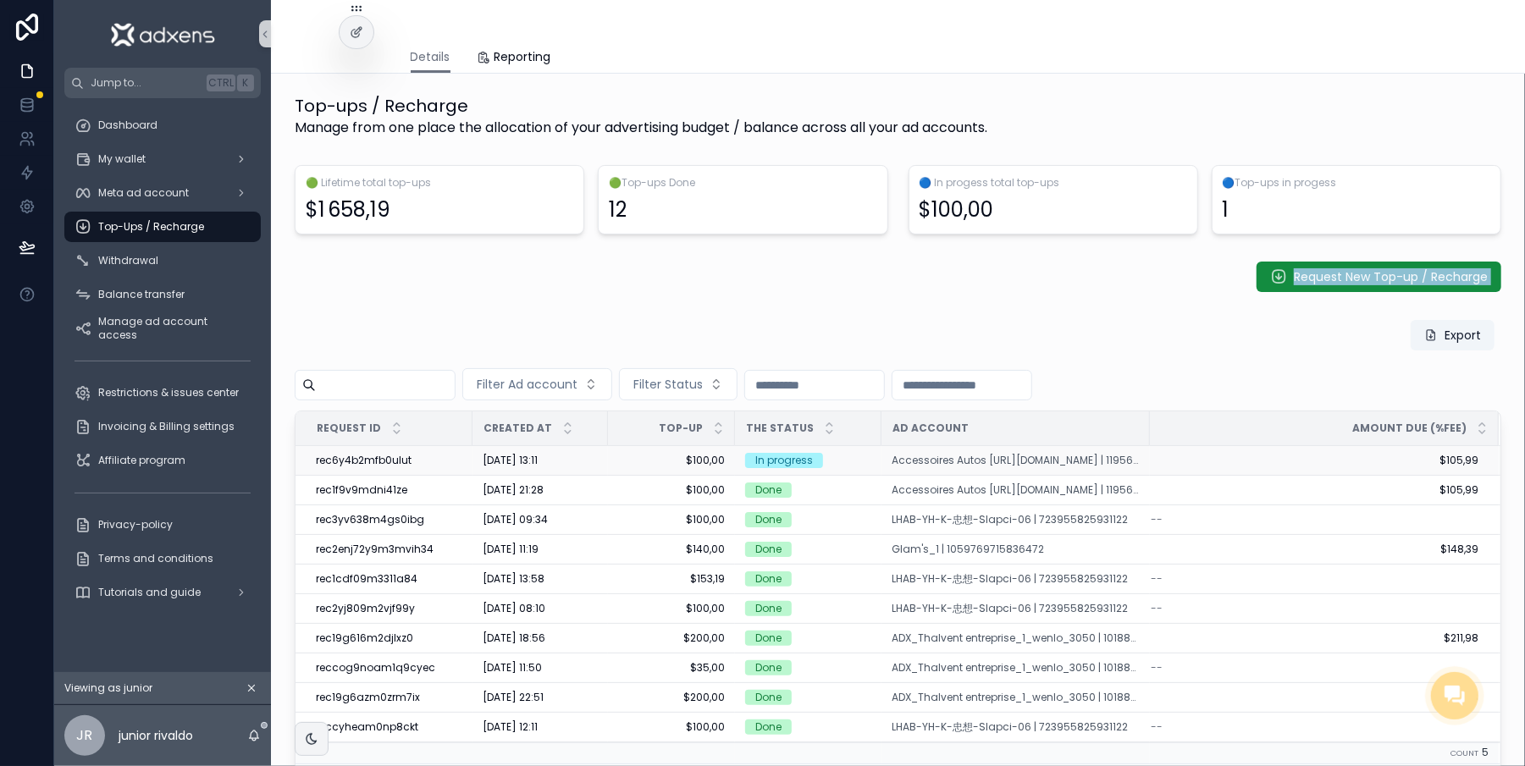
click at [854, 459] on div "In progress" at bounding box center [808, 460] width 126 height 15
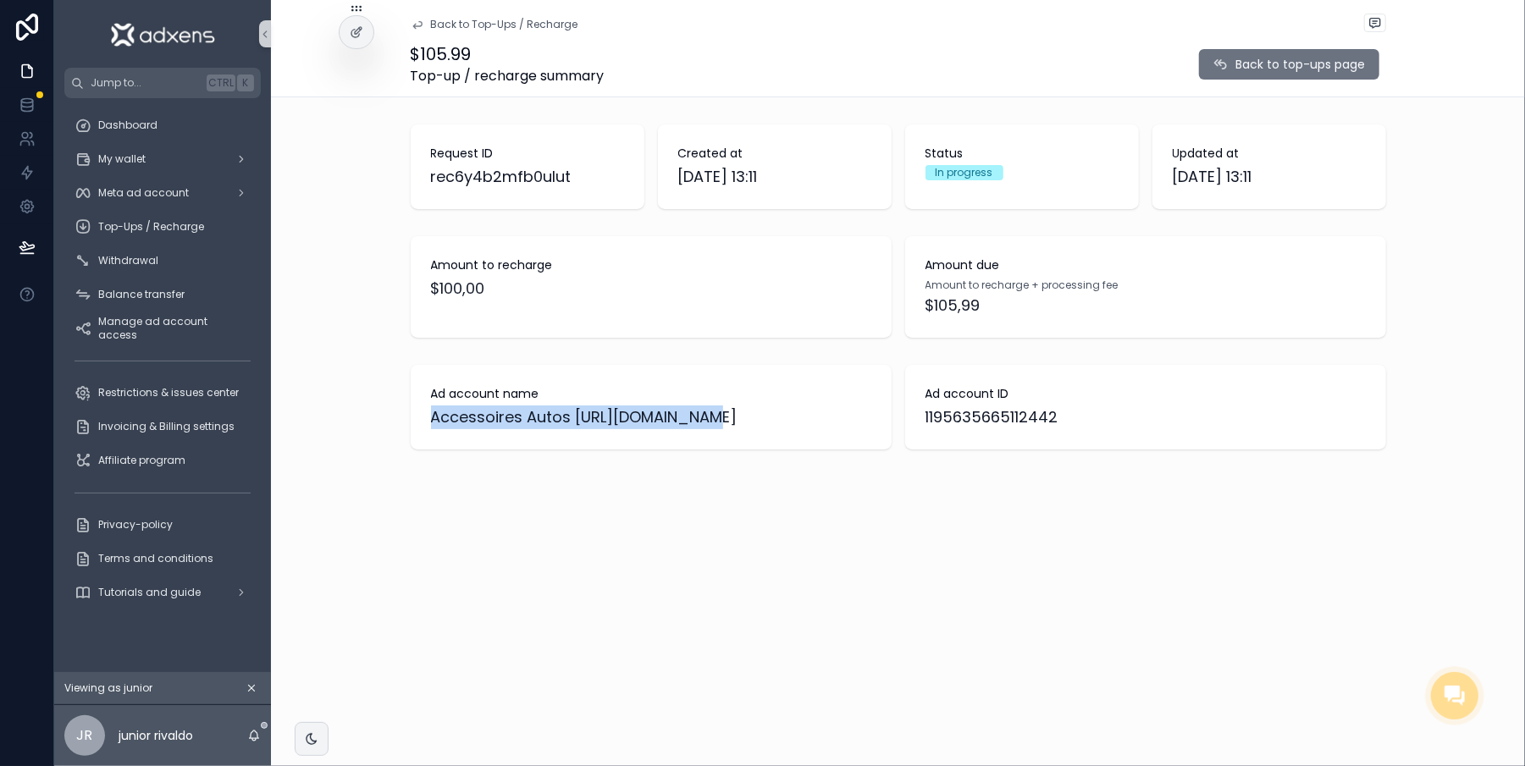
drag, startPoint x: 757, startPoint y: 408, endPoint x: 405, endPoint y: 423, distance: 352.6
click at [411, 423] on div "Ad account name Accessoires Autos 2.0_1_Adxens.com" at bounding box center [651, 407] width 481 height 85
copy div "Accessoires Autos 2.0_1_Adxens.com"
click at [1104, 414] on div "1195635665112442" at bounding box center [1146, 418] width 440 height 24
drag, startPoint x: 1101, startPoint y: 418, endPoint x: 373, endPoint y: 384, distance: 728.2
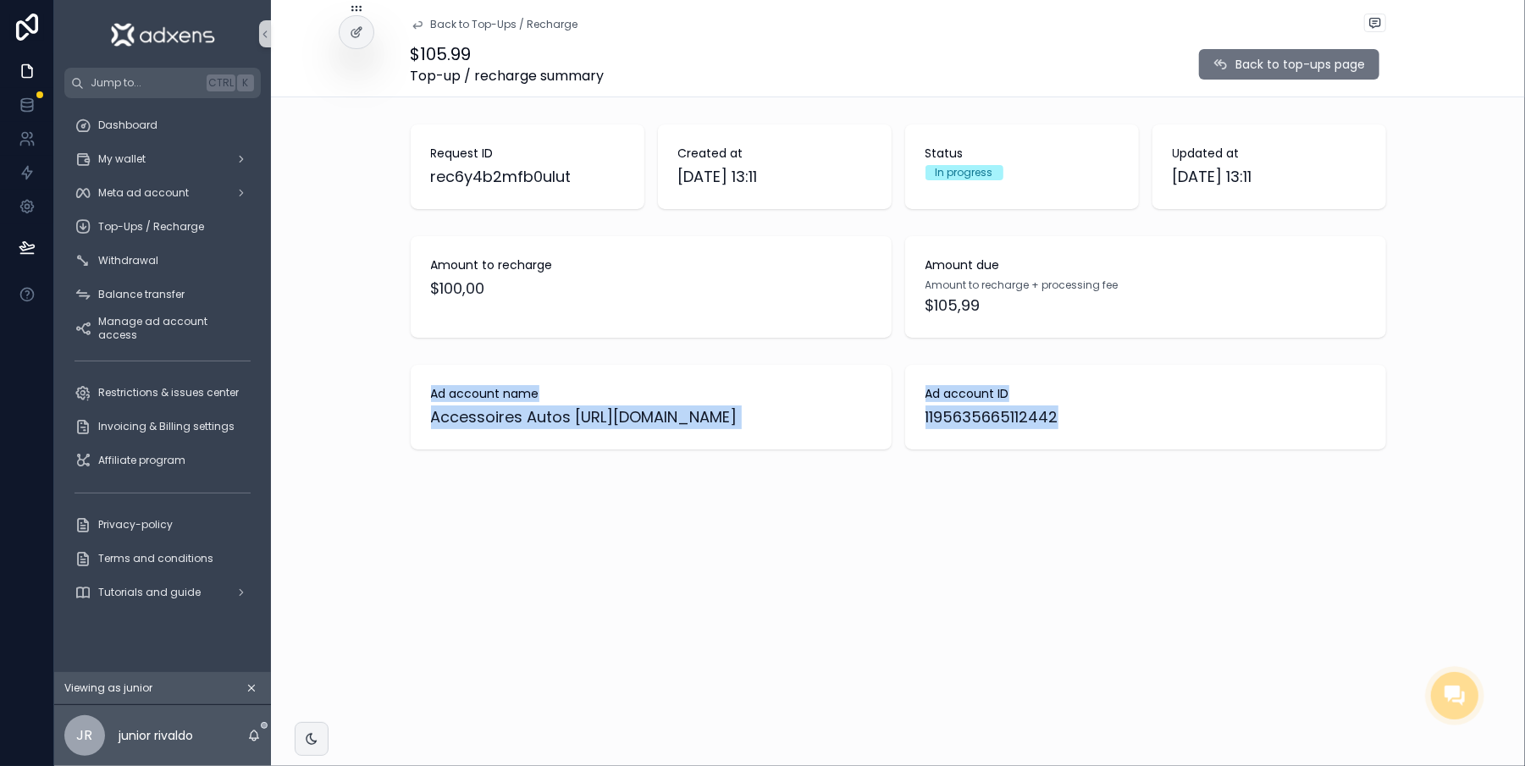
click at [373, 384] on div "Ad account name Accessoires Autos 2.0_1_Adxens.com Ad account ID 11956356651124…" at bounding box center [898, 407] width 1254 height 98
copy div "Ad account name Accessoires Autos 2.0_1_Adxens.com Ad account ID 11956356651124…"
click at [353, 64] on icon at bounding box center [354, 66] width 4 height 4
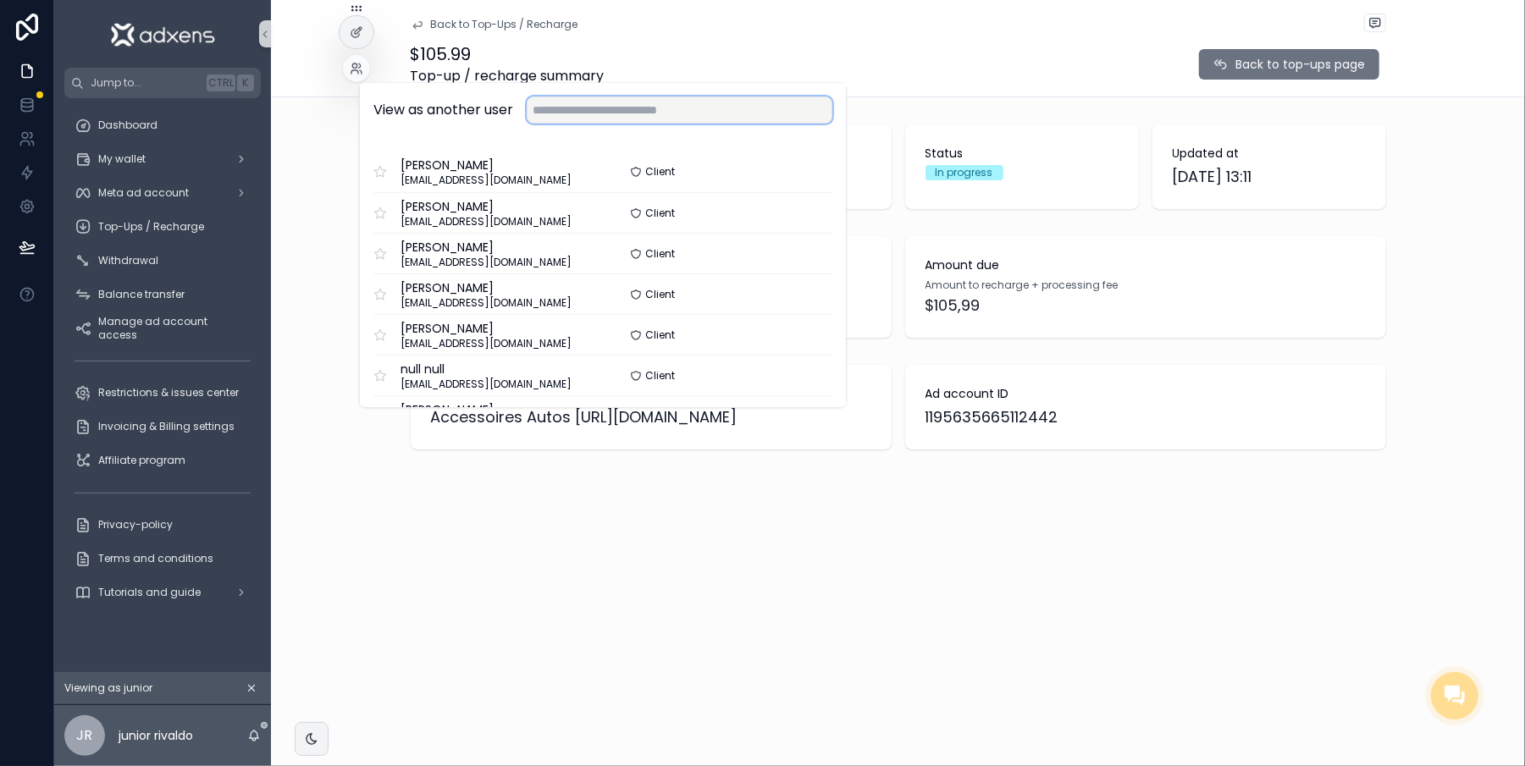
click at [590, 113] on input "text" at bounding box center [680, 110] width 306 height 27
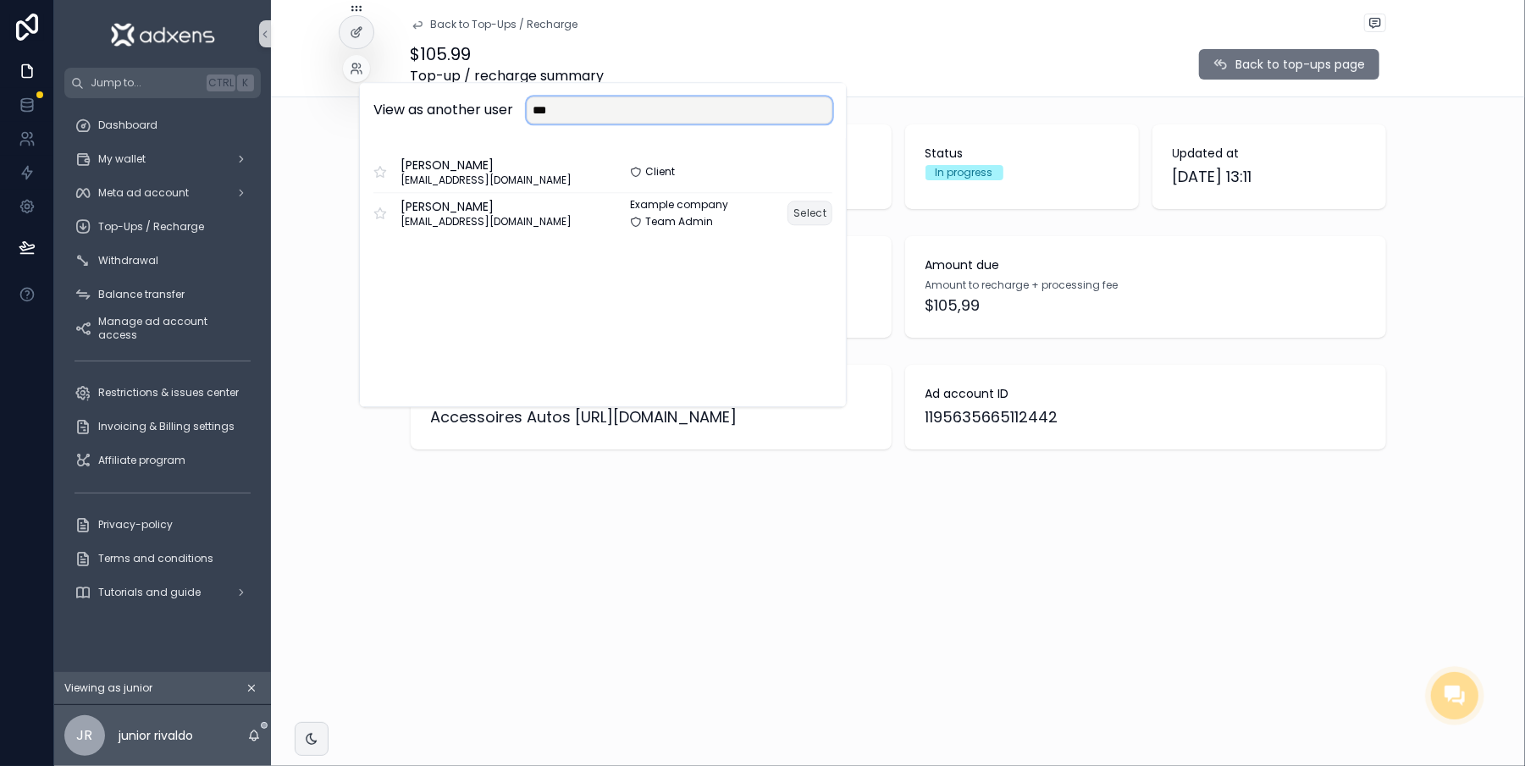
type input "***"
click at [806, 210] on button "Select" at bounding box center [810, 213] width 45 height 25
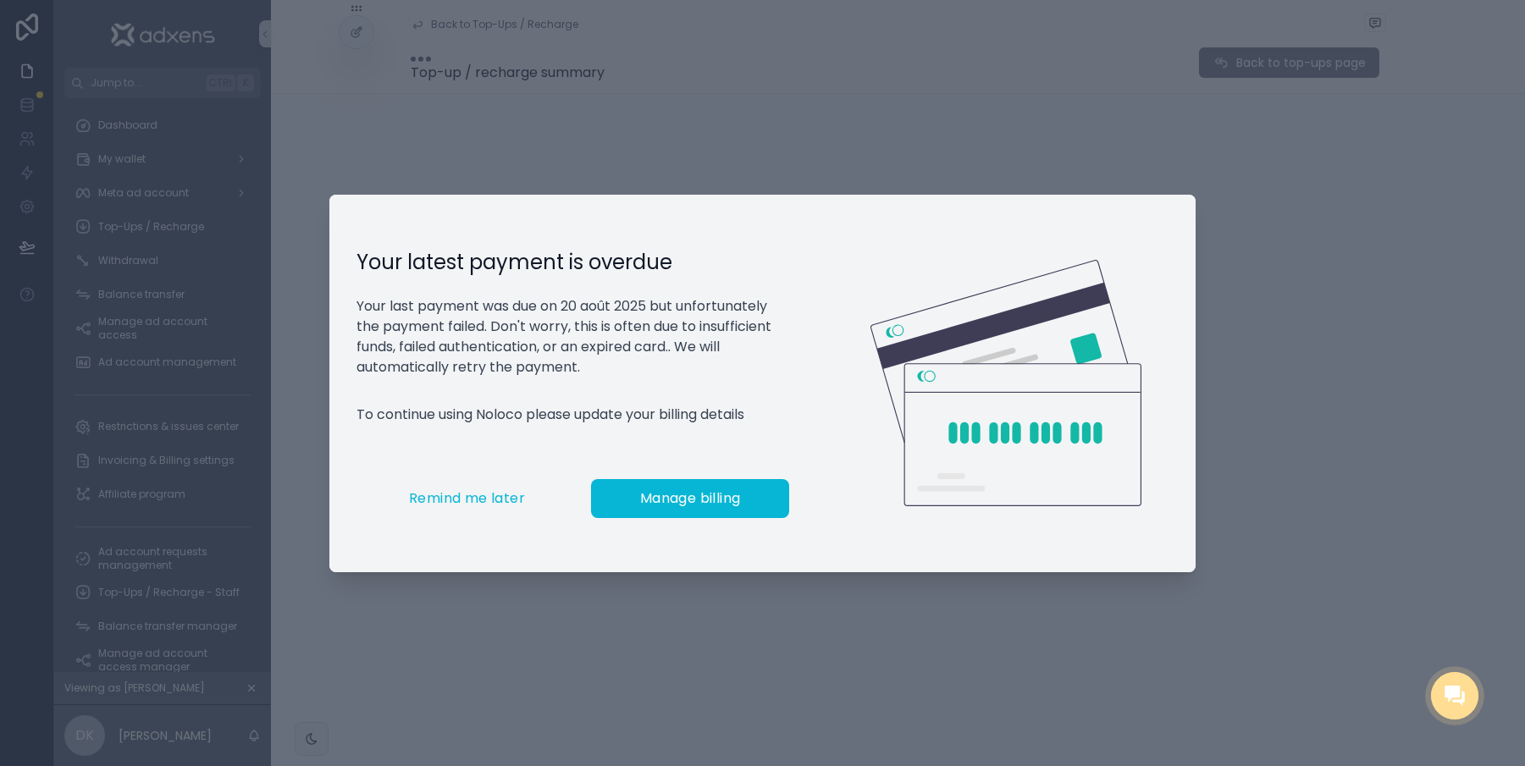
scroll to position [0, 17]
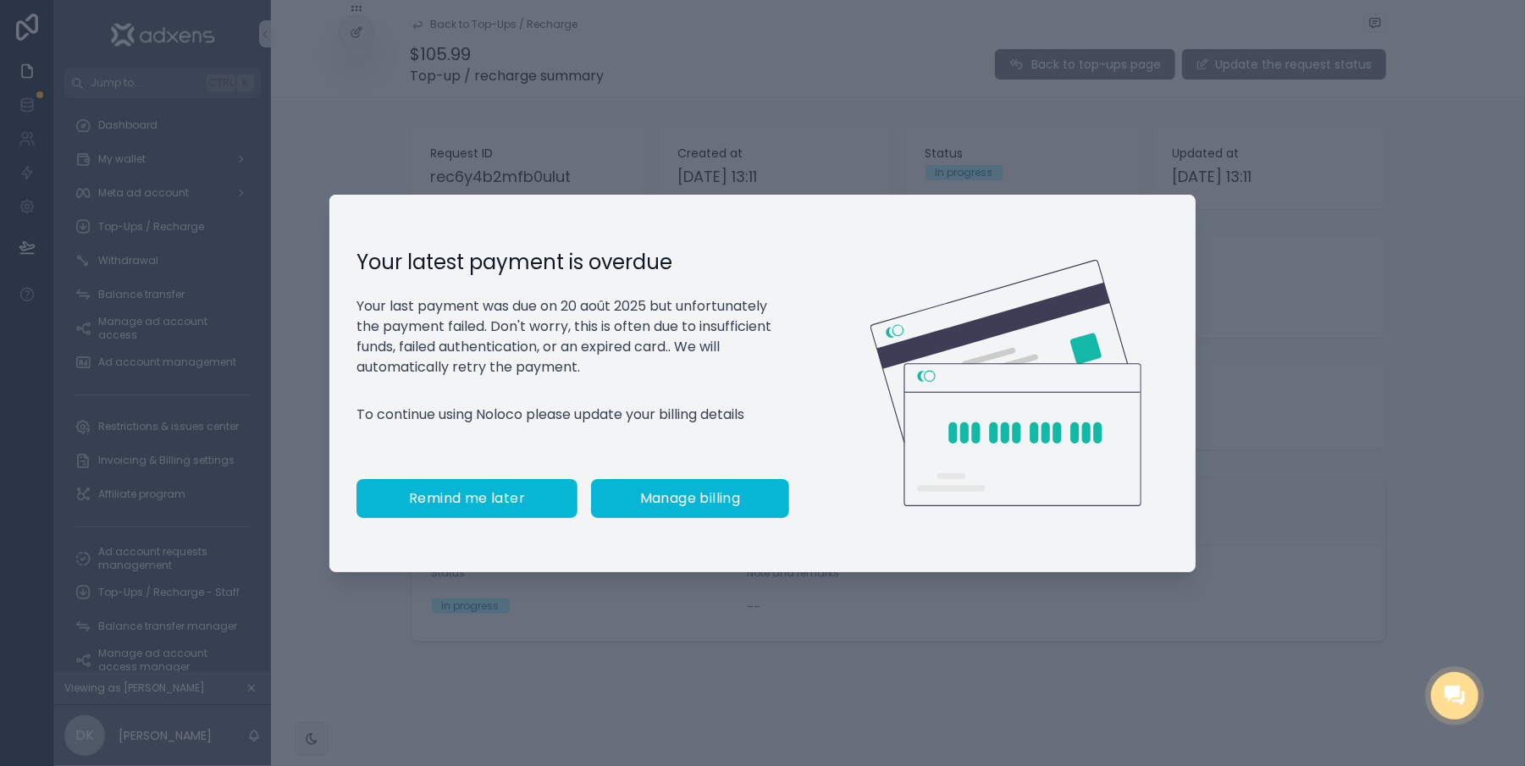
click at [465, 506] on span "Remind me later" at bounding box center [467, 498] width 116 height 17
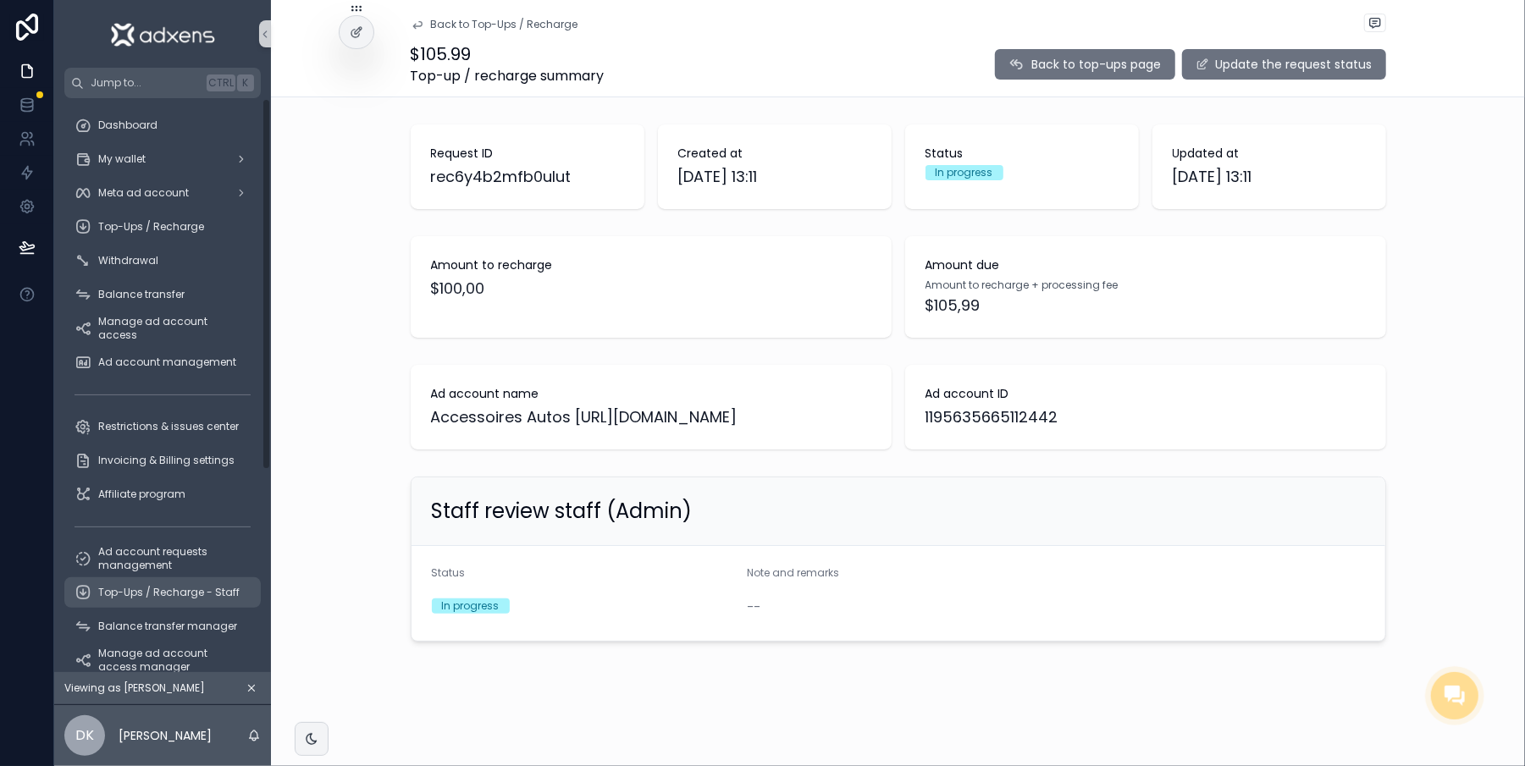
click at [143, 593] on span "Top-Ups / Recharge - Staff" at bounding box center [168, 593] width 141 height 14
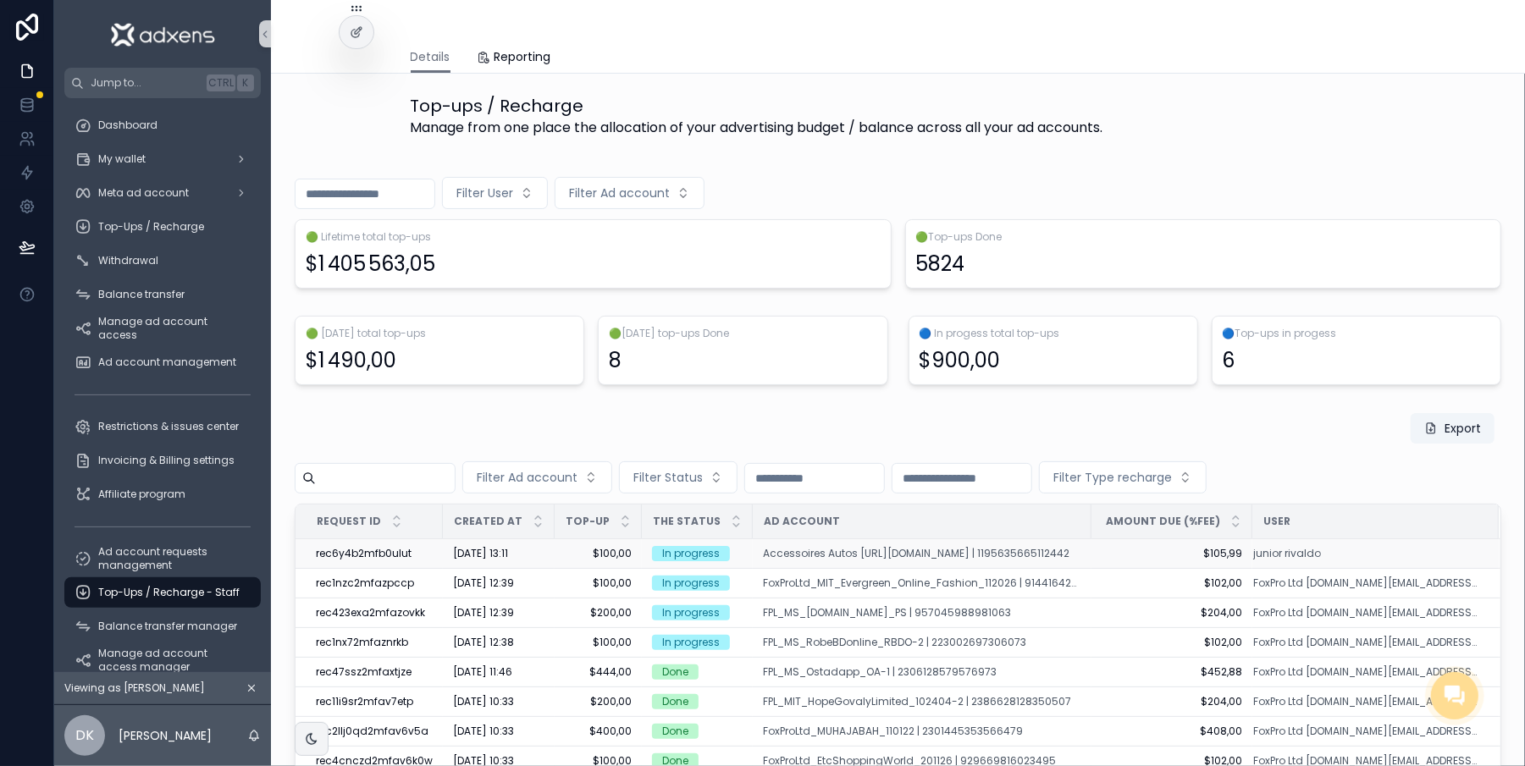
click at [519, 552] on div "08/09/2025 13:11 08/09/2025 13:11" at bounding box center [498, 554] width 91 height 14
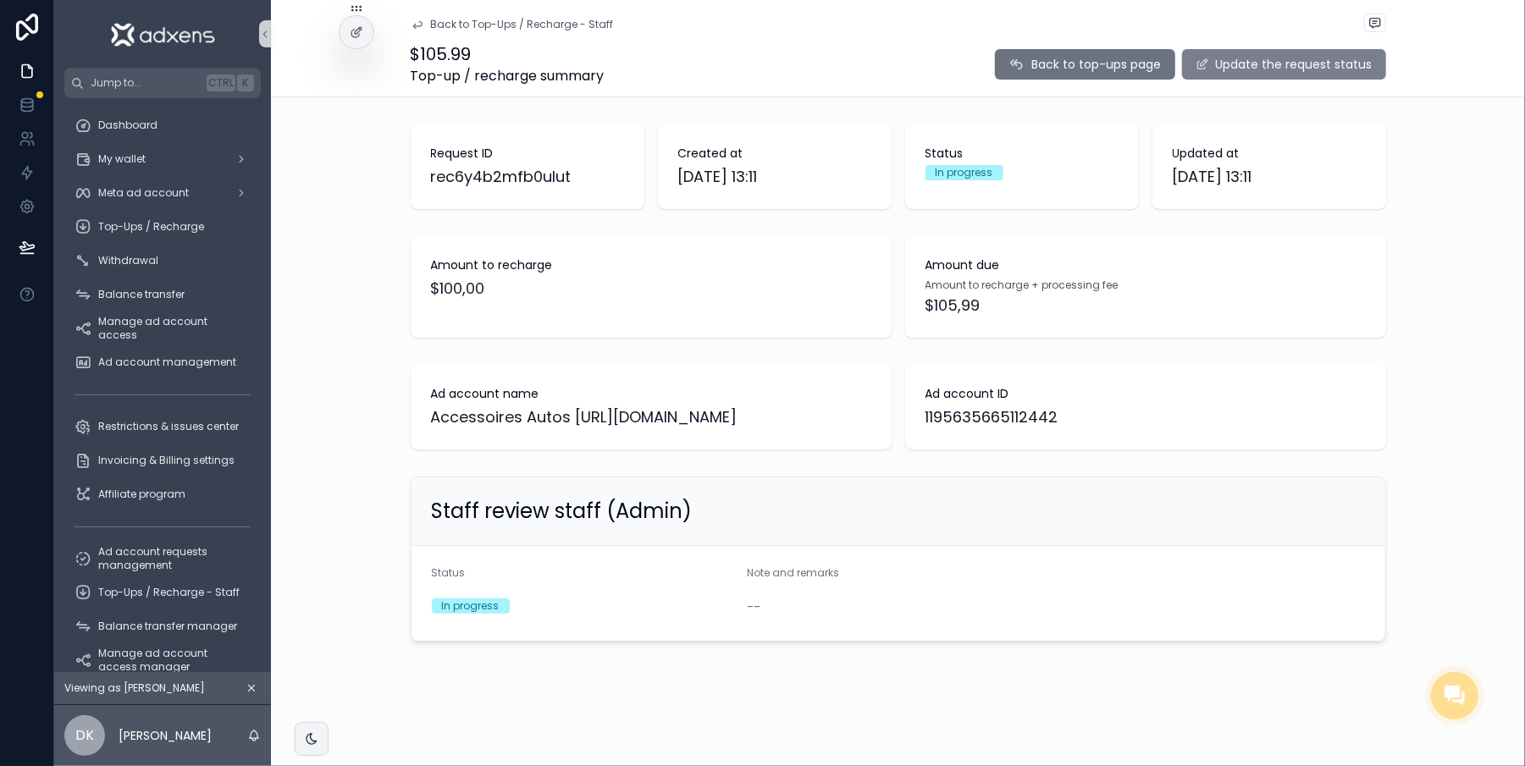
click at [1252, 52] on button "Update the request status" at bounding box center [1284, 64] width 204 height 30
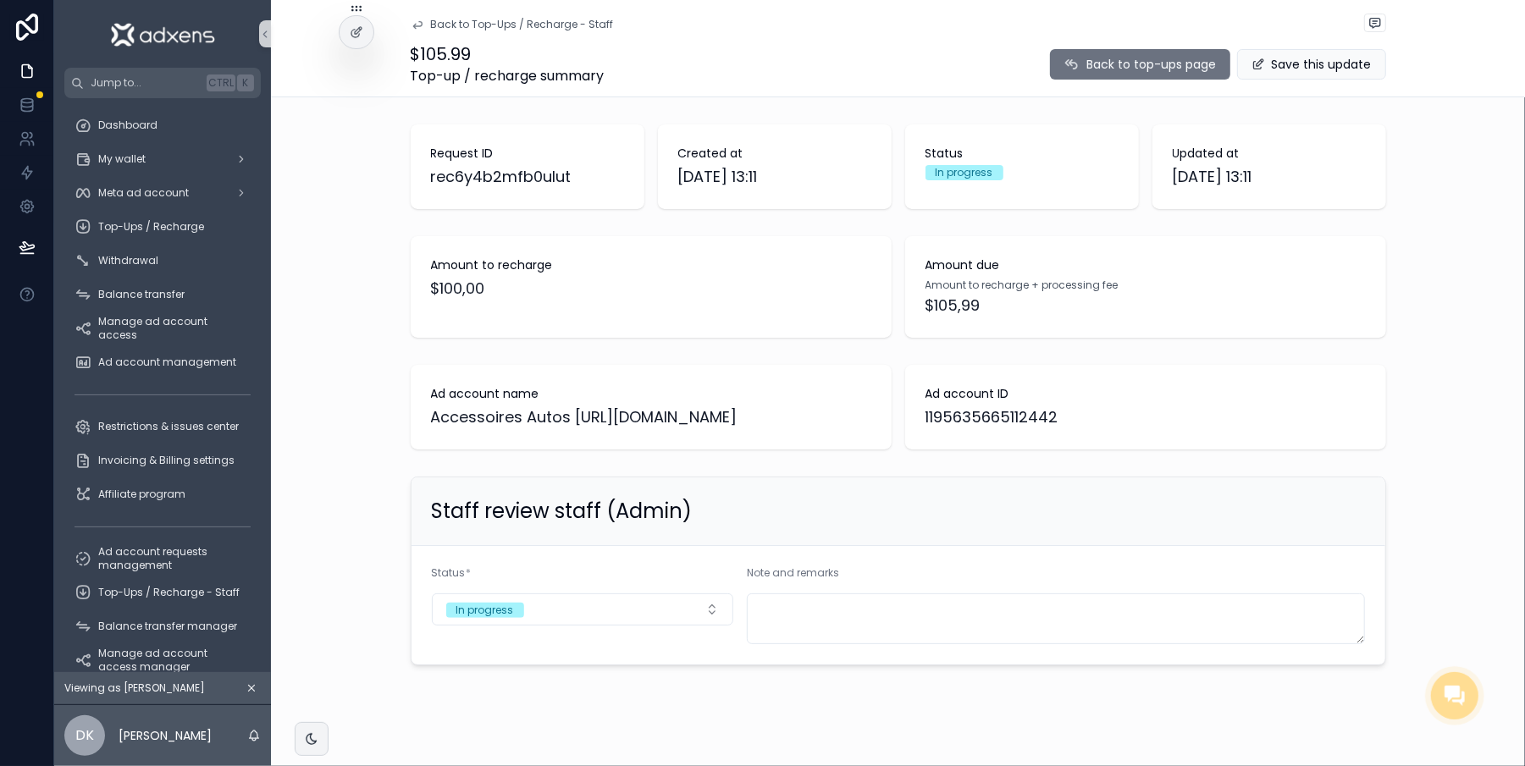
click at [594, 628] on div "Status * In progress" at bounding box center [583, 606] width 302 height 78
click at [600, 626] on button "In progress" at bounding box center [583, 610] width 302 height 32
click at [589, 708] on div "Done" at bounding box center [574, 704] width 293 height 25
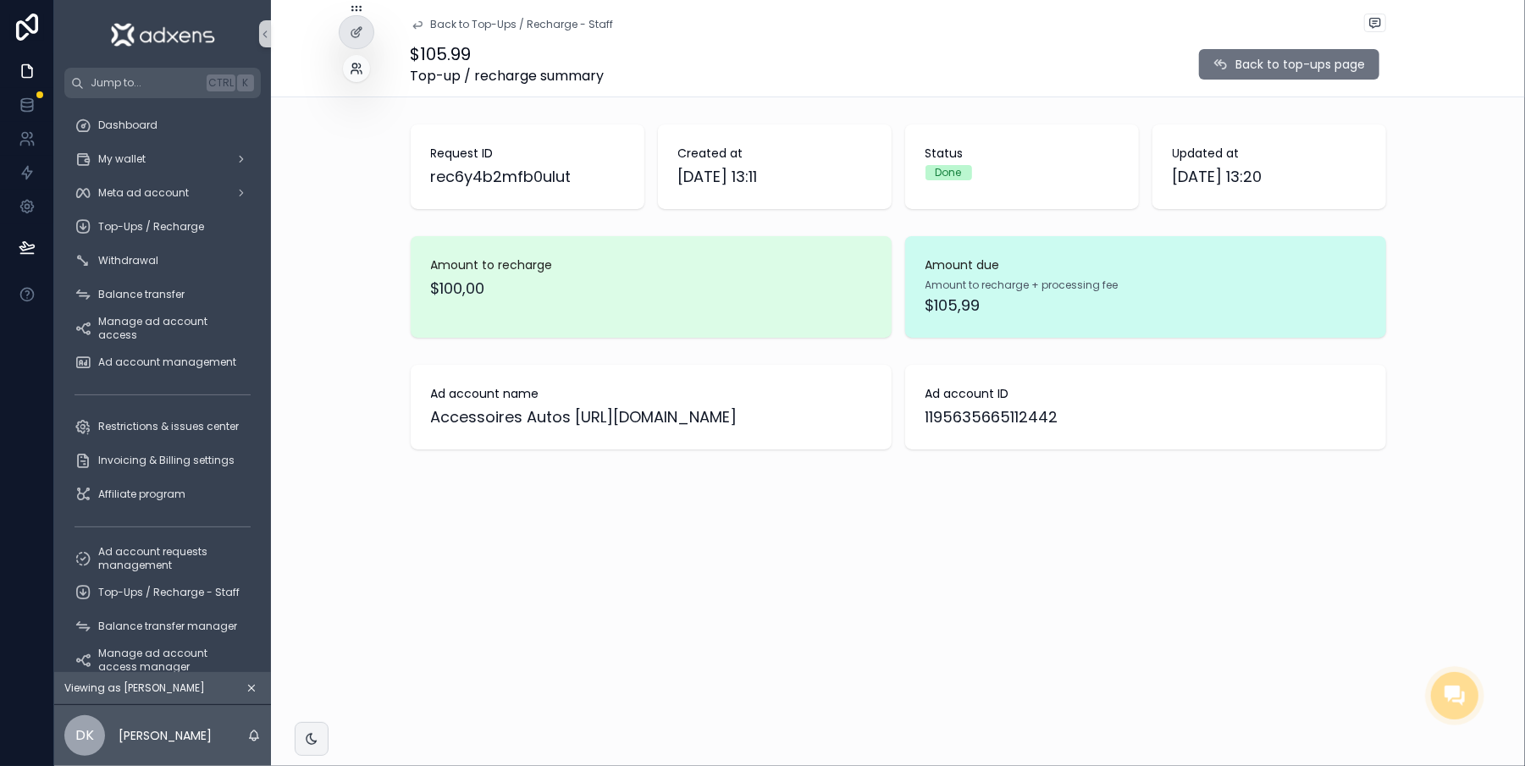
click at [353, 66] on icon at bounding box center [354, 66] width 4 height 4
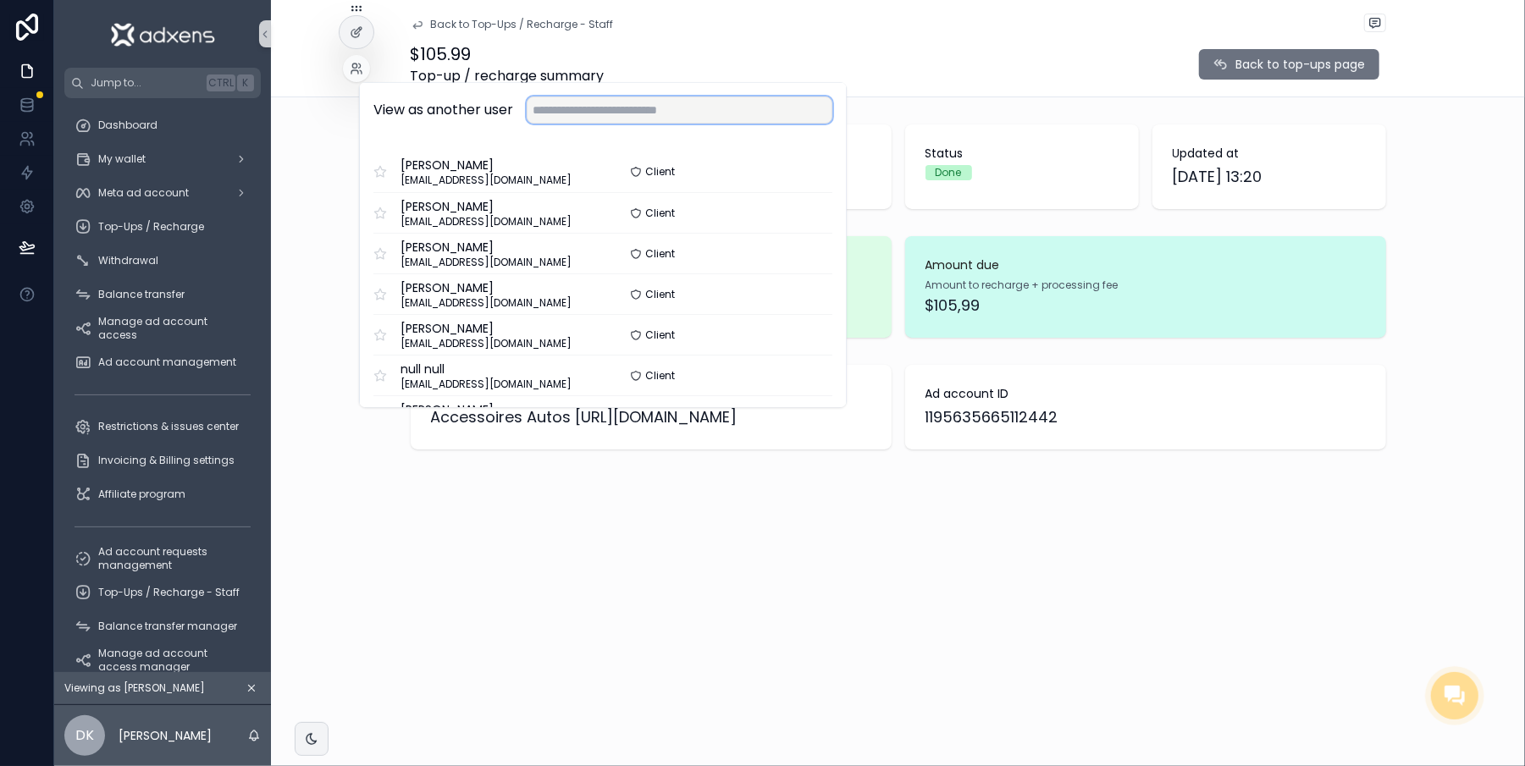
click at [662, 108] on input "text" at bounding box center [680, 110] width 306 height 27
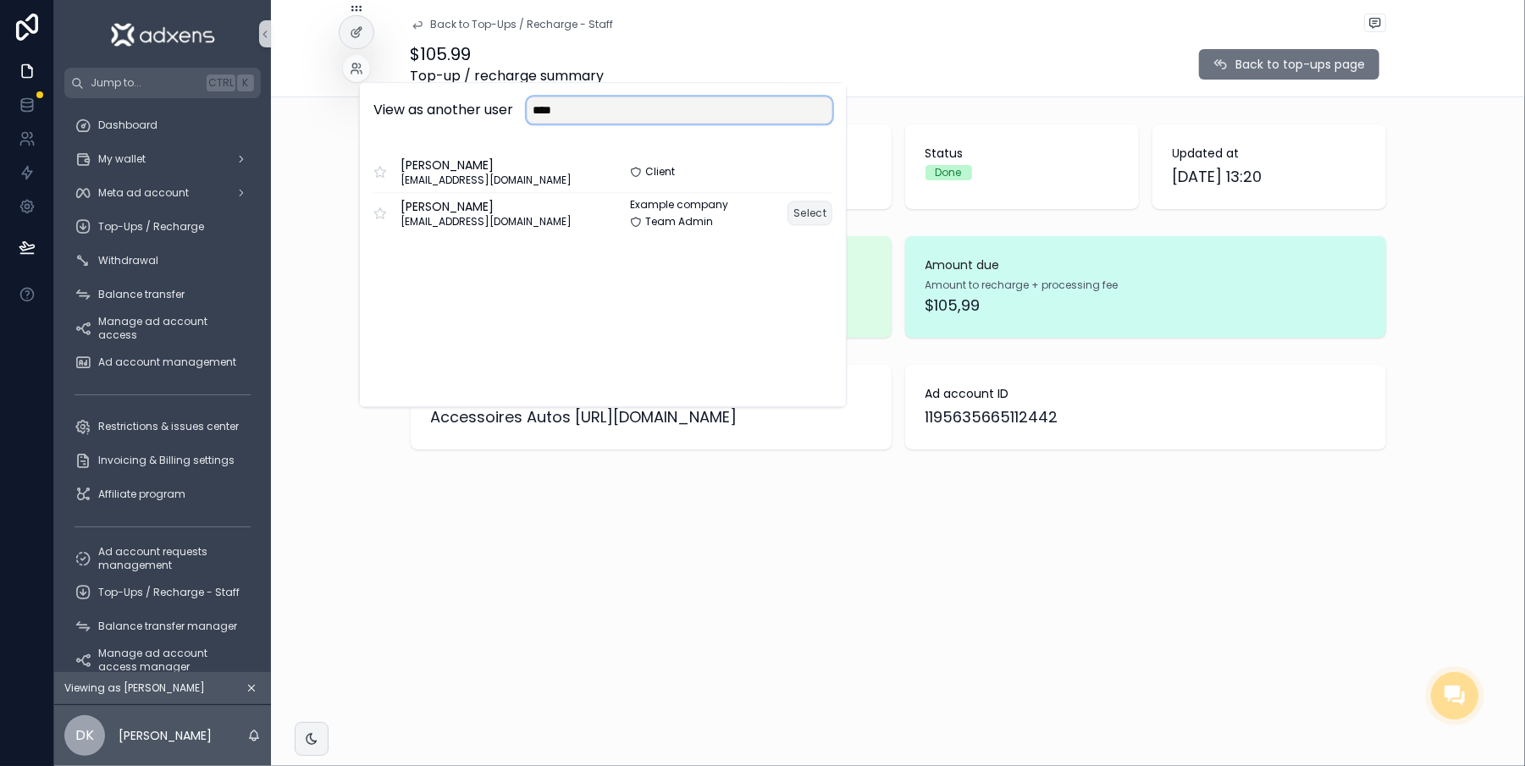
type input "****"
click at [788, 224] on button "Select" at bounding box center [810, 213] width 45 height 25
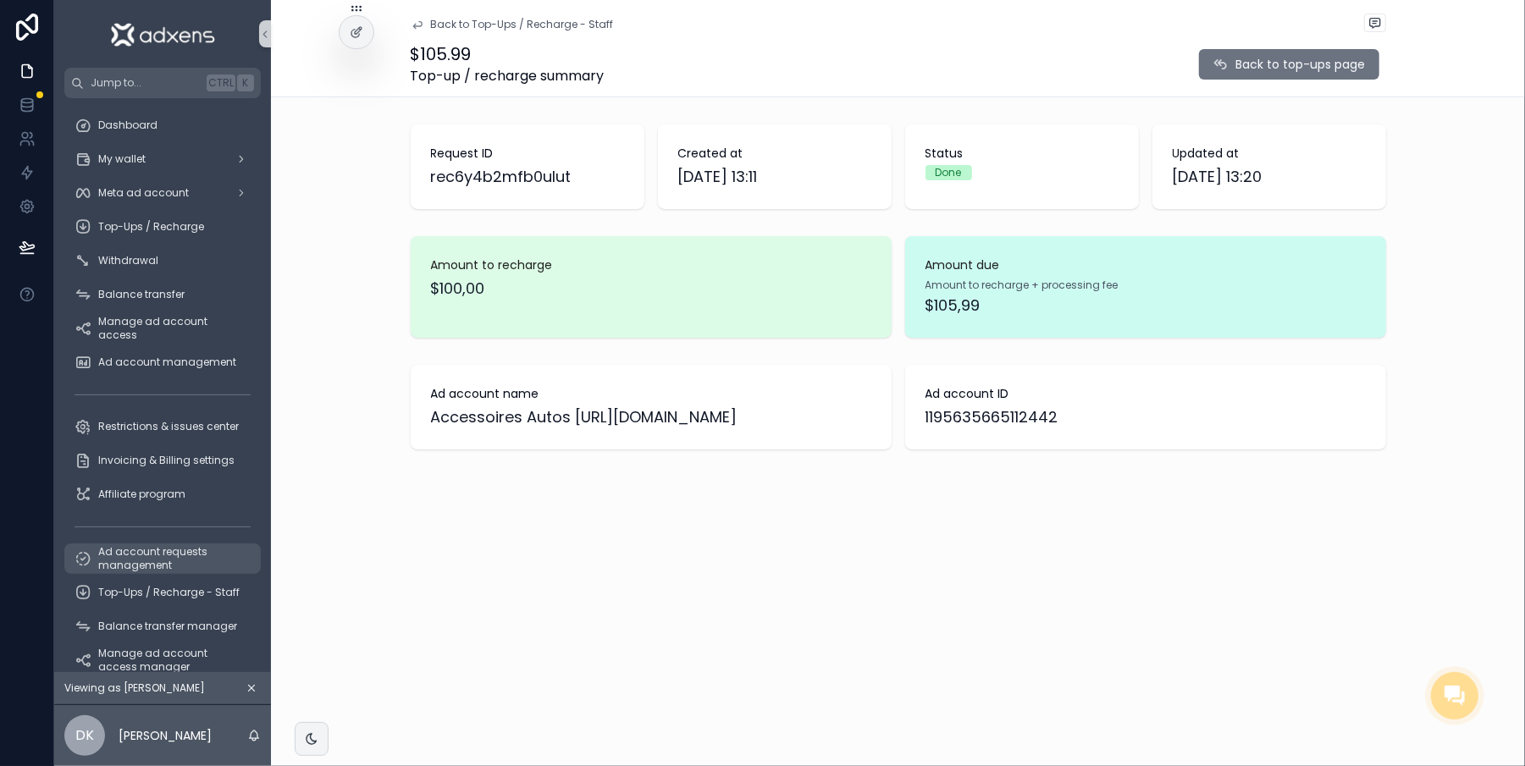
click at [98, 567] on span "Ad account requests management" at bounding box center [171, 558] width 146 height 27
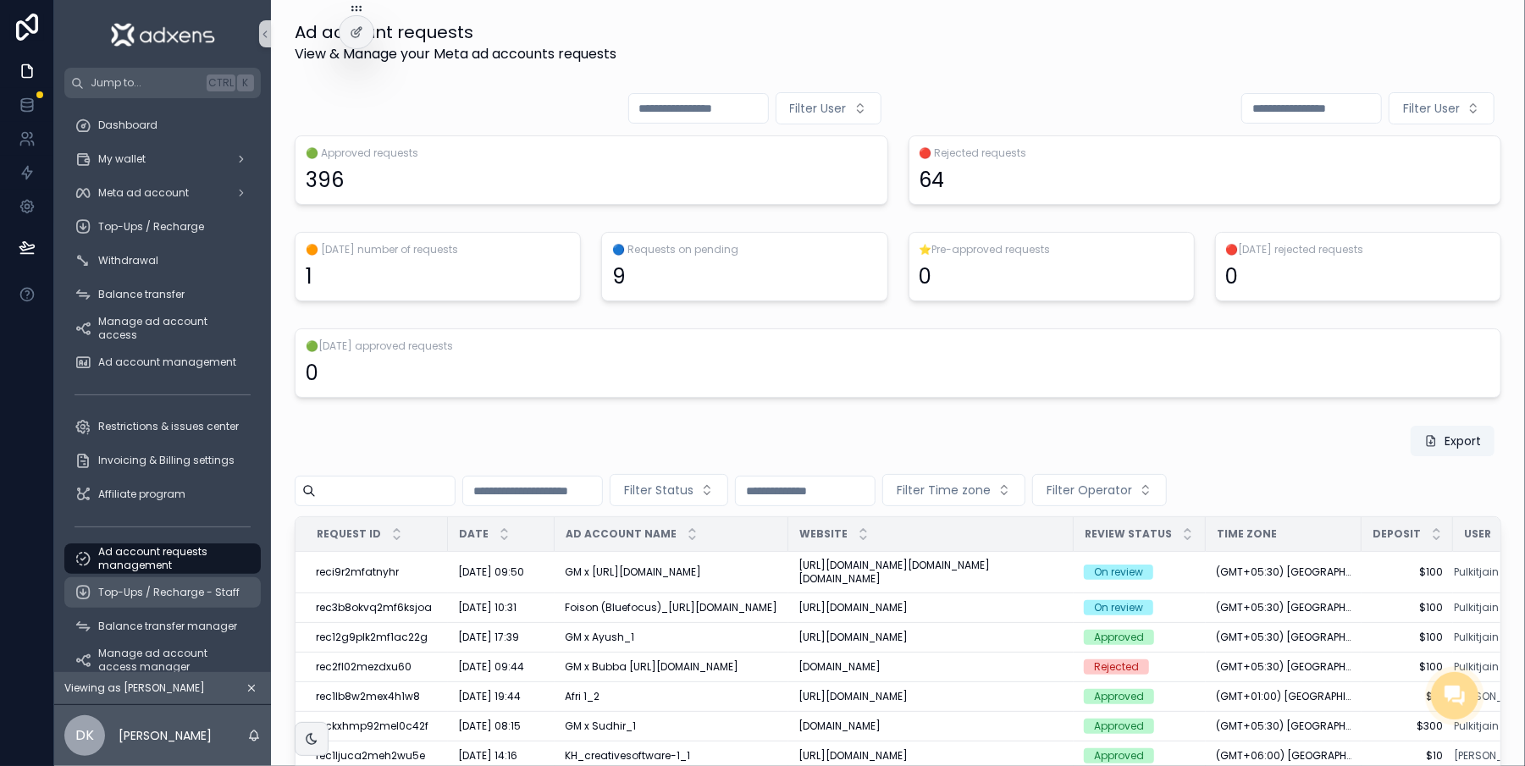
click at [152, 603] on div "Top-Ups / Recharge - Staff" at bounding box center [162, 593] width 217 height 34
click at [152, 594] on span "Top-Ups / Recharge - Staff" at bounding box center [168, 593] width 141 height 14
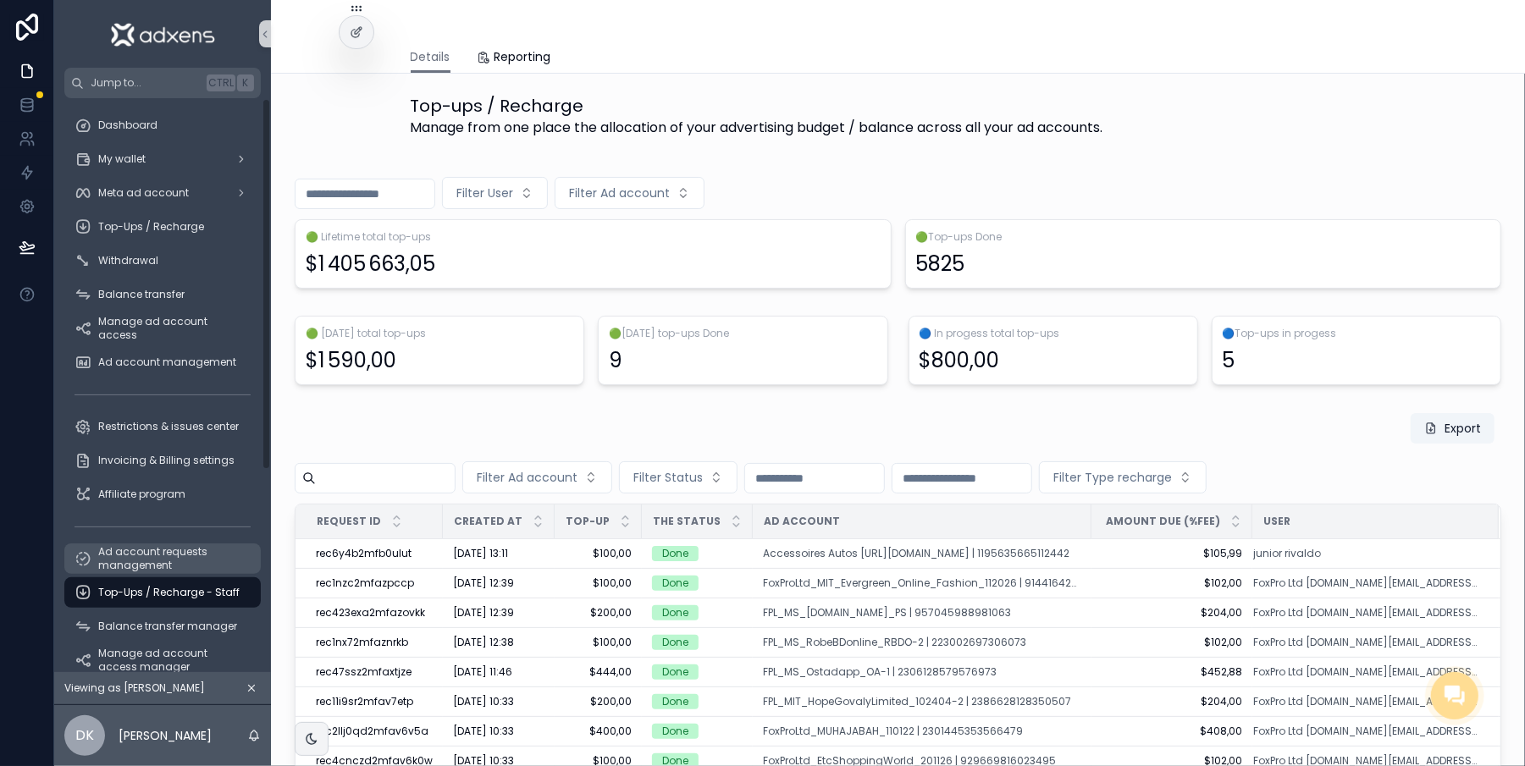
drag, startPoint x: 158, startPoint y: 559, endPoint x: 158, endPoint y: 594, distance: 35.6
click at [159, 559] on span "Ad account requests management" at bounding box center [171, 558] width 146 height 27
click at [156, 597] on span "Top-Ups / Recharge - Staff" at bounding box center [168, 593] width 141 height 14
